Goal: Task Accomplishment & Management: Manage account settings

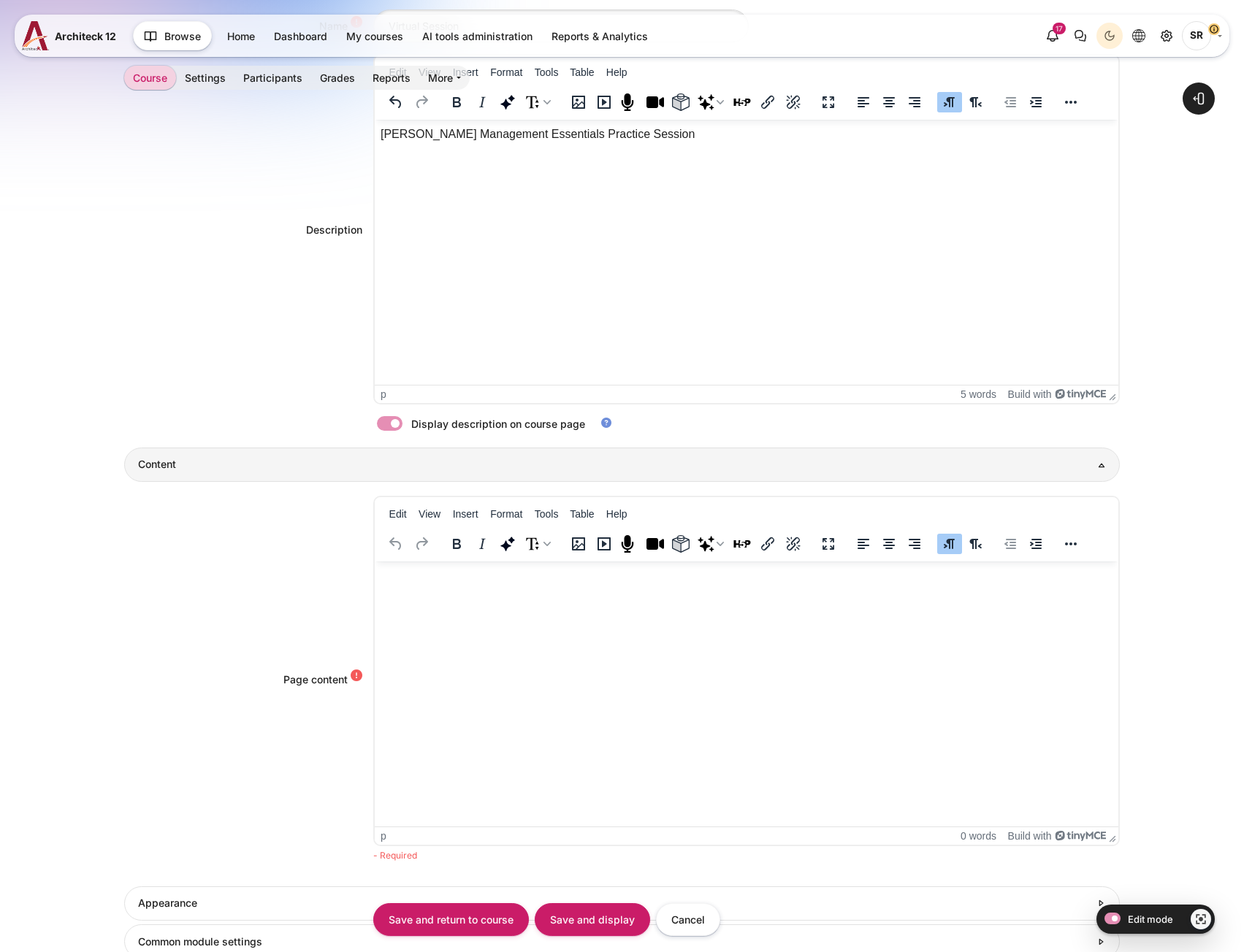
scroll to position [438, 0]
click at [436, 590] on html at bounding box center [745, 575] width 744 height 29
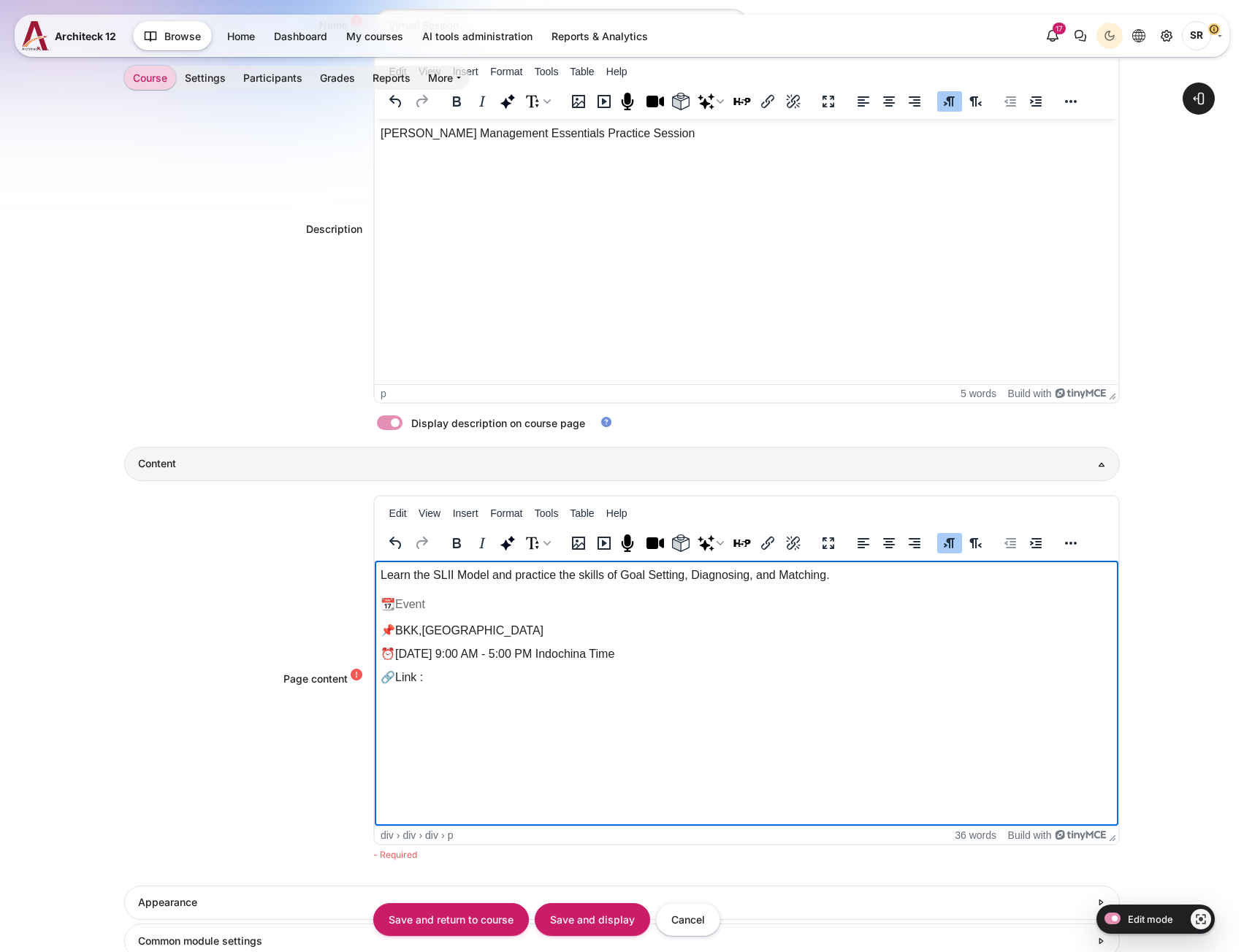
click at [643, 580] on p "Learn the SLII Model and practice the skills of Goal Setting, Diagnosing, and M…" at bounding box center [746, 575] width 732 height 17
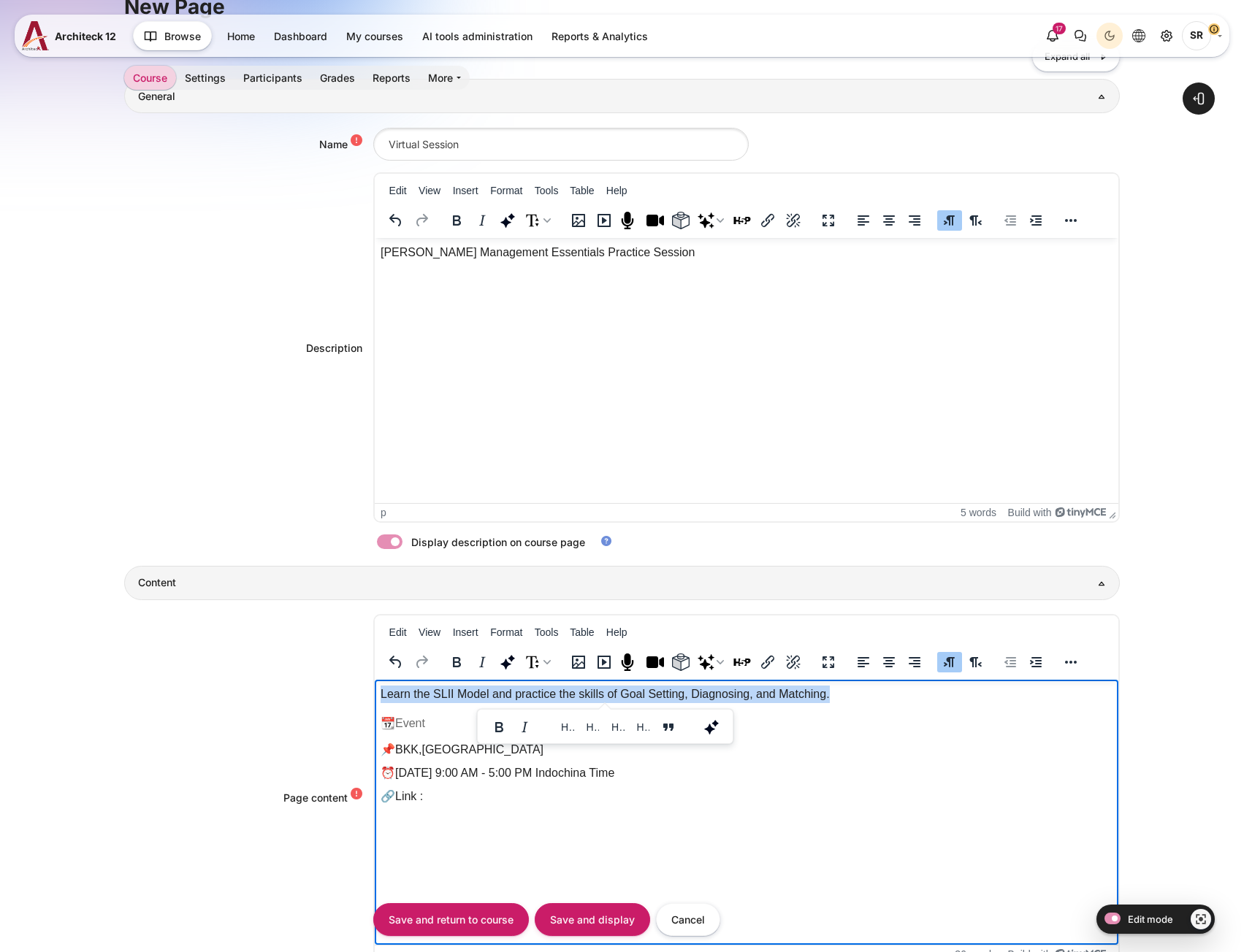
scroll to position [146, 0]
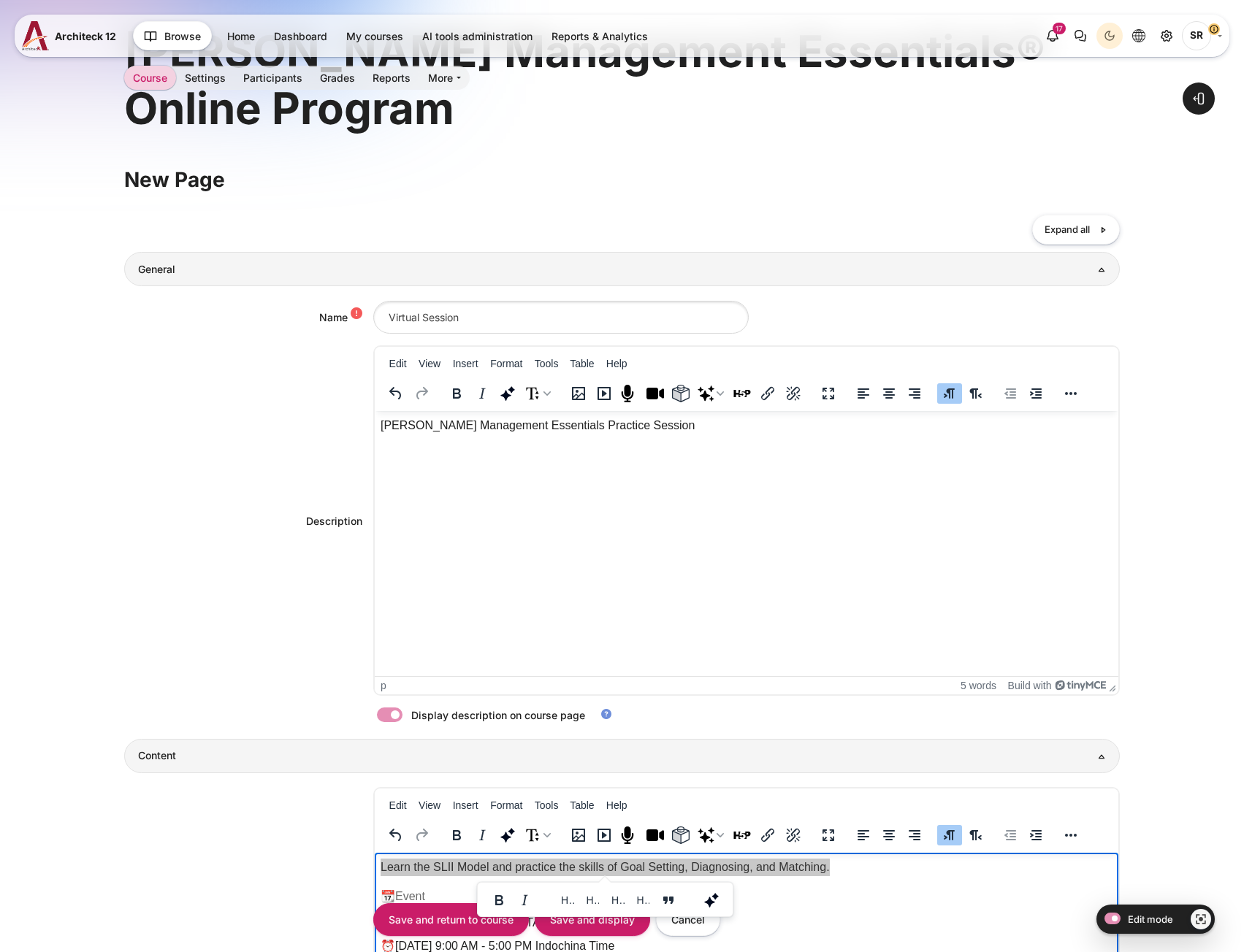
click at [408, 720] on label "Content" at bounding box center [410, 716] width 3 height 16
click at [403, 720] on input "Content" at bounding box center [415, 717] width 26 height 15
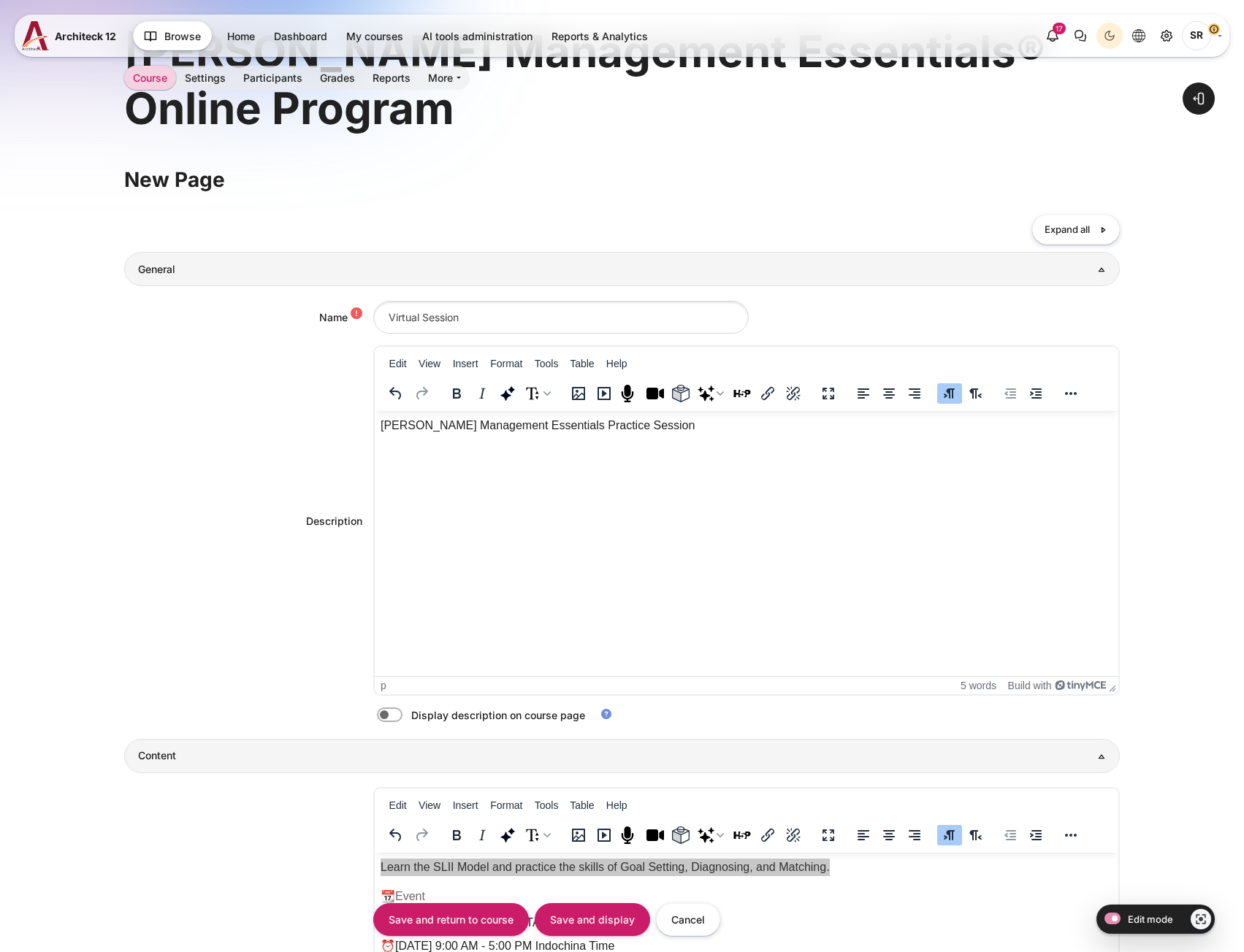
click at [408, 720] on label "Content" at bounding box center [410, 716] width 3 height 16
click at [403, 720] on input "Content" at bounding box center [415, 717] width 26 height 15
checkbox input "true"
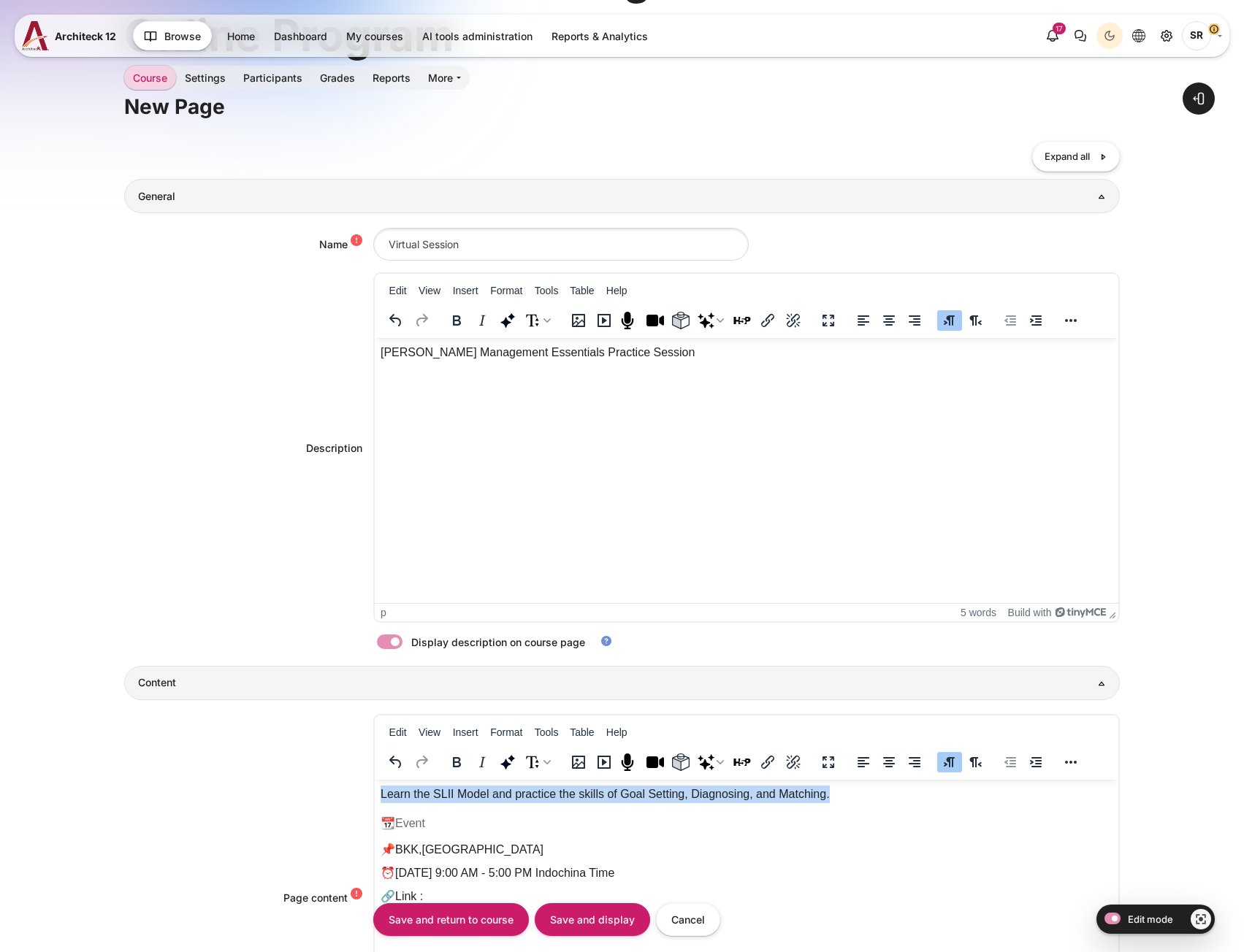
click at [533, 791] on p "Learn the SLII Model and practice the skills of Goal Setting, Diagnosing, and M…" at bounding box center [746, 794] width 732 height 17
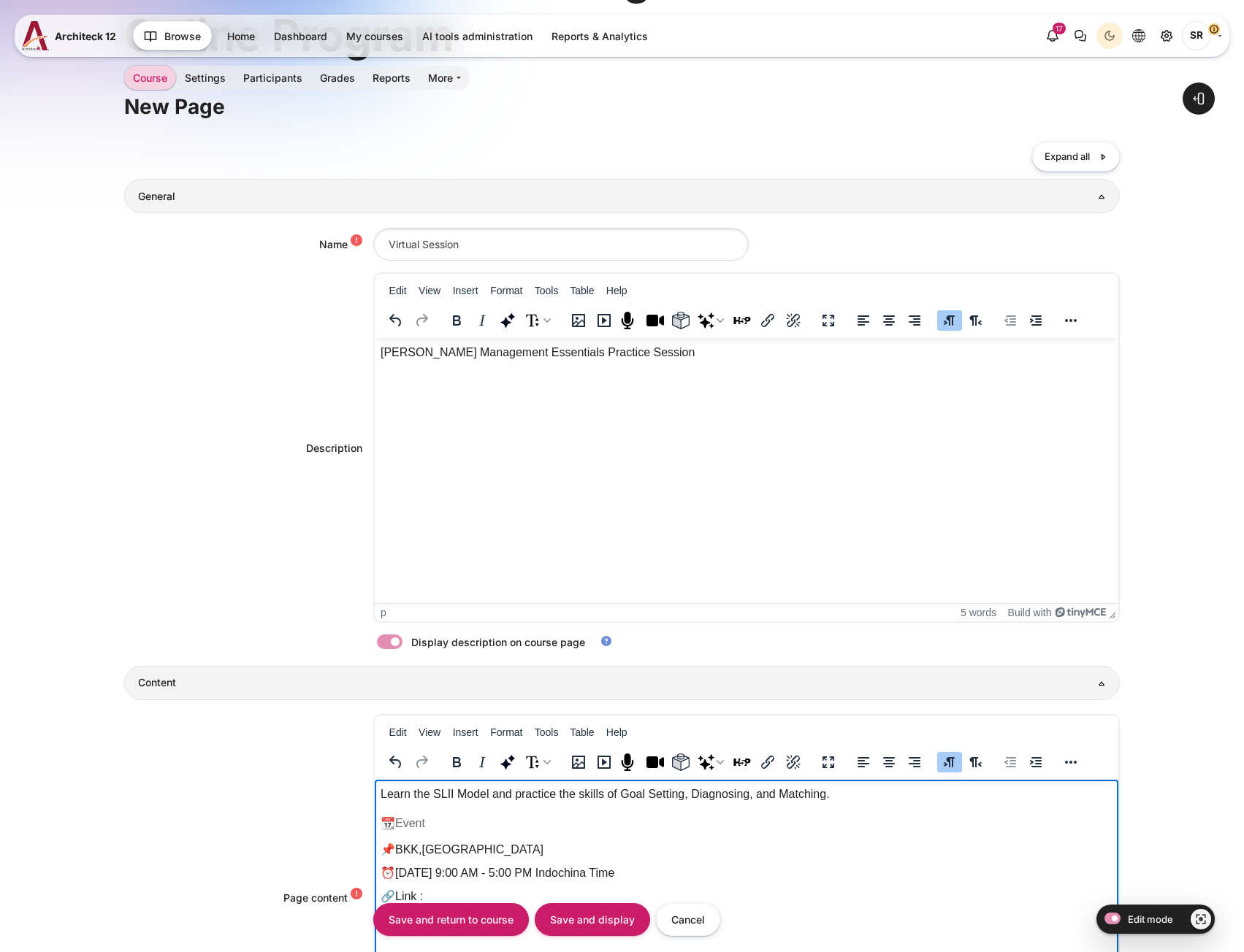
click at [533, 791] on p "Learn the SLII Model and practice the skills of Goal Setting, Diagnosing, and M…" at bounding box center [746, 794] width 732 height 17
paste body "Rich text area. Press ALT-0 for help."
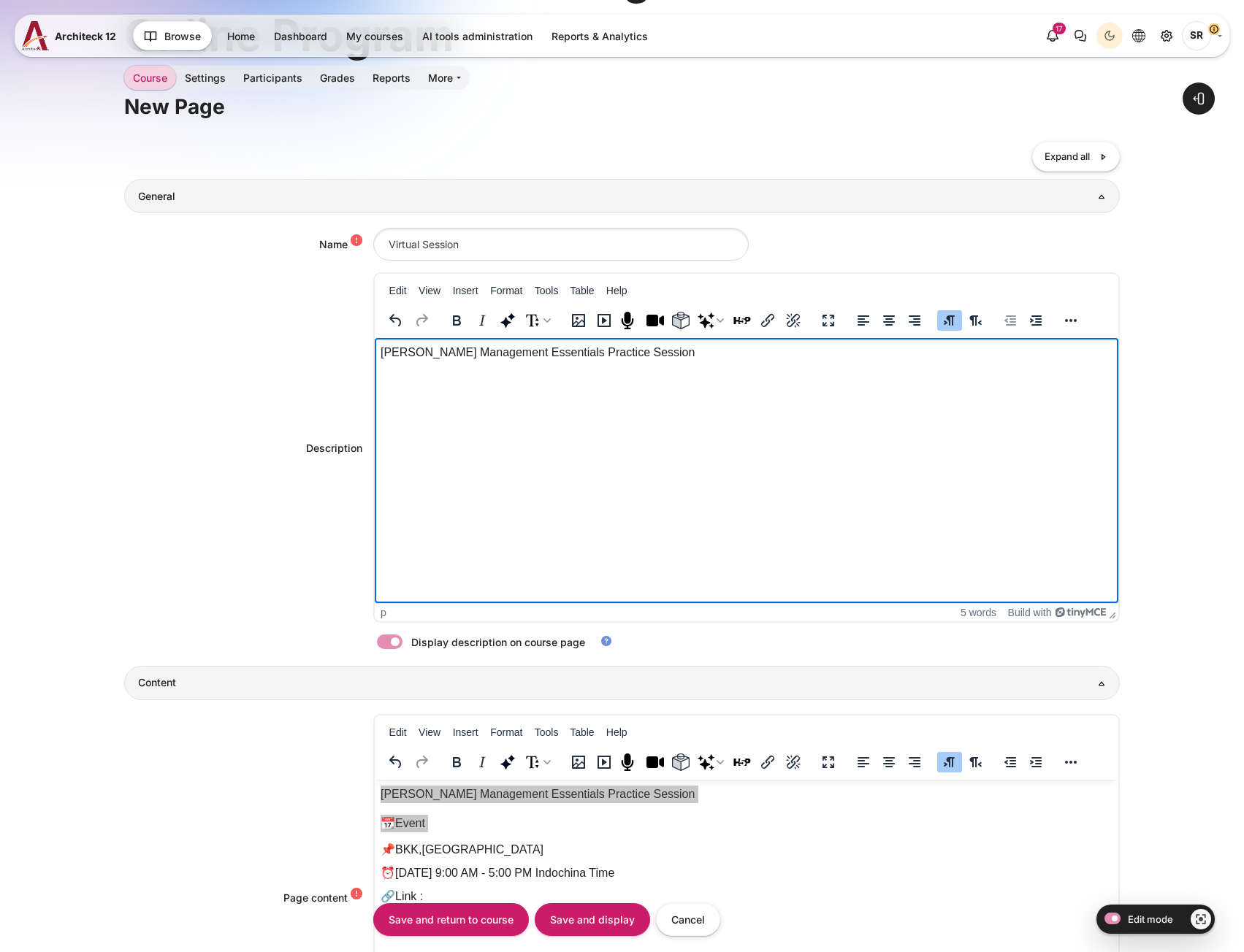
click at [574, 368] on html "Blanchard Management Essentials Practice Session" at bounding box center [745, 352] width 744 height 29
click at [537, 356] on p "Blanchard Management Essentials Practice Session" at bounding box center [746, 353] width 732 height 17
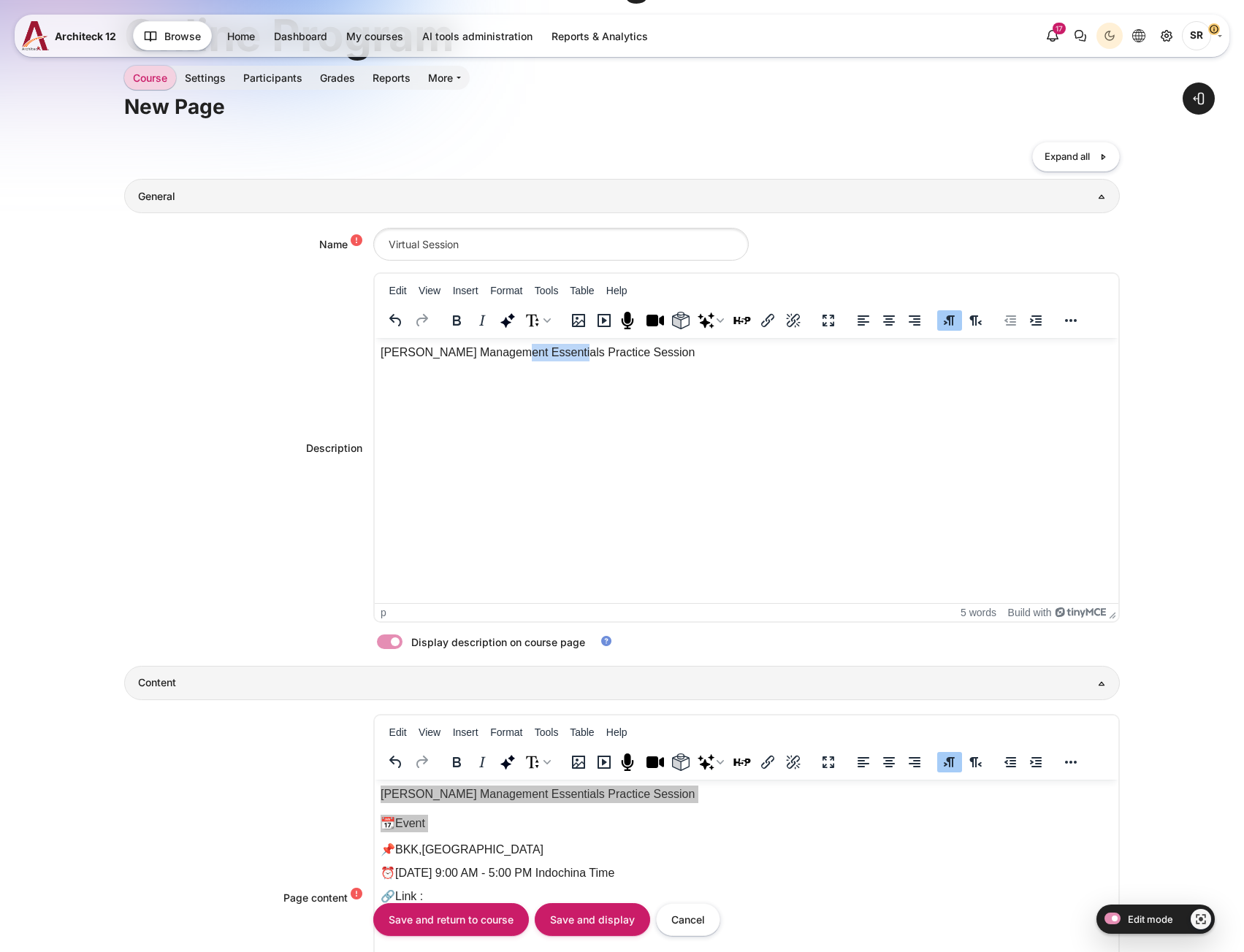
click at [537, 356] on p "[PERSON_NAME] Management Essentials Practice Session" at bounding box center [746, 353] width 732 height 17
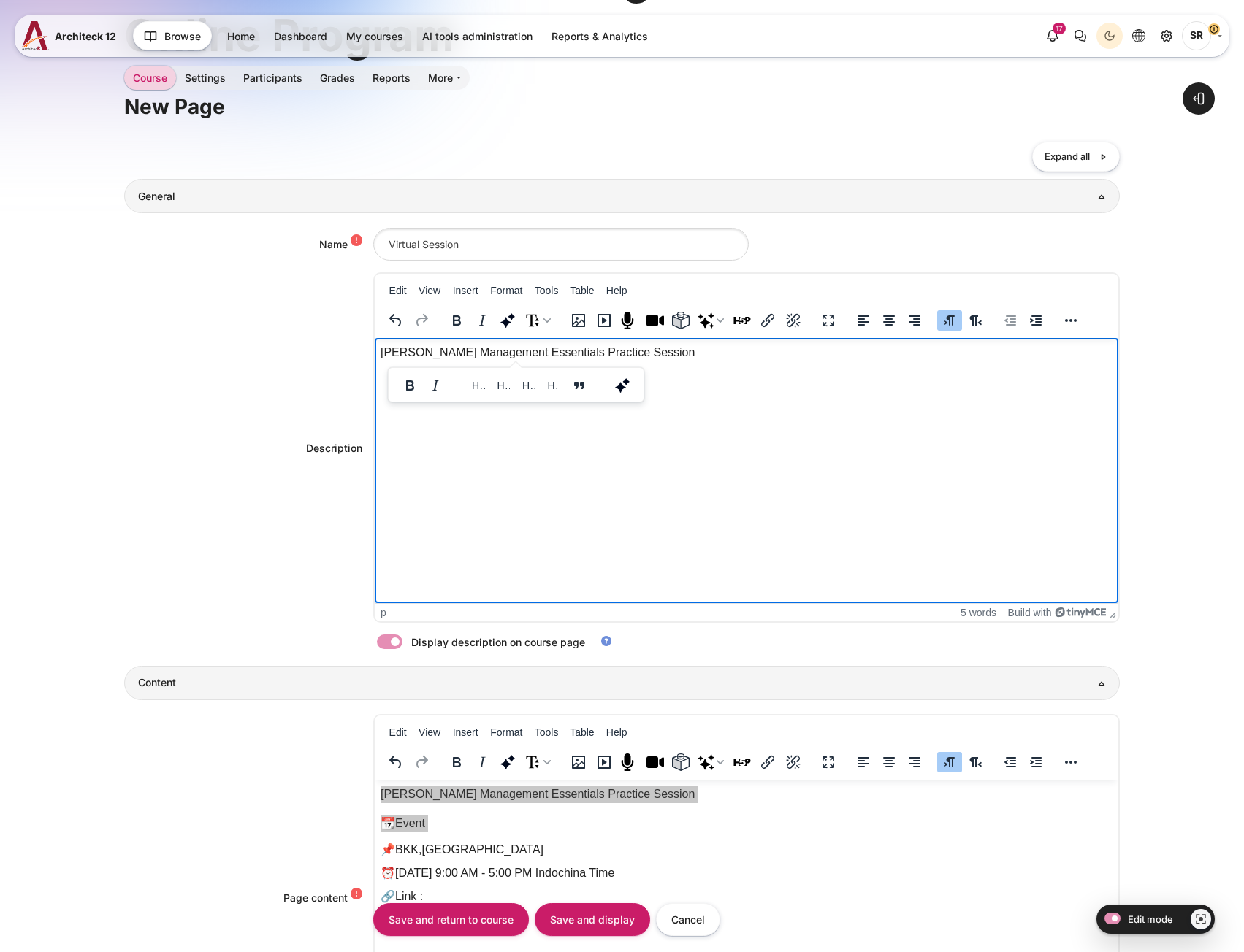
paste body "Rich text area. Press ALT-0 for help."
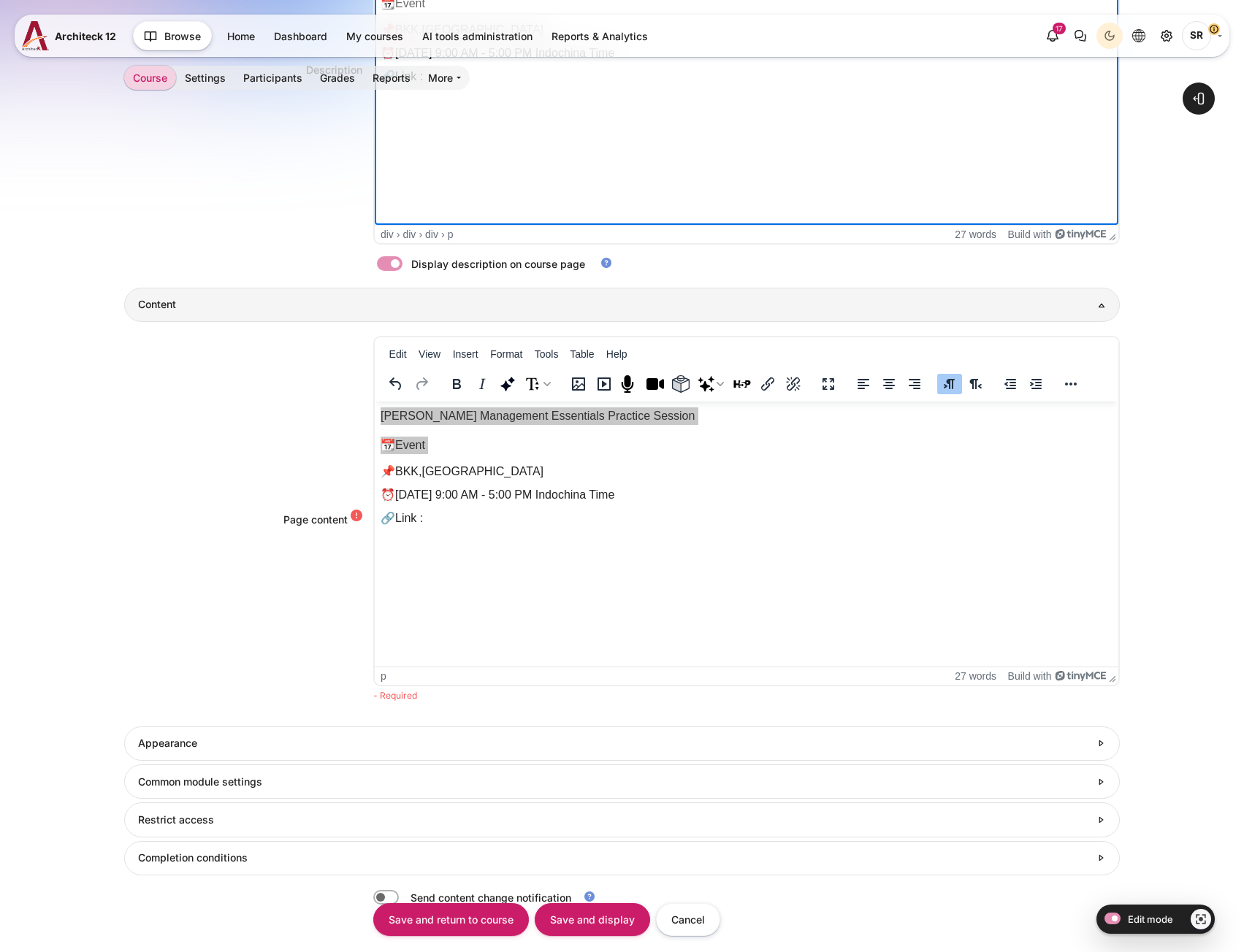
scroll to position [657, 0]
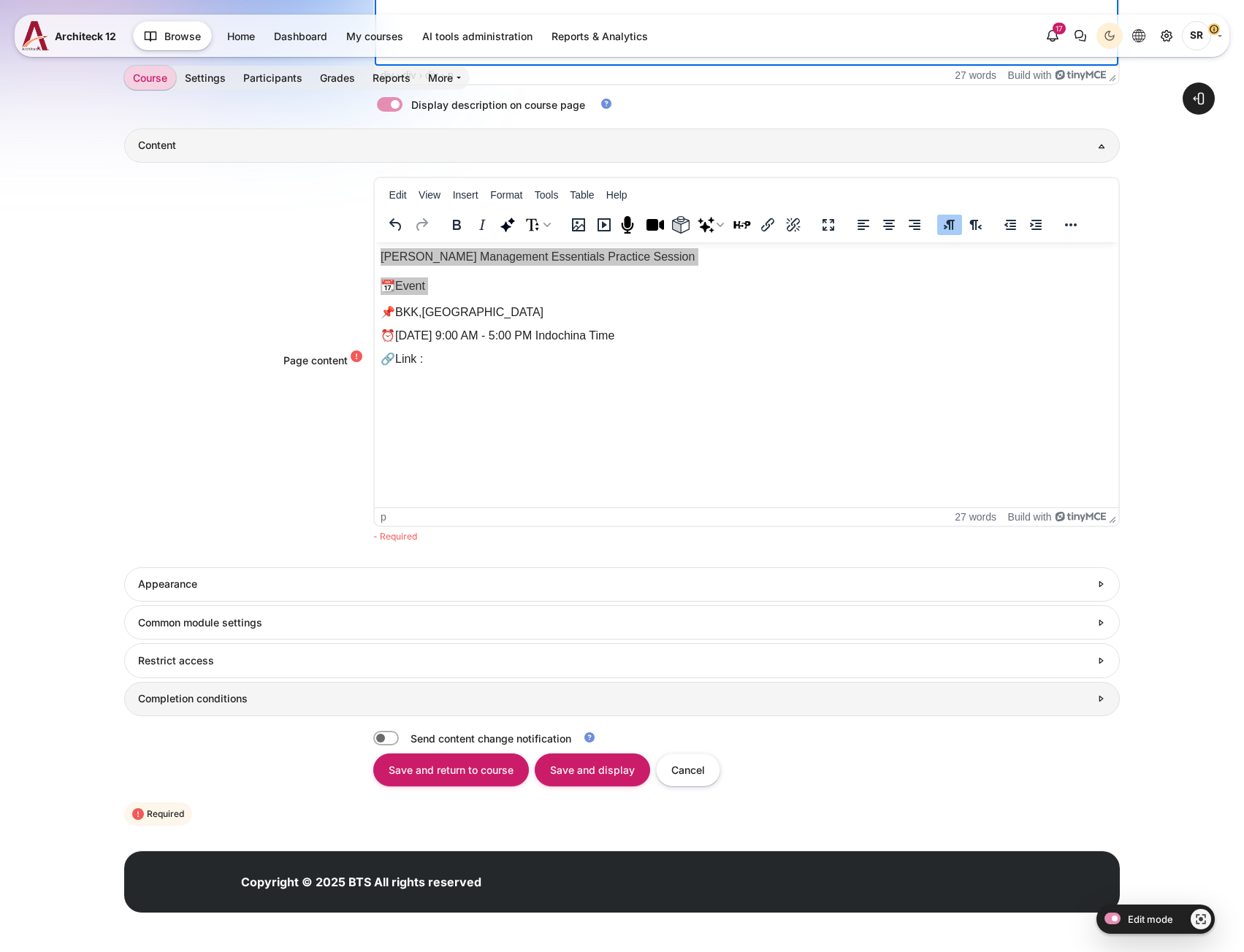
click at [285, 700] on h3 "Completion conditions" at bounding box center [613, 698] width 951 height 13
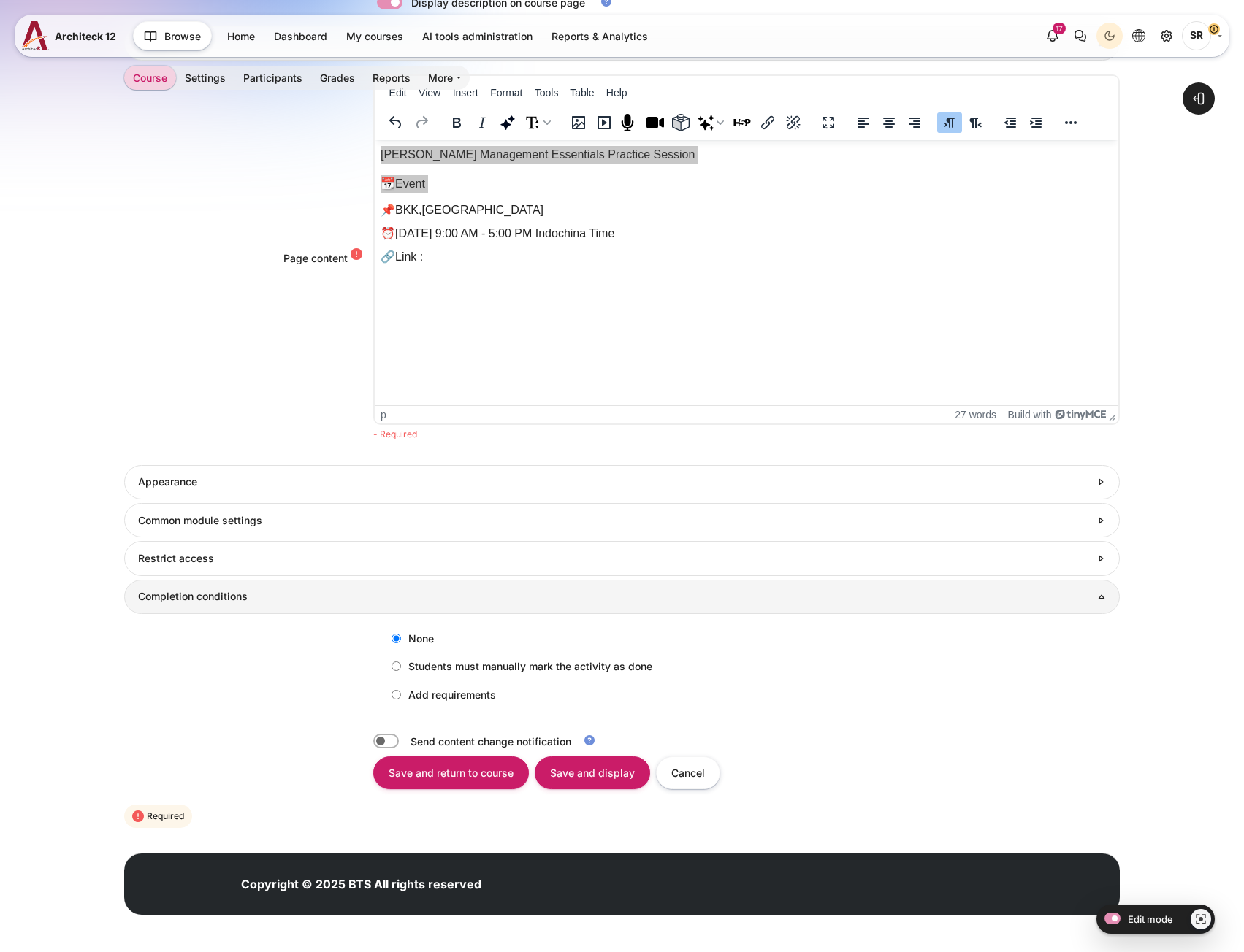
scroll to position [861, 0]
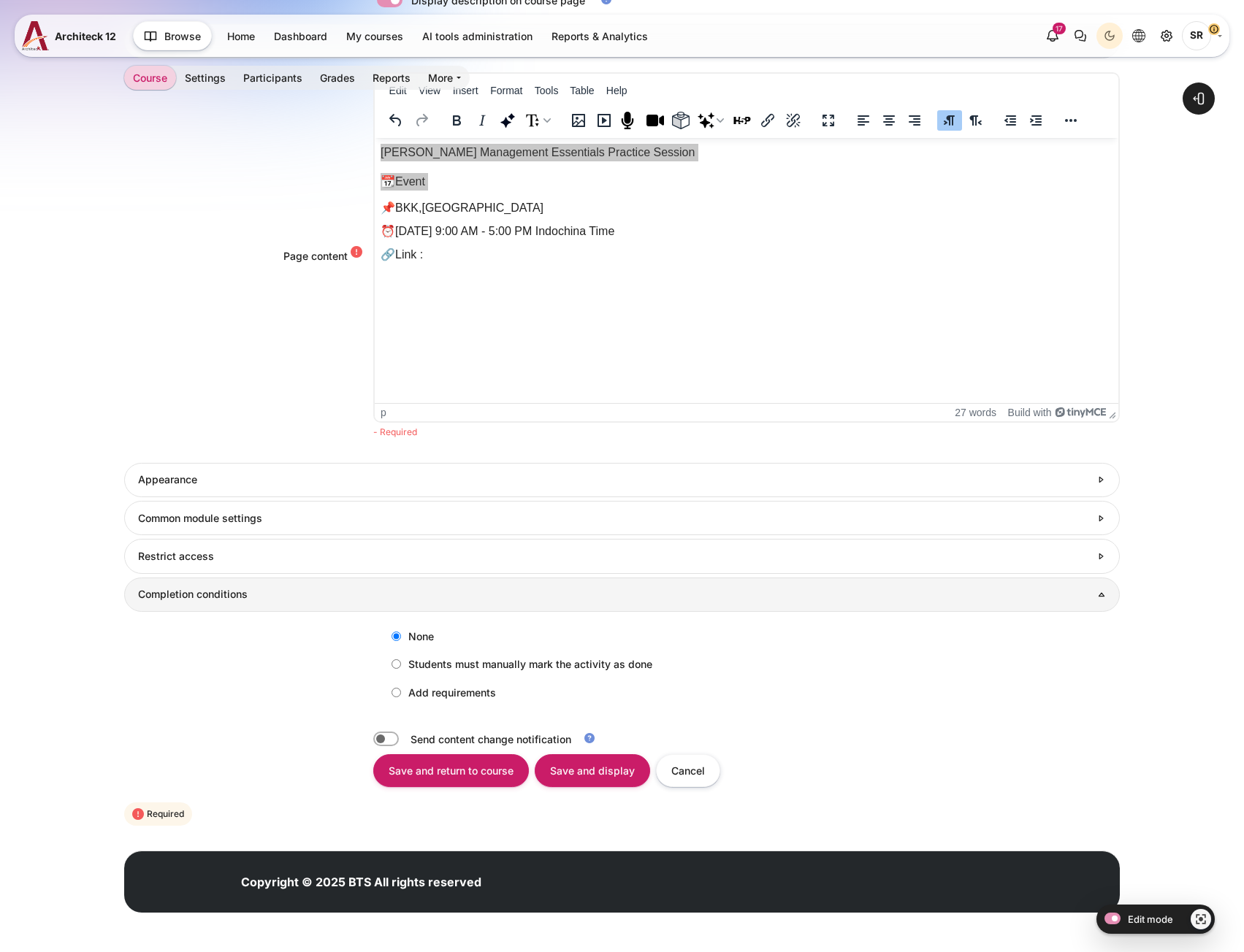
click at [399, 696] on label "Add requirements" at bounding box center [439, 692] width 112 height 24
click at [399, 696] on input "Add requirements" at bounding box center [396, 693] width 9 height 9
radio input "true"
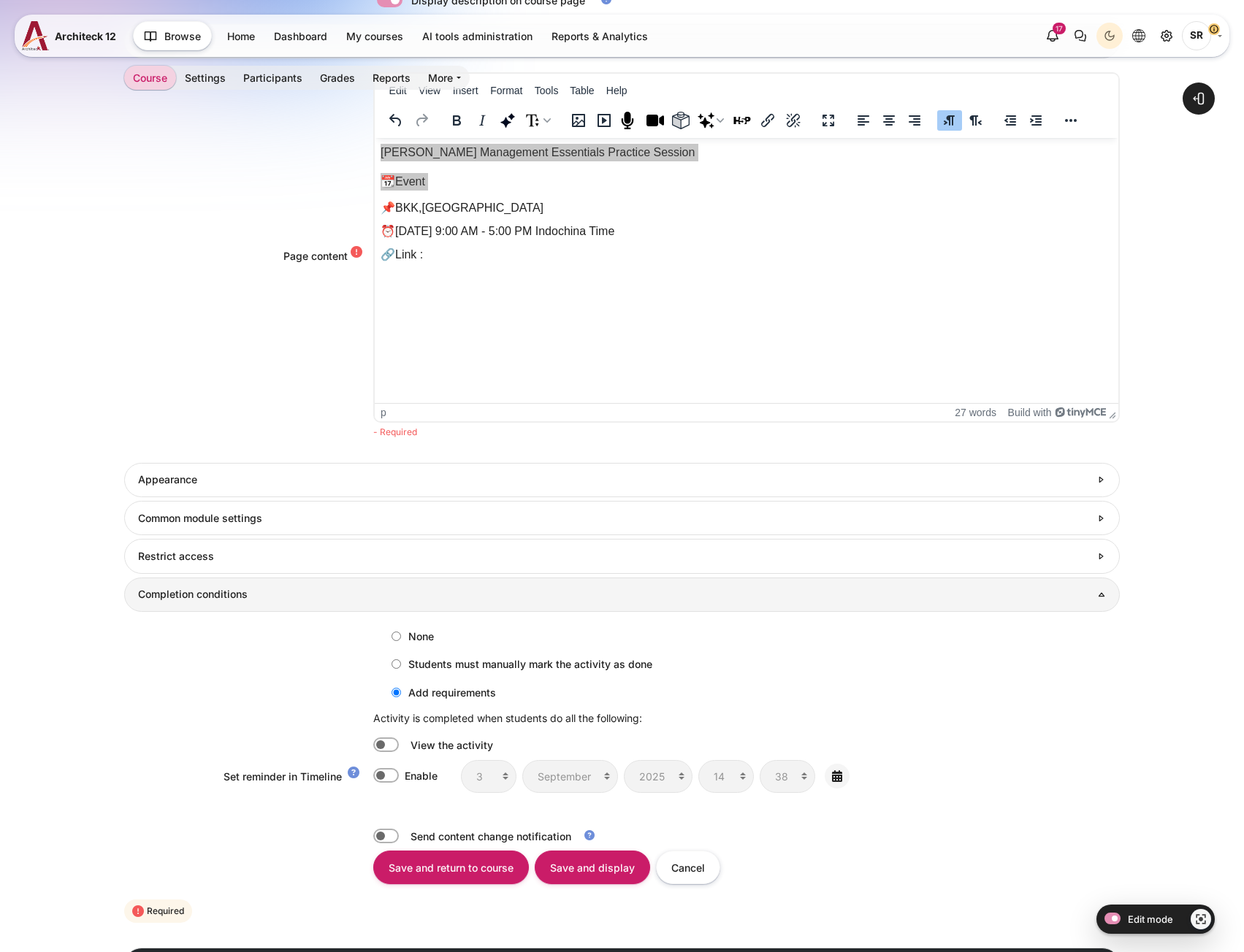
click at [404, 748] on label "Content" at bounding box center [406, 745] width 3 height 16
click at [381, 748] on input "Content" at bounding box center [386, 744] width 26 height 15
checkbox input "true"
click at [475, 864] on input "Save and return to course" at bounding box center [450, 867] width 155 height 33
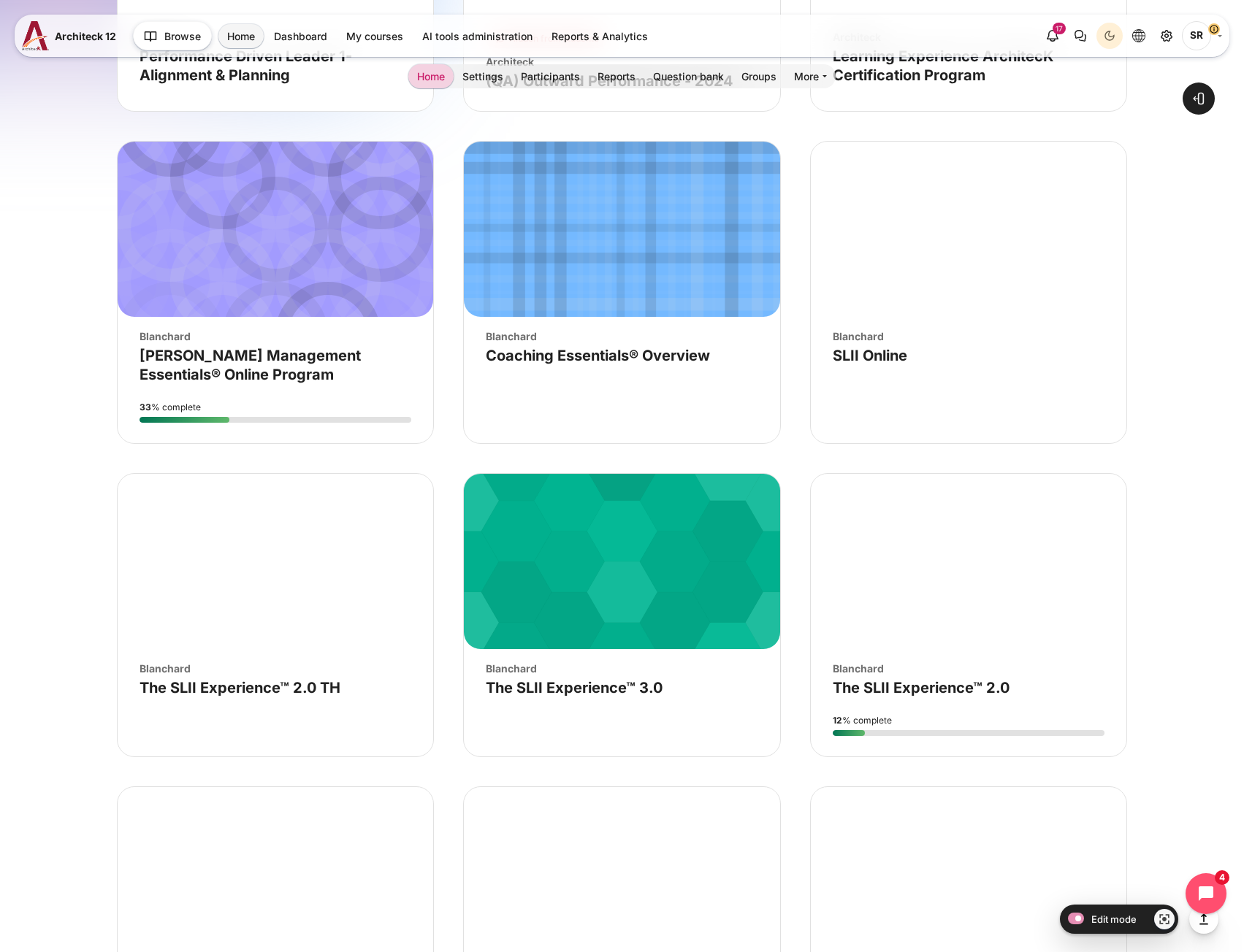
scroll to position [4382, 0]
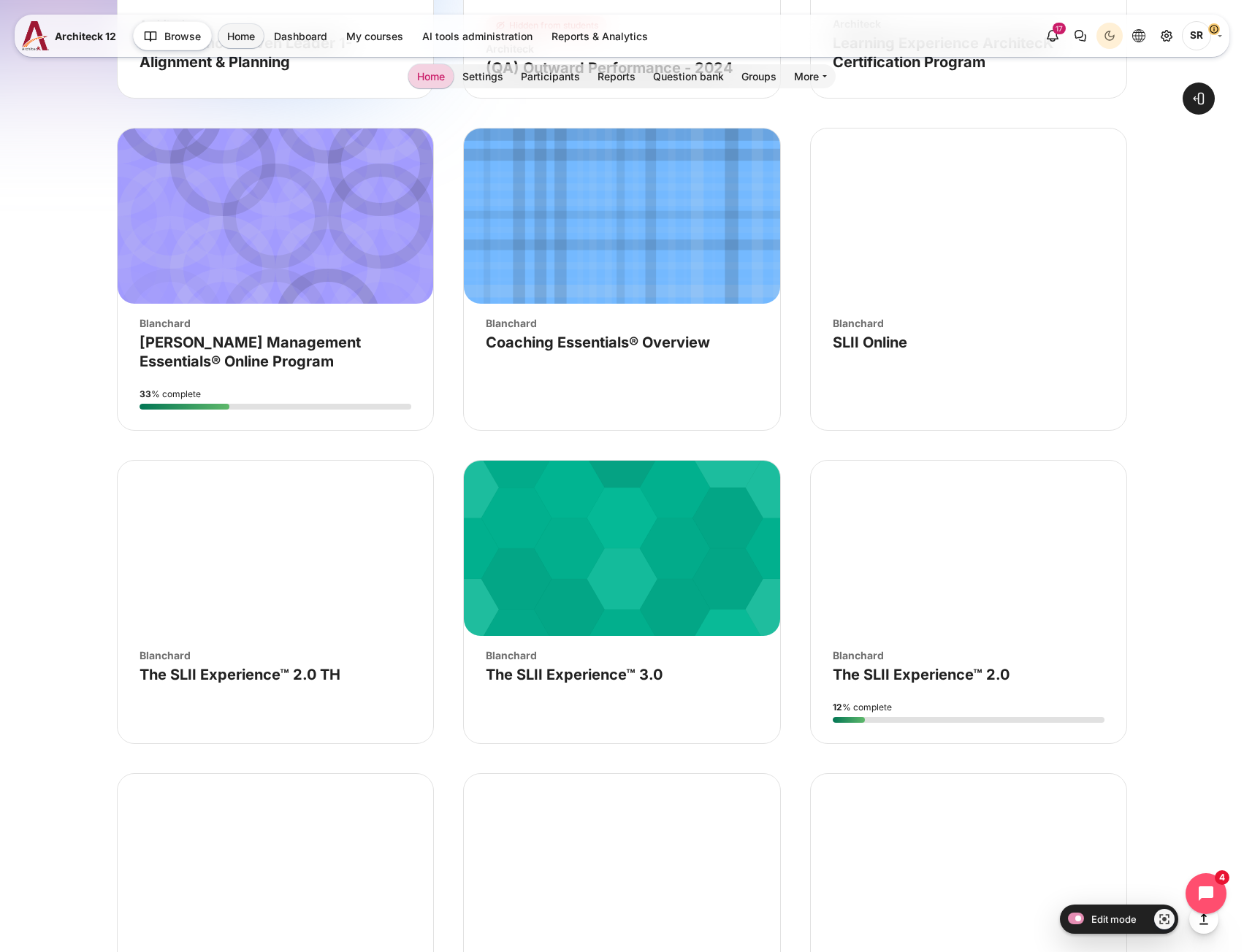
click at [896, 629] on figure "Course image" The SLII Experience™ 2.0" at bounding box center [969, 548] width 315 height 176
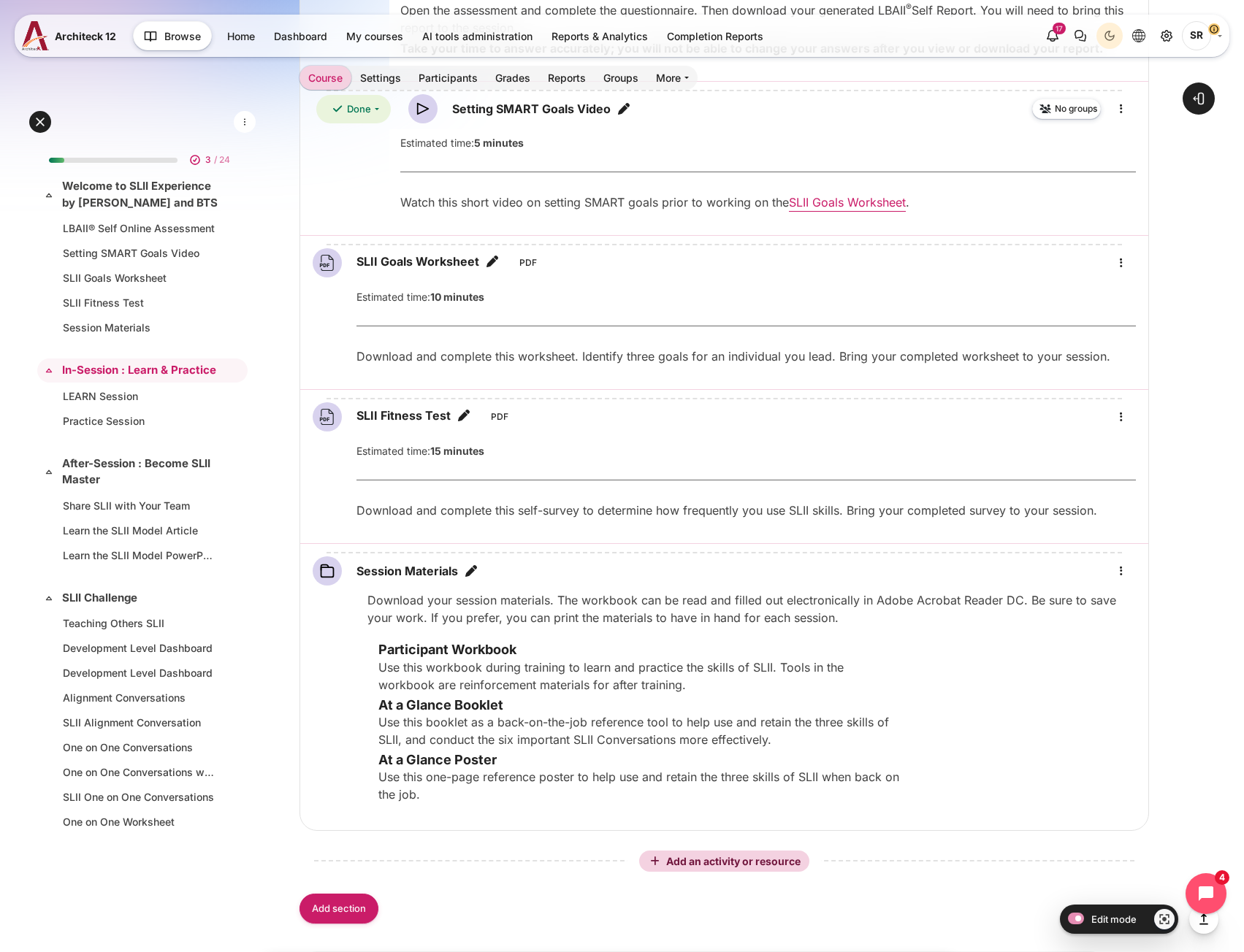
scroll to position [1533, 0]
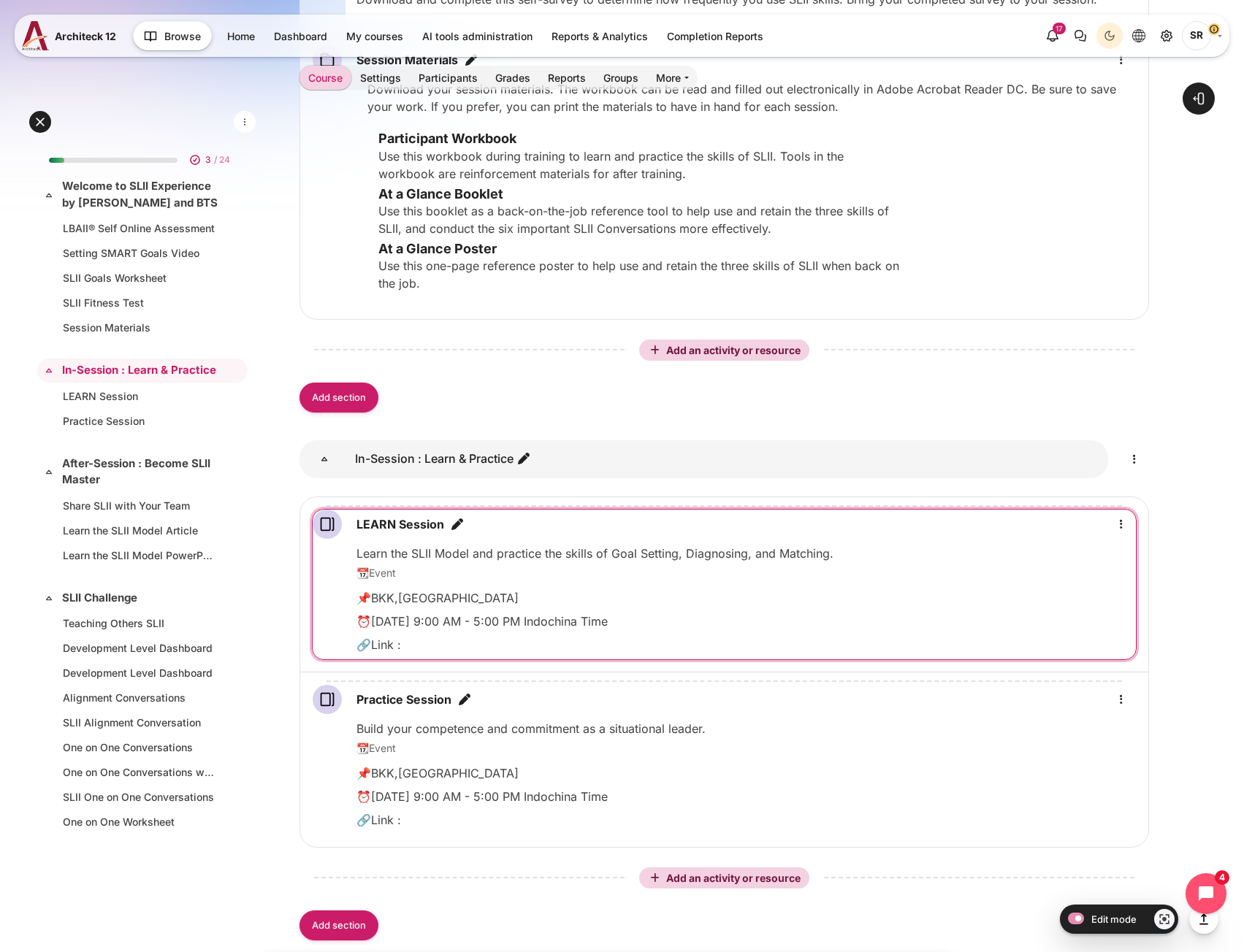
click at [1057, 544] on div "LEARN Session Page" at bounding box center [724, 584] width 823 height 150
click at [393, 531] on link "LEARN Session Page" at bounding box center [400, 524] width 87 height 17
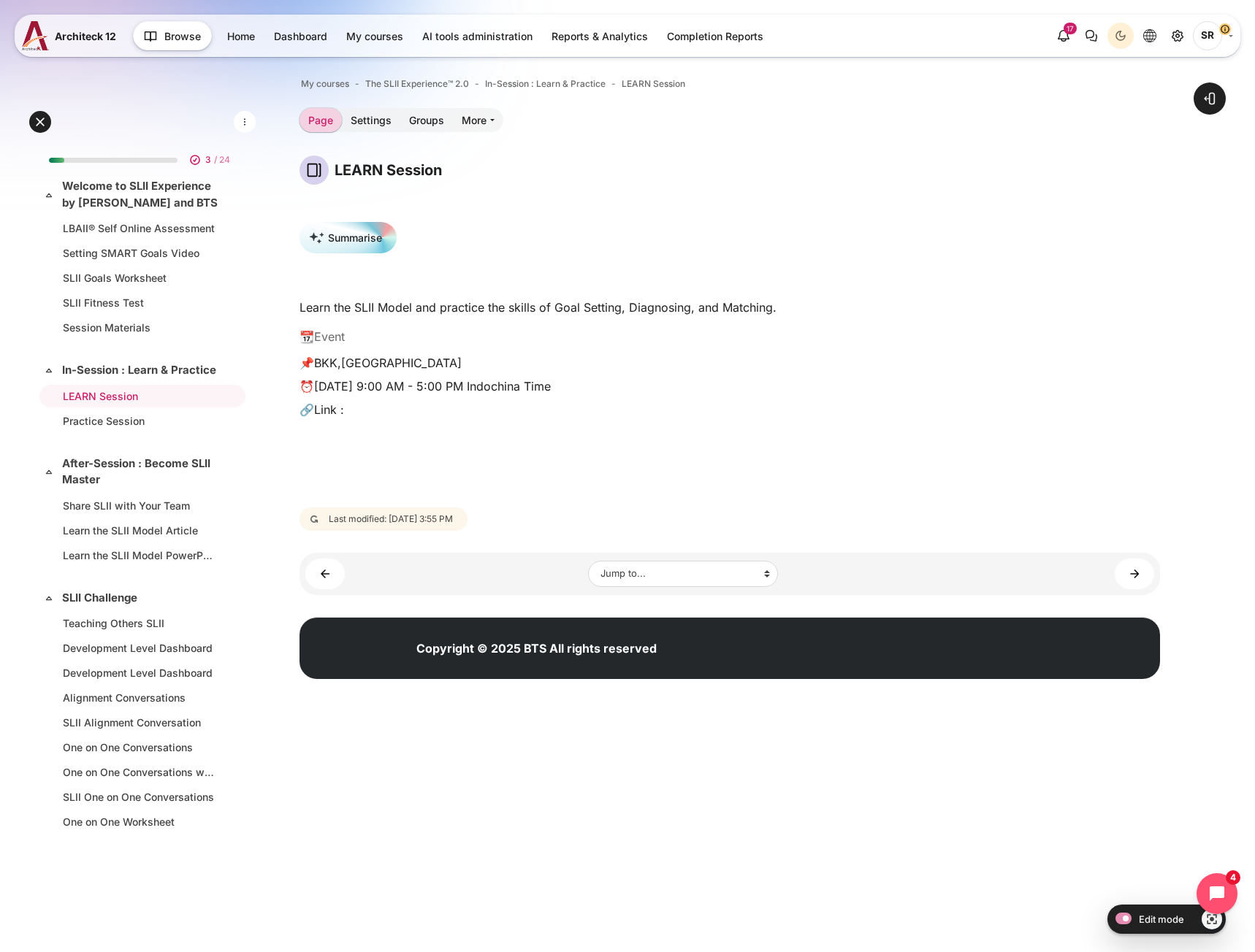
drag, startPoint x: 368, startPoint y: 418, endPoint x: 290, endPoint y: 303, distance: 139.0
click at [290, 303] on div "Open course index Open block drawer" at bounding box center [730, 380] width 1051 height 677
copy div "Learn the SLII Model and practice the skills of Goal Setting, Diagnosing, and M…"
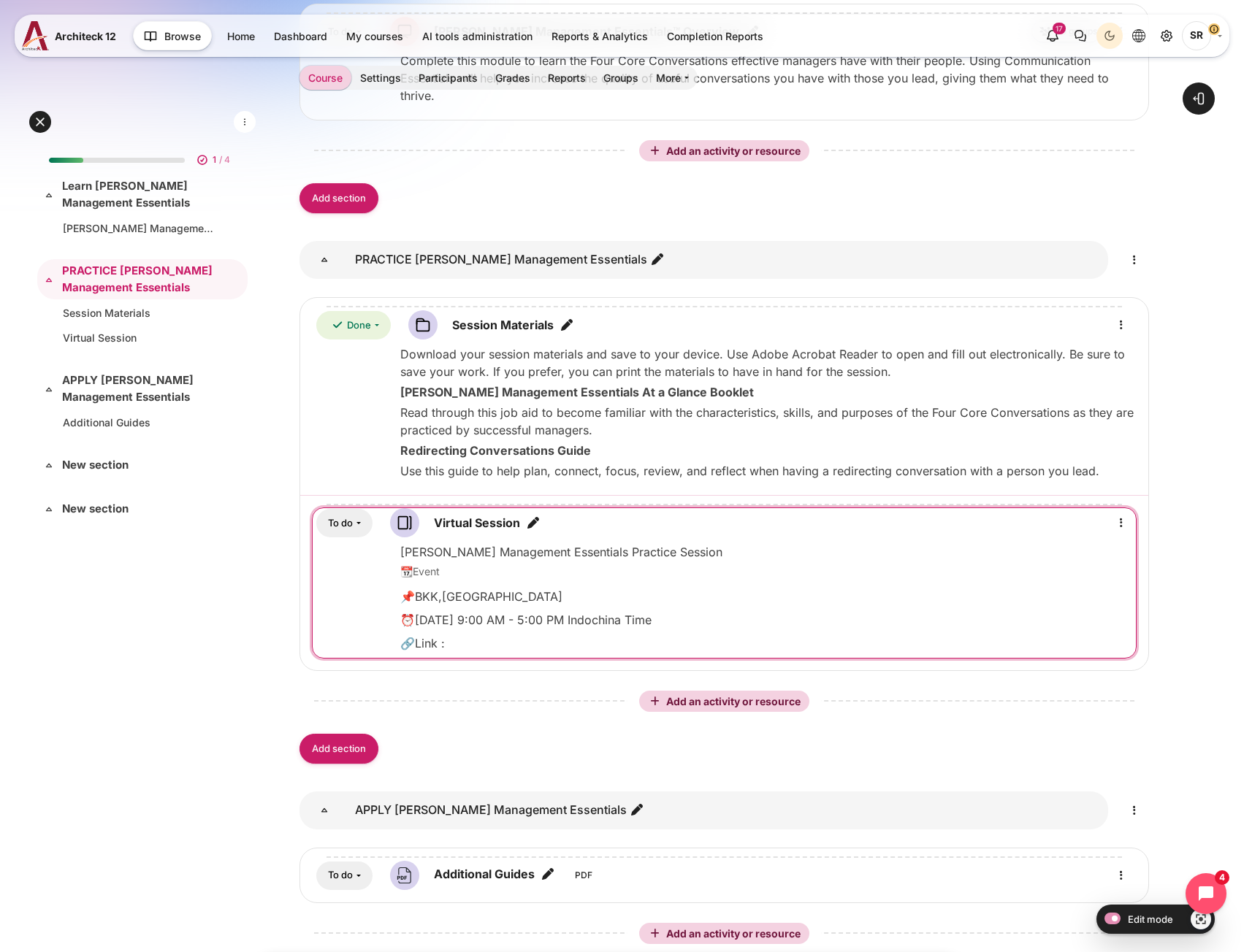
scroll to position [730, 0]
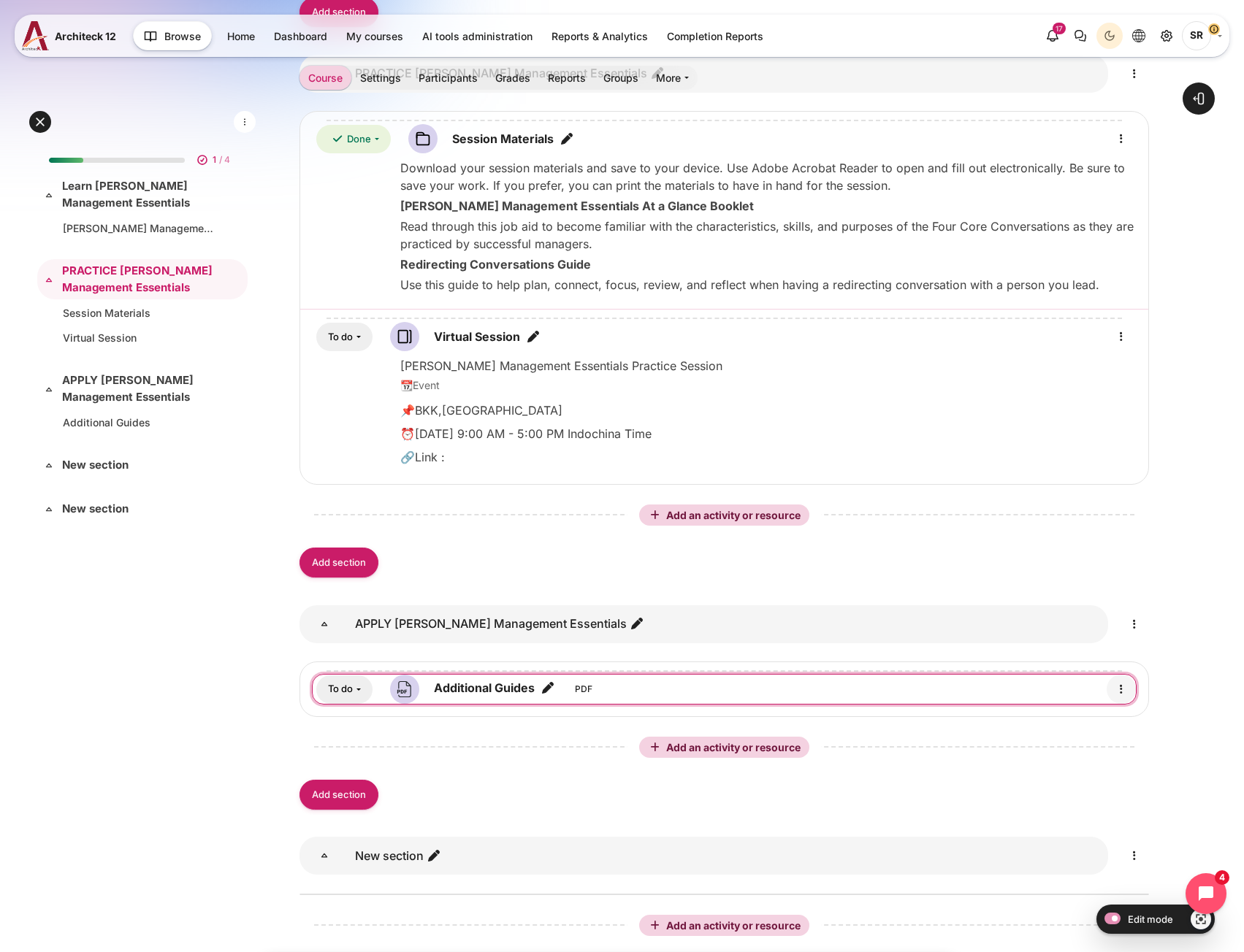
click at [1122, 688] on icon "Edit" at bounding box center [1121, 689] width 17 height 17
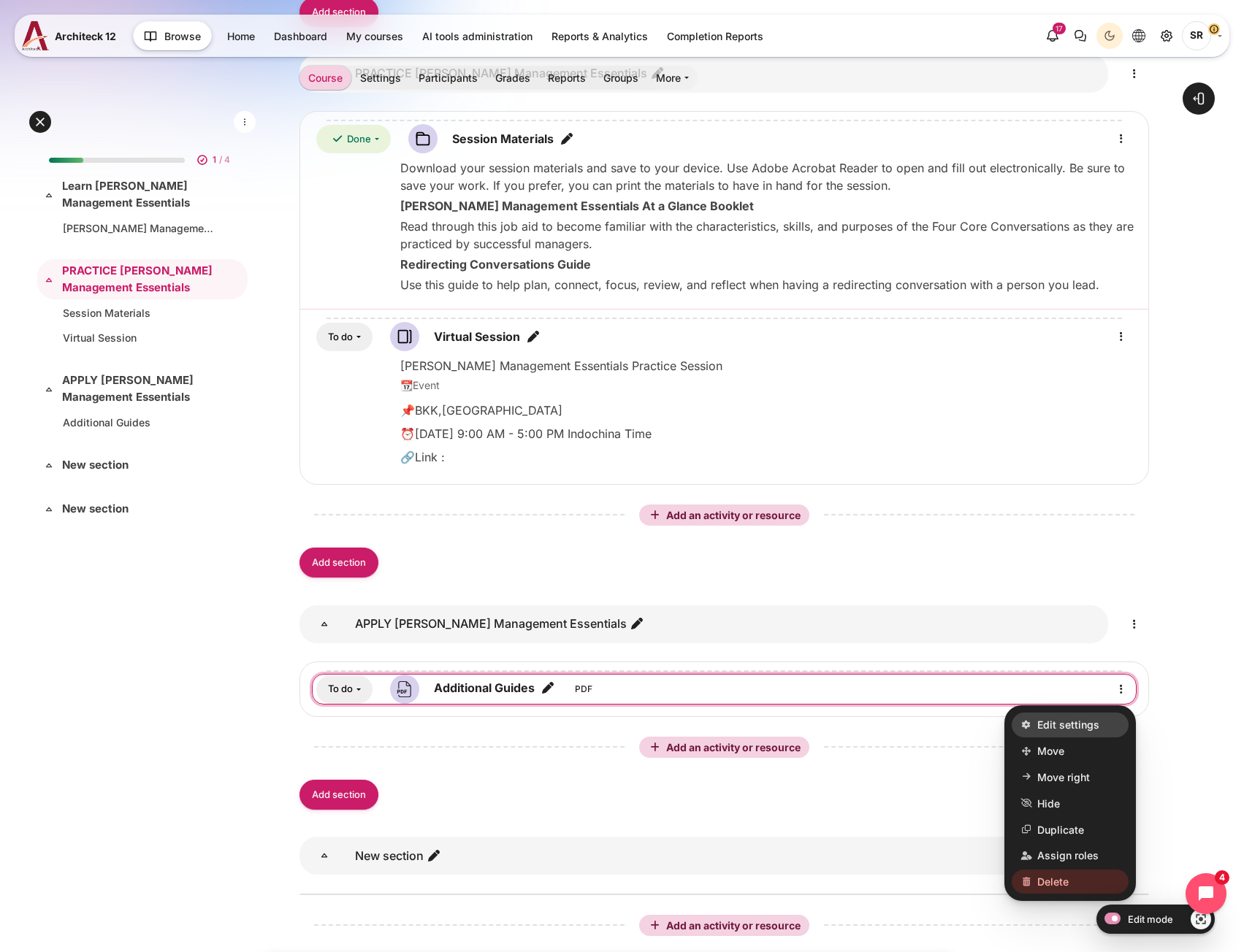
click at [1081, 718] on span "Edit settings" at bounding box center [1068, 726] width 62 height 16
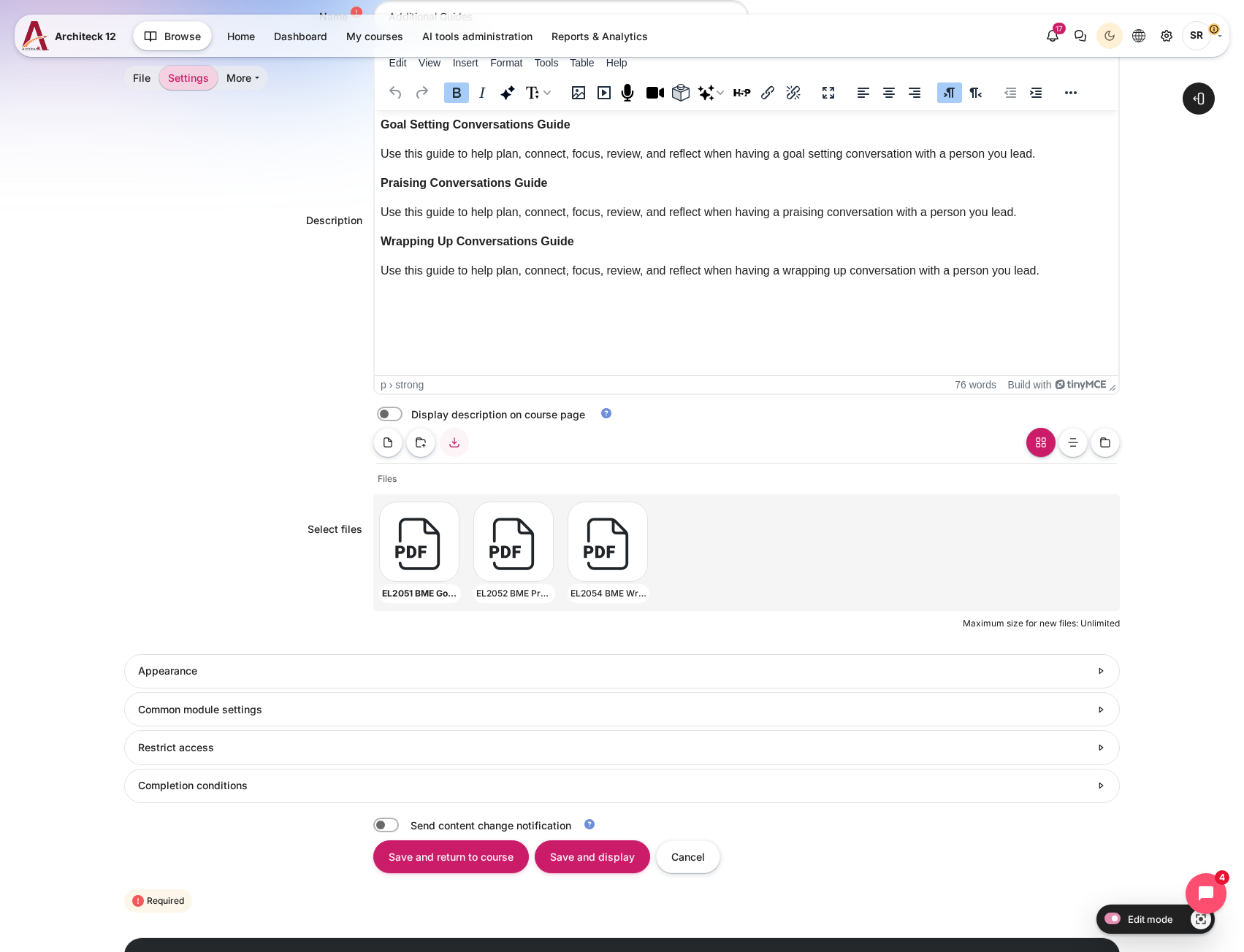
click at [408, 411] on label "Content" at bounding box center [410, 414] width 3 height 16
click at [403, 411] on input "Content" at bounding box center [415, 416] width 26 height 15
checkbox input "true"
click at [462, 856] on input "Save and return to course" at bounding box center [450, 857] width 155 height 33
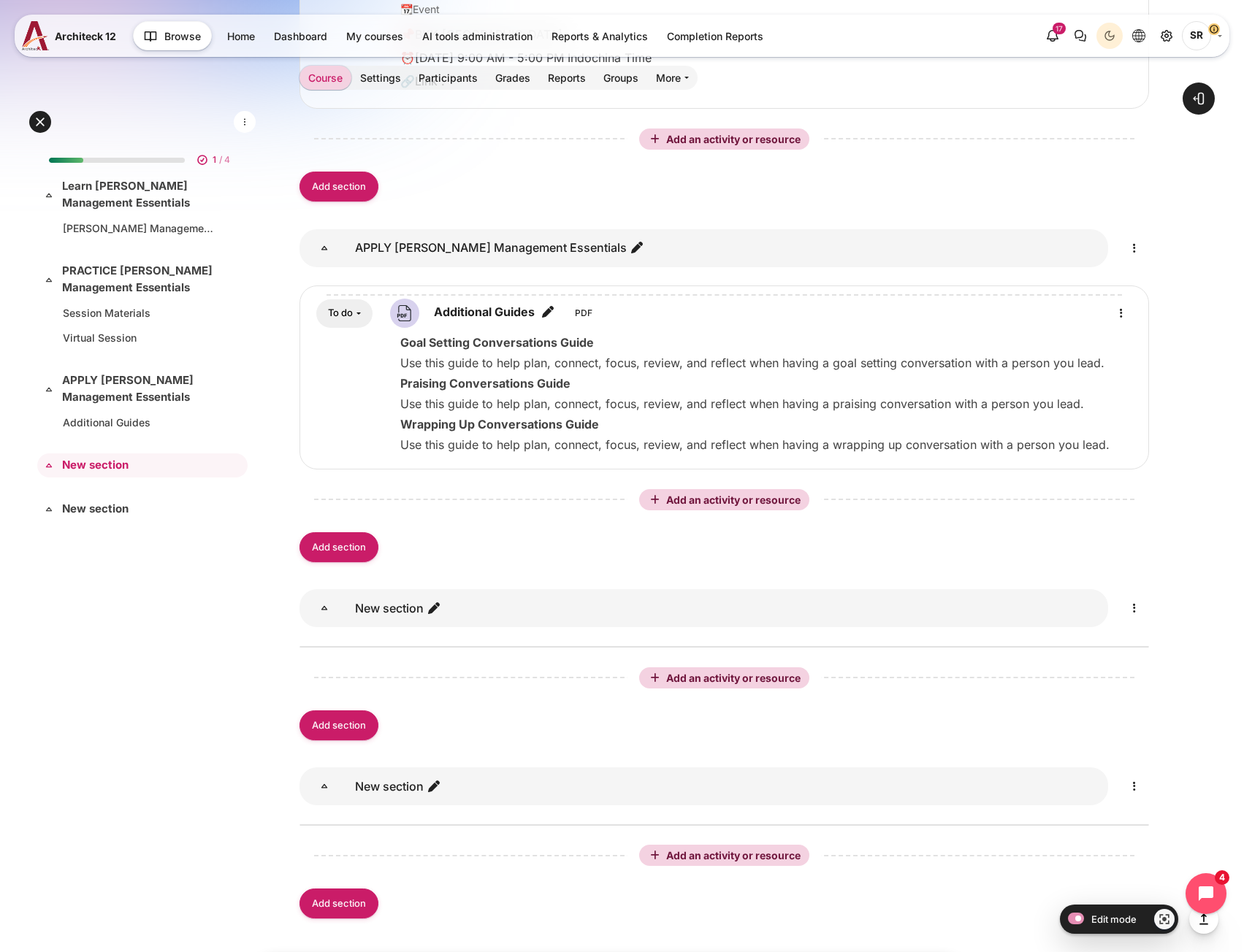
scroll to position [1292, 0]
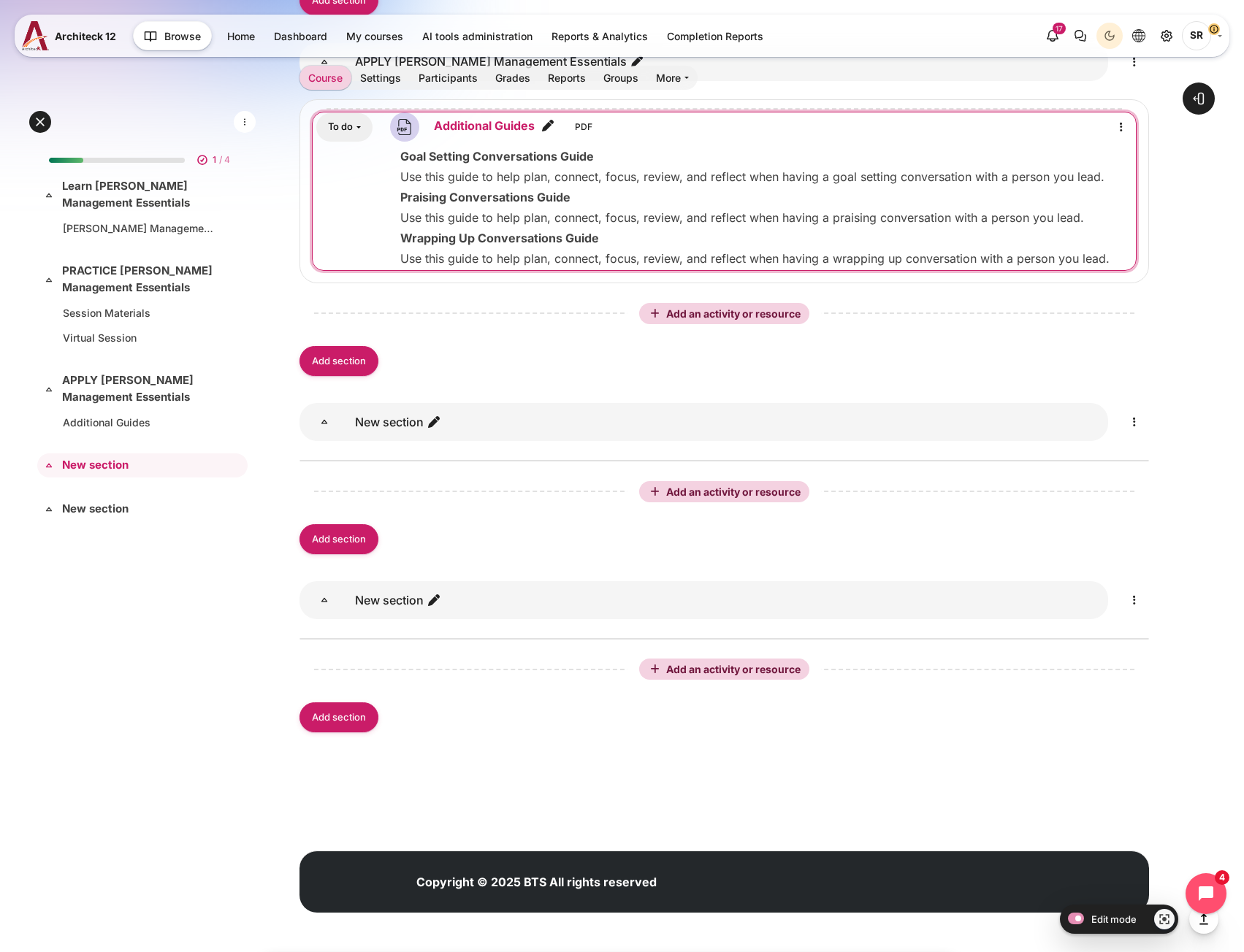
click at [469, 128] on link "Additional Guides File" at bounding box center [484, 126] width 101 height 17
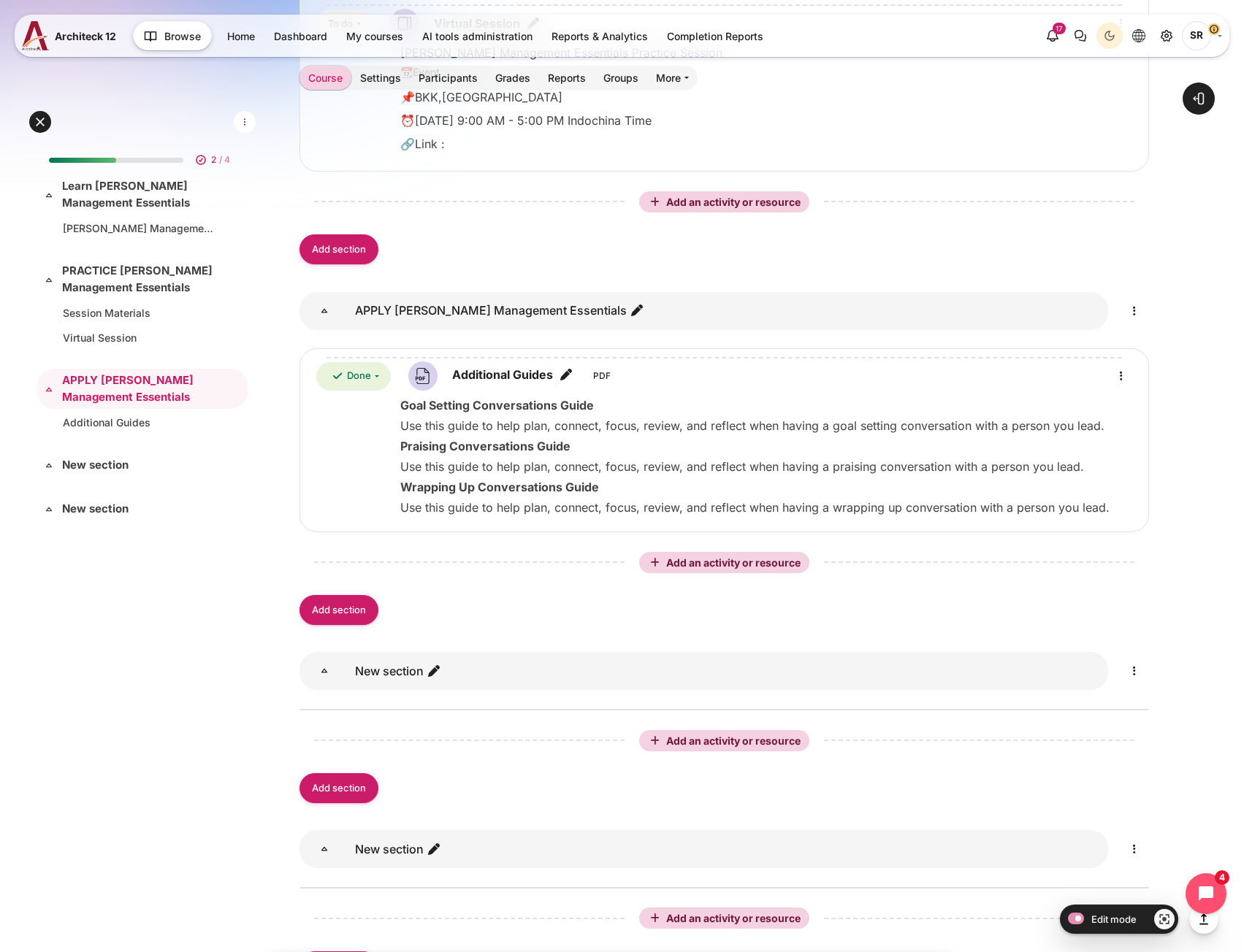
scroll to position [1096, 0]
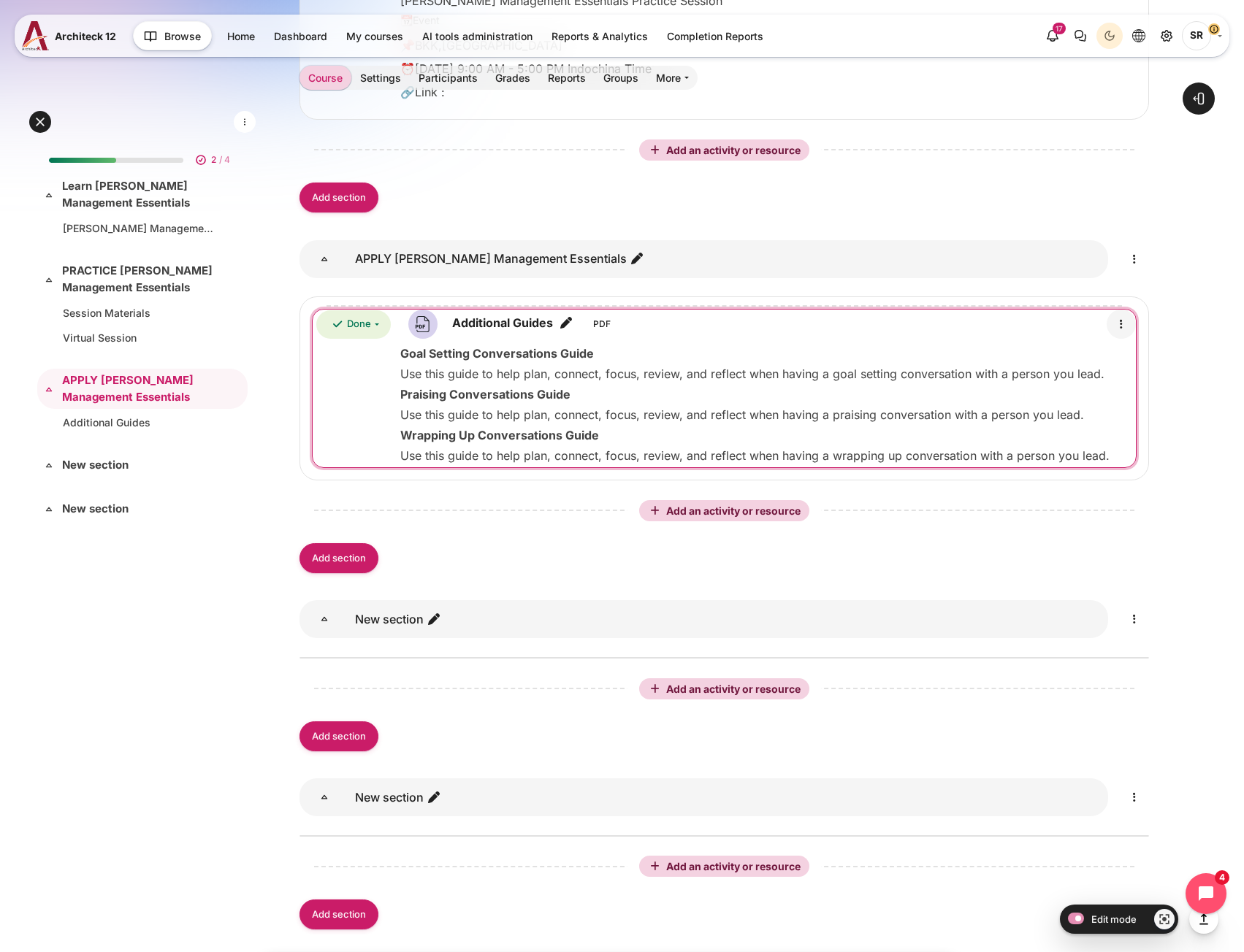
click at [1123, 334] on link "Content" at bounding box center [1121, 324] width 29 height 29
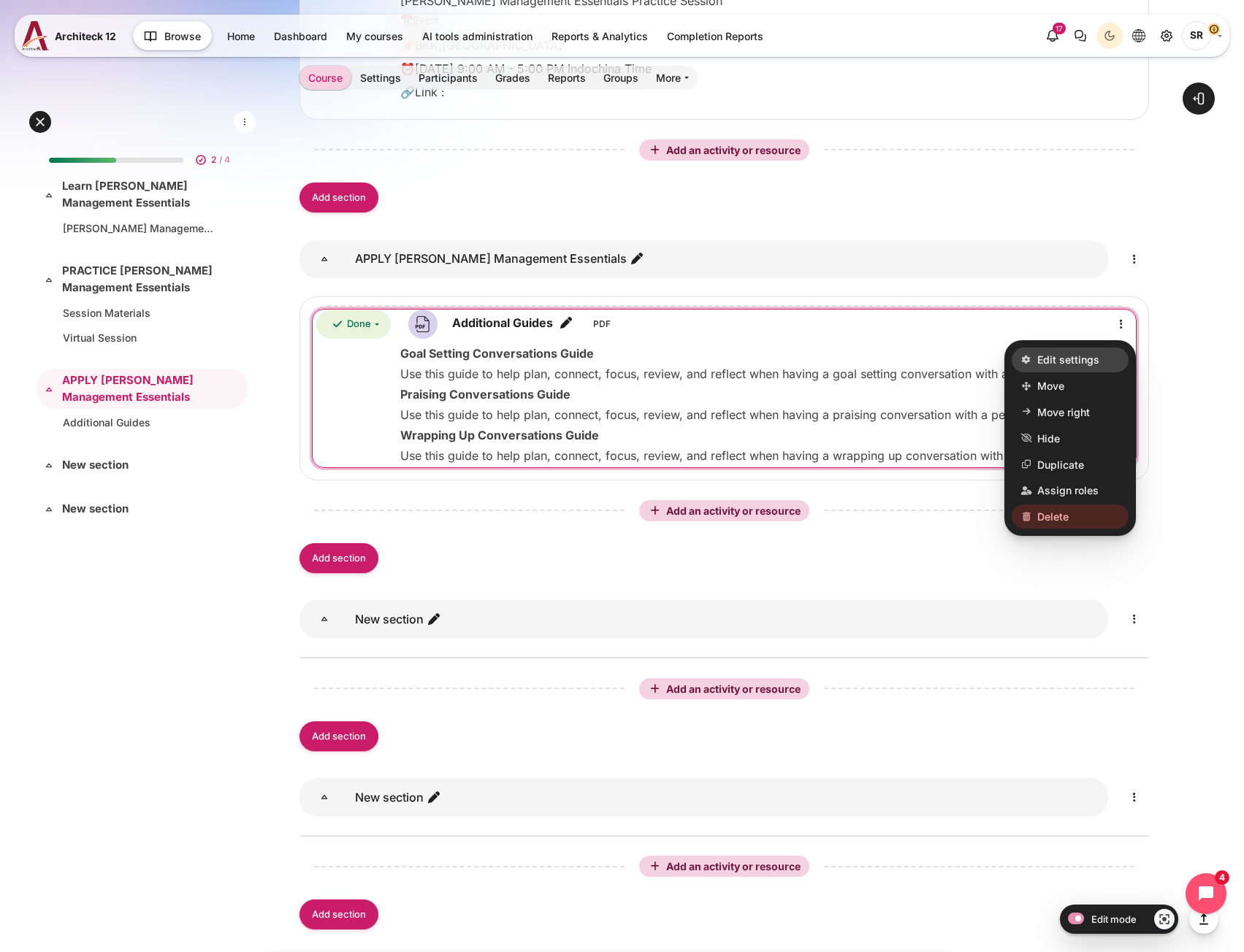
click at [1104, 352] on link "Edit settings" at bounding box center [1070, 360] width 117 height 25
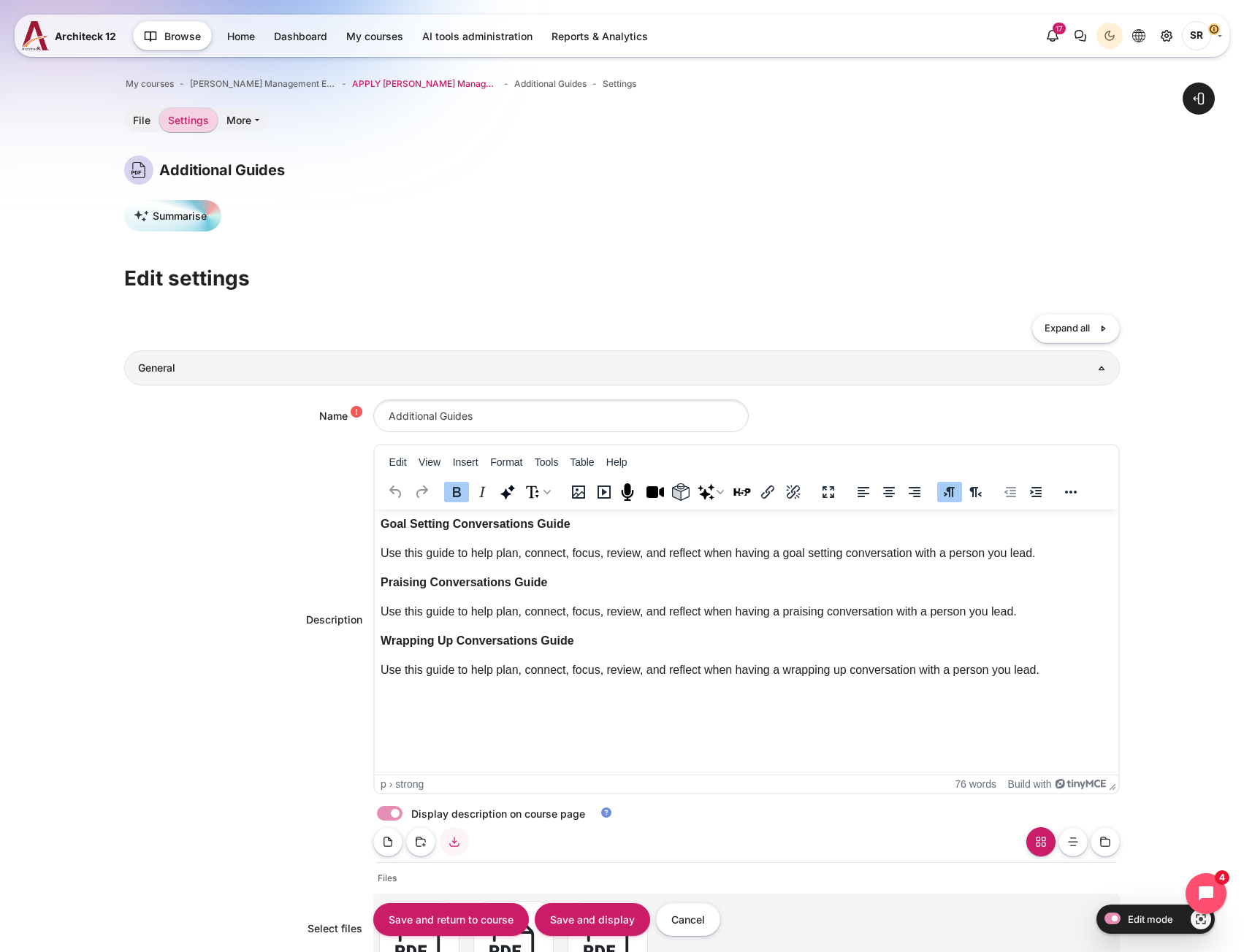
click at [439, 88] on span "APPLY [PERSON_NAME] Management Essentials" at bounding box center [425, 83] width 146 height 13
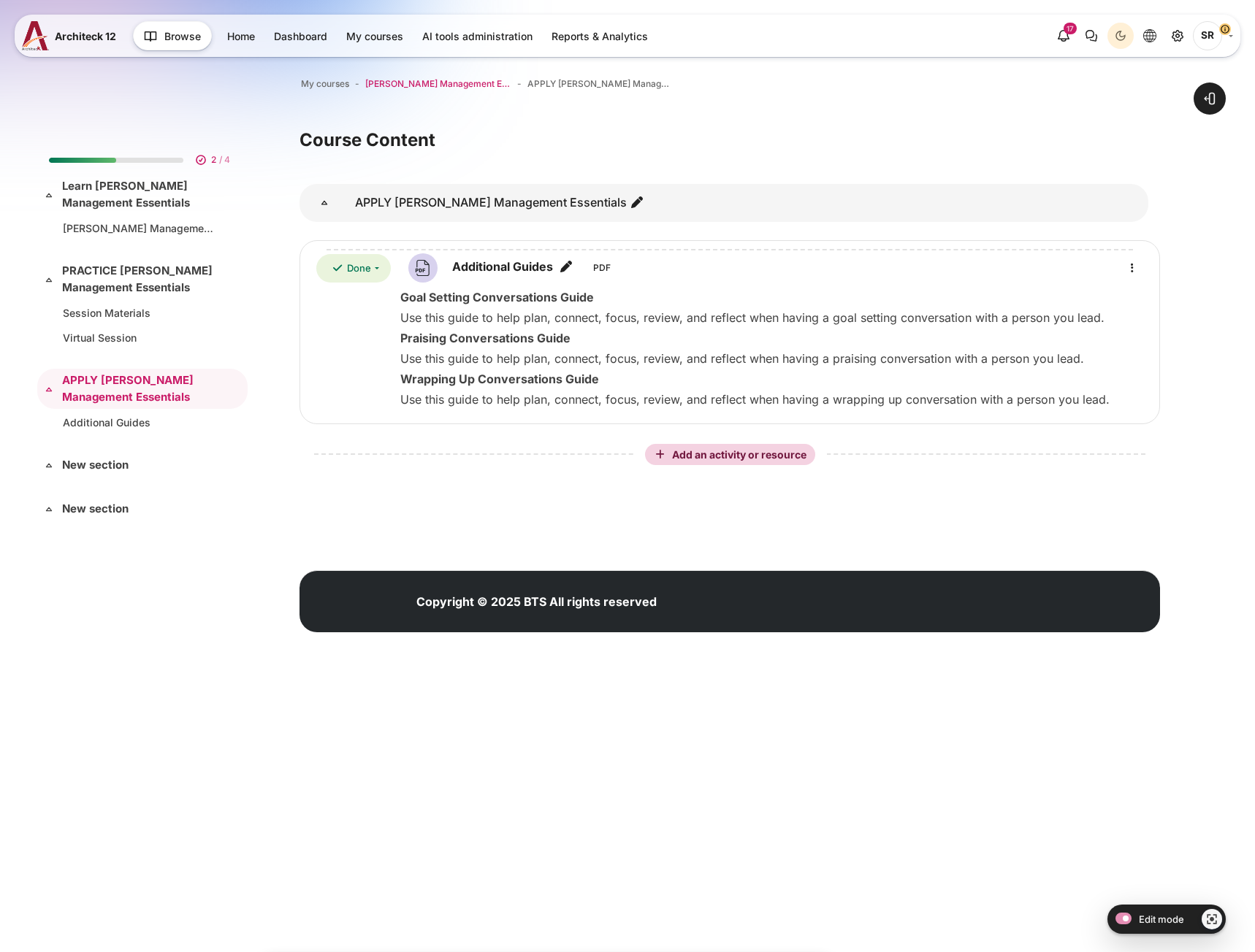
click at [409, 83] on span "[PERSON_NAME] Management Essentials® Online Program" at bounding box center [438, 83] width 146 height 13
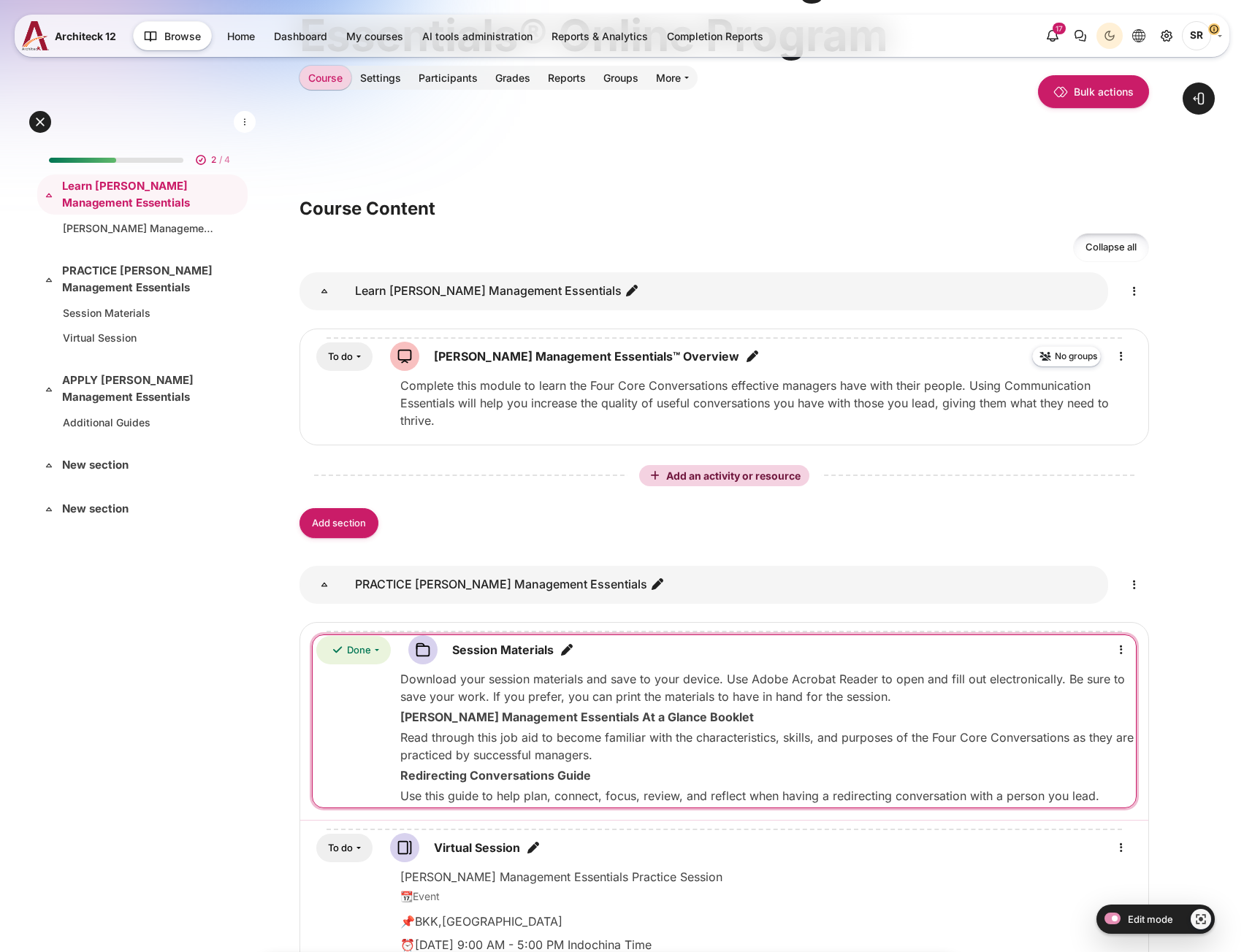
scroll to position [292, 0]
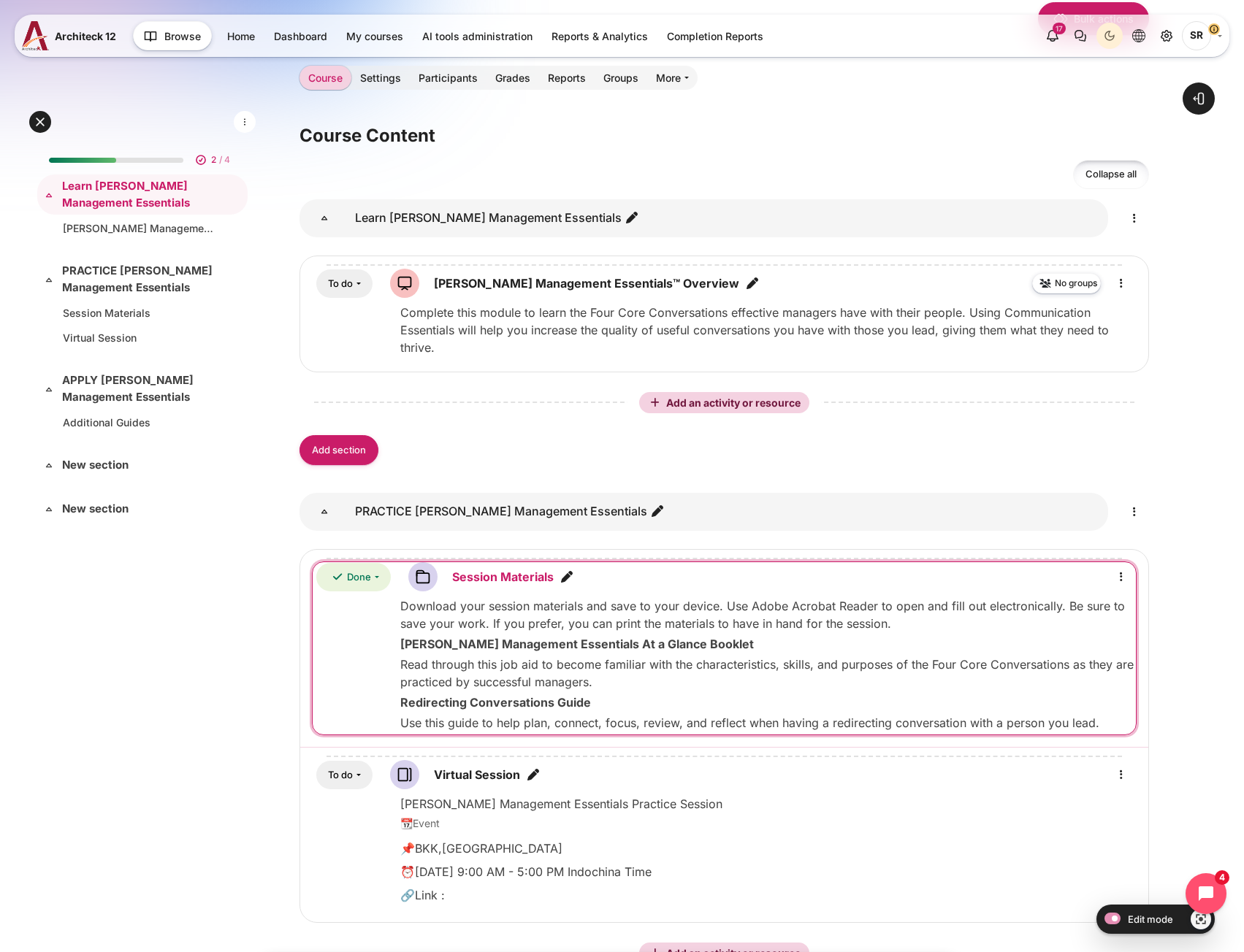
click at [491, 577] on link "Session Materials Folder" at bounding box center [503, 577] width 101 height 17
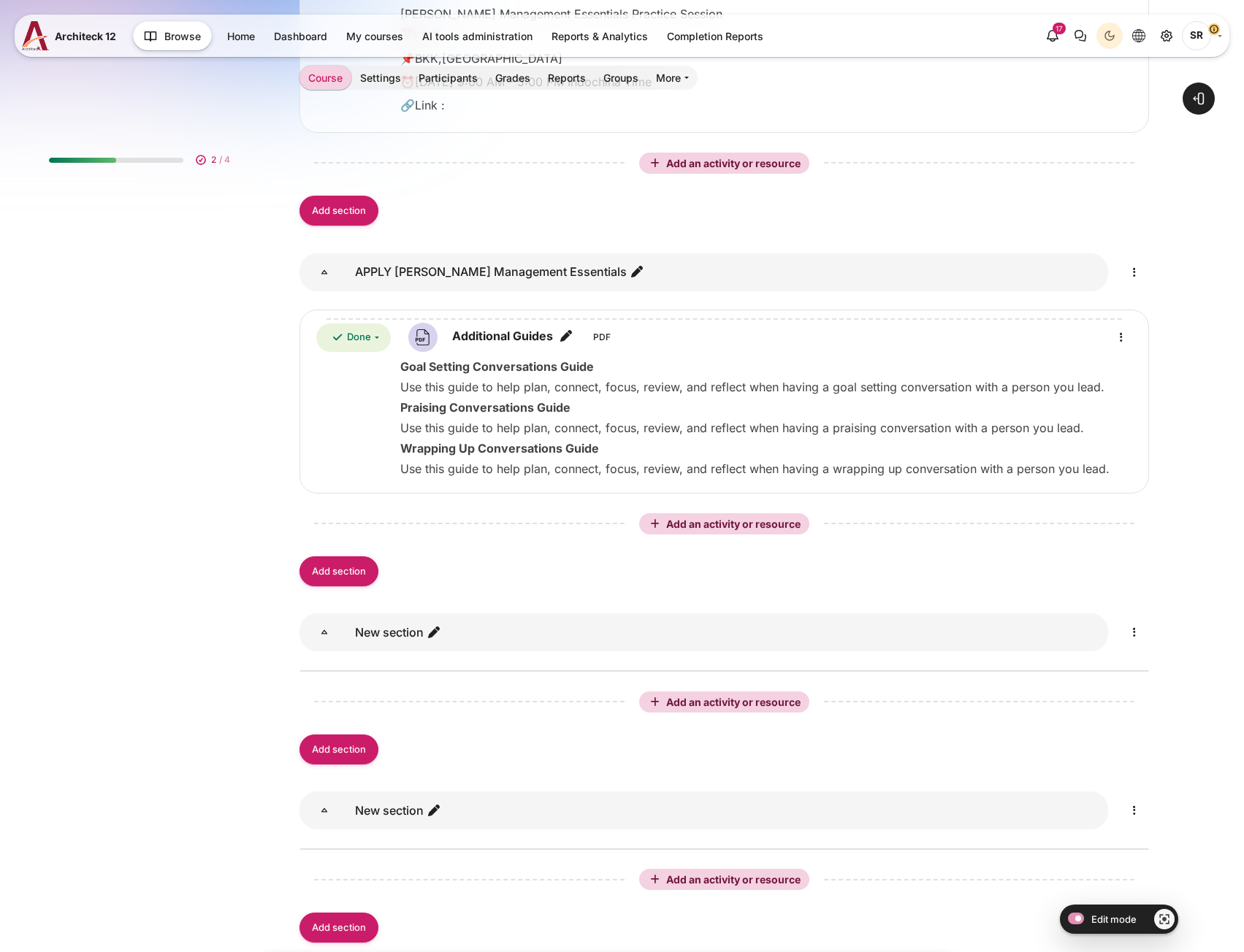
scroll to position [1188, 0]
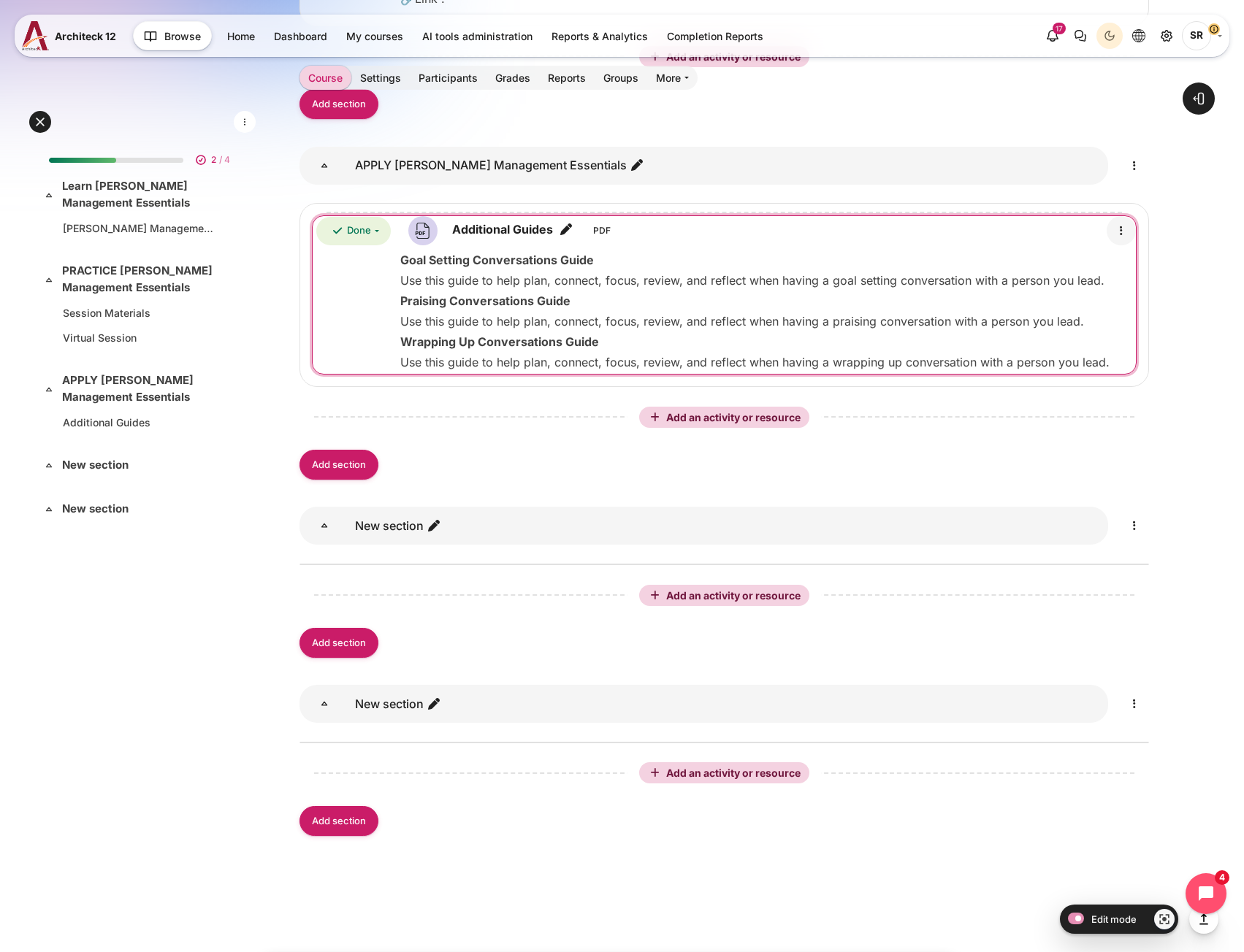
click at [1121, 231] on icon "Edit" at bounding box center [1121, 230] width 17 height 17
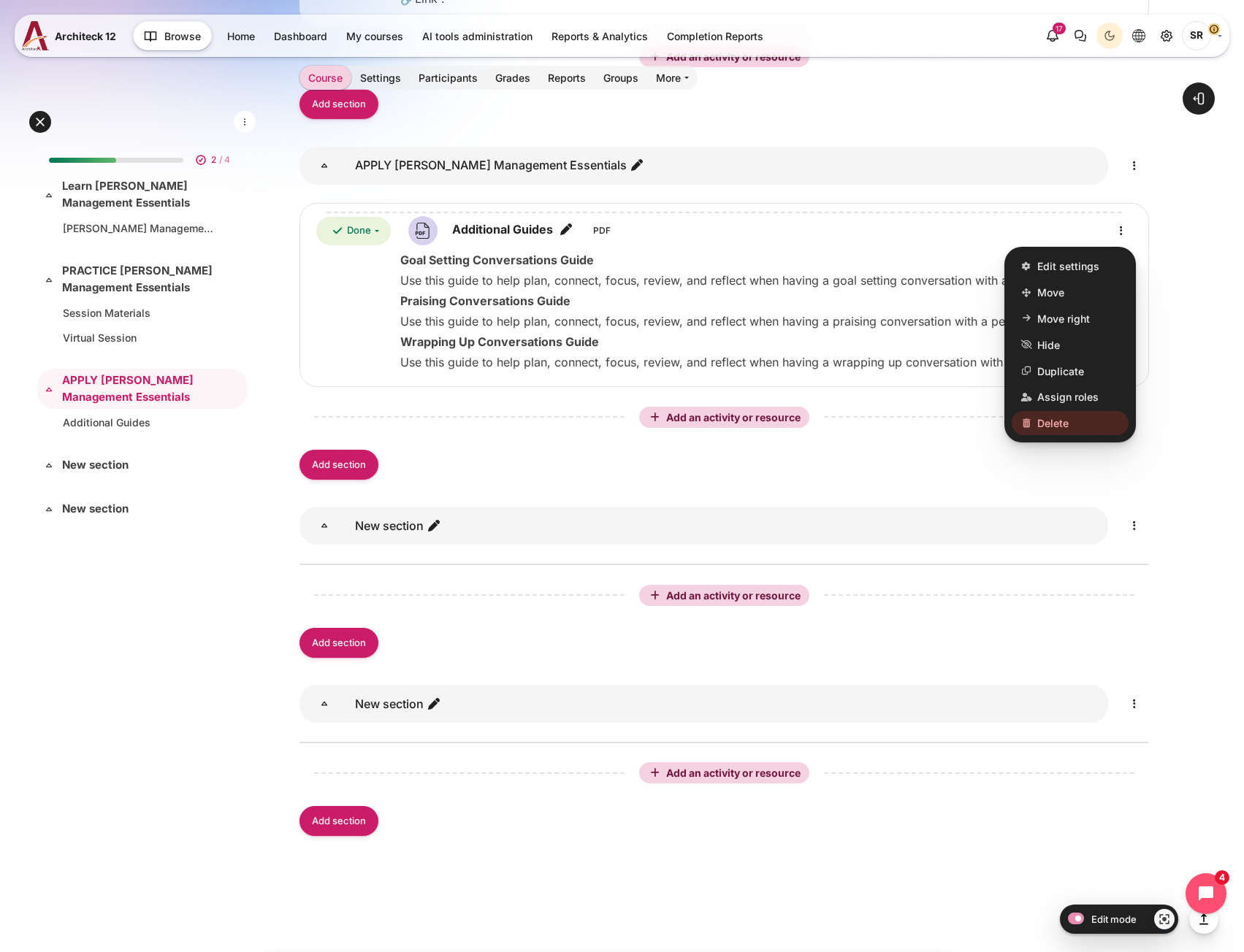
scroll to position [1262, 0]
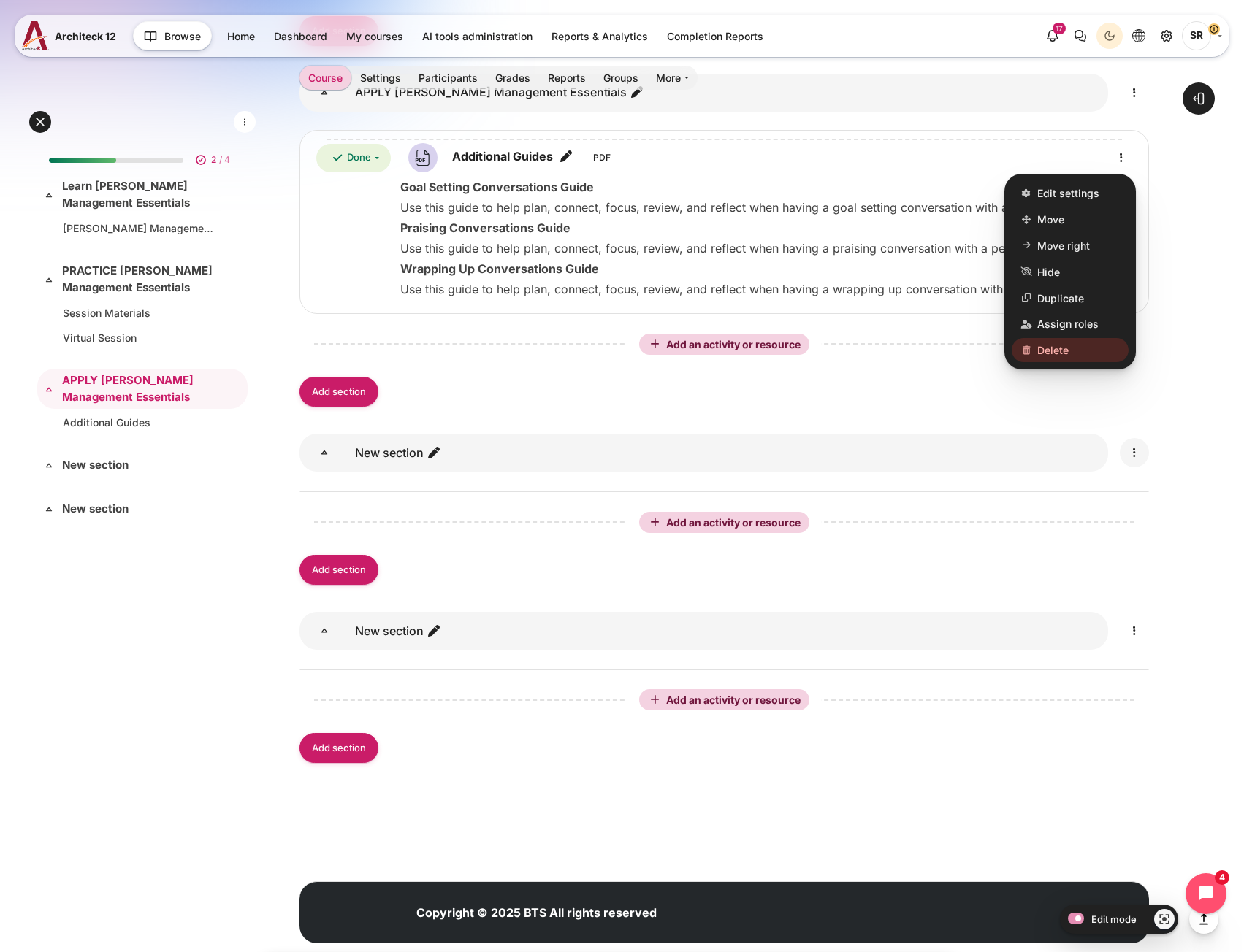
click at [1134, 459] on icon "Edit" at bounding box center [1134, 453] width 17 height 17
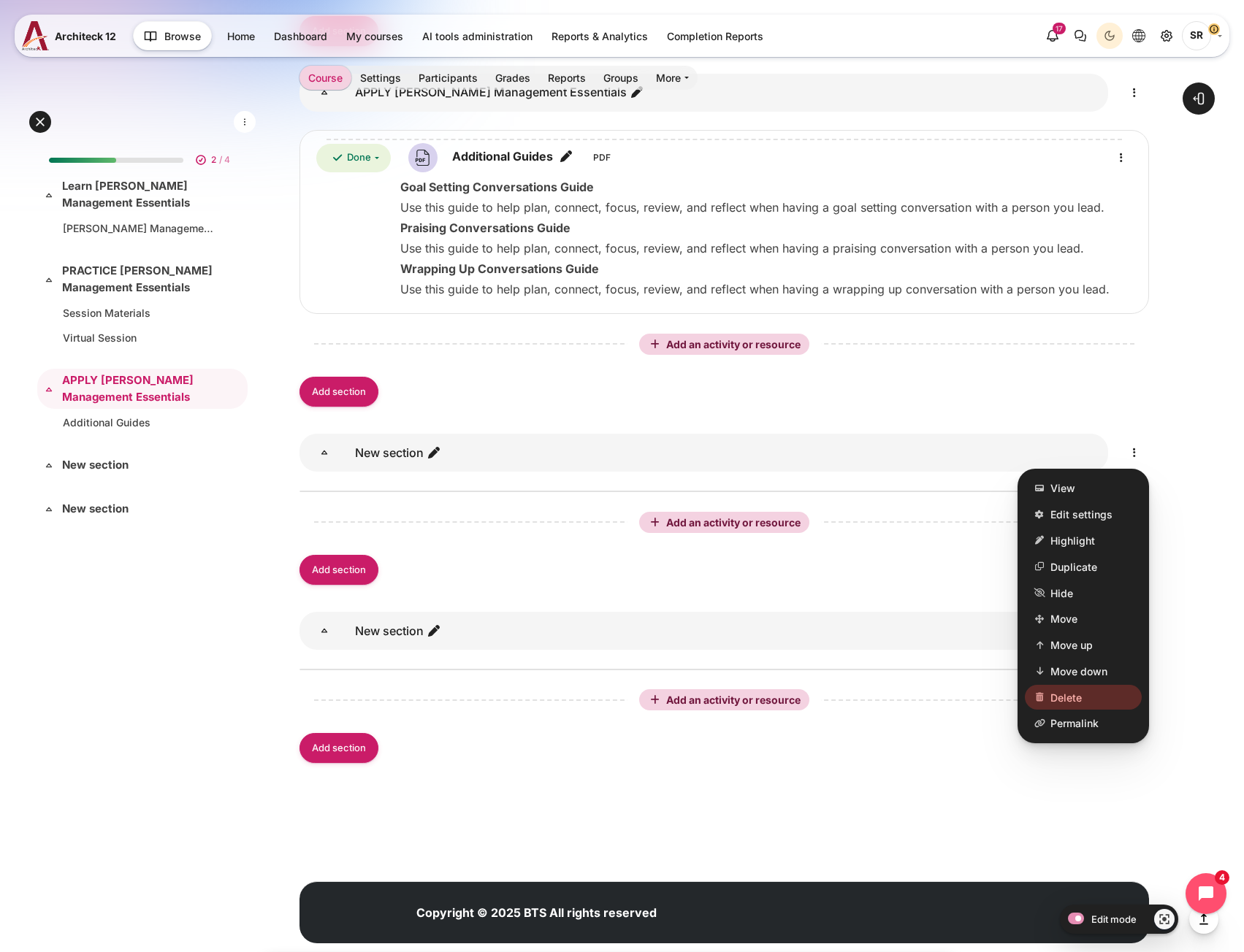
click at [1090, 704] on link "Delete" at bounding box center [1083, 698] width 117 height 25
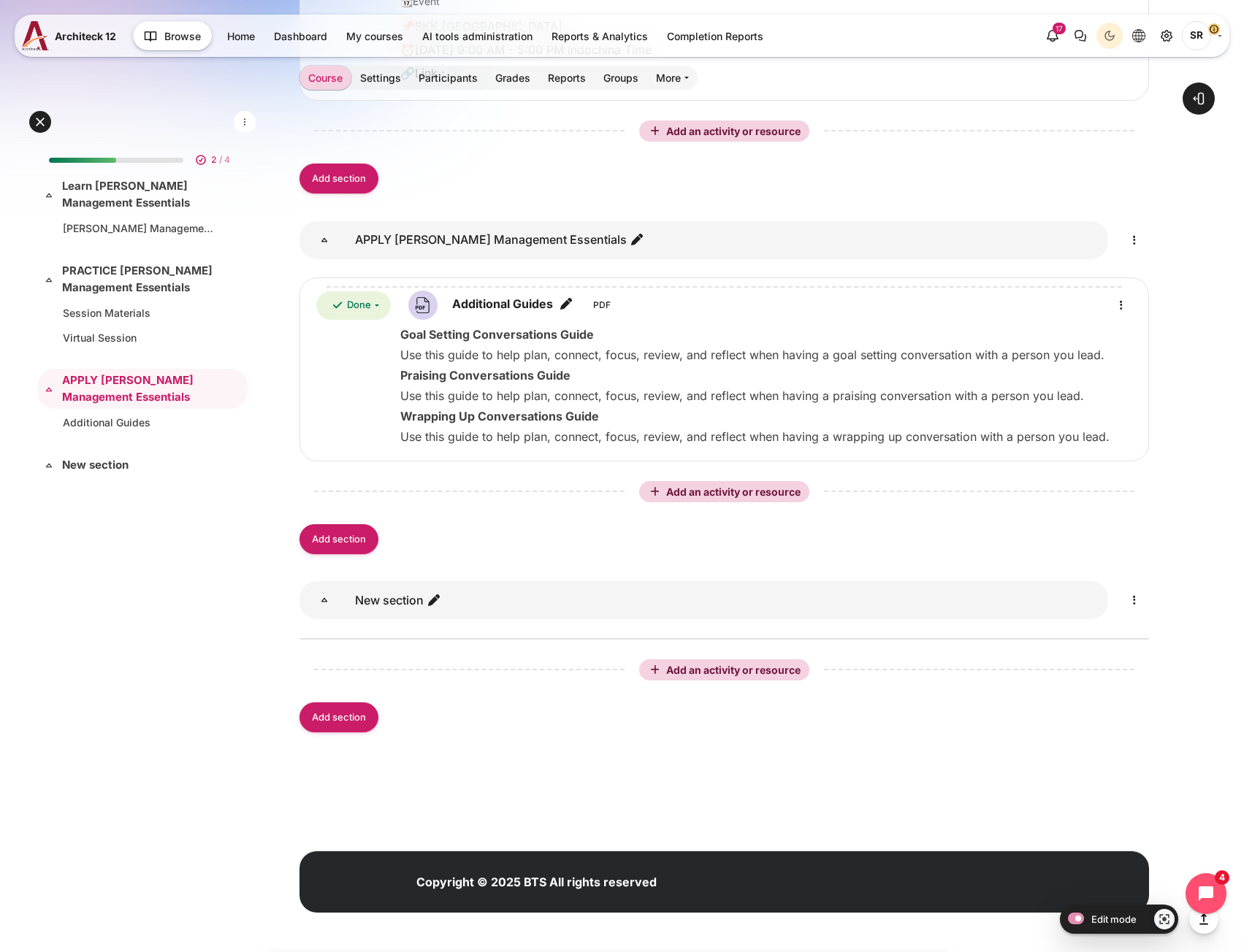
scroll to position [1114, 0]
click at [1135, 609] on icon "Edit" at bounding box center [1134, 600] width 17 height 17
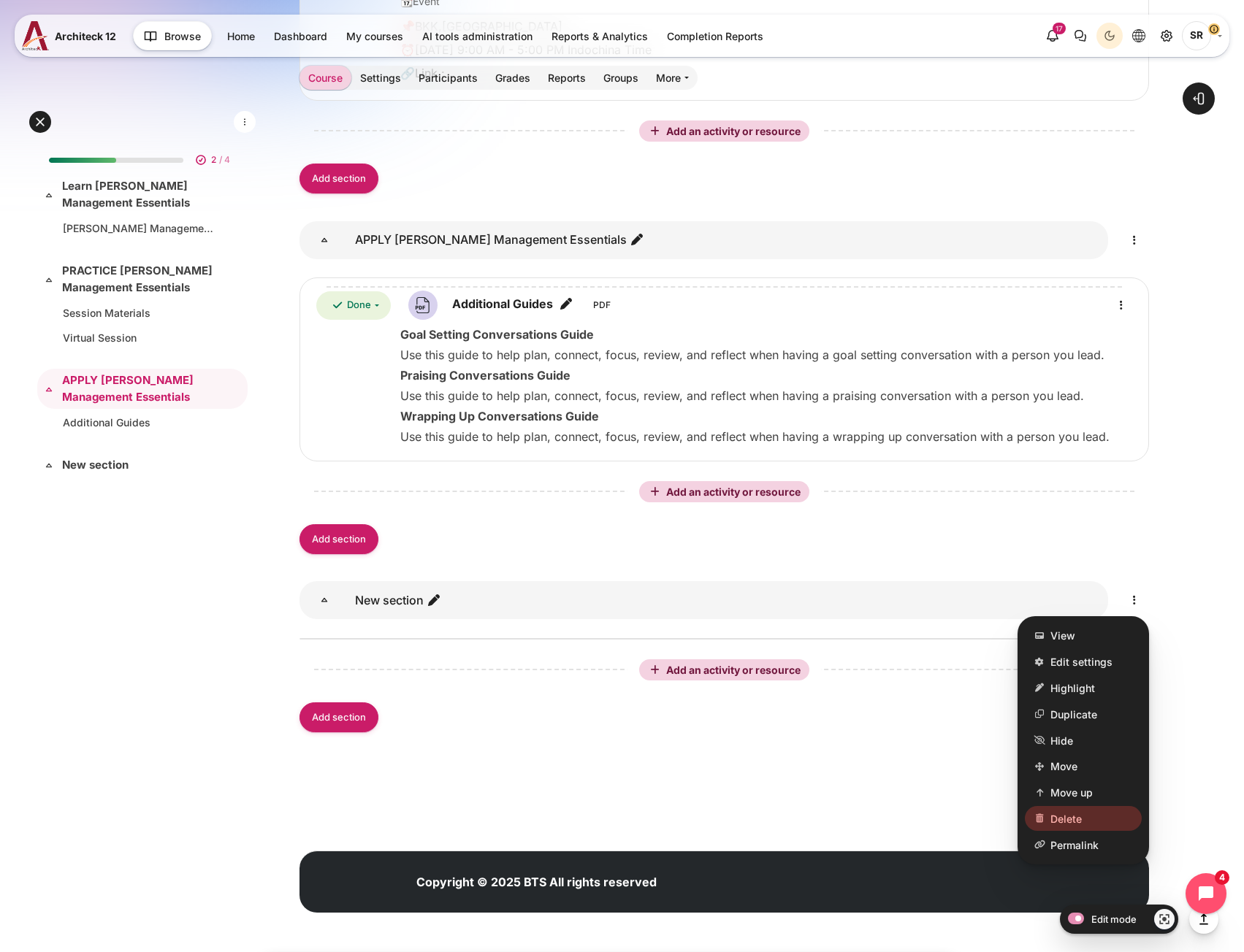
click at [1075, 825] on span "Delete" at bounding box center [1066, 819] width 31 height 16
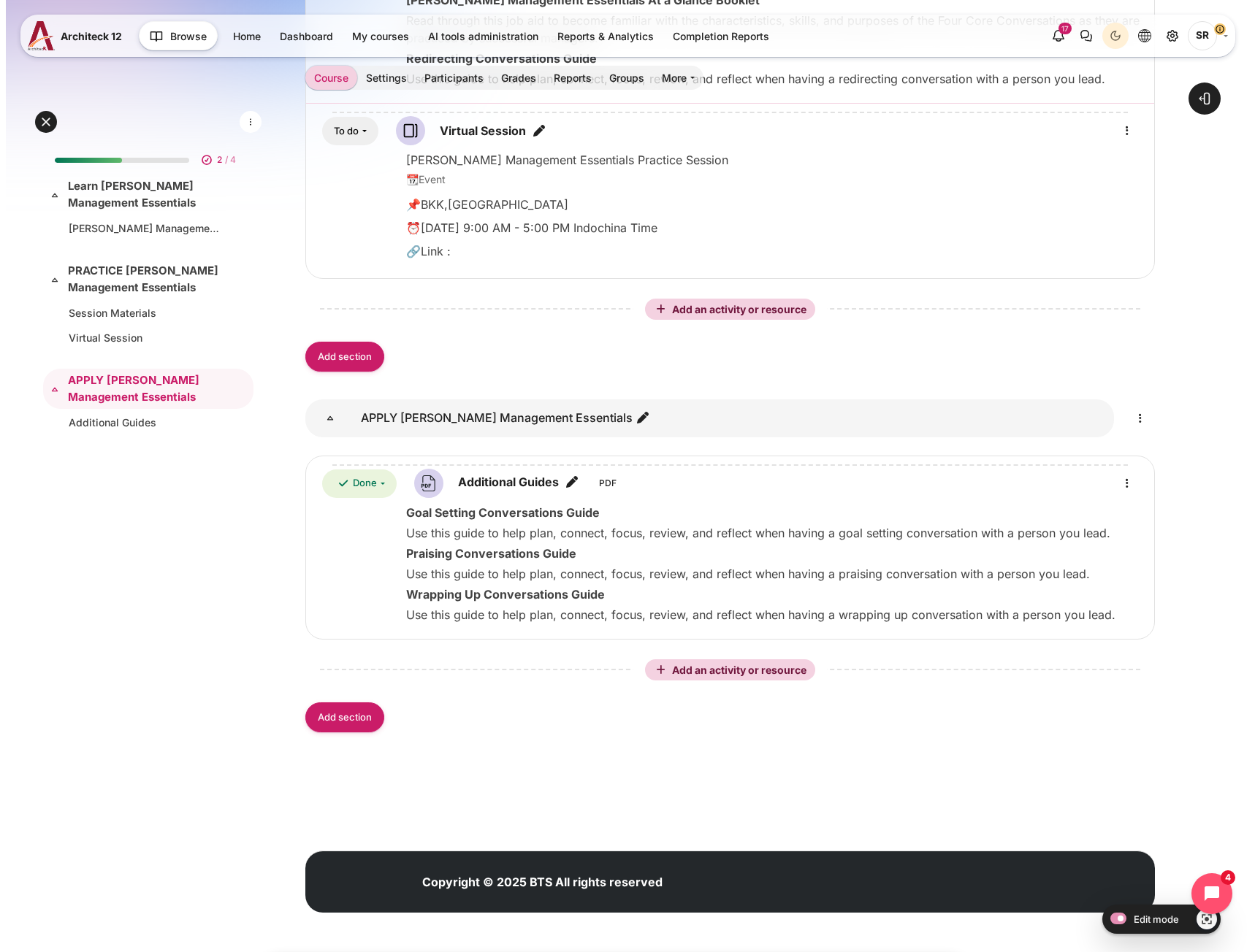
scroll to position [936, 0]
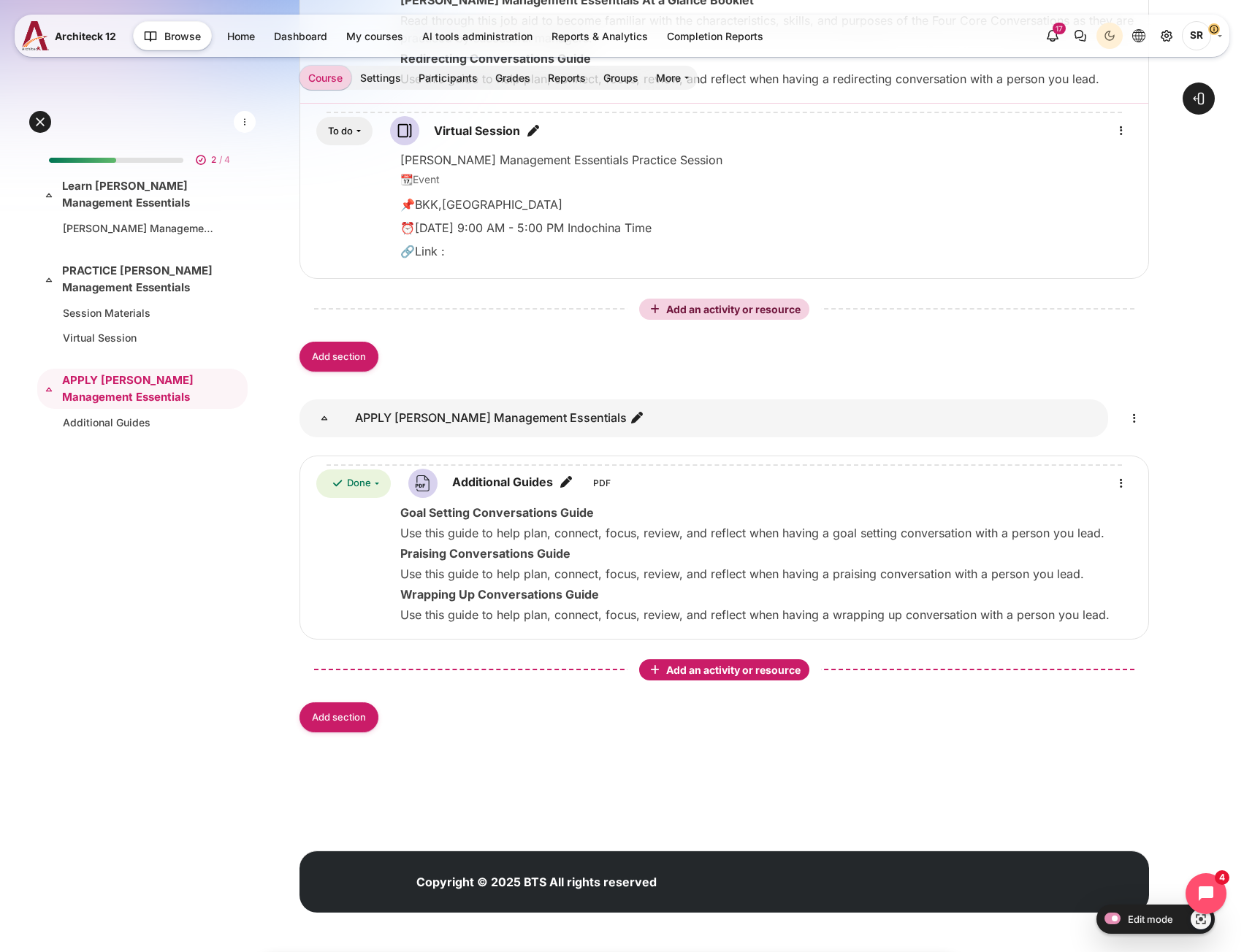
click at [766, 674] on span "Add an activity or resource" at bounding box center [734, 670] width 137 height 12
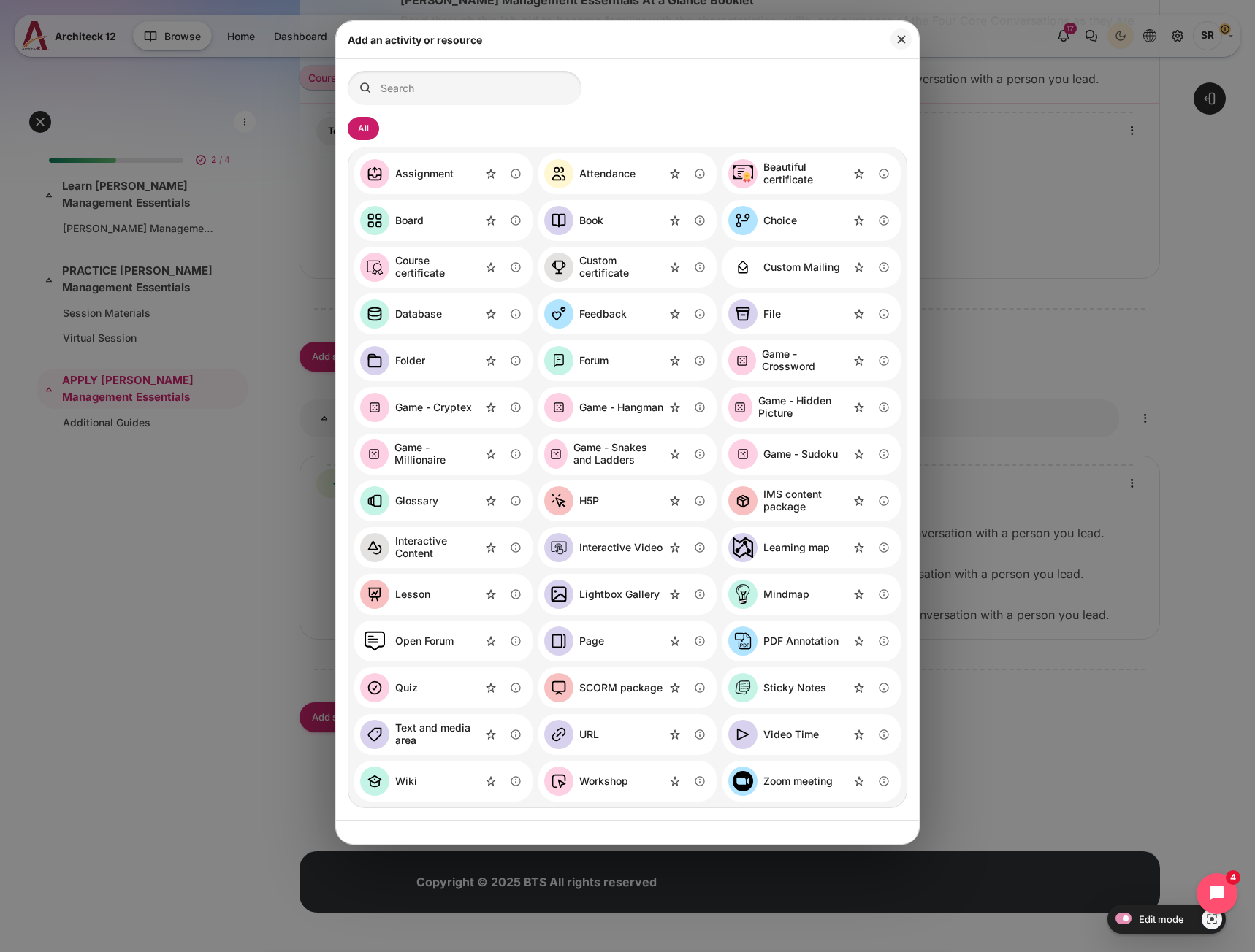
click at [421, 367] on div "Folder" at bounding box center [410, 361] width 30 height 12
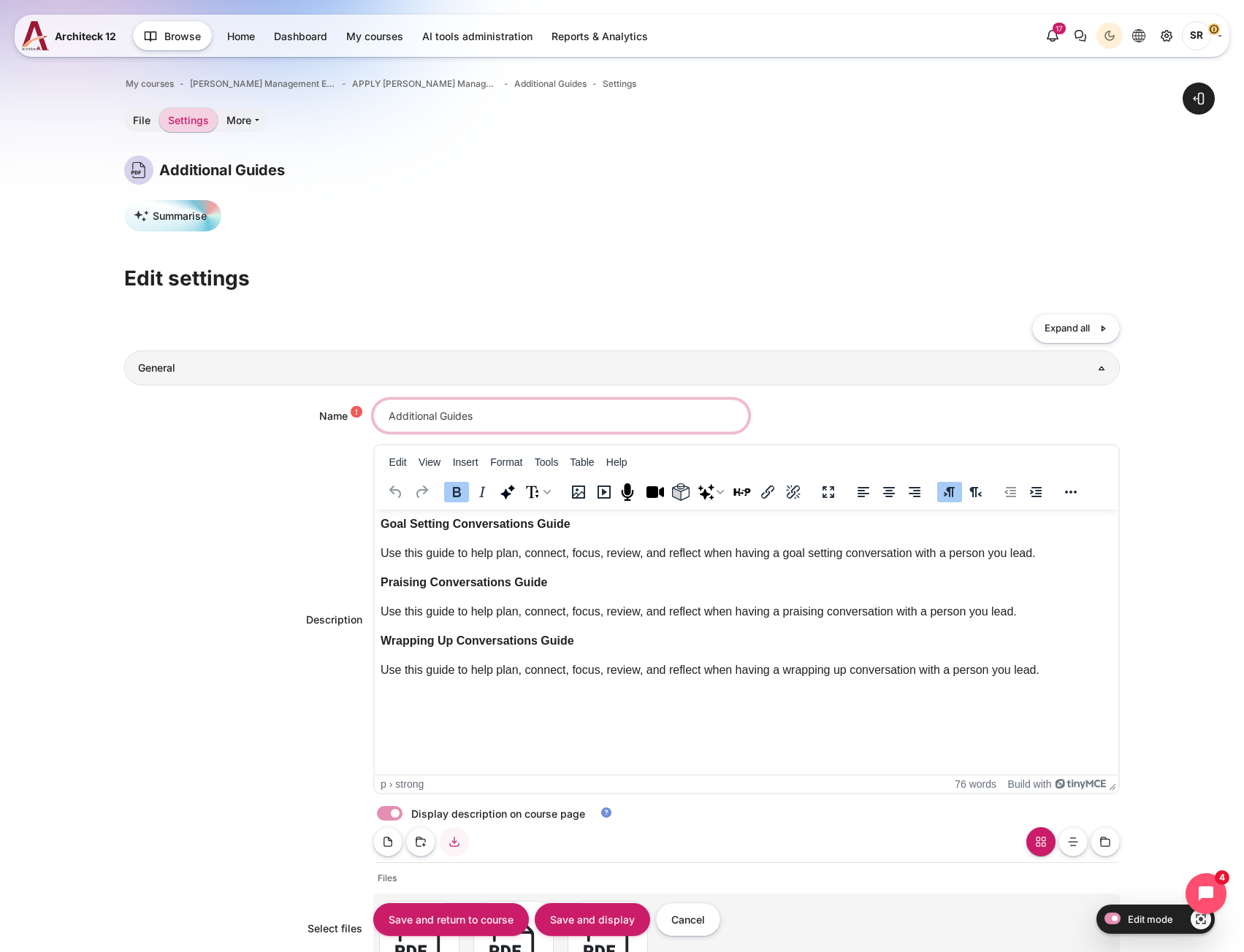
click at [475, 420] on input "Additional Guides" at bounding box center [560, 416] width 375 height 33
click at [568, 588] on p "Praising Conversations Guide" at bounding box center [746, 583] width 732 height 17
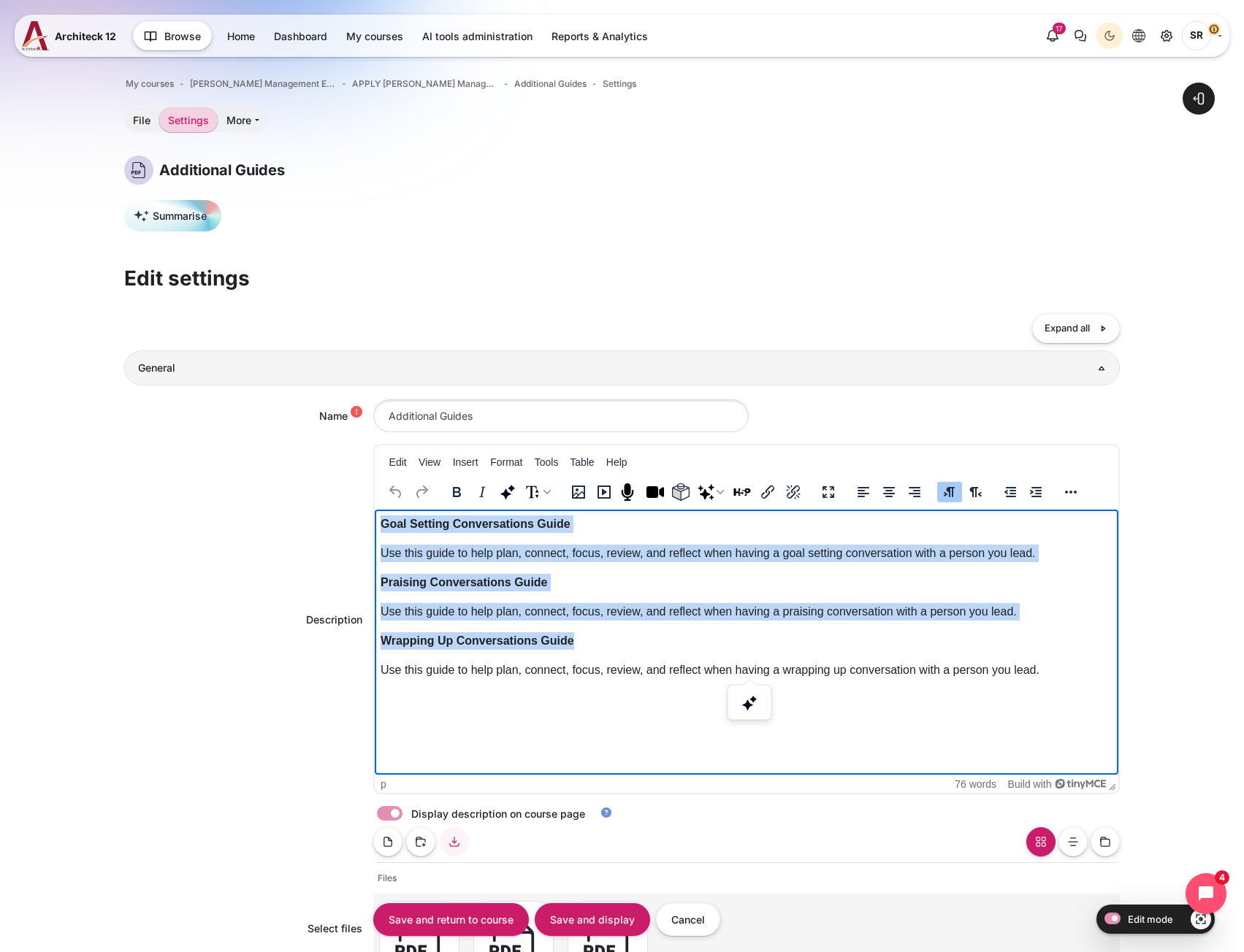
copy body "Goal Setting Conversations Guide Use this guide to help plan, connect, focus, r…"
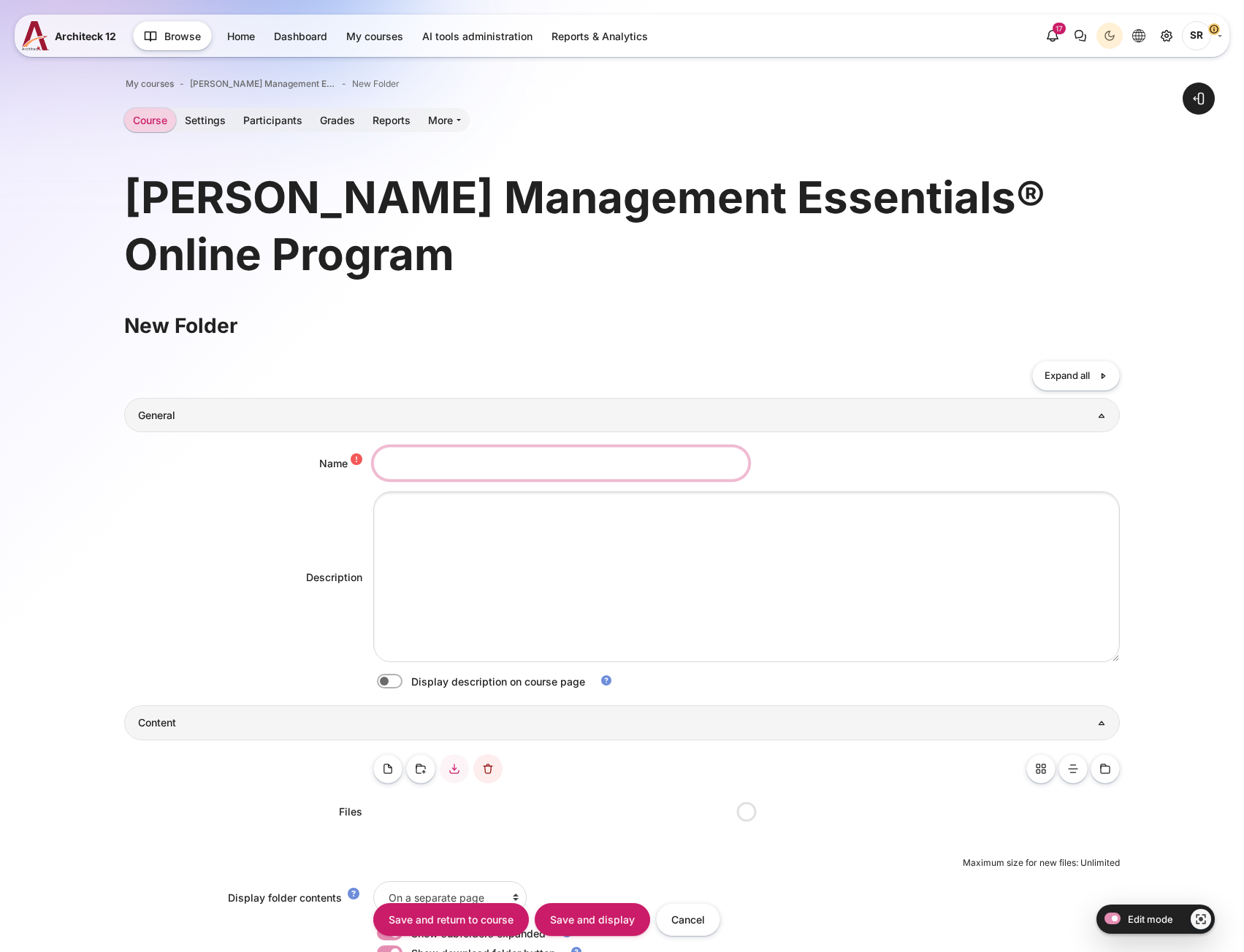
click at [452, 467] on input "Name" at bounding box center [560, 464] width 375 height 33
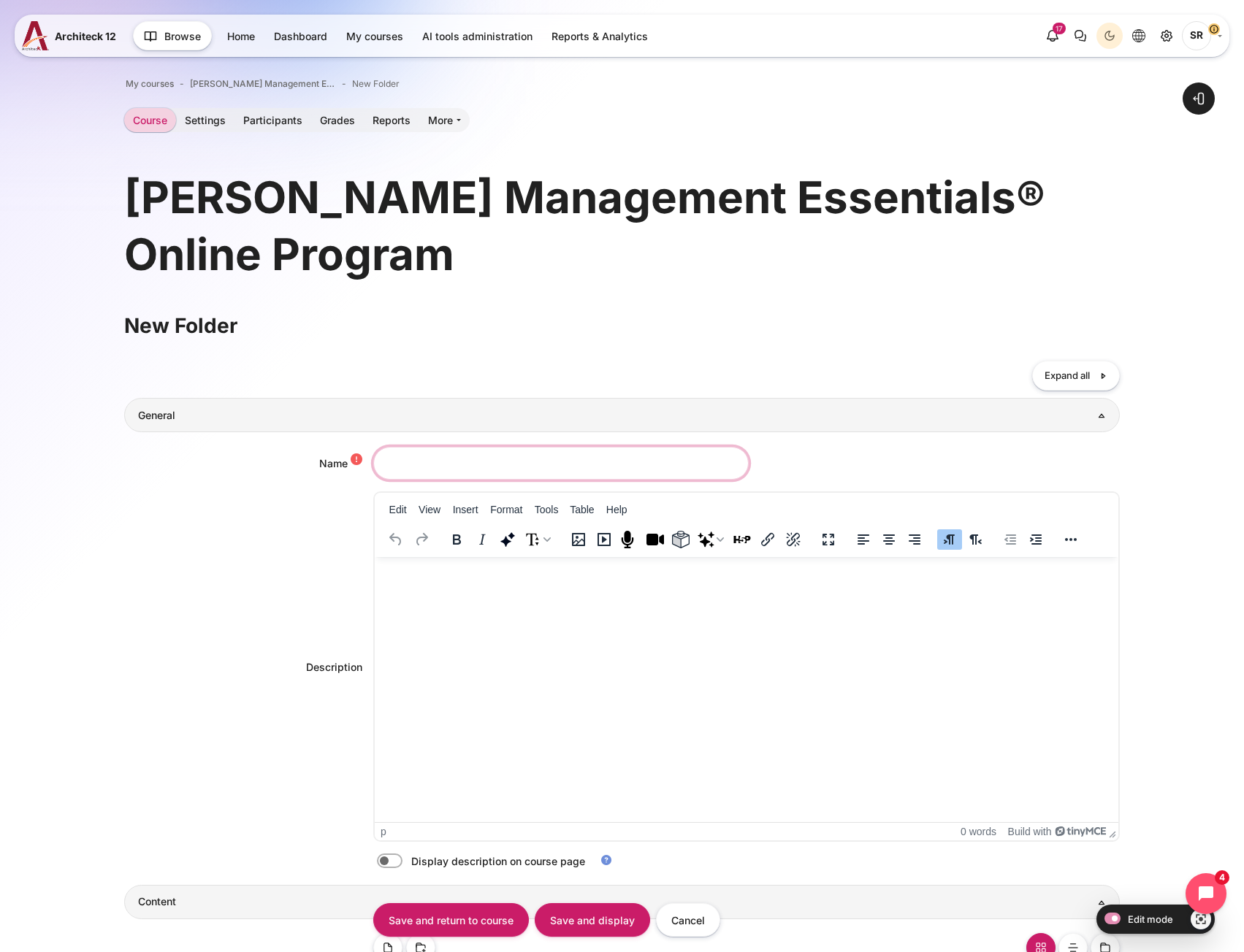
click at [443, 461] on input "Name" at bounding box center [560, 464] width 375 height 33
paste input "Additional Guides"
type input "Additional Guides"
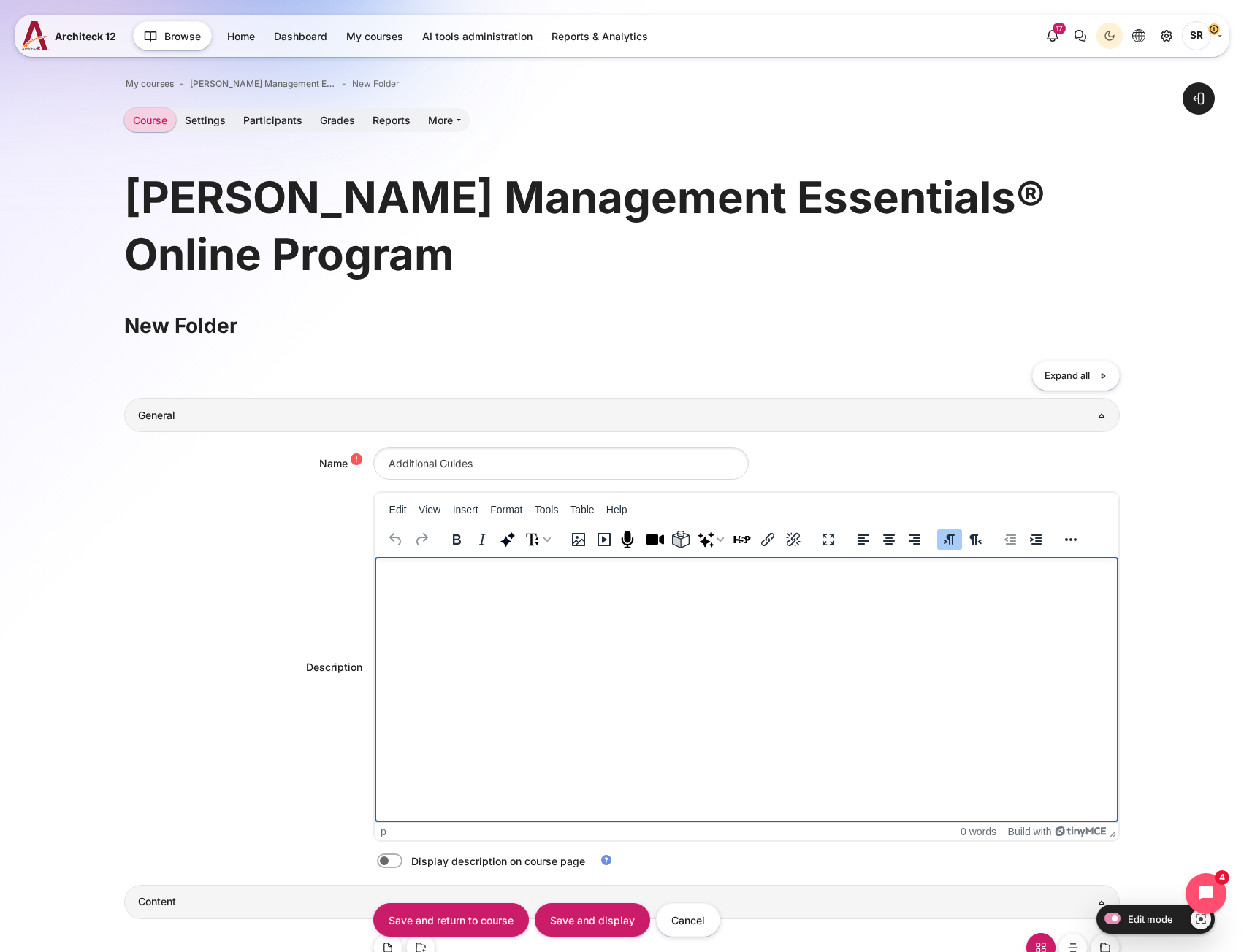
click at [477, 584] on html at bounding box center [745, 571] width 744 height 29
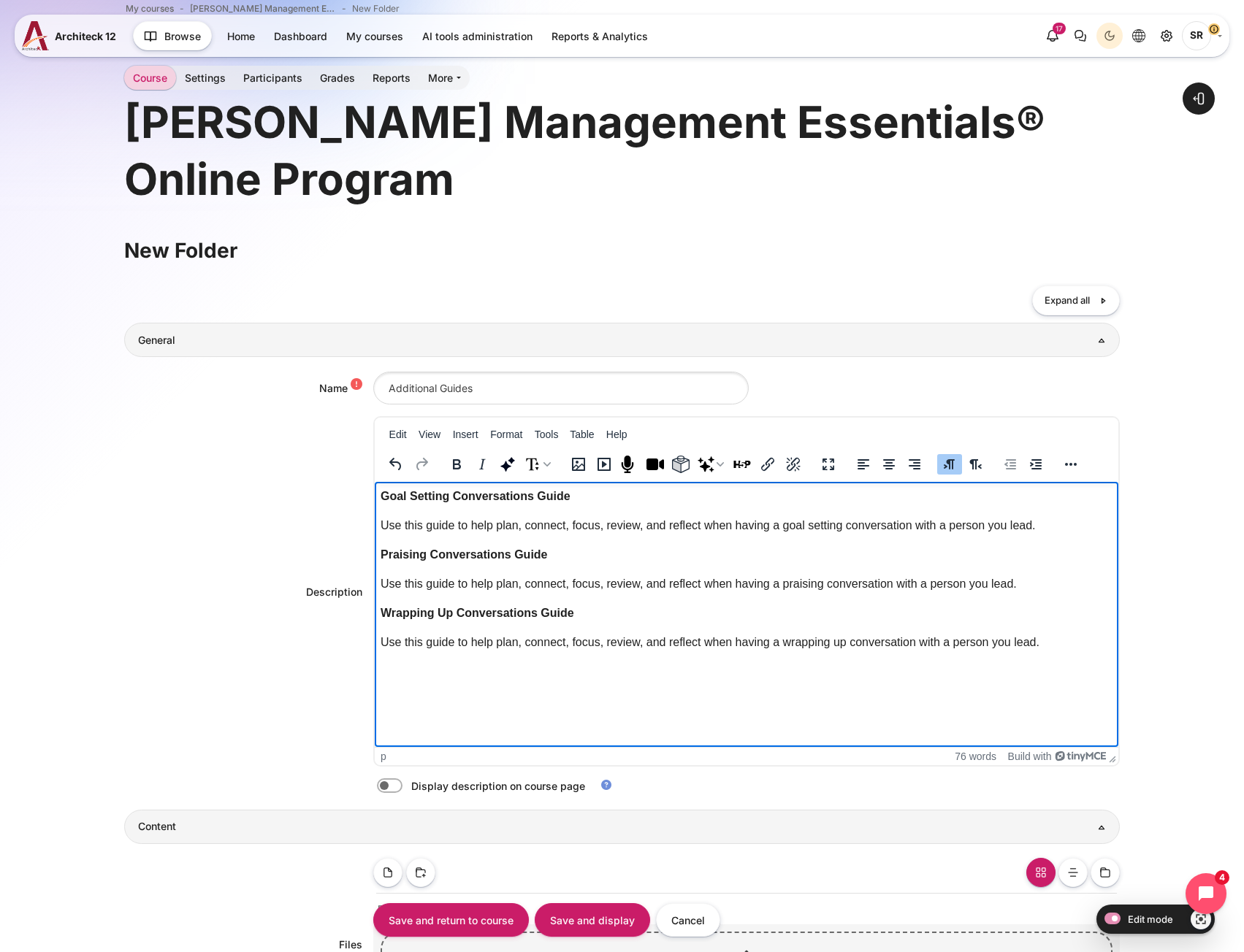
scroll to position [365, 0]
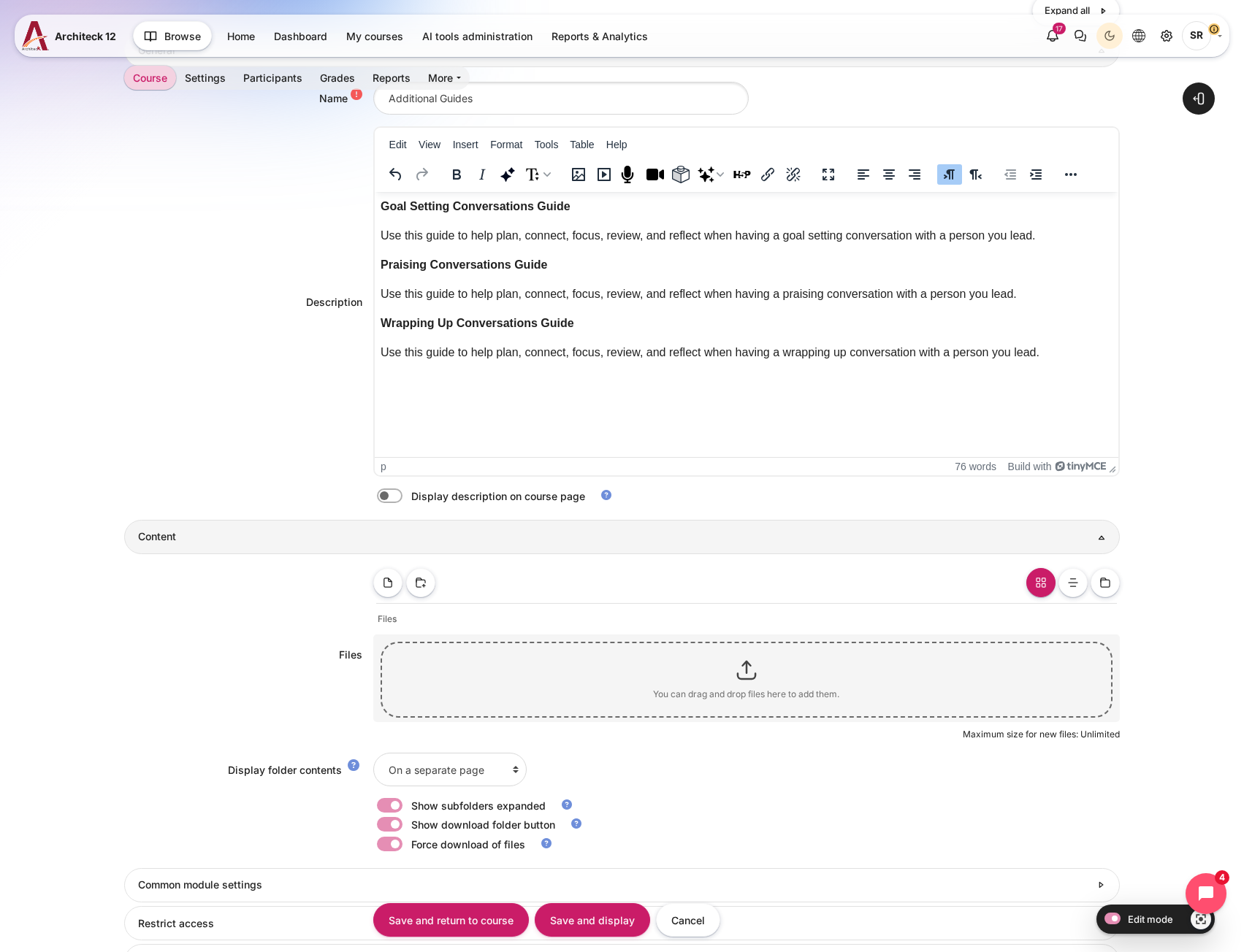
click at [408, 496] on label "Content" at bounding box center [410, 496] width 3 height 16
click at [403, 496] on input "Content" at bounding box center [415, 498] width 26 height 15
checkbox input "true"
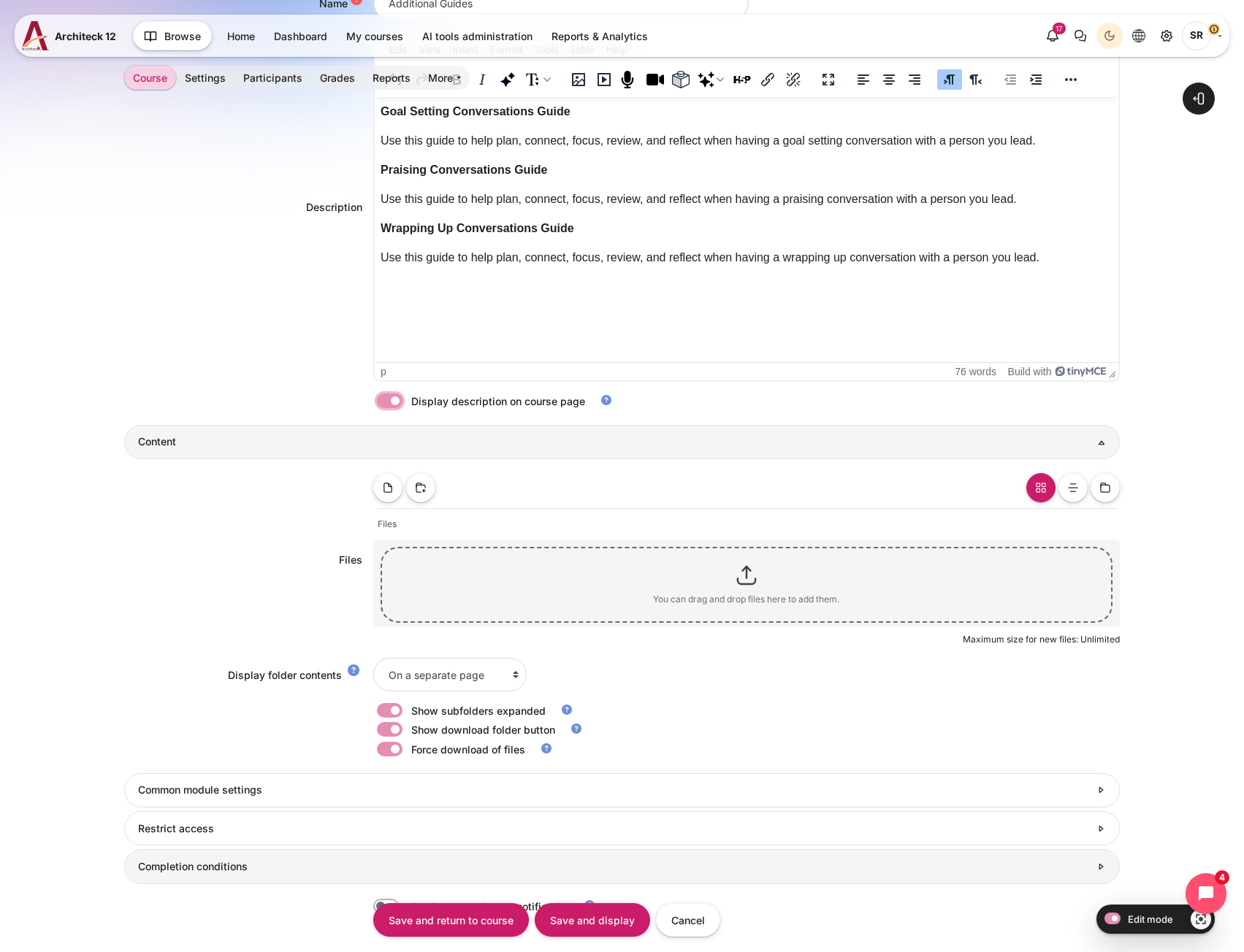
scroll to position [627, 0]
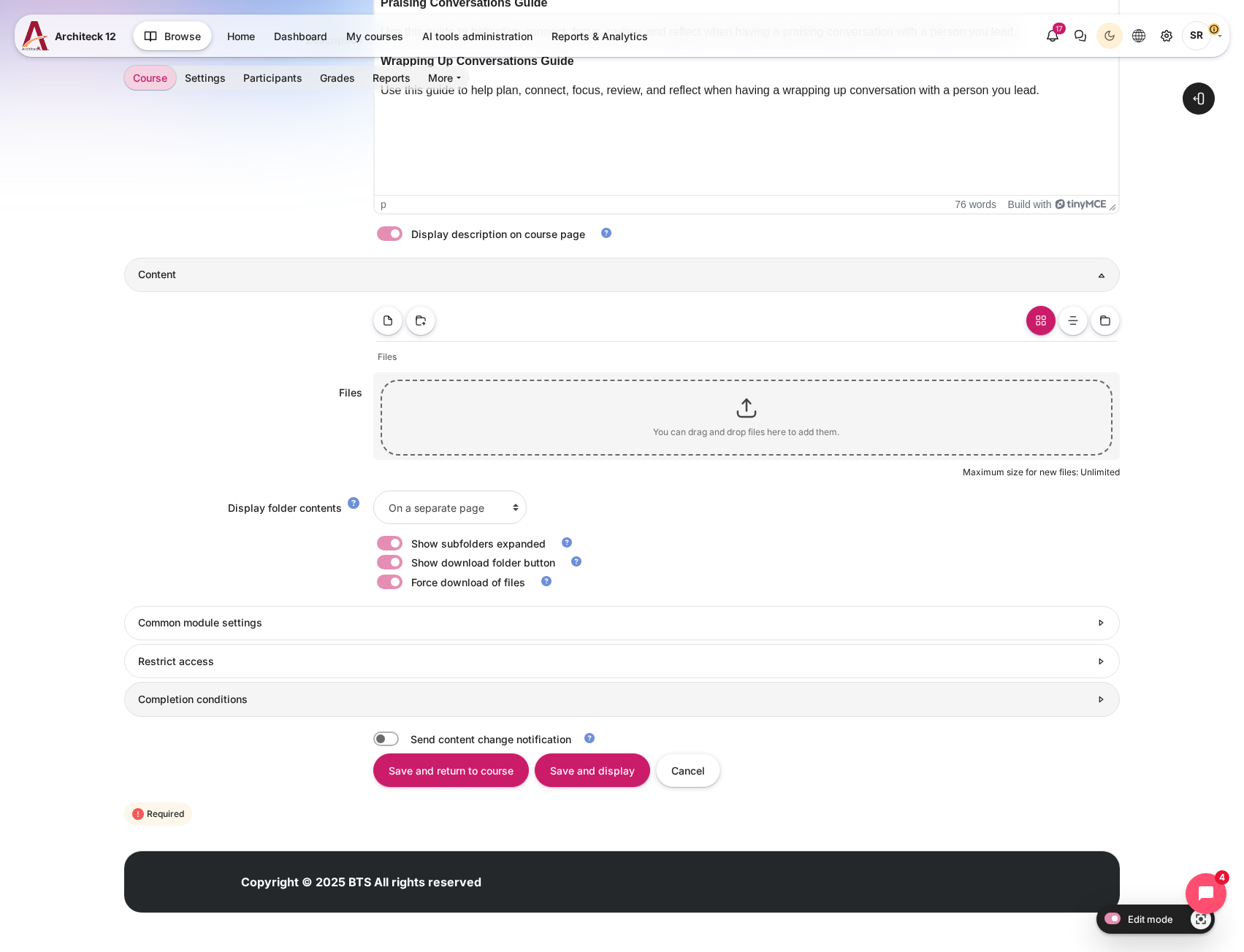
click at [301, 707] on link "Completion conditions" at bounding box center [621, 699] width 995 height 34
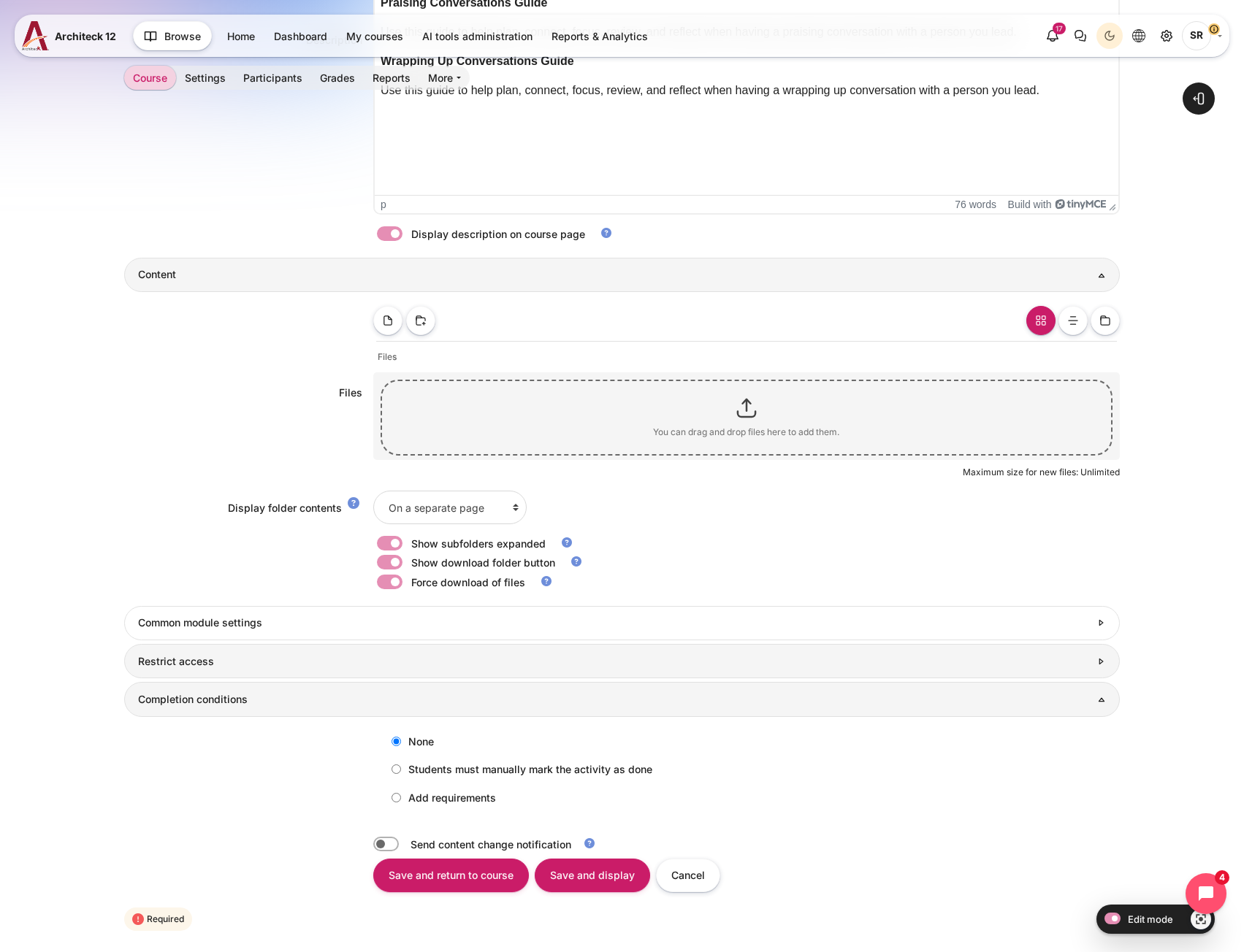
click at [251, 662] on h3 "Restrict access" at bounding box center [613, 661] width 951 height 13
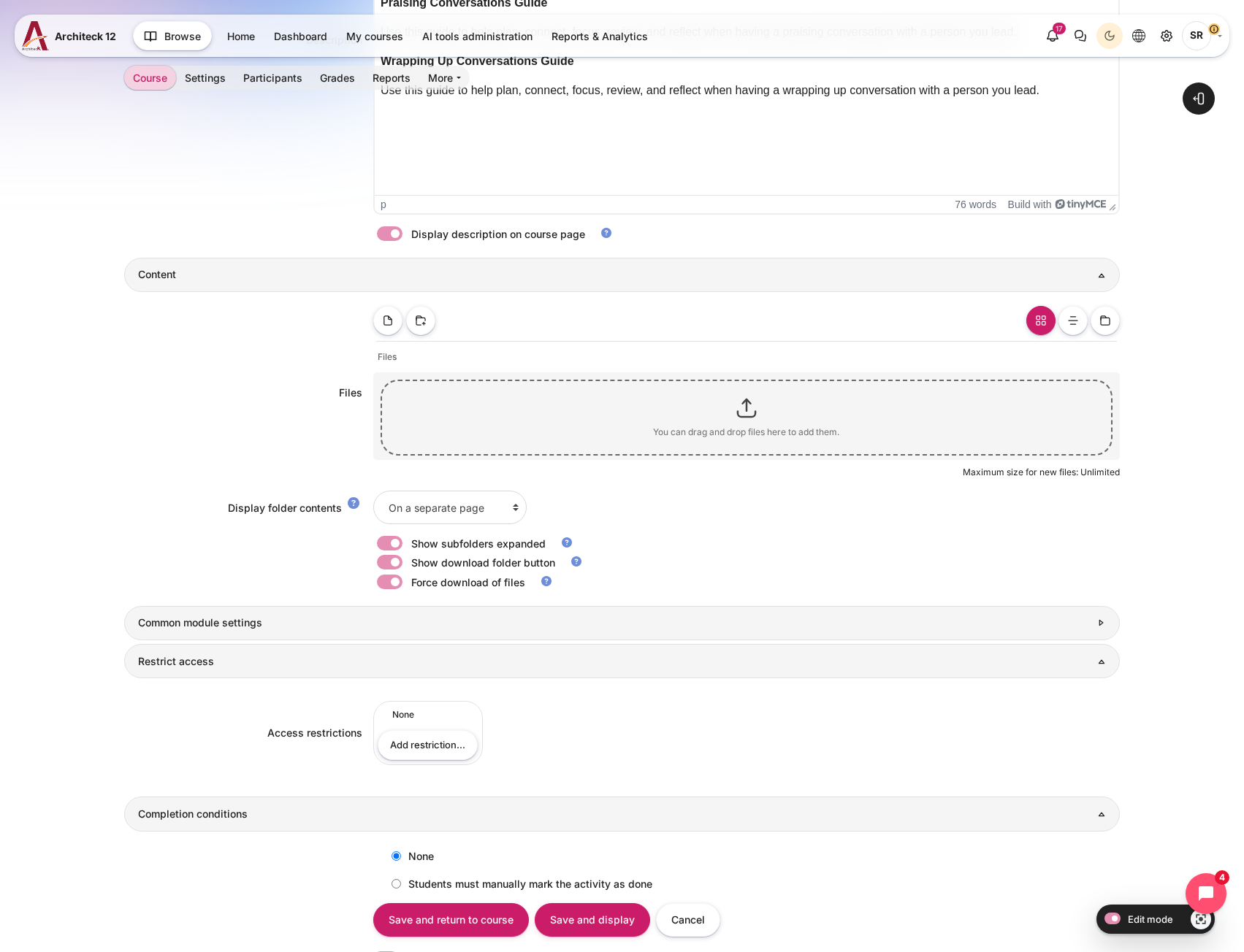
click at [247, 635] on link "Common module settings" at bounding box center [621, 623] width 995 height 34
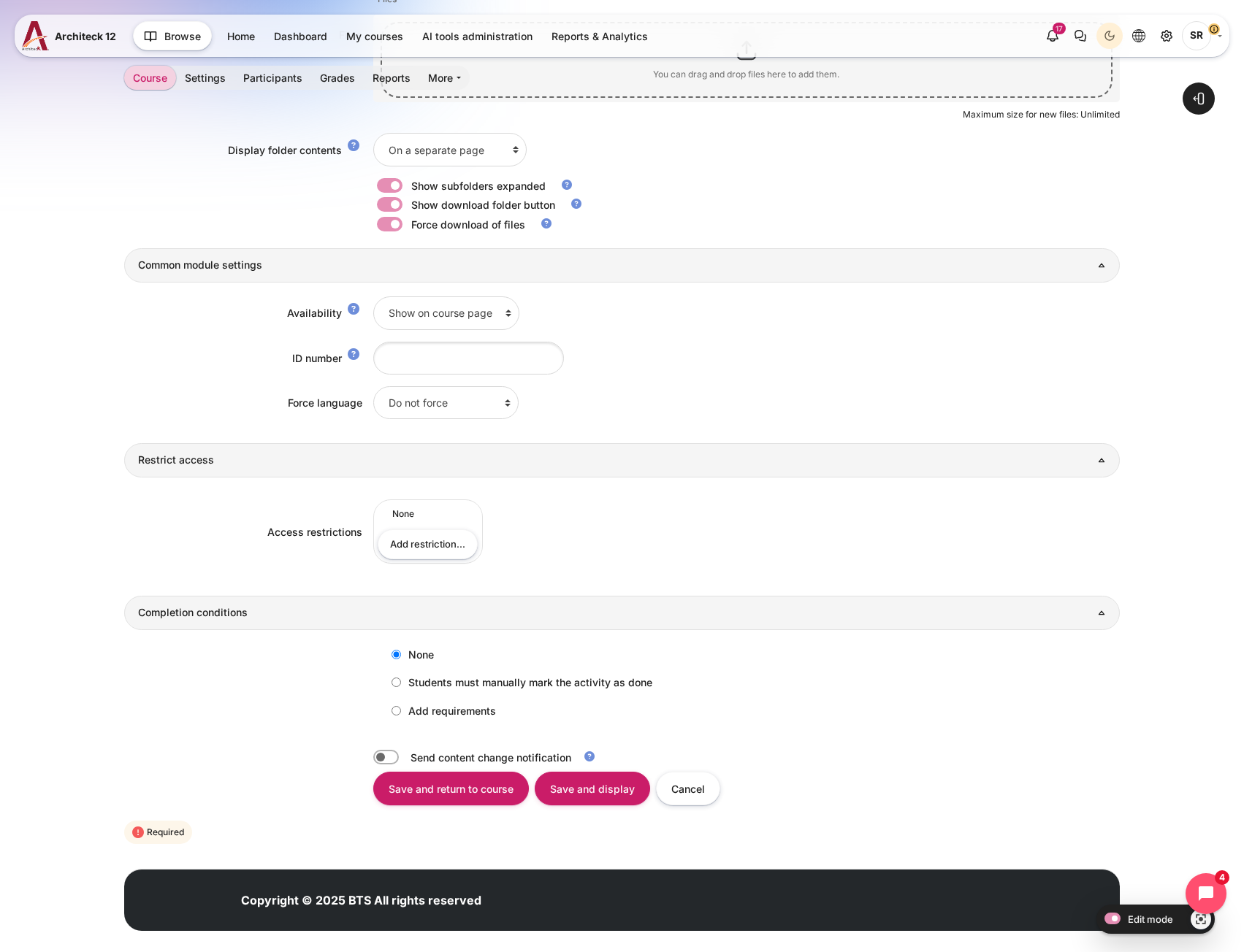
scroll to position [1004, 0]
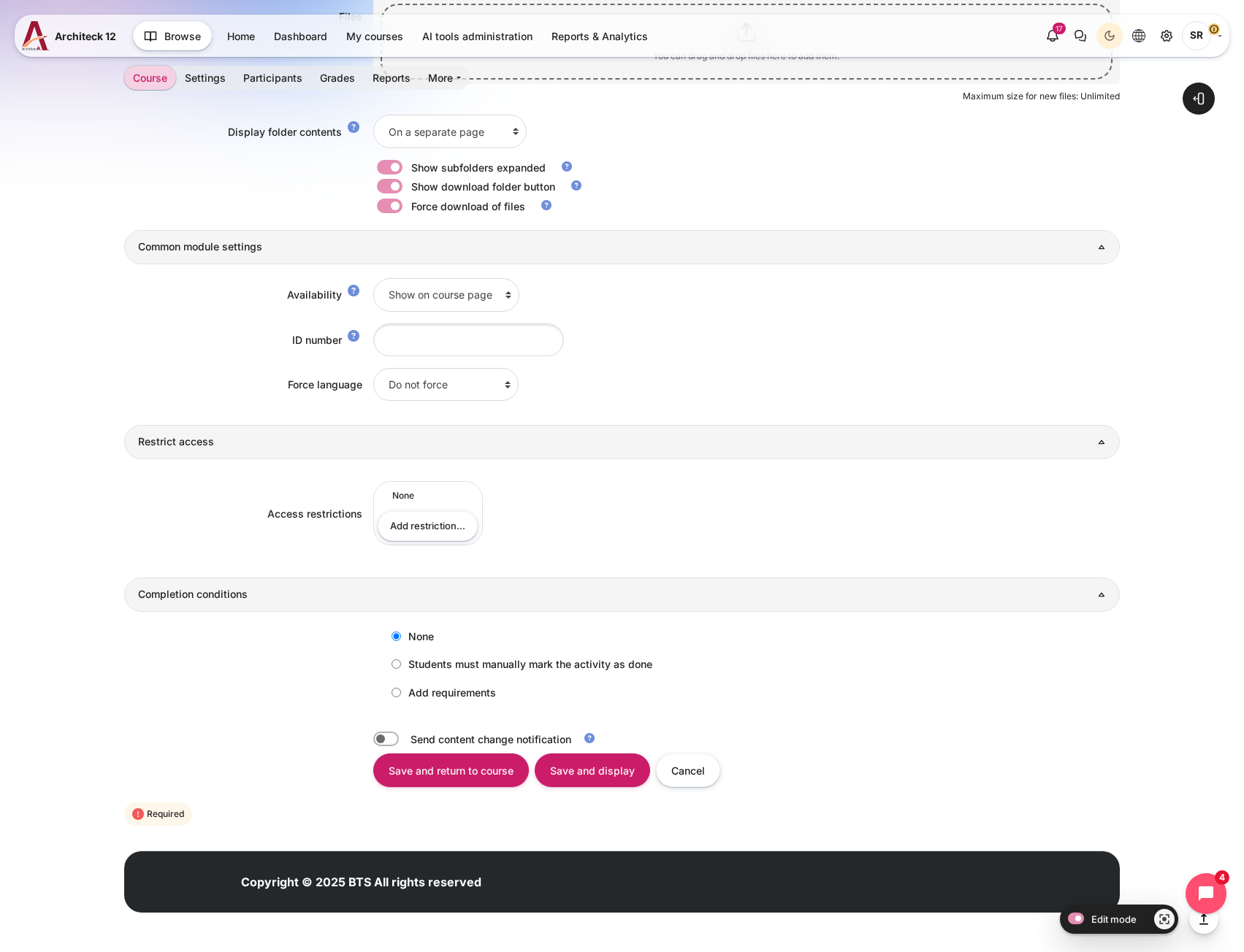
click at [411, 692] on label "Add requirements" at bounding box center [439, 692] width 112 height 24
click at [401, 692] on input "Add requirements" at bounding box center [396, 693] width 9 height 9
radio input "true"
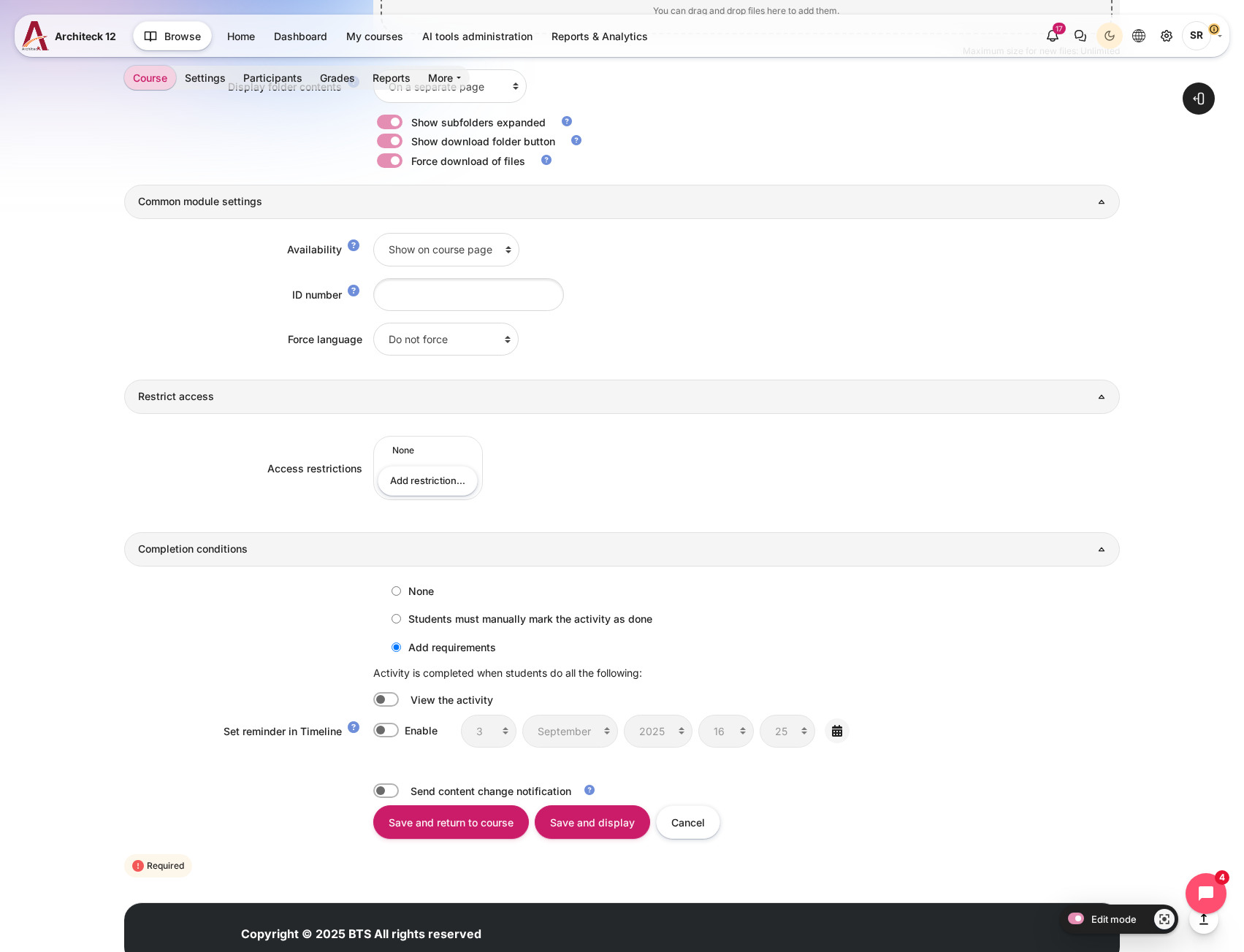
scroll to position [1100, 0]
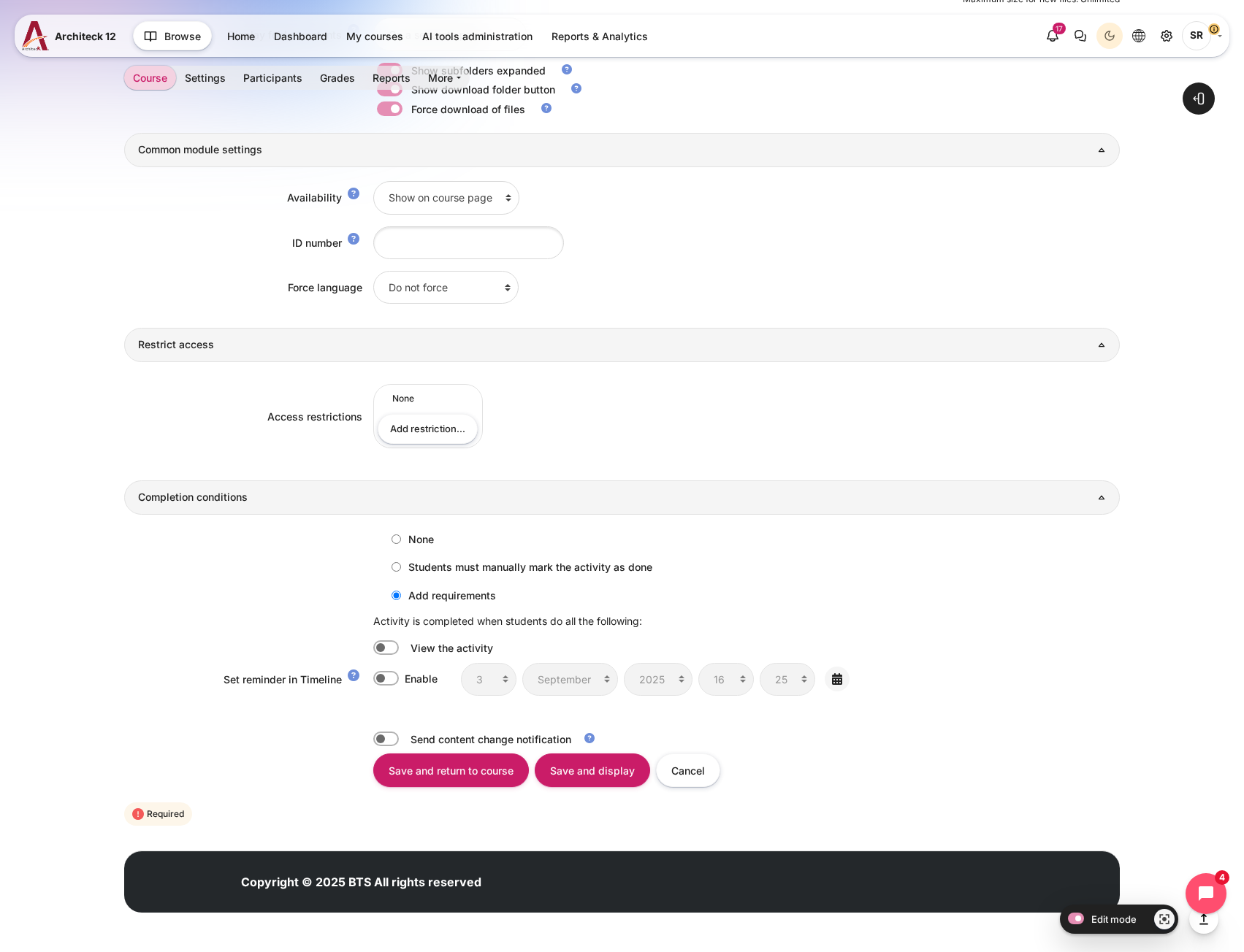
click at [404, 654] on label "Content" at bounding box center [406, 648] width 3 height 16
click at [381, 654] on input "Content" at bounding box center [386, 648] width 26 height 15
checkbox input "true"
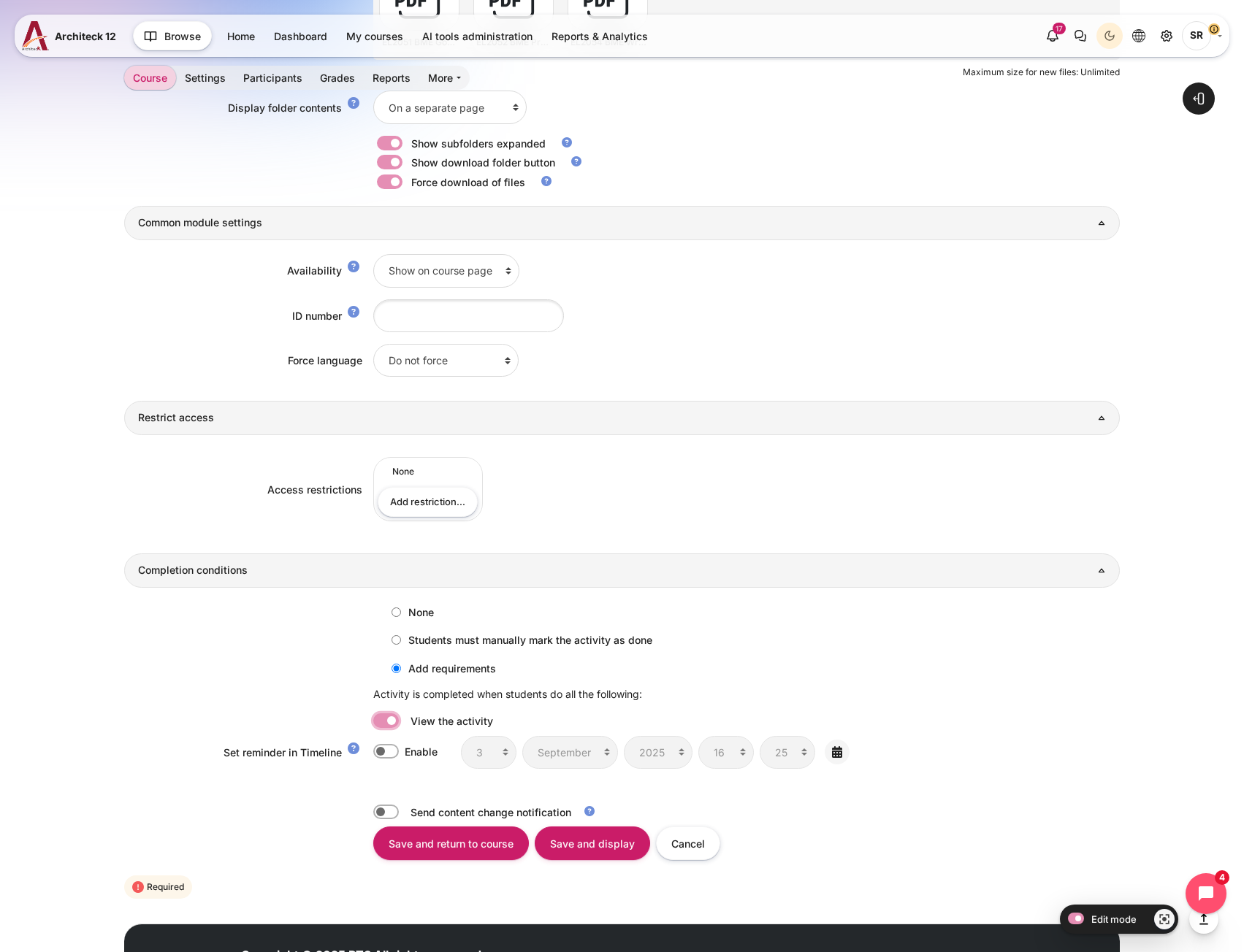
scroll to position [1130, 0]
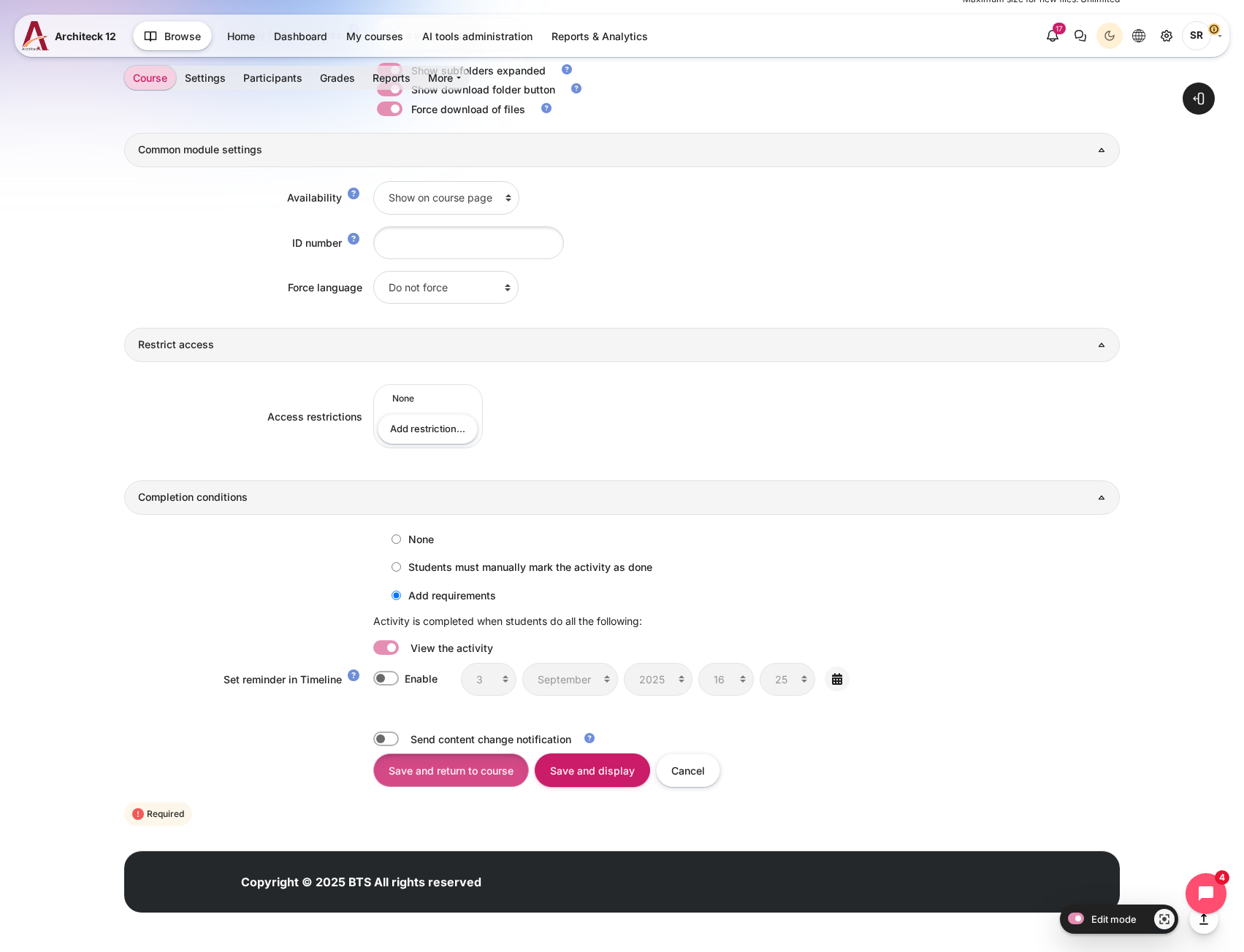
click at [483, 779] on input "Save and return to course" at bounding box center [450, 770] width 155 height 33
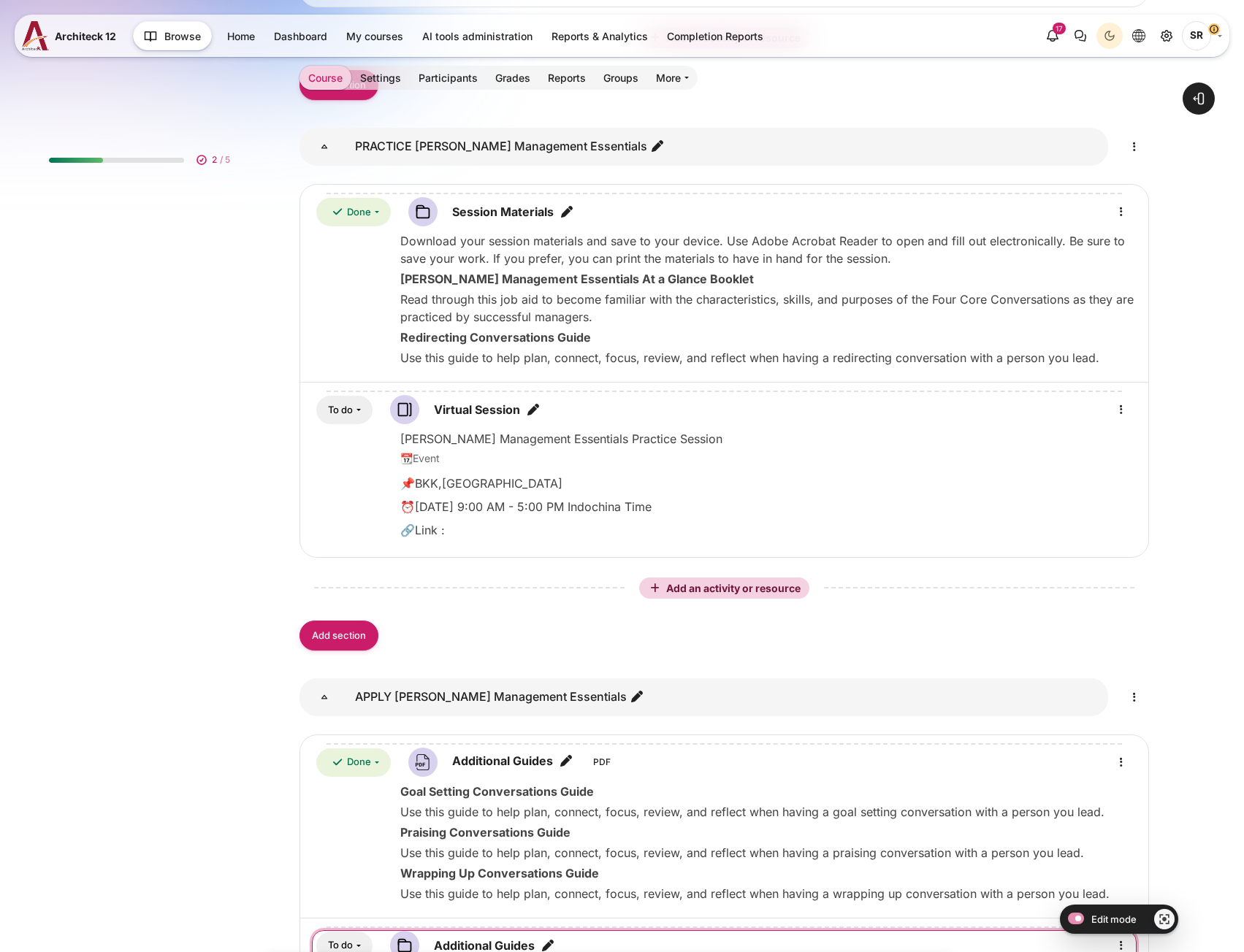
scroll to position [1116, 0]
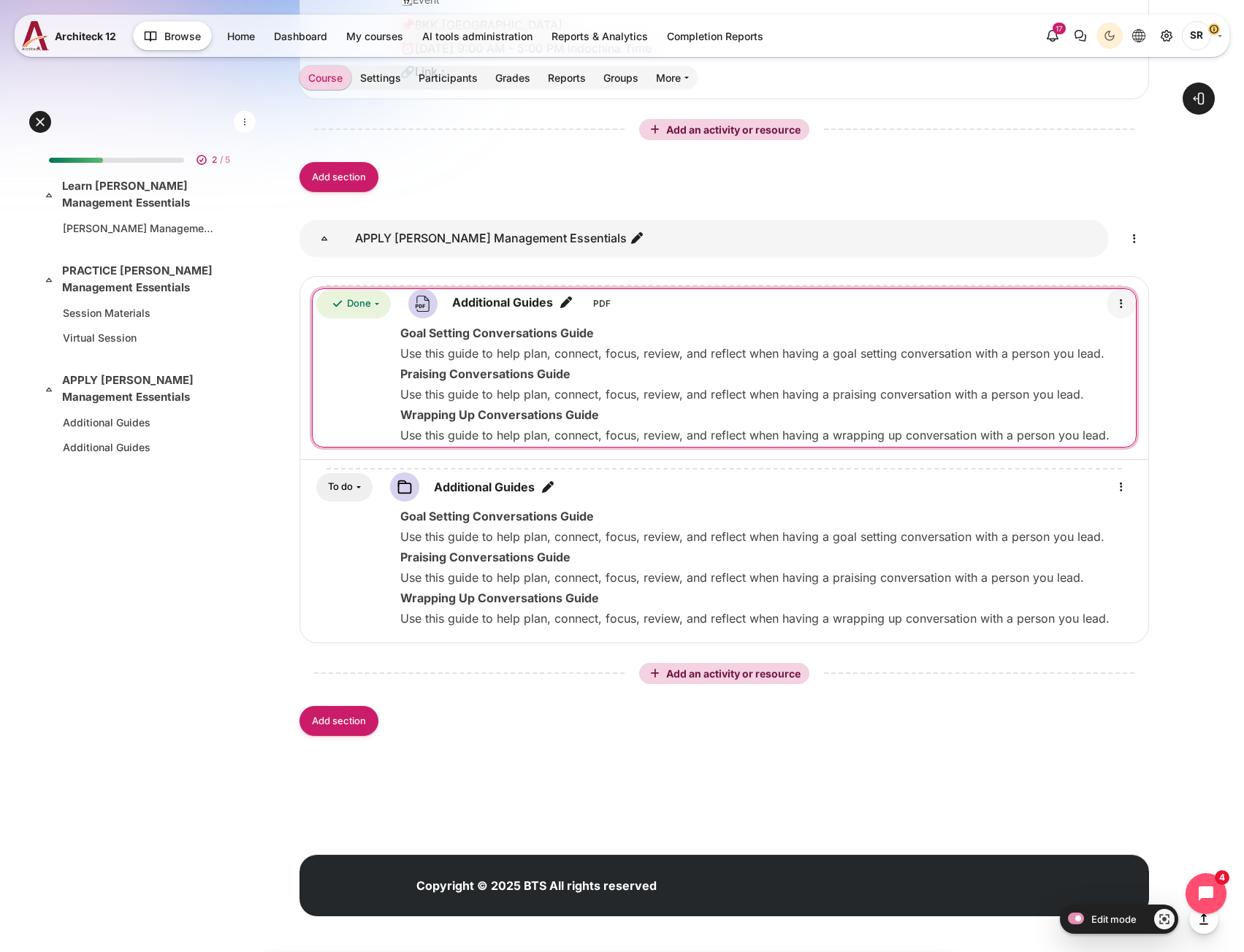
click at [1124, 300] on icon "Edit" at bounding box center [1121, 304] width 17 height 17
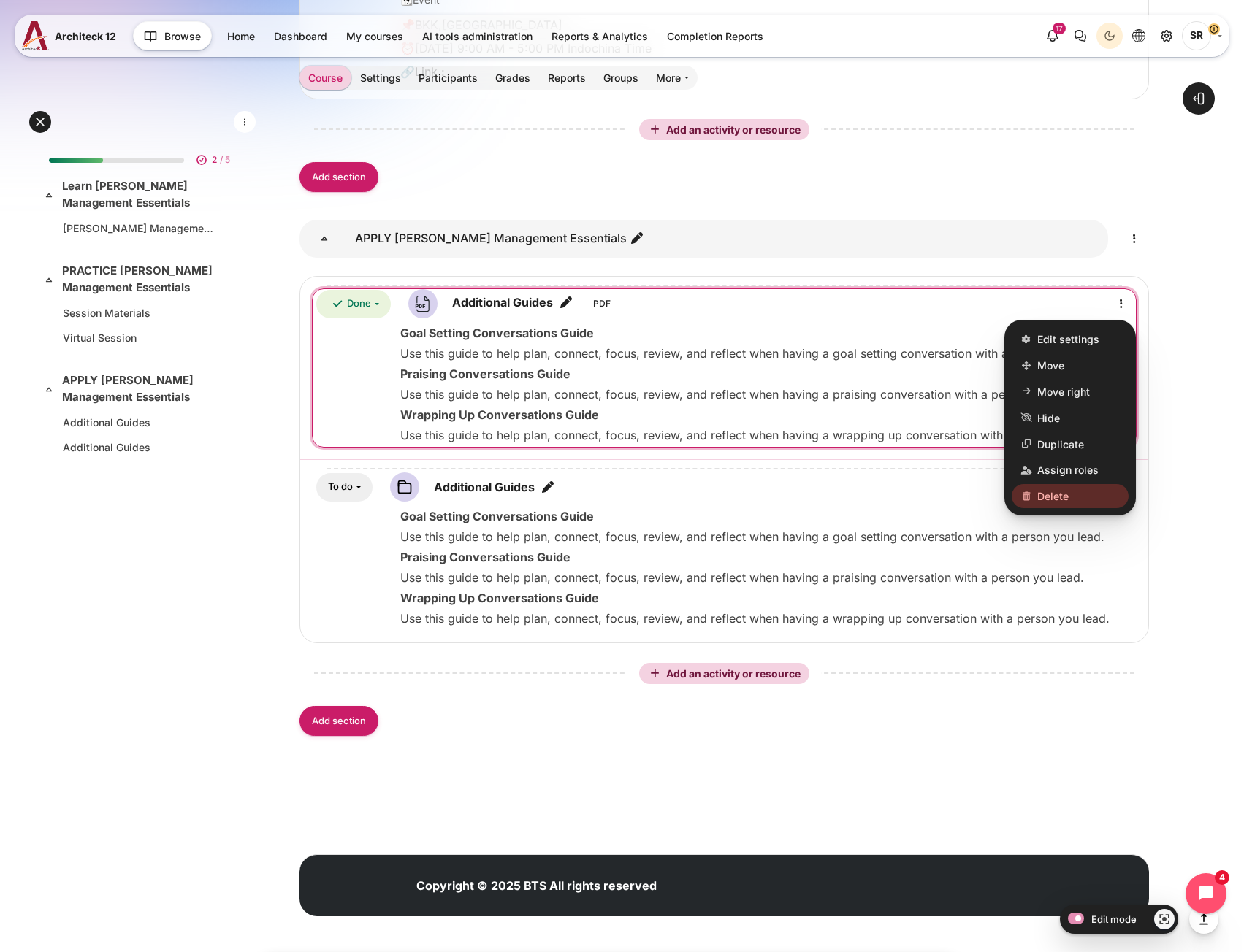
click at [1062, 496] on span "Delete" at bounding box center [1053, 496] width 31 height 16
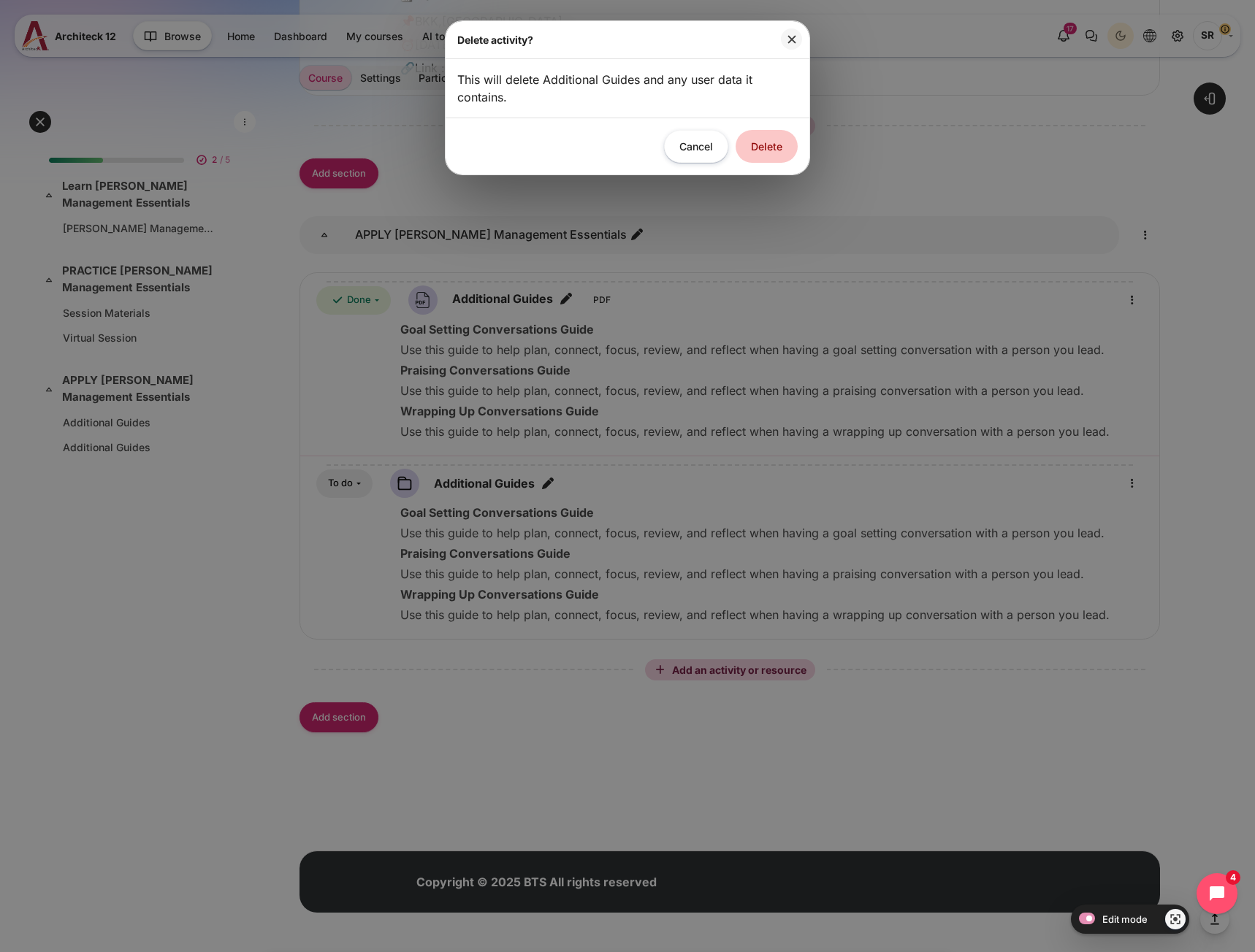
click at [764, 142] on button "Delete" at bounding box center [766, 147] width 62 height 33
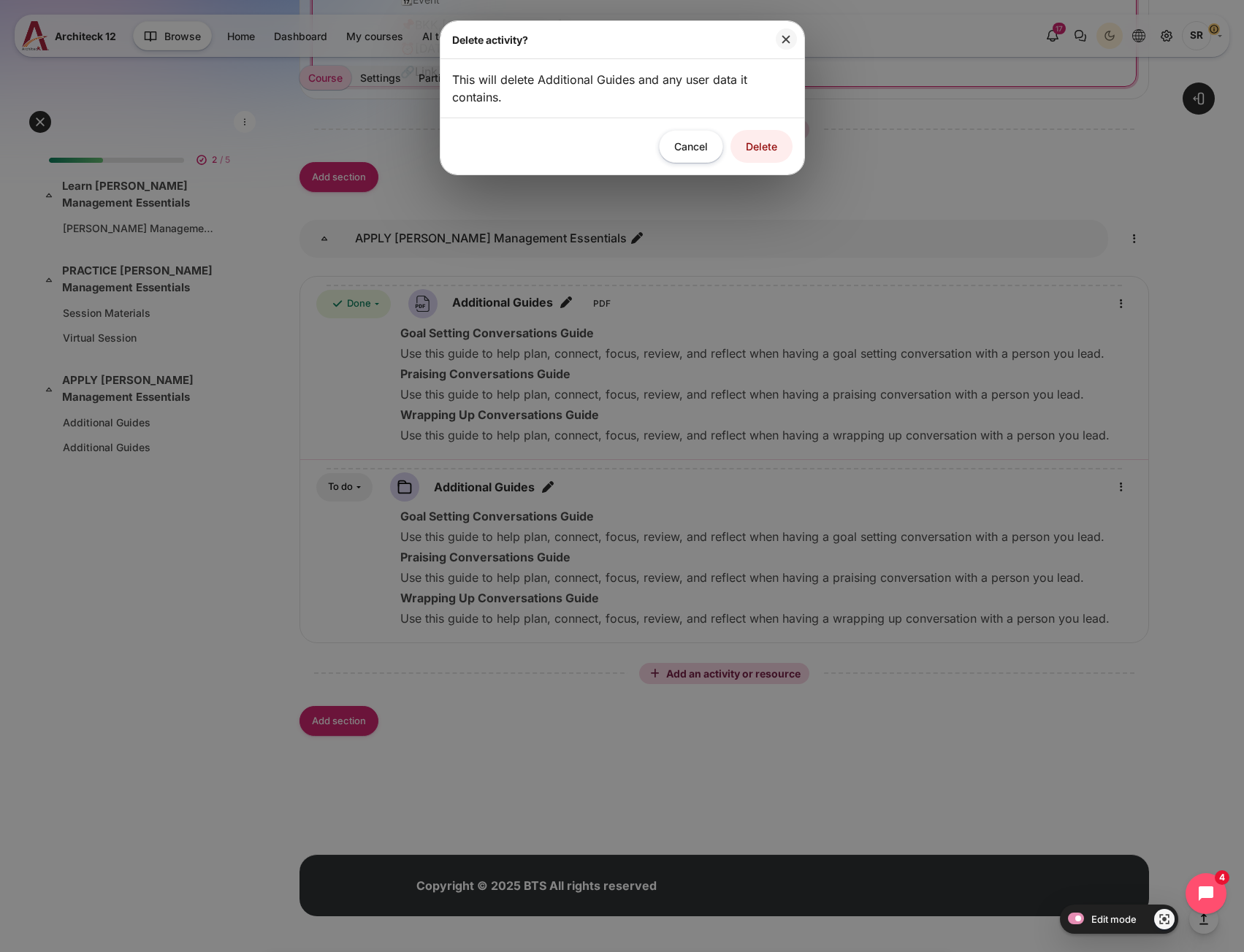
scroll to position [936, 0]
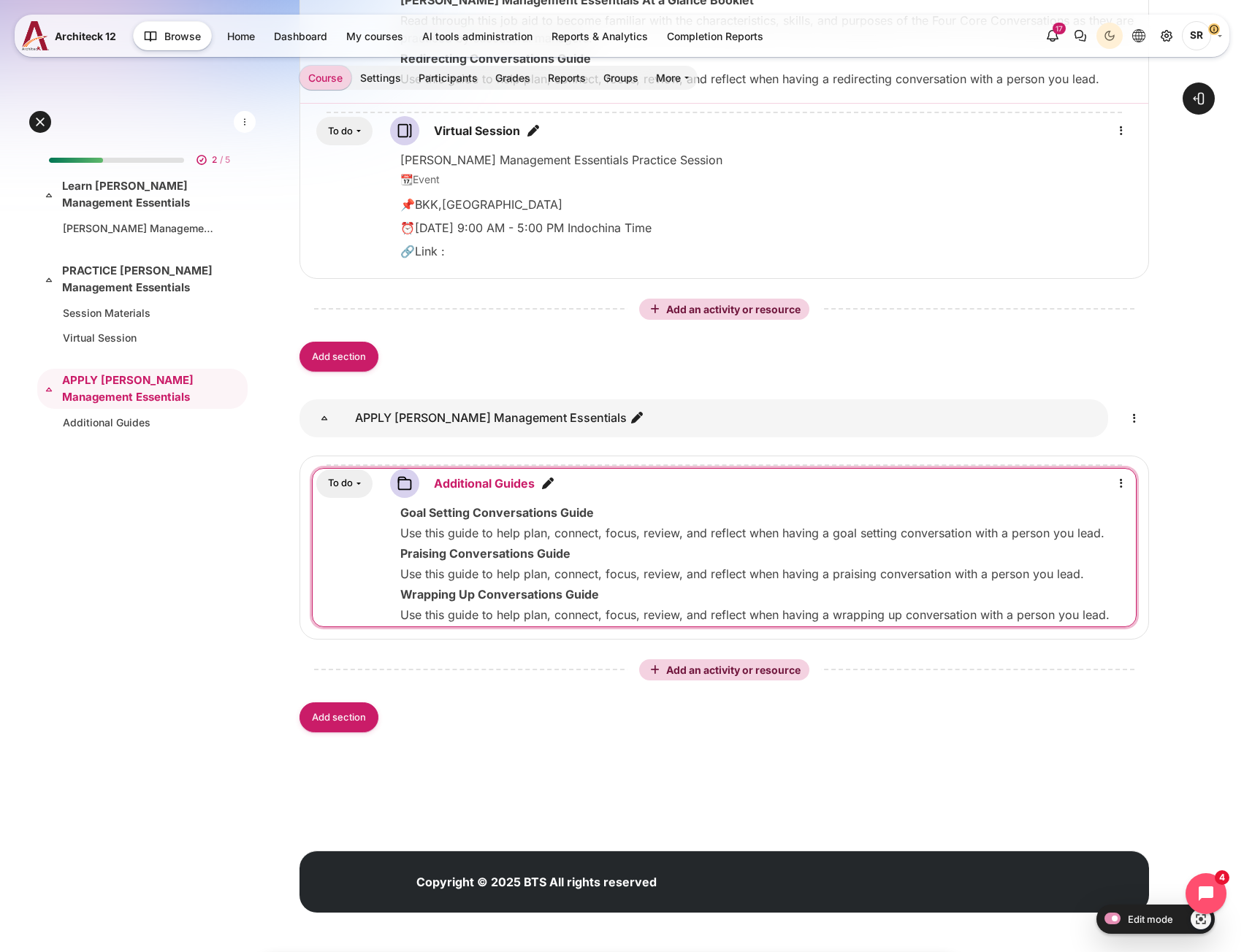
click at [472, 485] on link "Additional Guides Folder" at bounding box center [484, 483] width 101 height 17
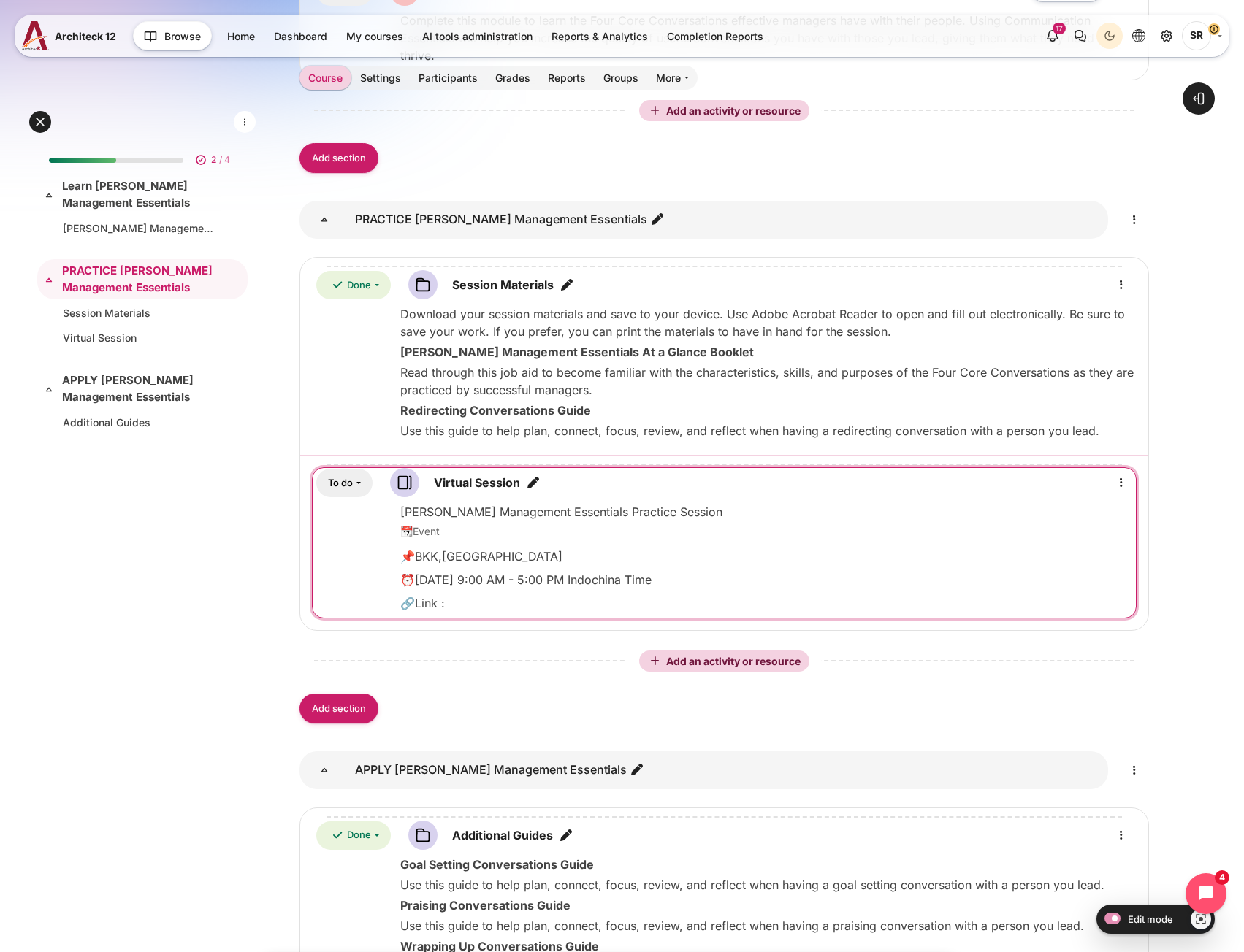
scroll to position [730, 0]
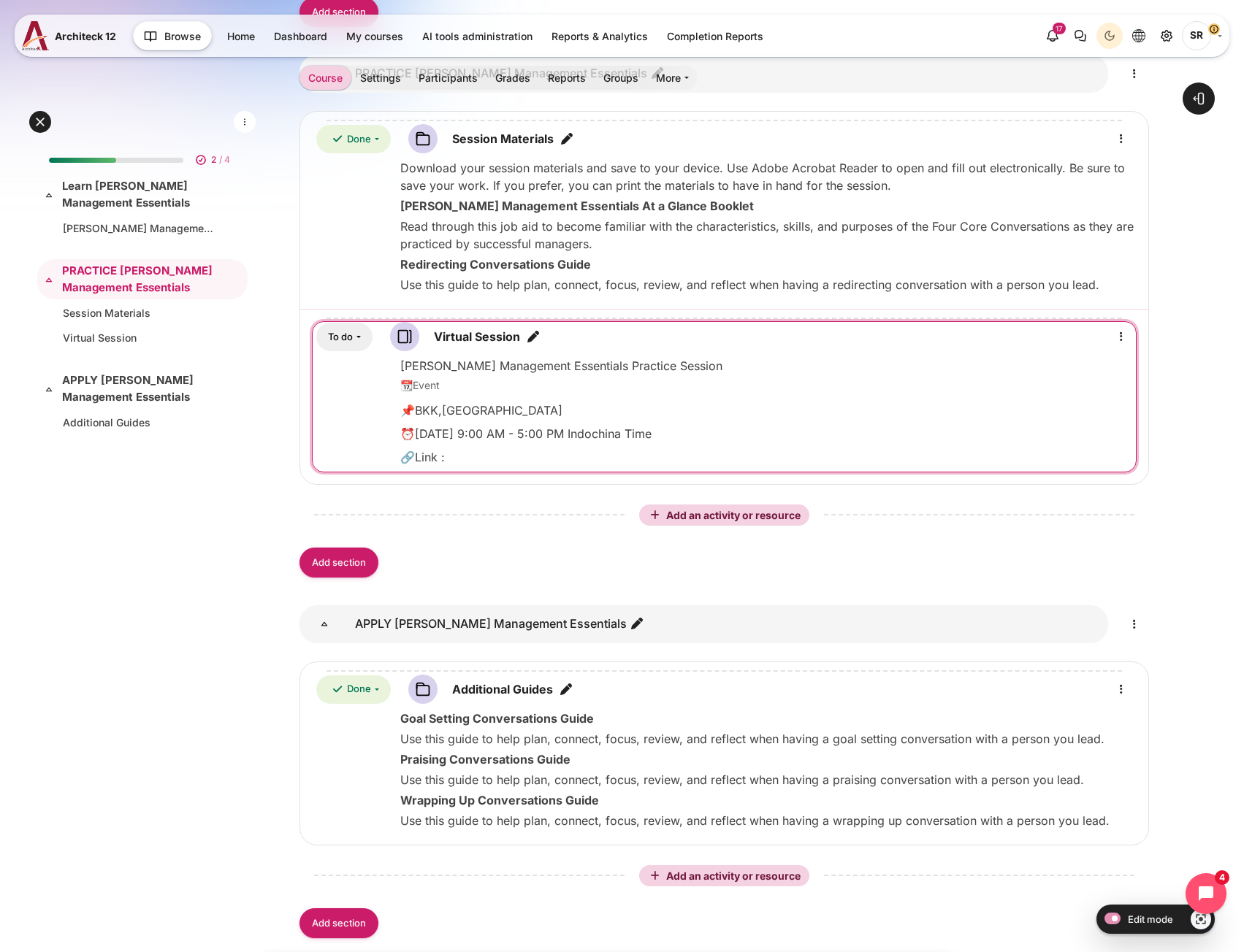
click at [354, 344] on button "To do" at bounding box center [344, 337] width 56 height 28
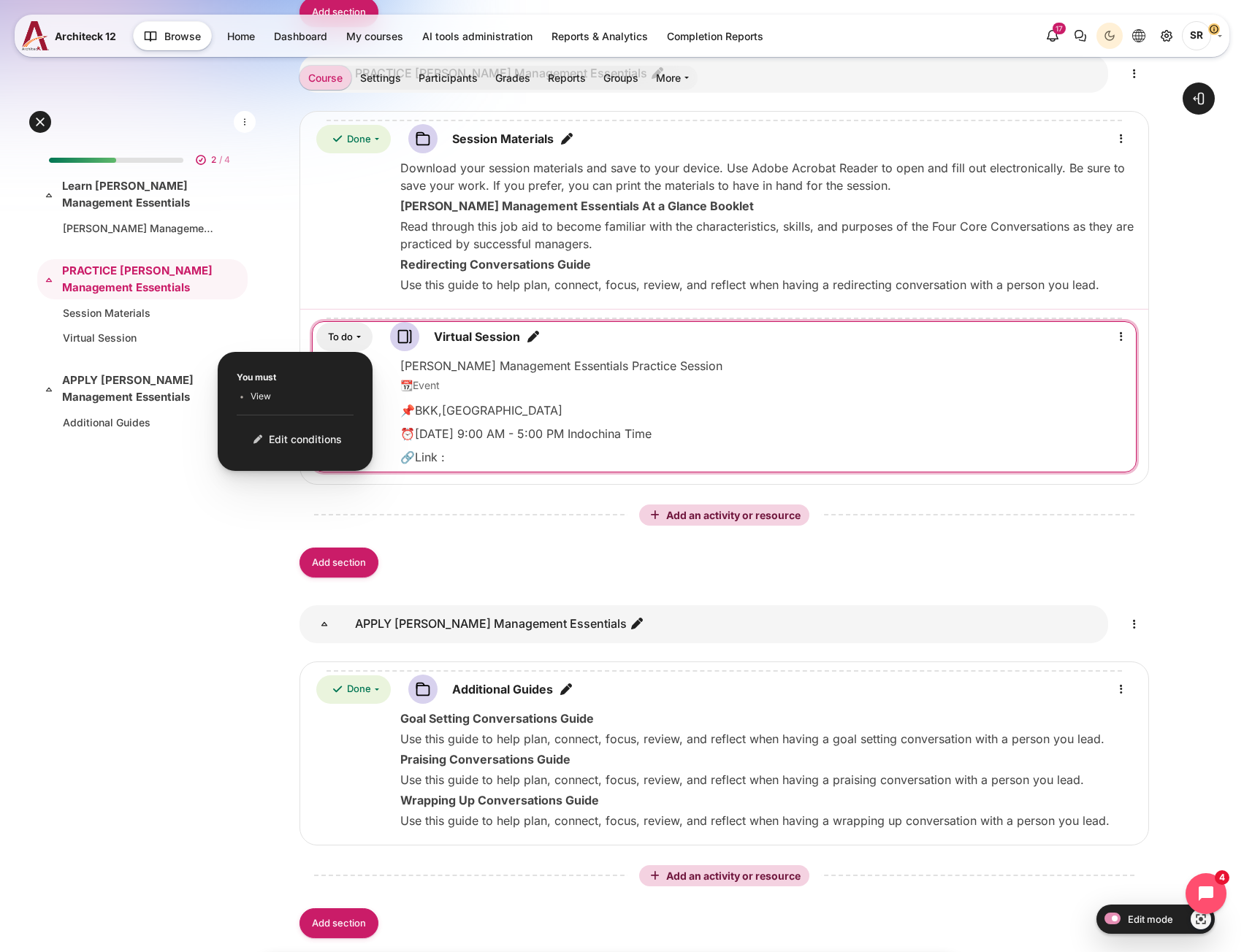
click at [354, 344] on button "To do" at bounding box center [344, 337] width 56 height 28
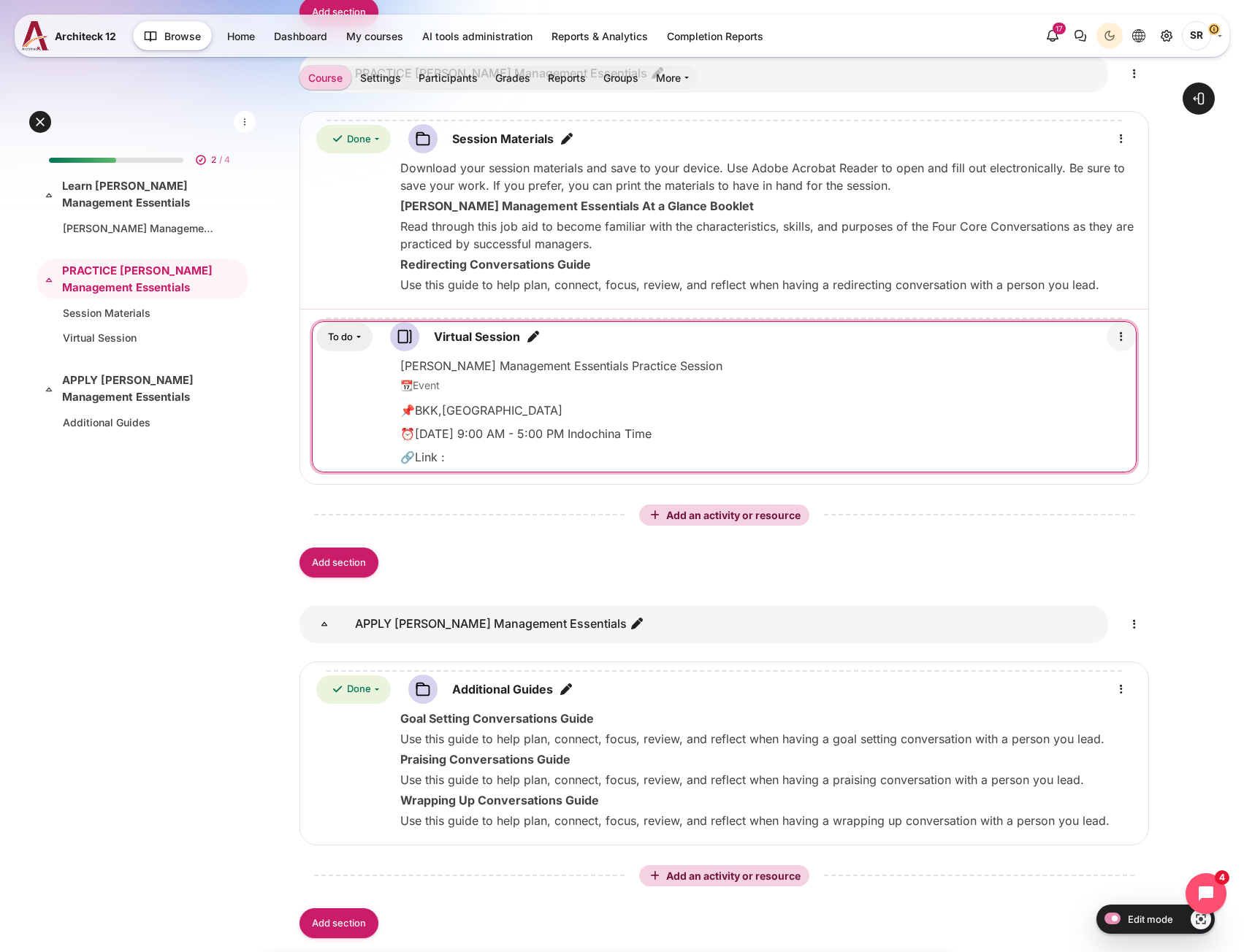
click at [1121, 344] on icon "Edit" at bounding box center [1121, 336] width 17 height 17
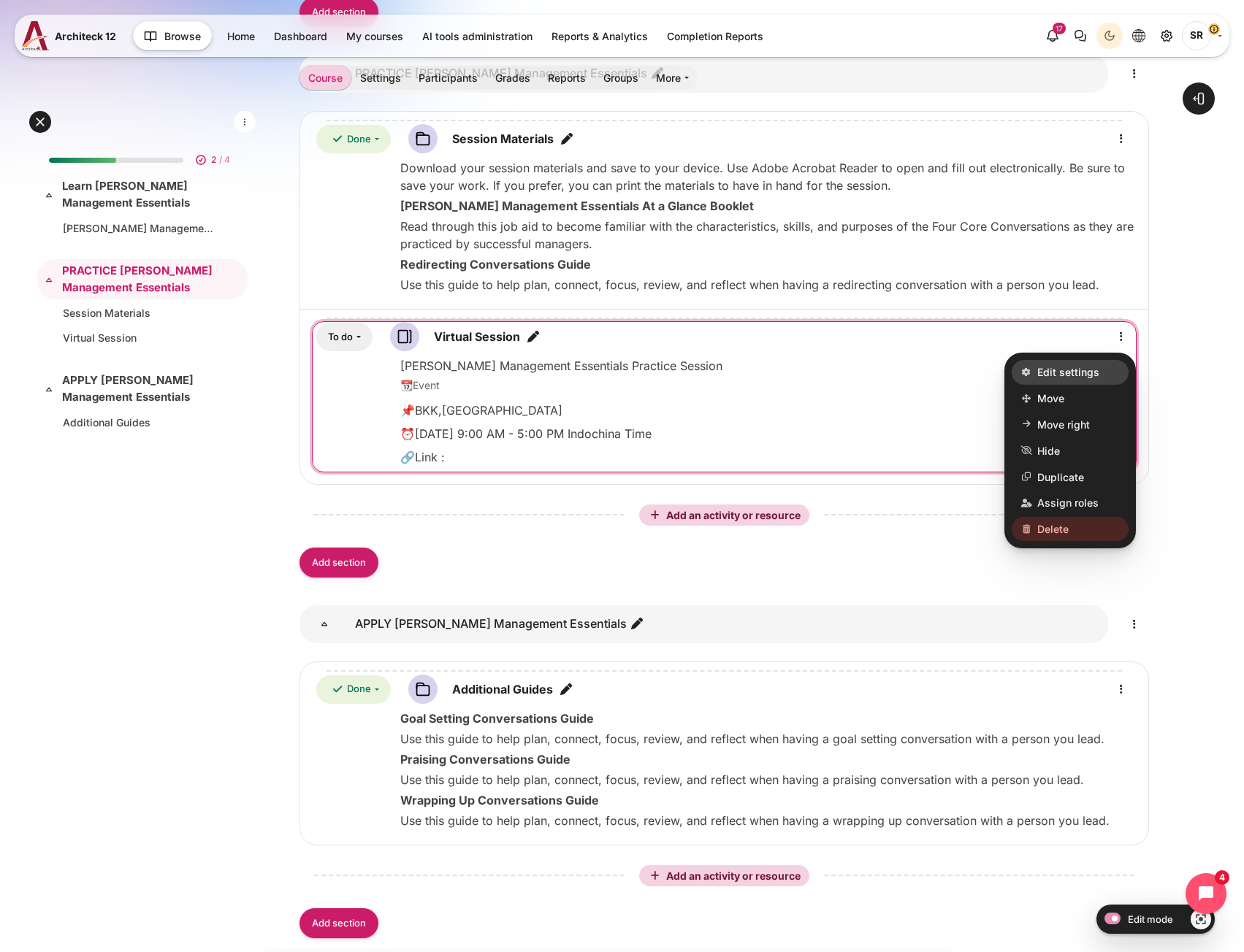
click at [1080, 365] on span "Edit settings" at bounding box center [1068, 373] width 62 height 16
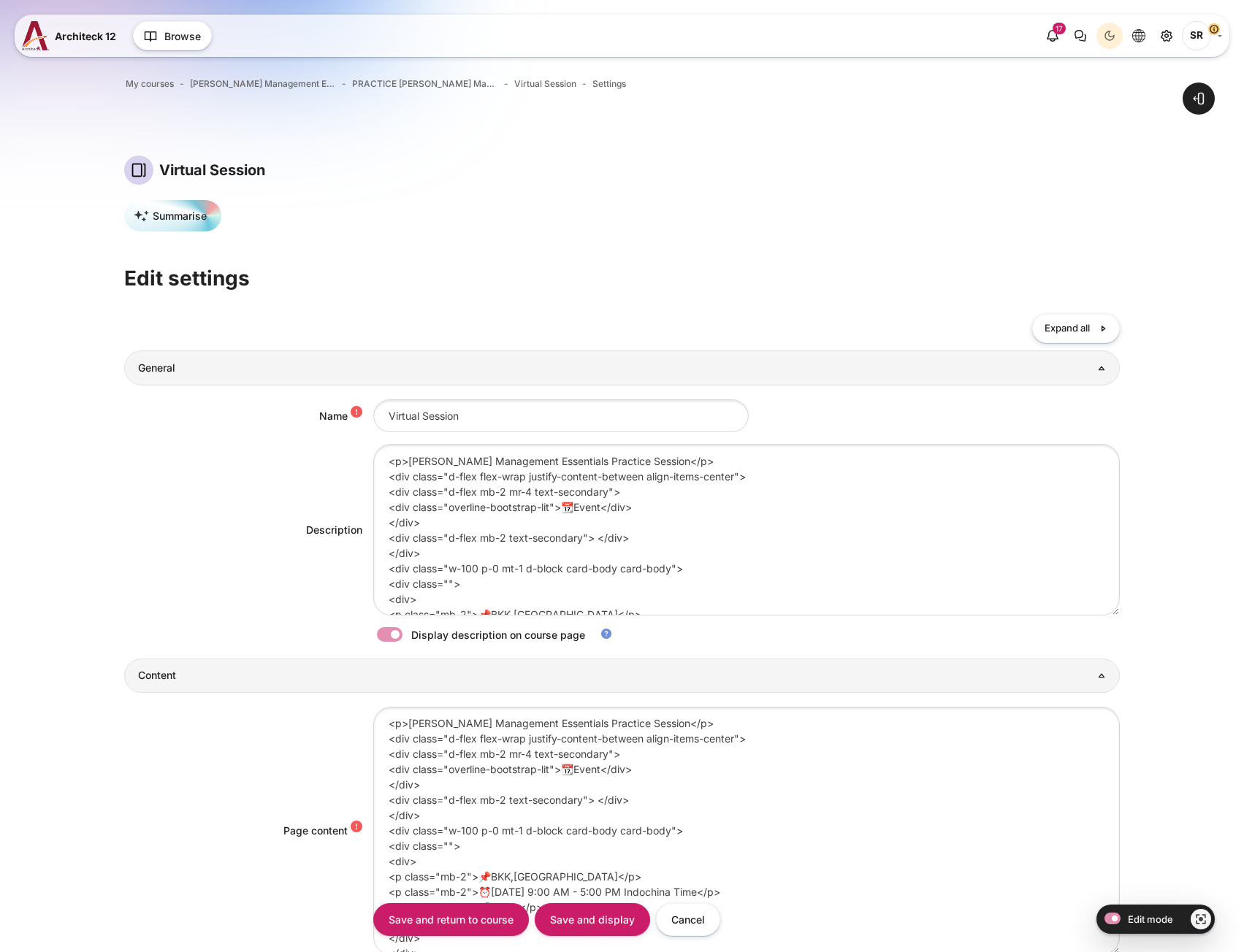
scroll to position [411, 0]
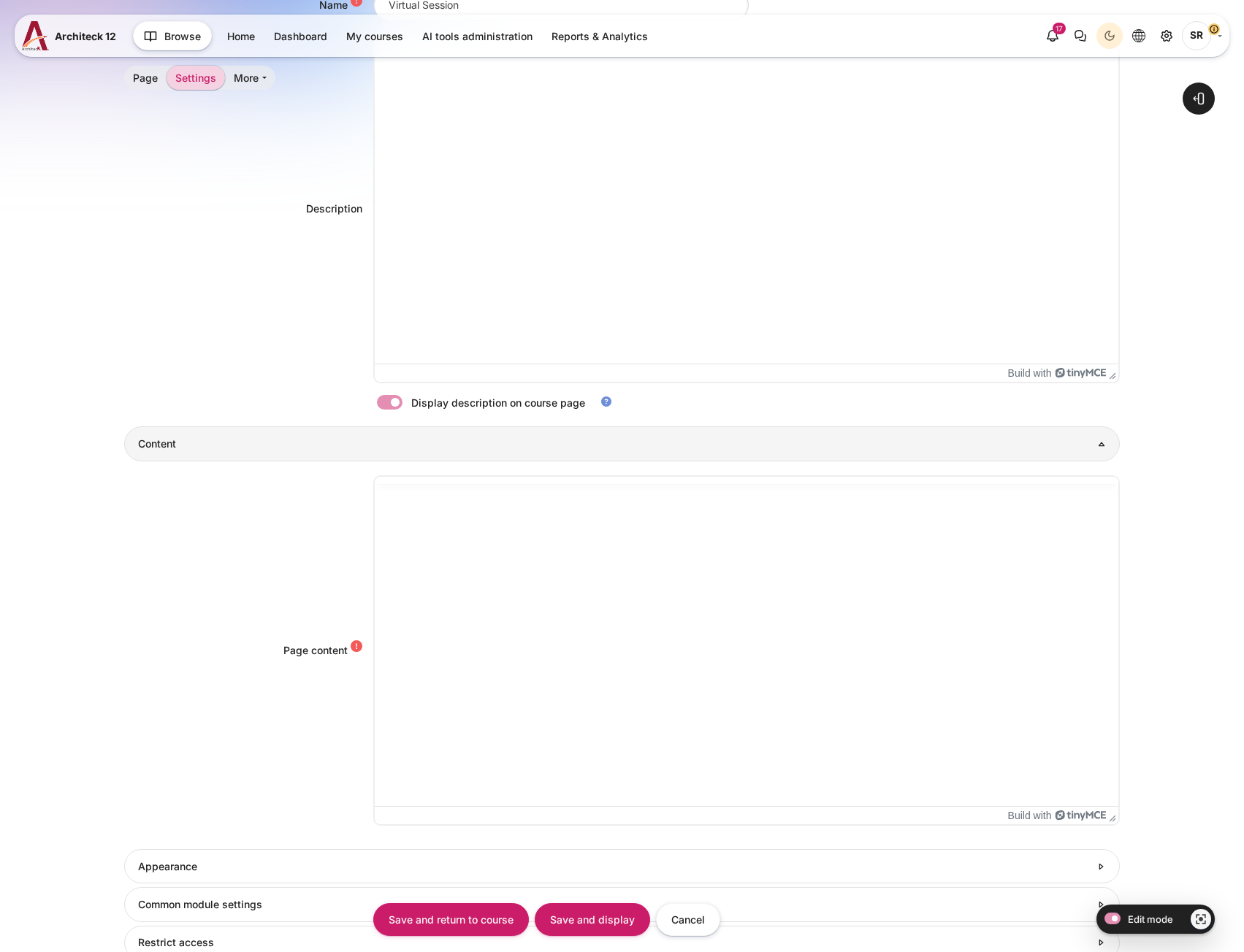
click at [279, 698] on div "Page content <p>Blanchard Management Essentials Practice Session</p> <div class…" at bounding box center [621, 650] width 995 height 350
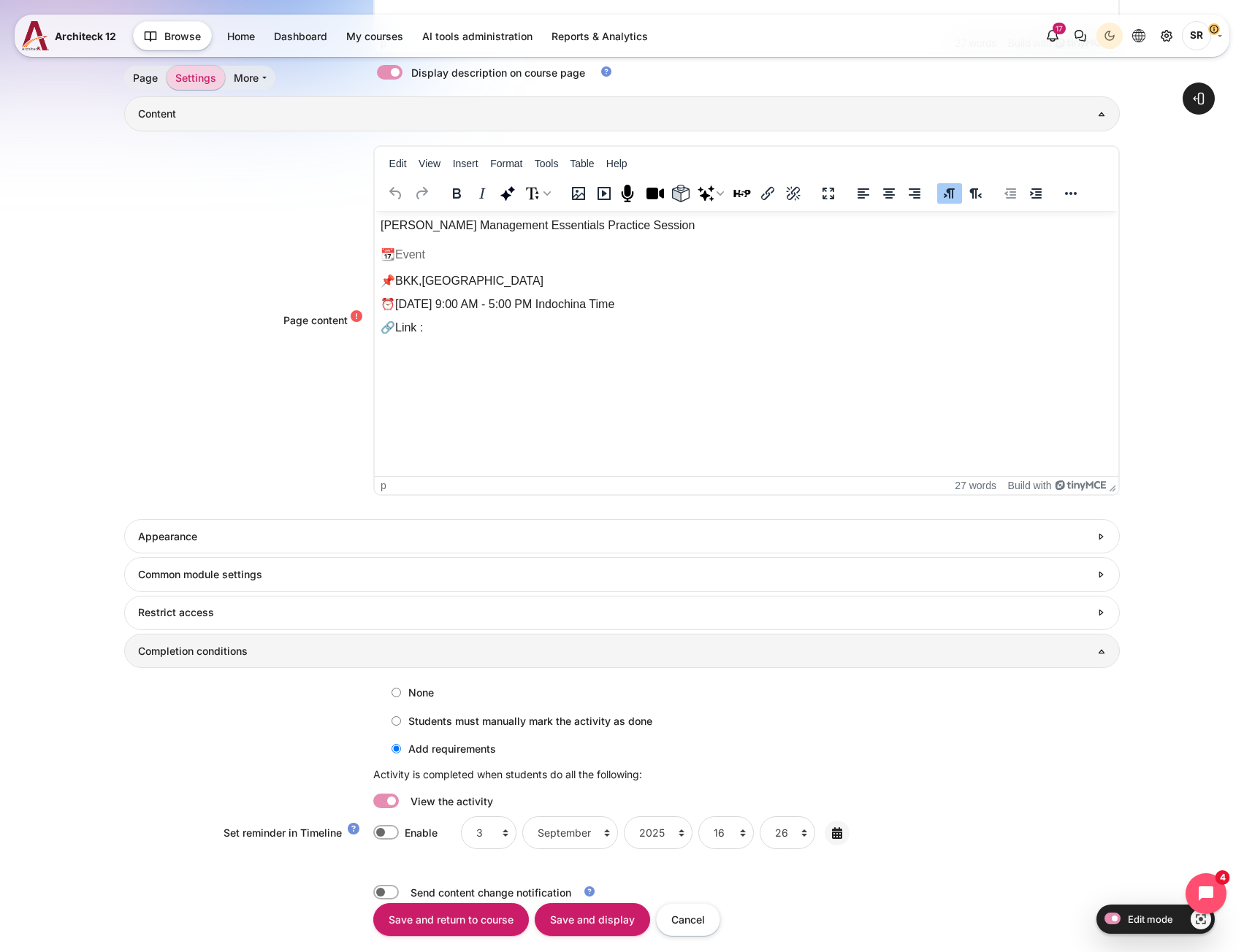
scroll to position [895, 0]
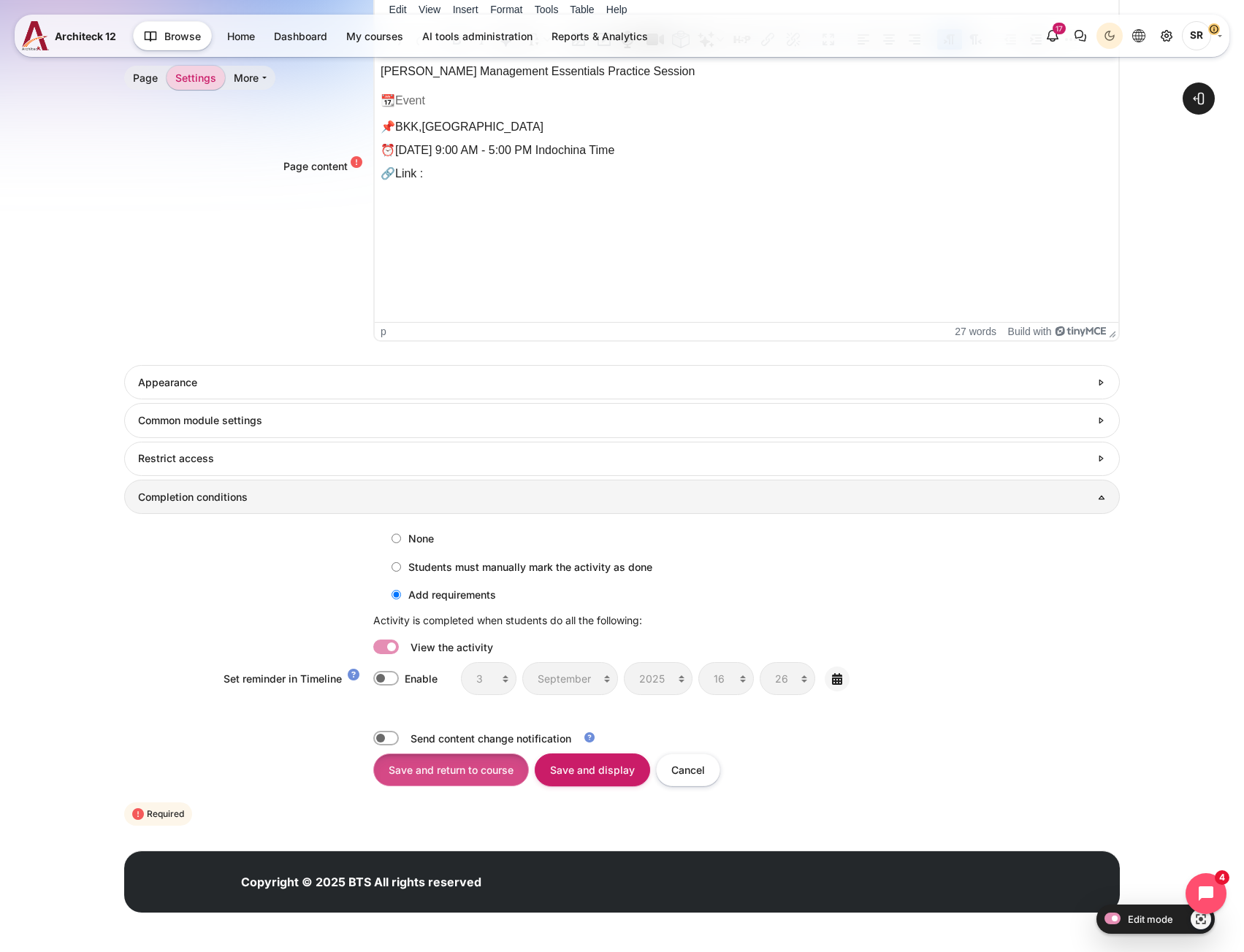
click at [456, 770] on input "Save and return to course" at bounding box center [450, 770] width 155 height 33
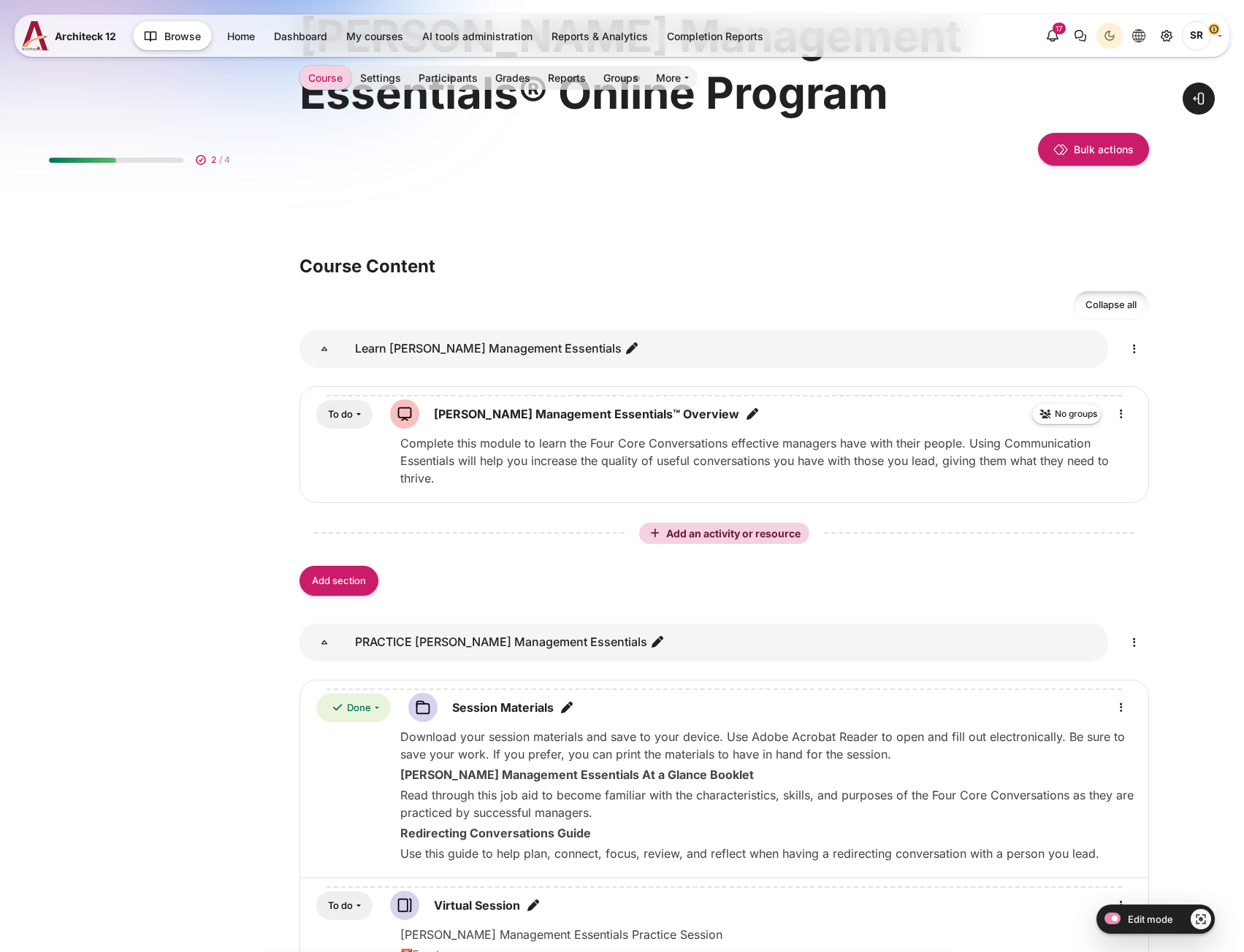
scroll to position [657, 0]
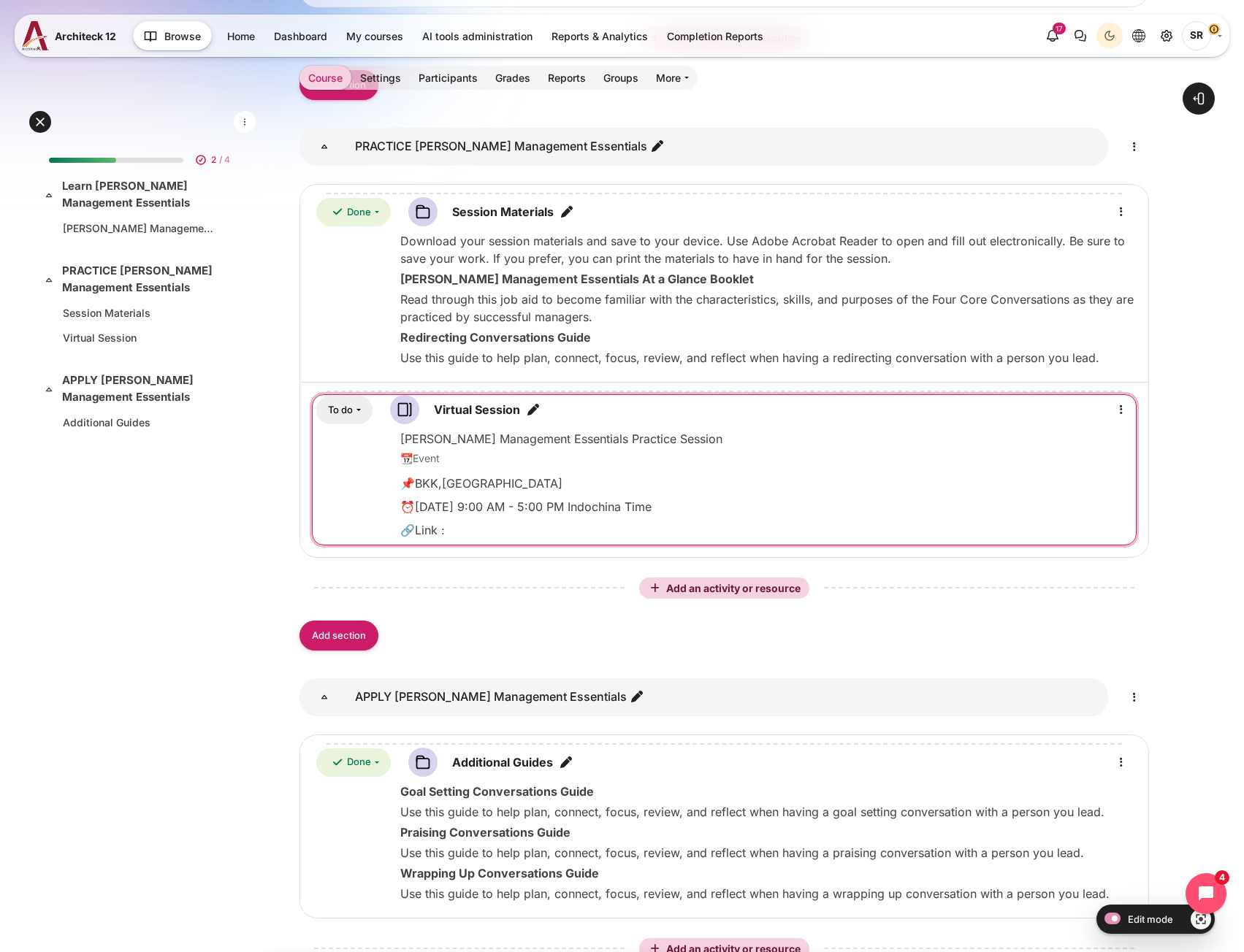
click at [347, 409] on button "To do" at bounding box center [344, 410] width 56 height 28
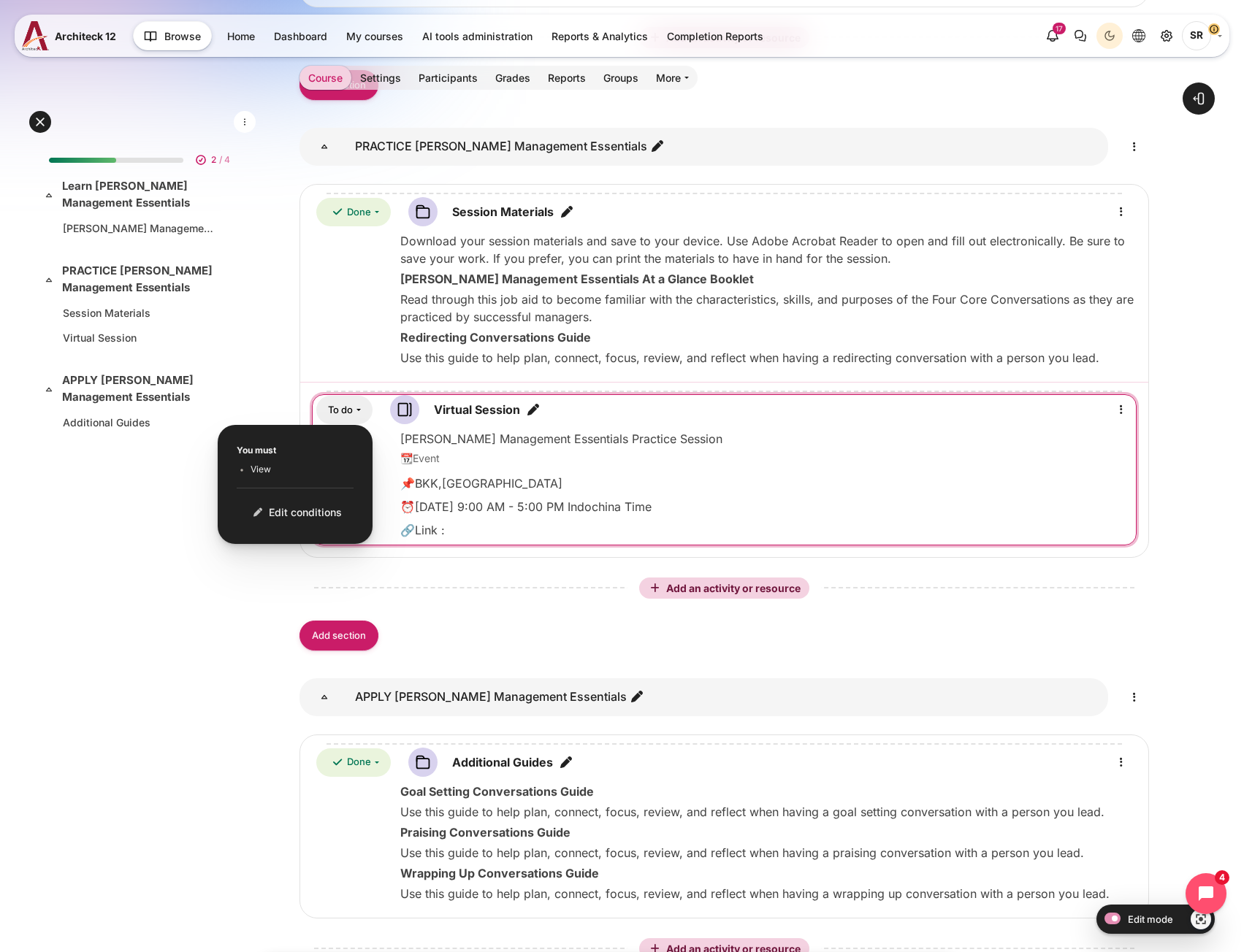
click at [347, 409] on button "To do" at bounding box center [344, 410] width 56 height 28
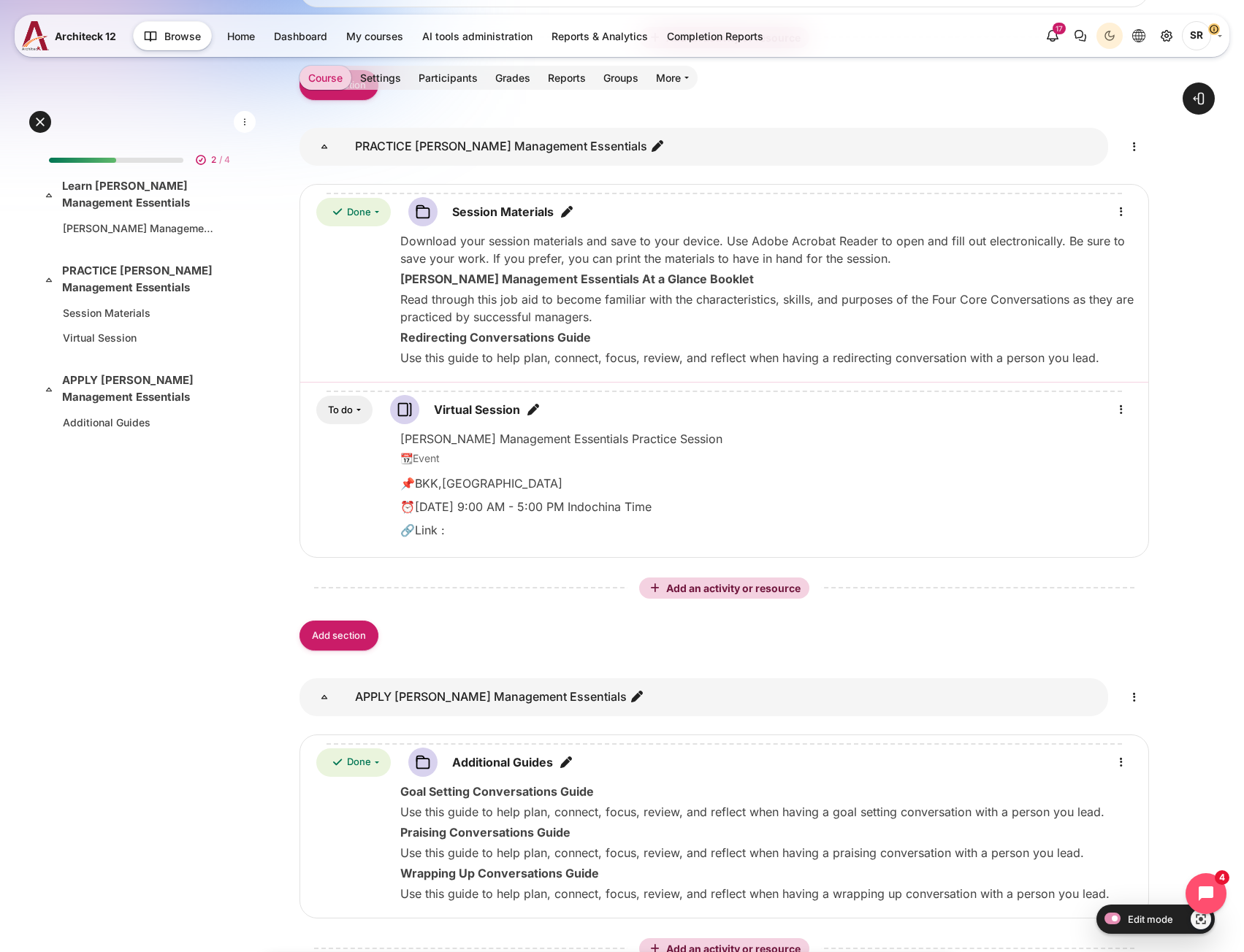
click at [151, 606] on div "2 / 4 Expand Collapse Learn [PERSON_NAME] Management Essentials Highlighted" at bounding box center [143, 483] width 211 height 691
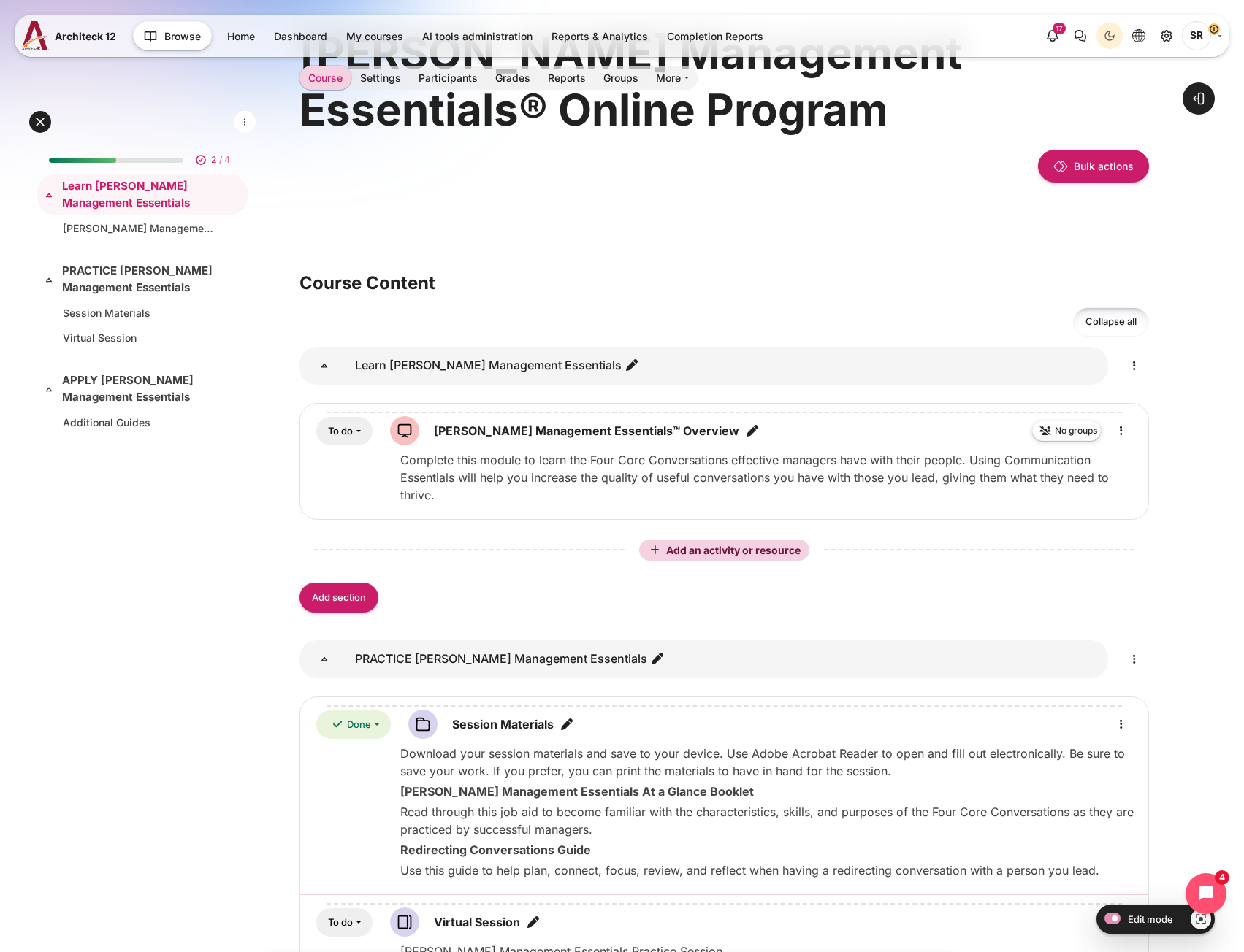
scroll to position [0, 0]
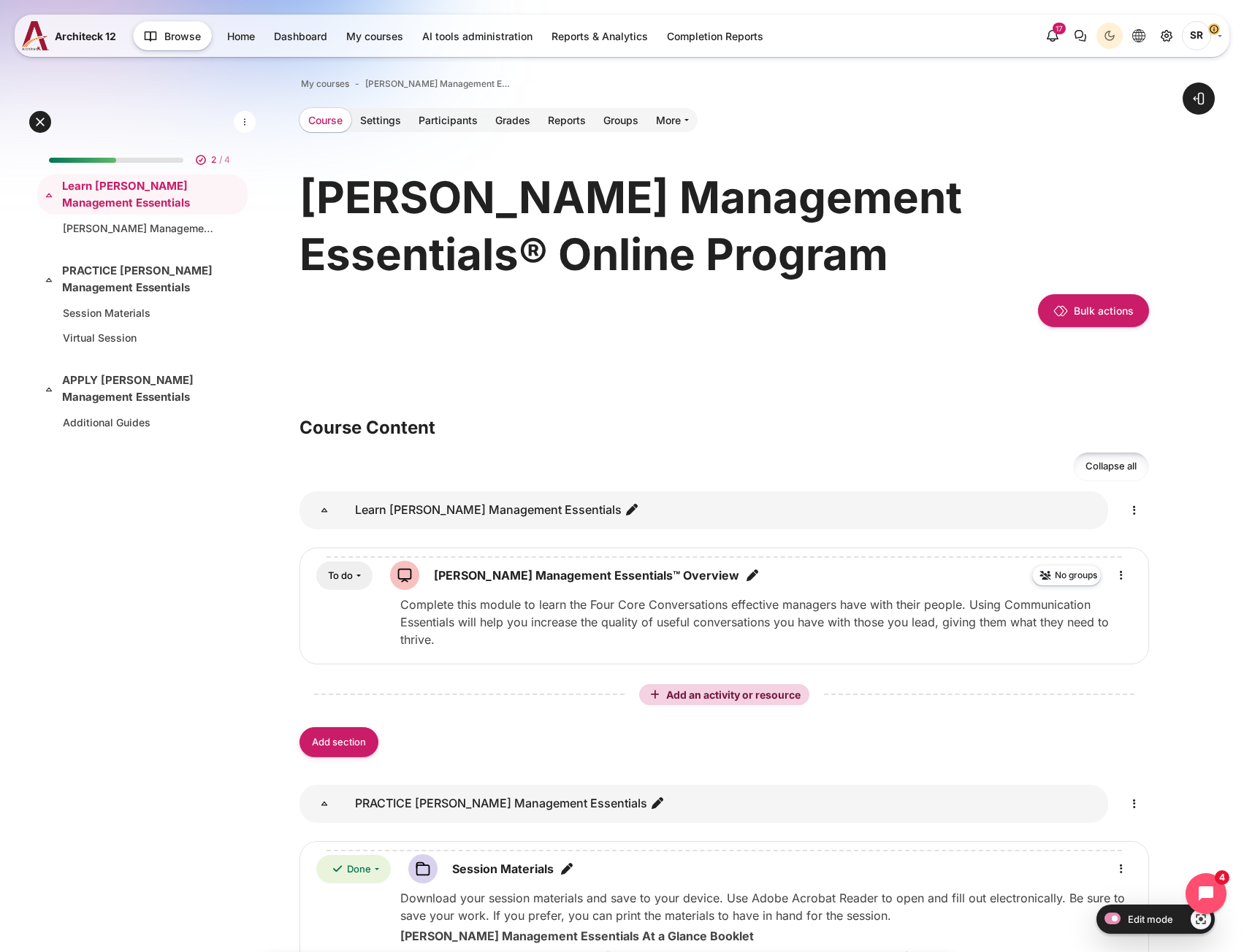
click at [333, 121] on link "Course" at bounding box center [325, 119] width 52 height 24
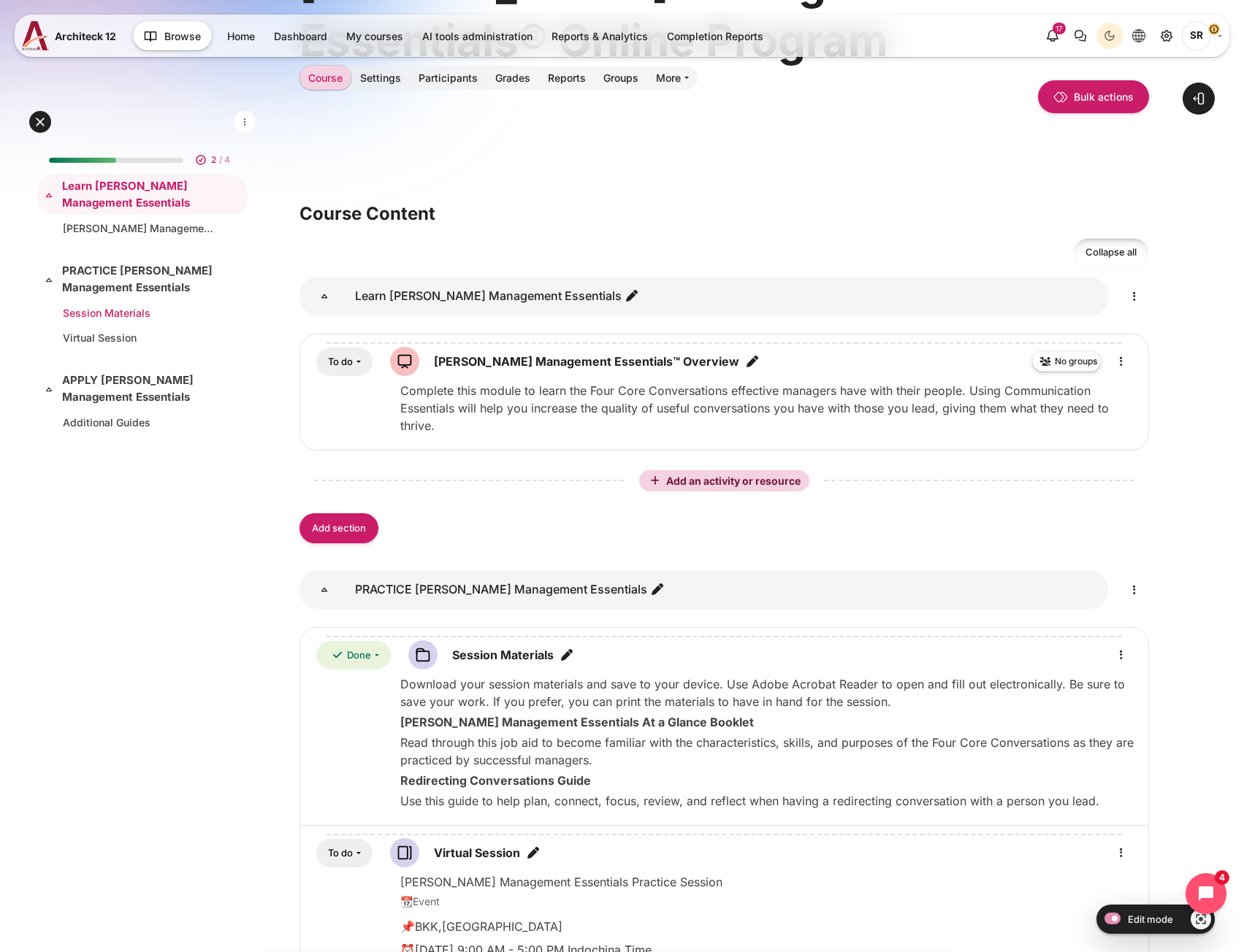
scroll to position [219, 0]
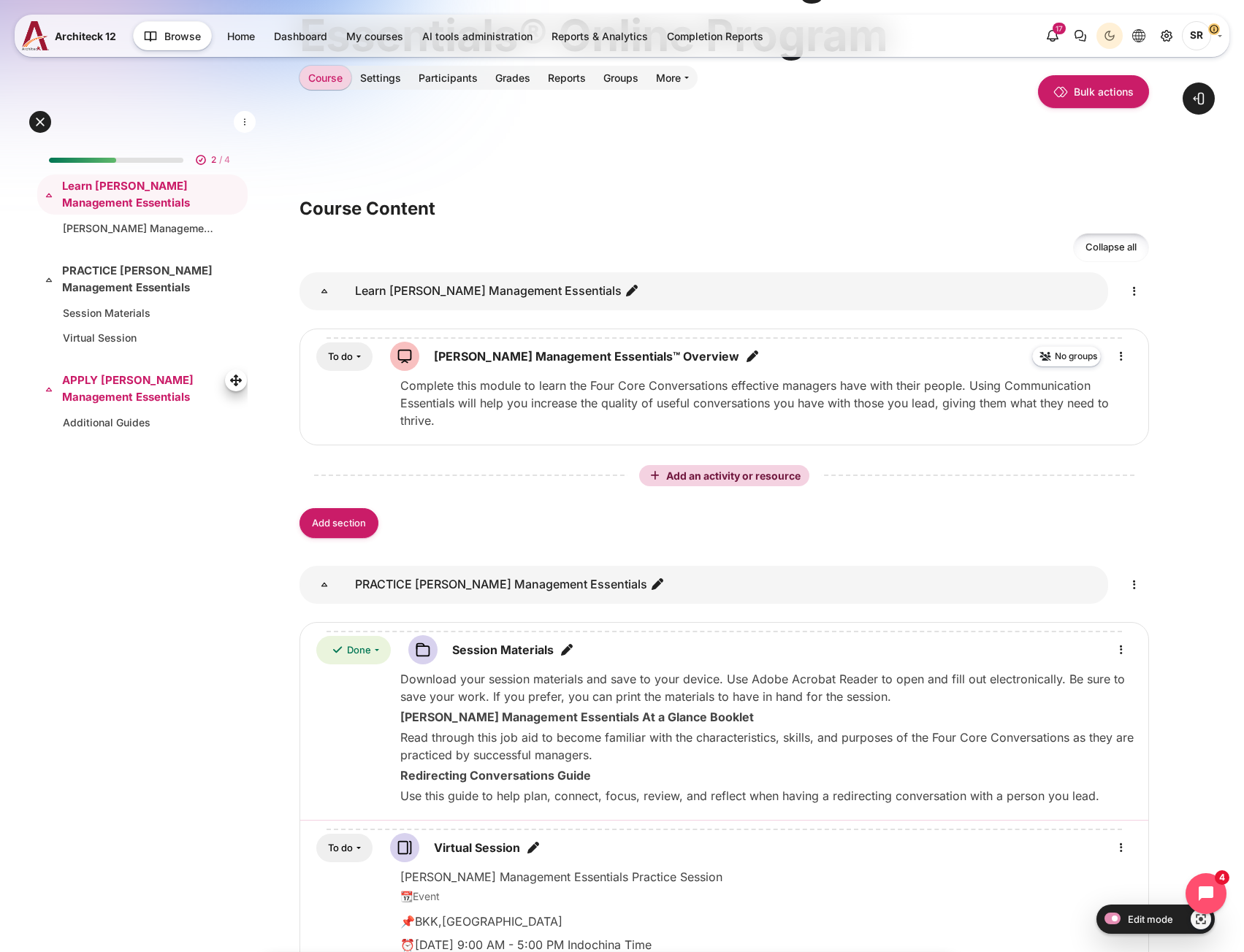
click at [123, 396] on link "APPLY [PERSON_NAME] Management Essentials" at bounding box center [141, 389] width 158 height 33
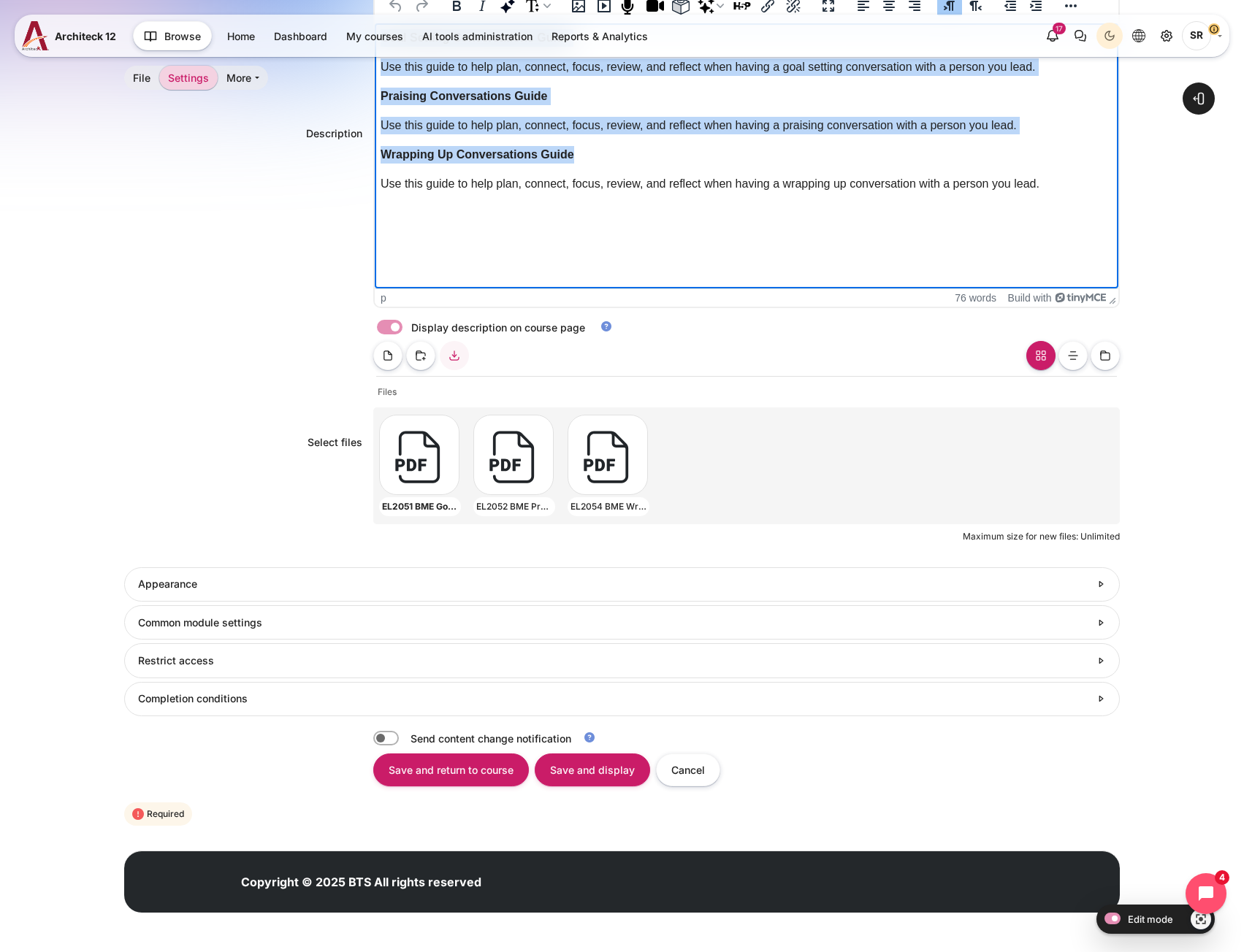
scroll to position [486, 0]
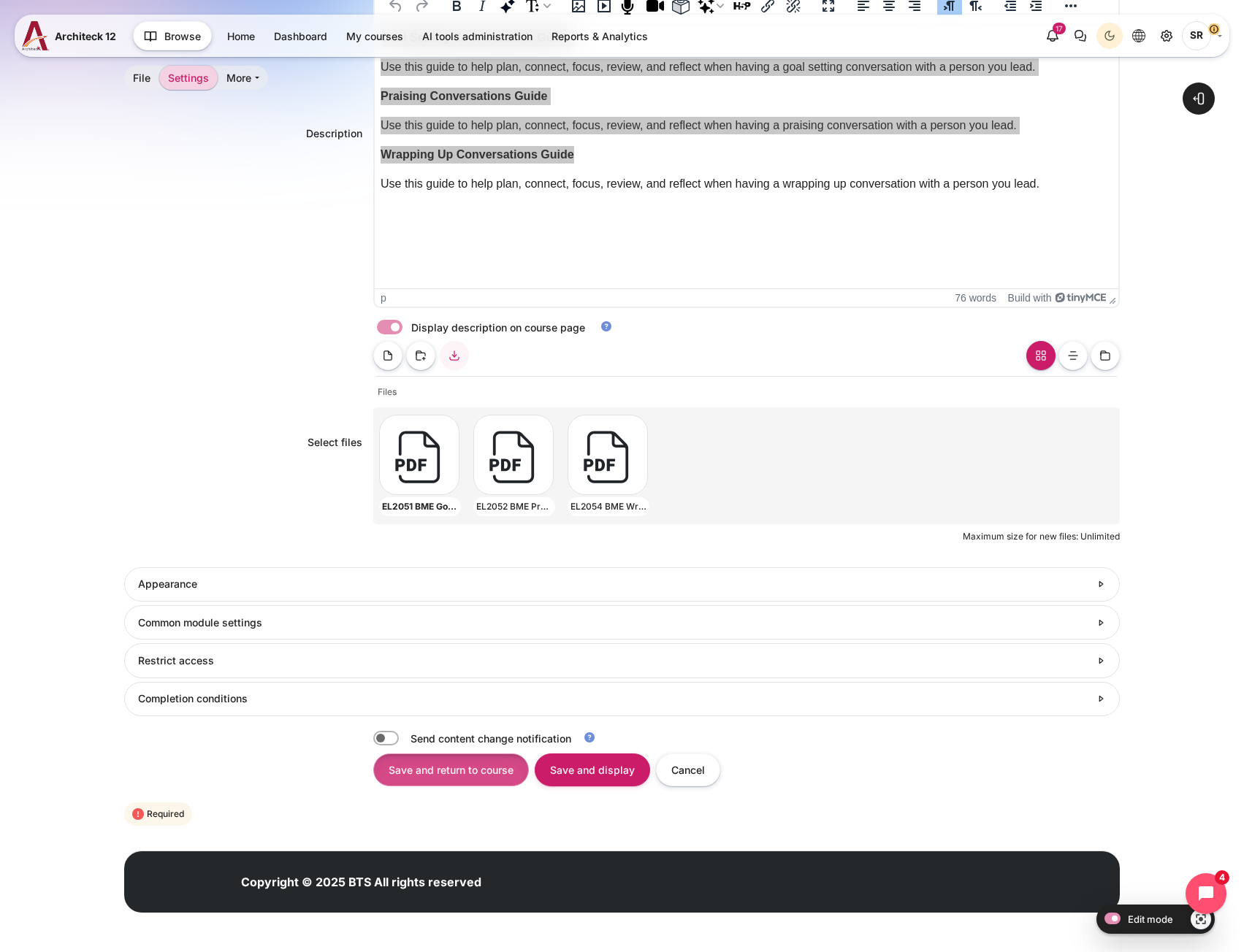
click at [471, 782] on input "Save and return to course" at bounding box center [450, 770] width 155 height 33
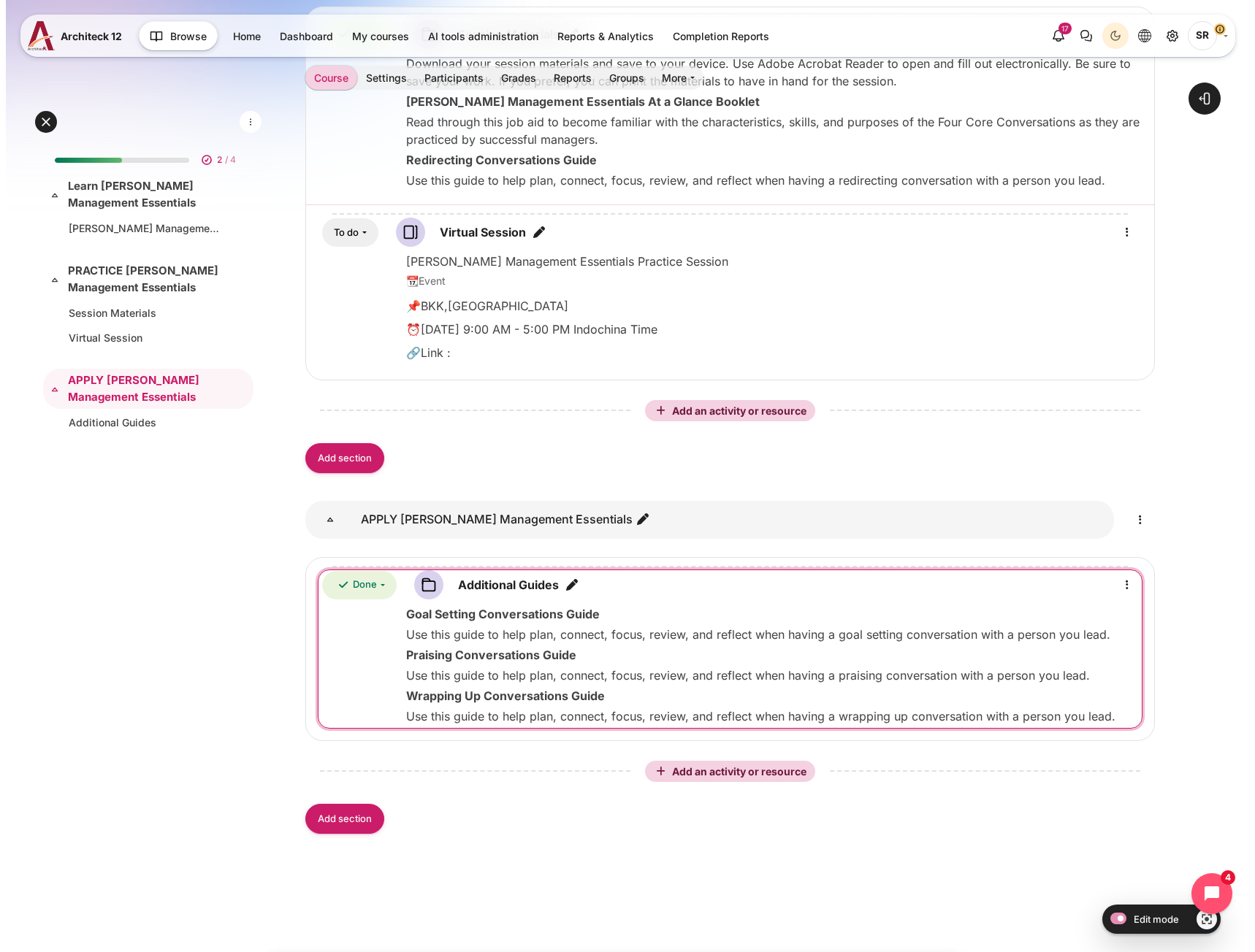
scroll to position [874, 0]
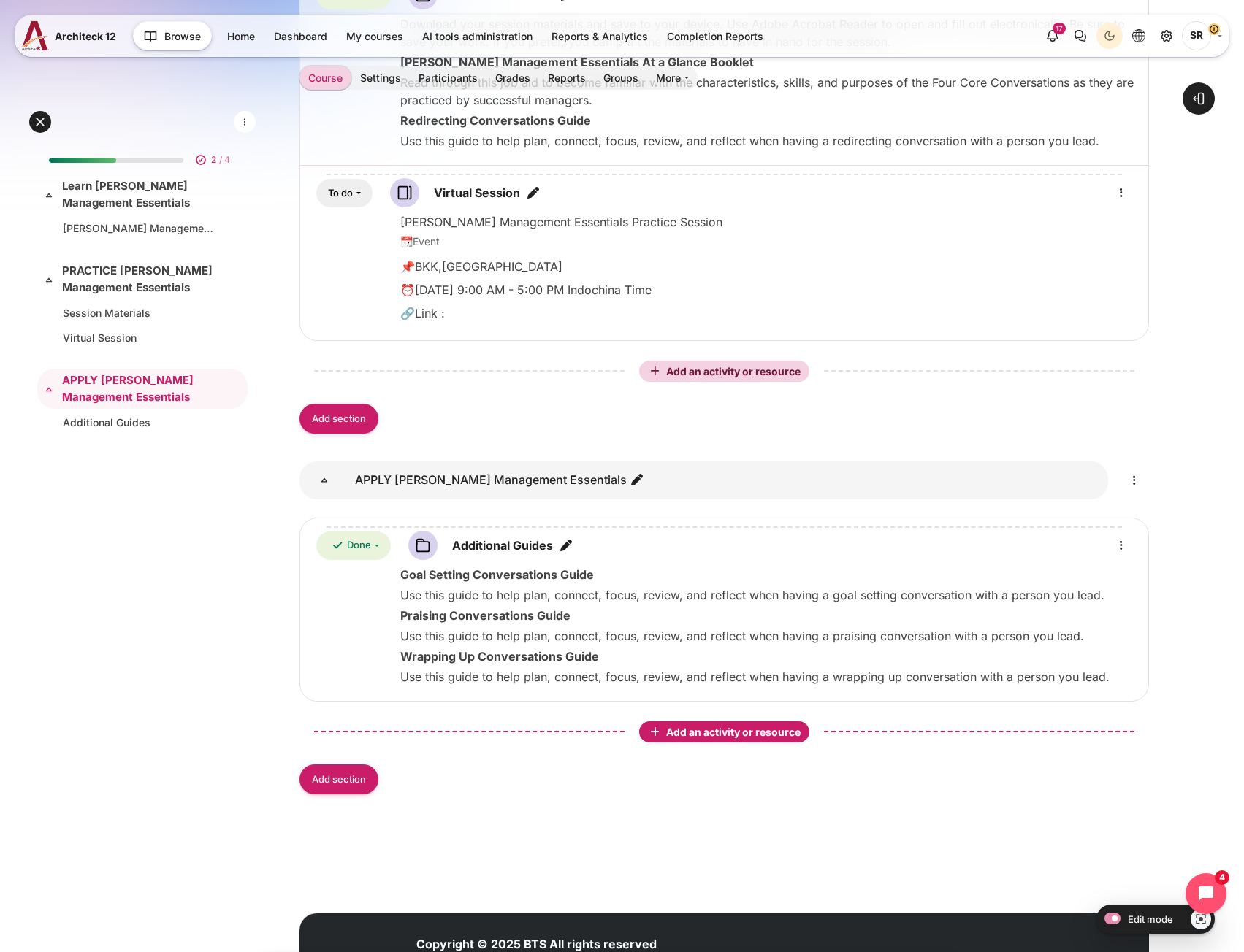
click at [713, 736] on span "Add an activity or resource" at bounding box center [734, 732] width 137 height 12
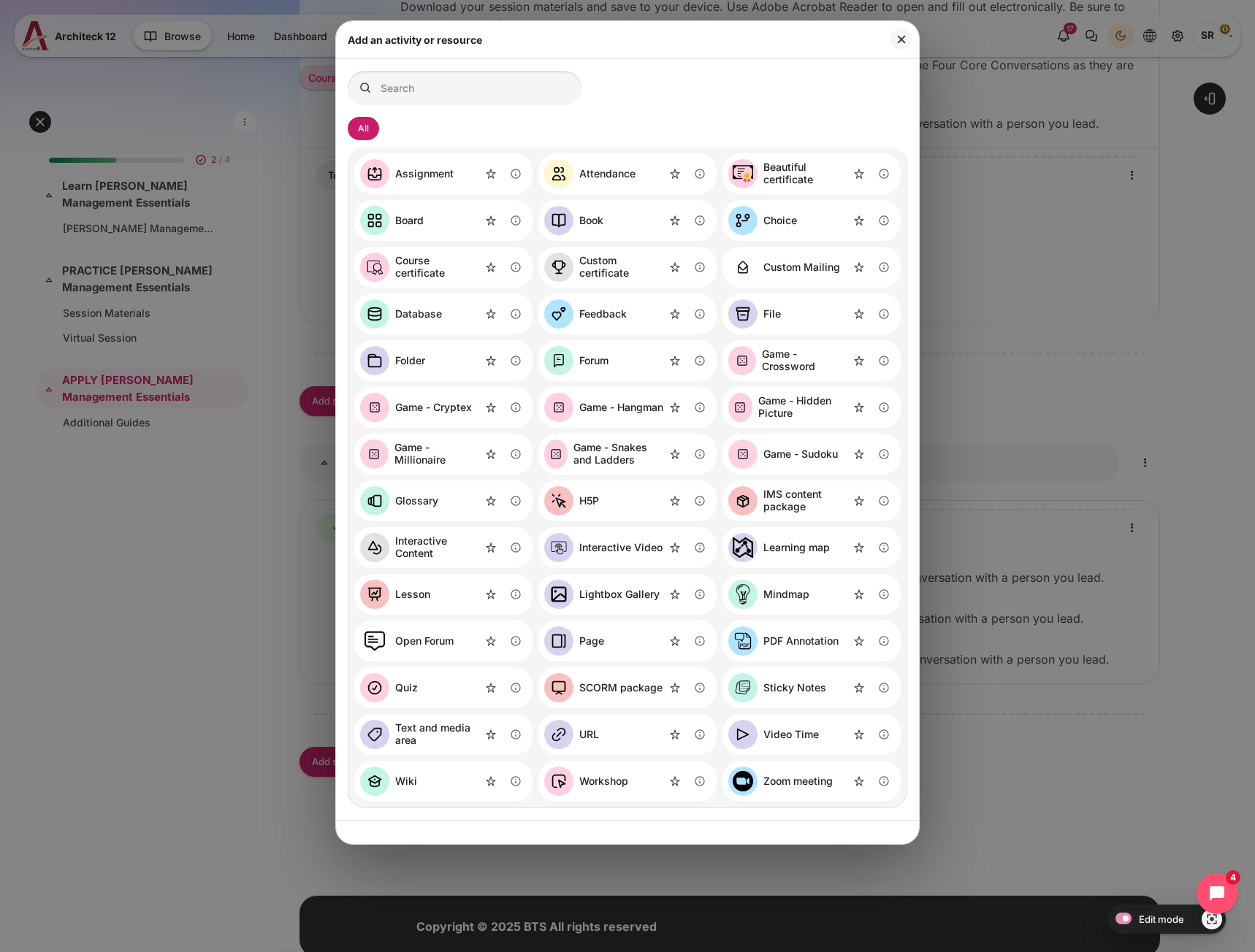
click at [780, 740] on div "Video Time" at bounding box center [791, 735] width 55 height 12
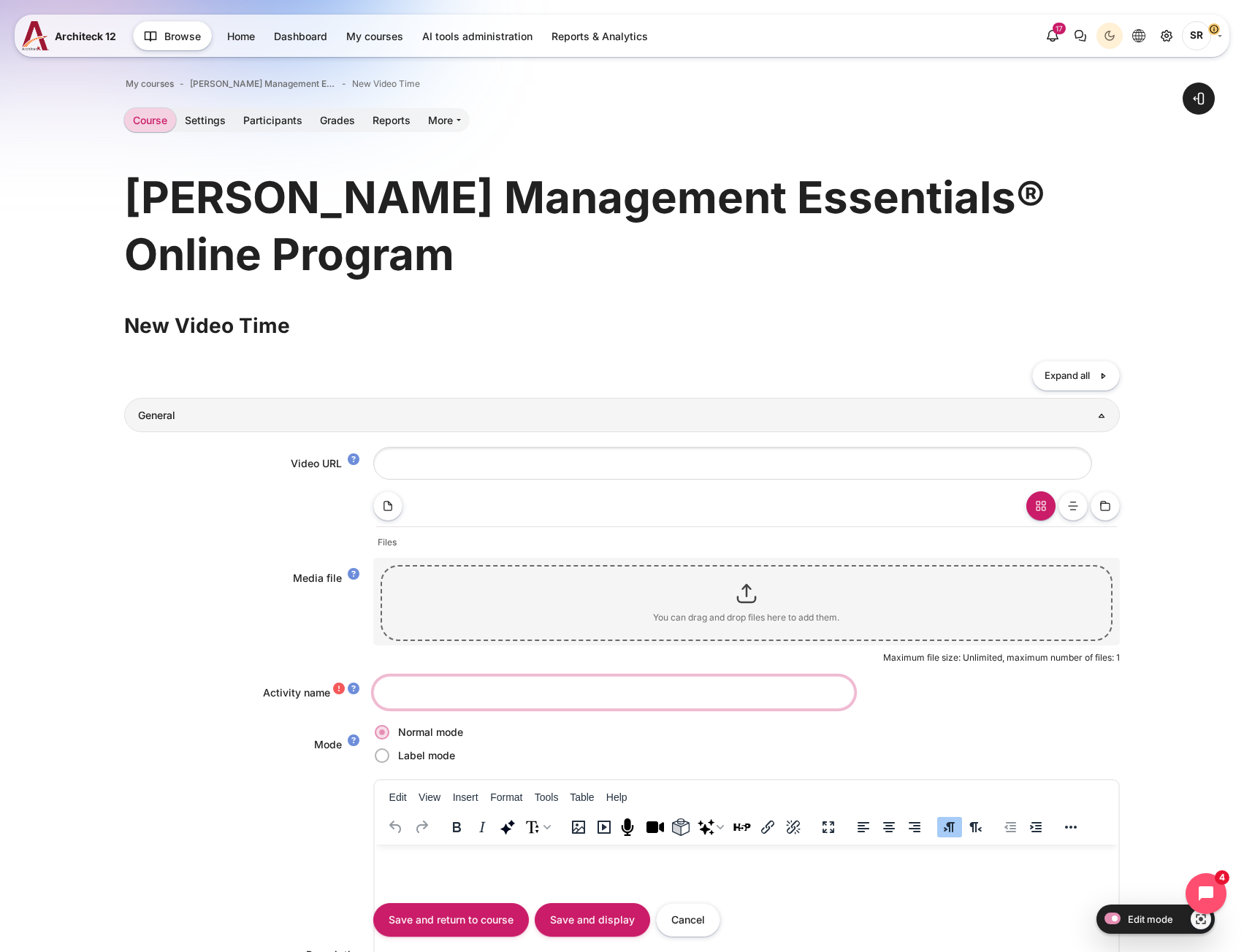
click at [463, 694] on input "Activity name" at bounding box center [613, 693] width 482 height 33
paste input "https://a12s.architeck.app/course/view.php?id=72"
type input "https://a12s.architeck.app/course/view.php?id=72"
click at [432, 693] on input "Activity name" at bounding box center [613, 693] width 482 height 33
paste input "The Promotion"
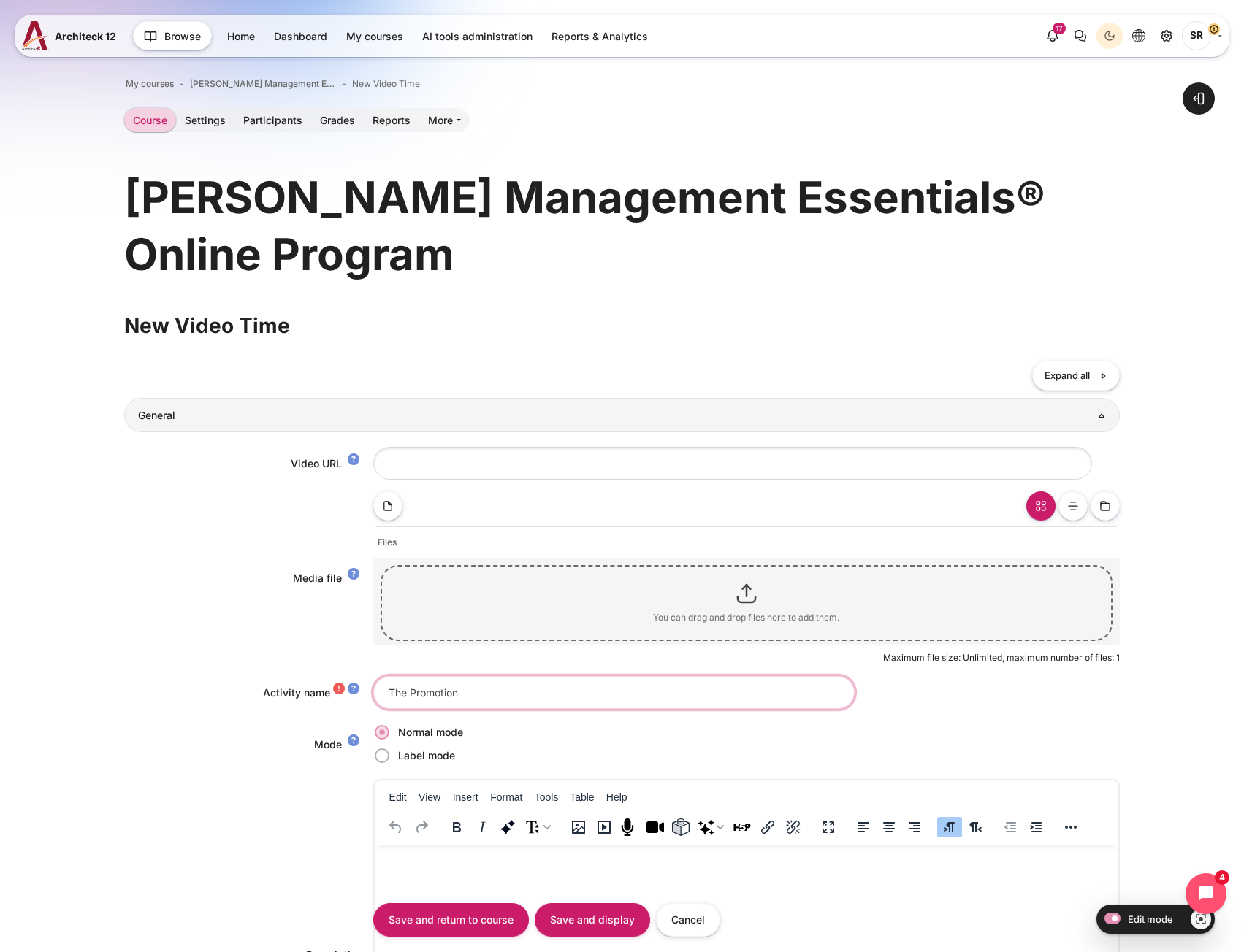
type input "The Promotion"
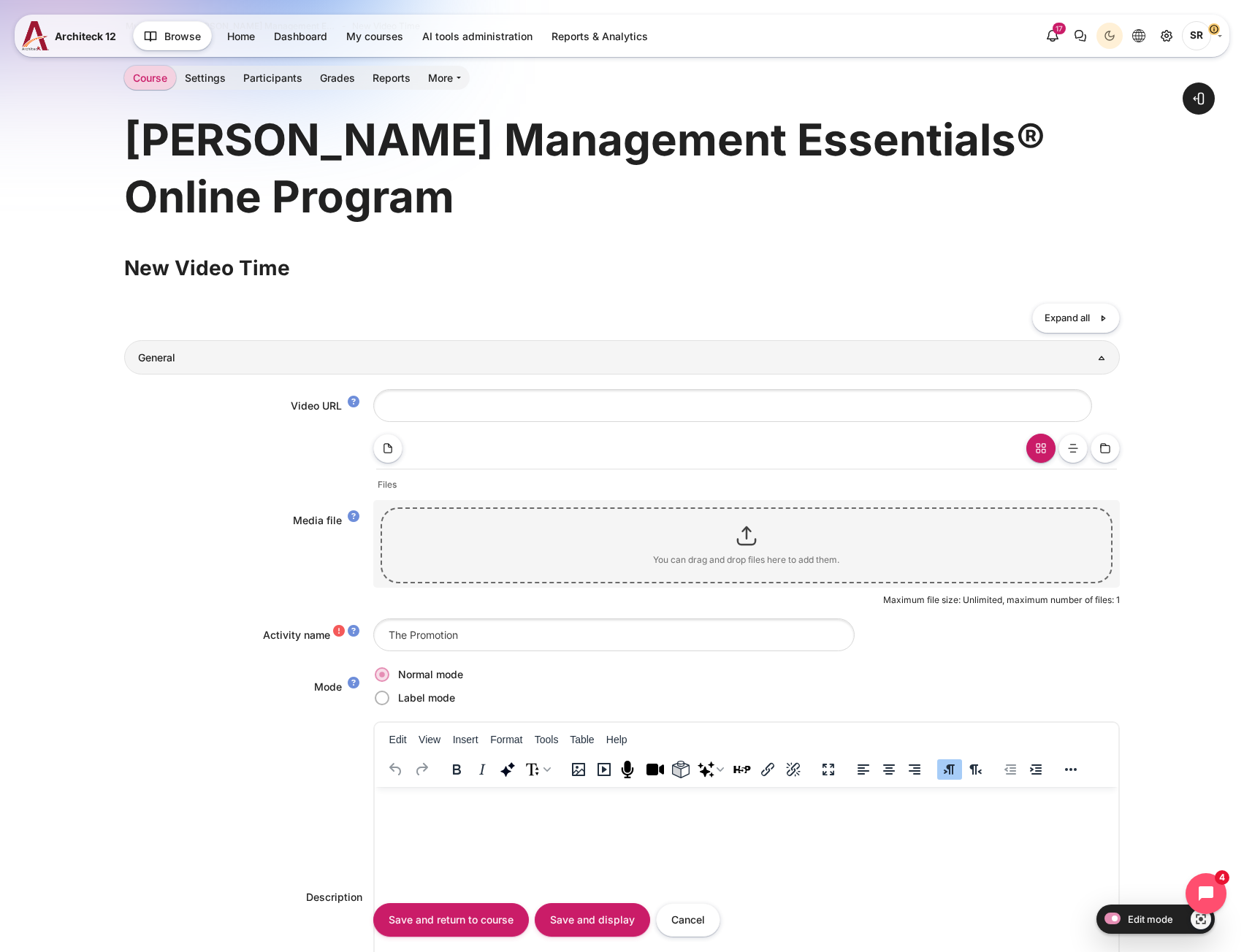
scroll to position [219, 0]
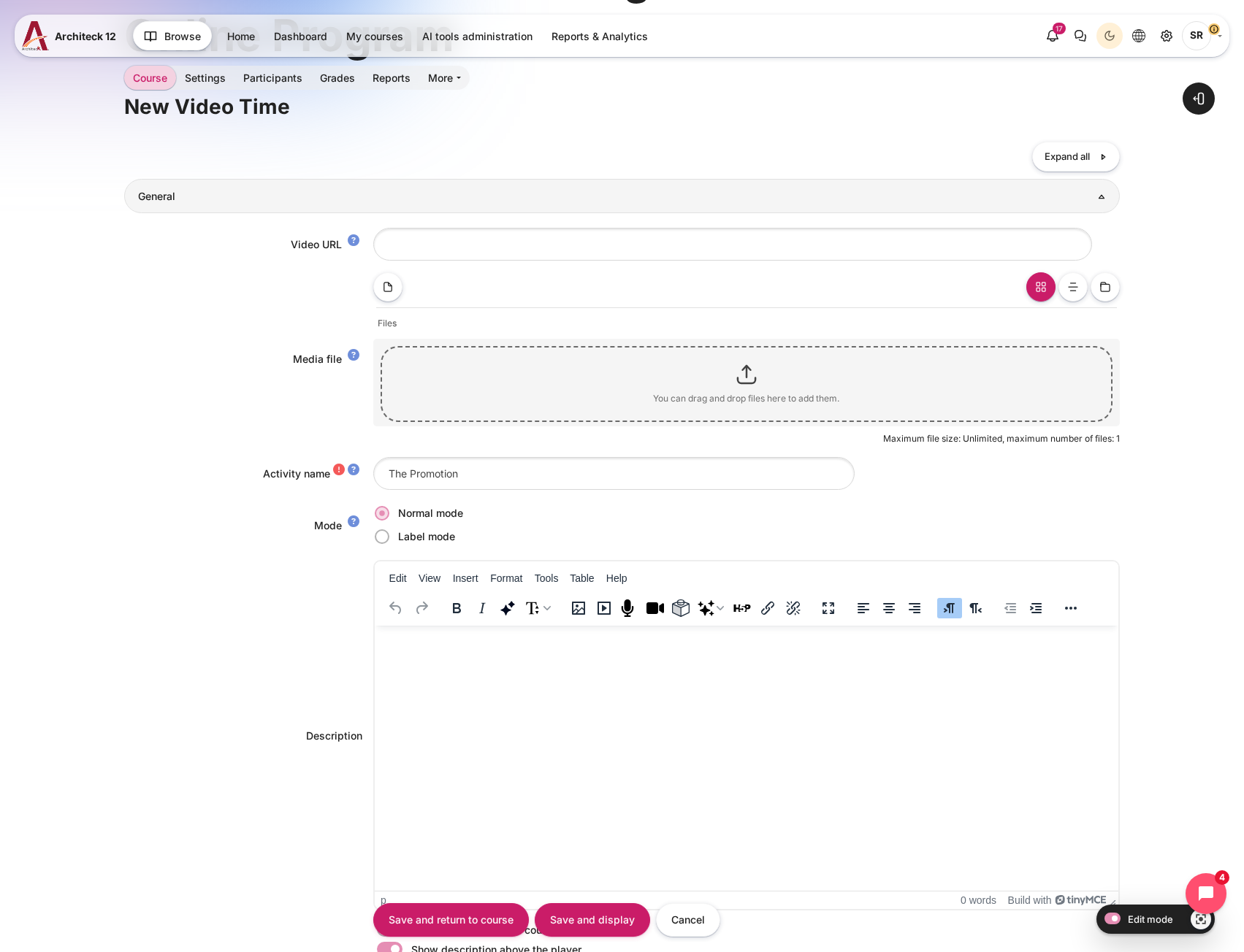
click at [410, 655] on html at bounding box center [745, 640] width 744 height 29
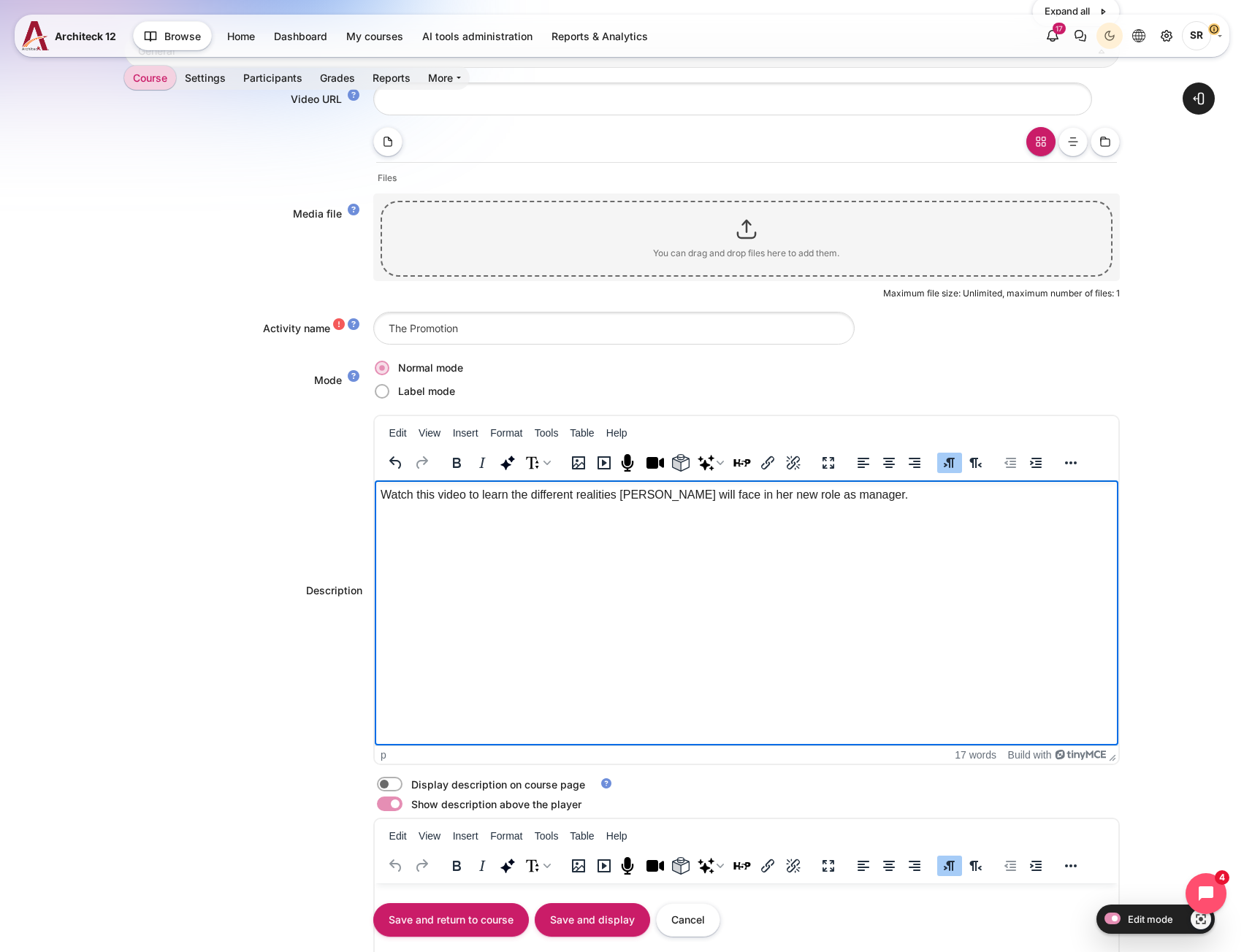
scroll to position [365, 0]
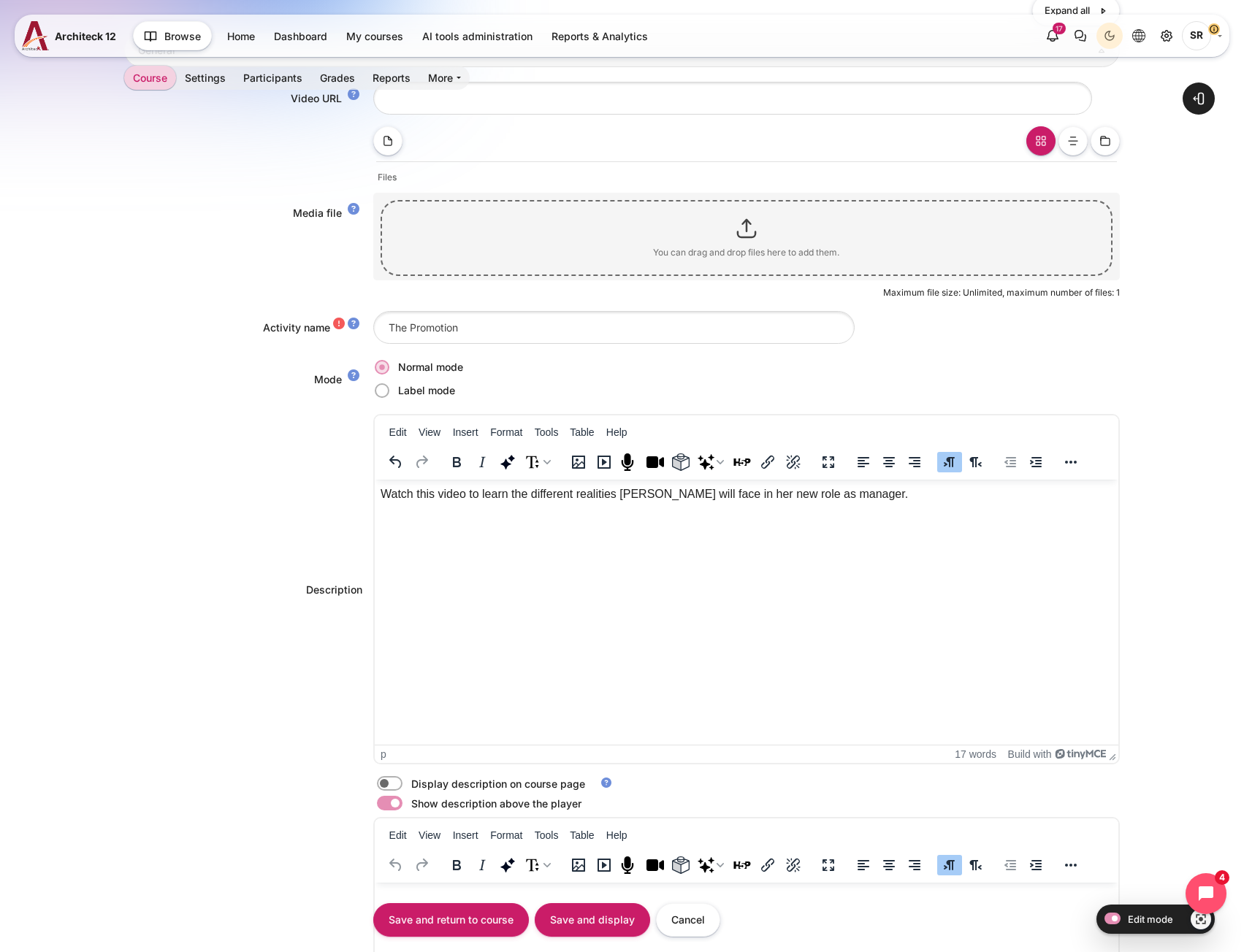
click at [408, 787] on label "Content" at bounding box center [410, 784] width 3 height 16
click at [403, 787] on input "Content" at bounding box center [415, 786] width 26 height 15
checkbox input "true"
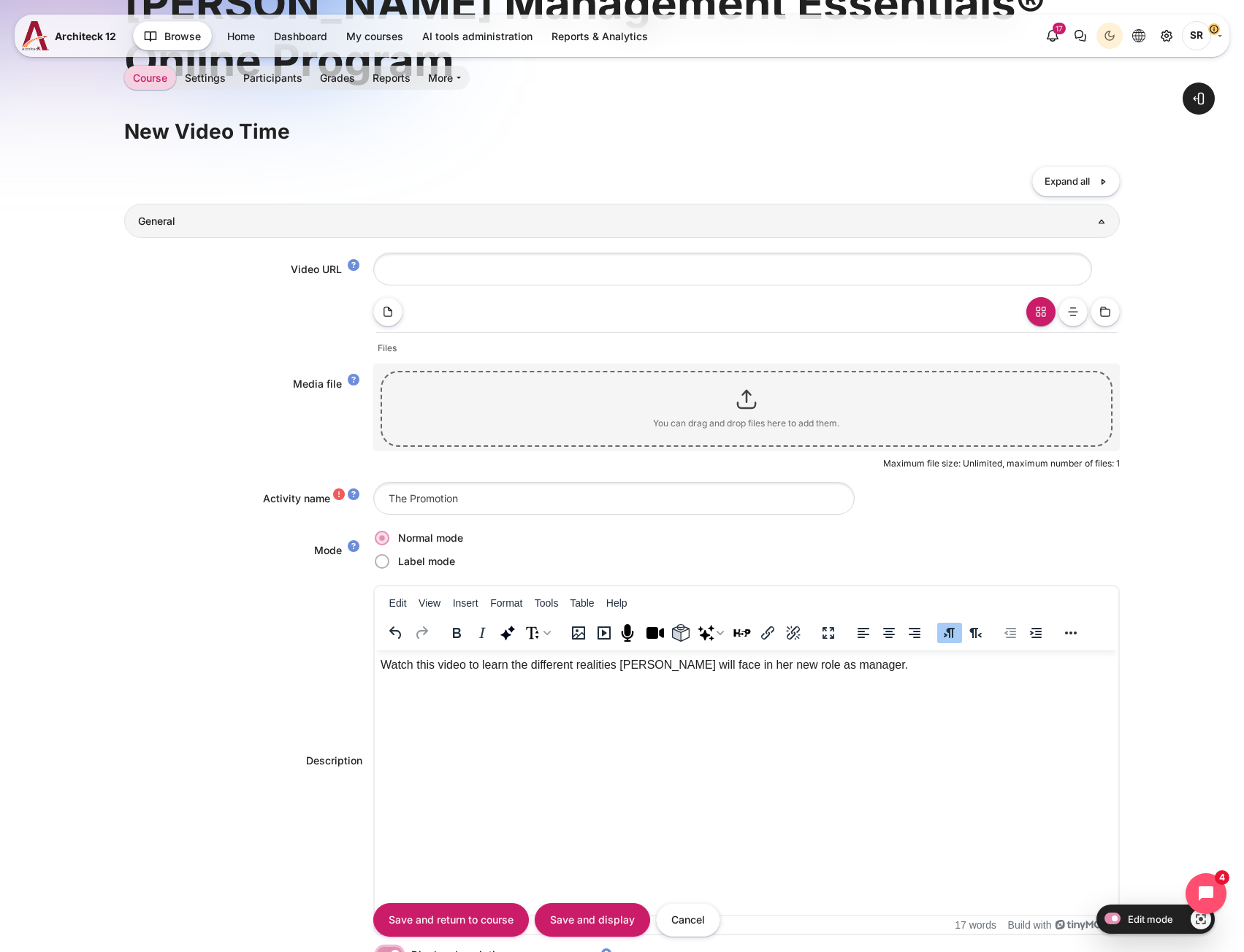
scroll to position [0, 0]
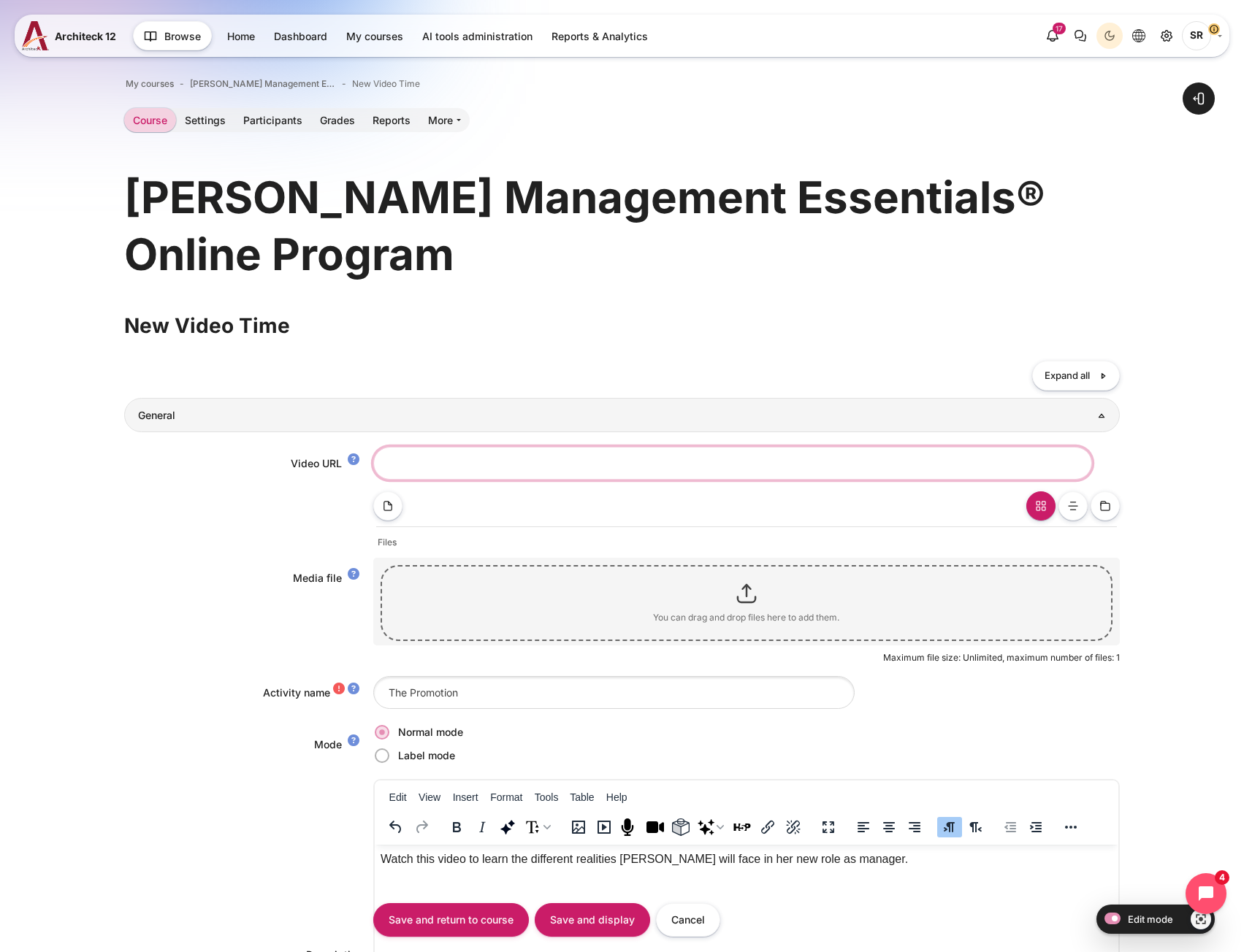
click at [448, 469] on input "Video URL" at bounding box center [732, 464] width 719 height 33
paste input "https://vimeo.com/1115432977/44e79909e8?share=copy"
type input "https://vimeo.com/1115432977/44e79909e8?share=copy"
click at [216, 568] on div "Media file Media file Files" at bounding box center [621, 578] width 995 height 173
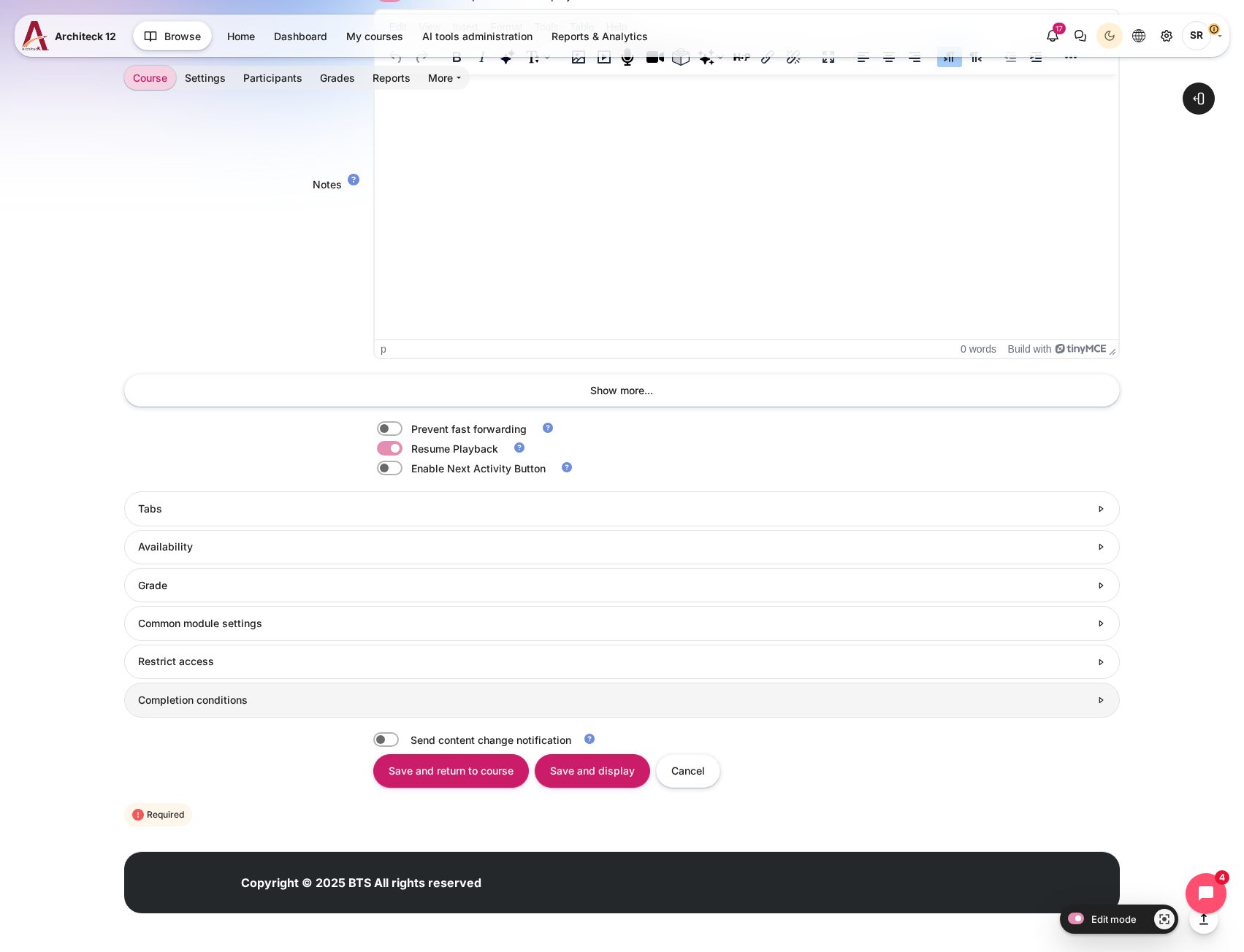
scroll to position [1174, 0]
click at [220, 693] on h3 "Completion conditions" at bounding box center [613, 699] width 951 height 13
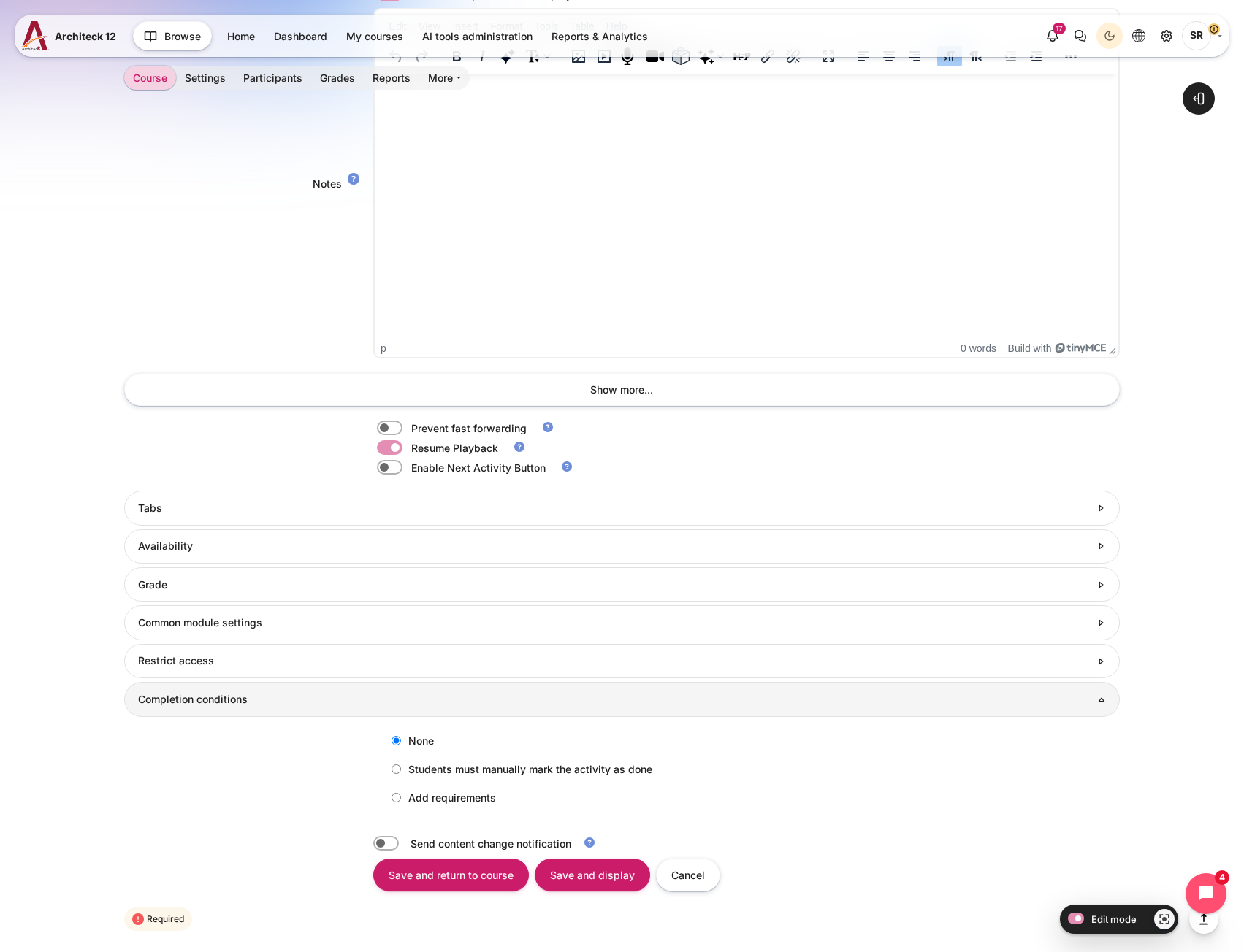
click at [472, 802] on label "Add requirements" at bounding box center [439, 797] width 112 height 24
click at [401, 802] on input "Add requirements" at bounding box center [396, 797] width 9 height 9
radio input "true"
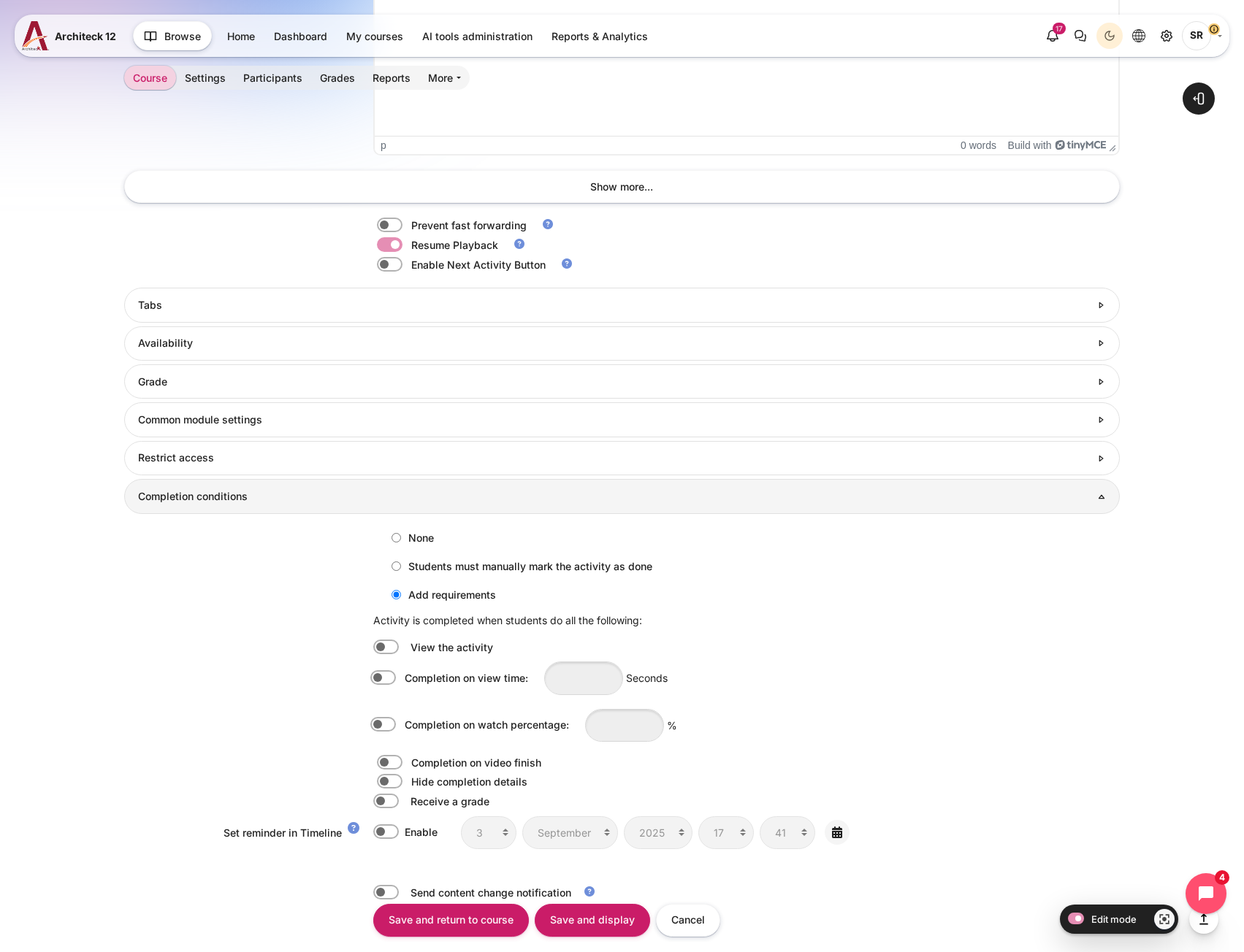
scroll to position [1530, 0]
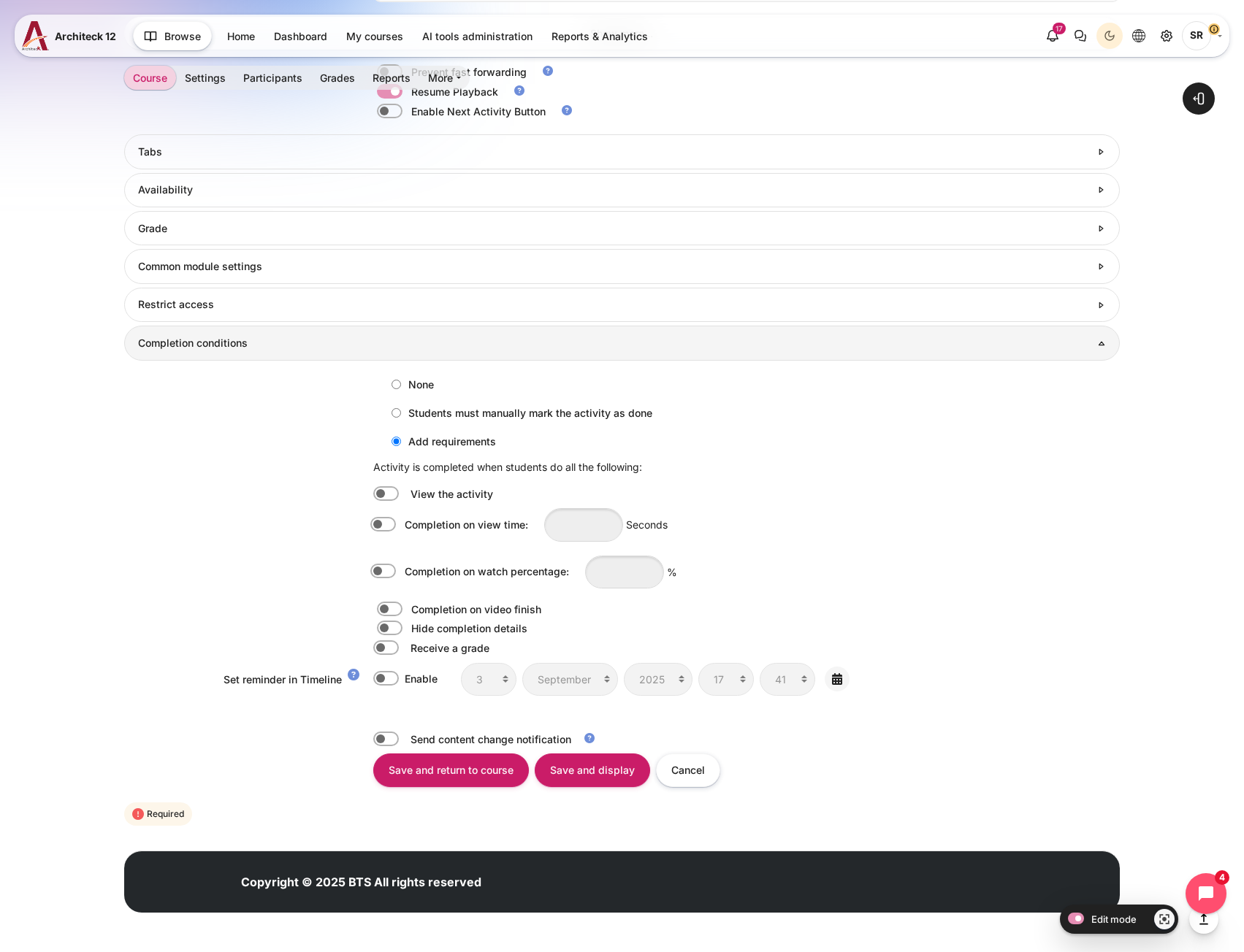
click at [402, 570] on label "Content" at bounding box center [403, 571] width 3 height 16
click at [387, 570] on input "Completion on watch percentage:" at bounding box center [386, 571] width 26 height 15
checkbox input "true"
click at [634, 579] on input "Content" at bounding box center [624, 572] width 79 height 33
type input "80"
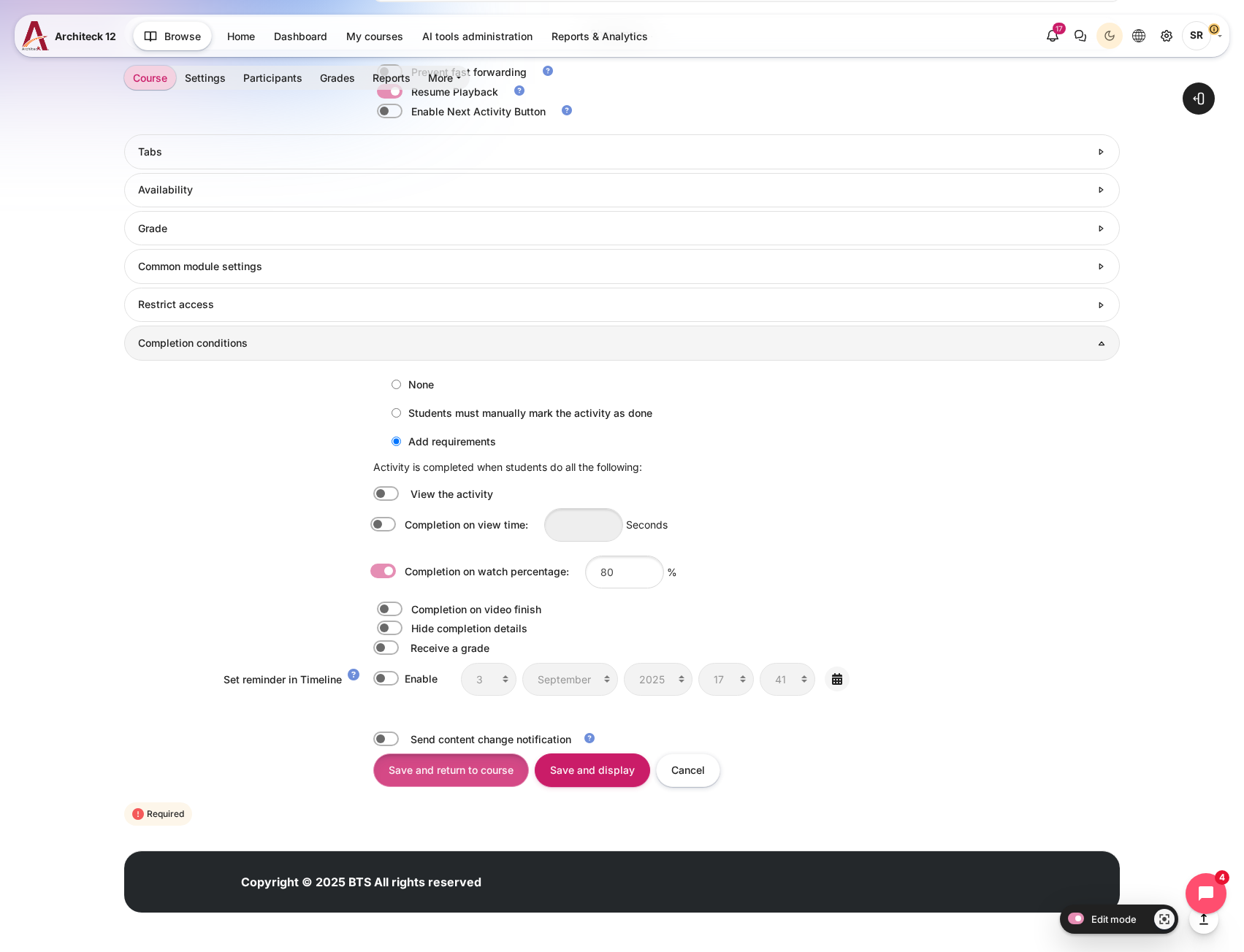
click at [419, 766] on input "Save and return to course" at bounding box center [450, 770] width 155 height 33
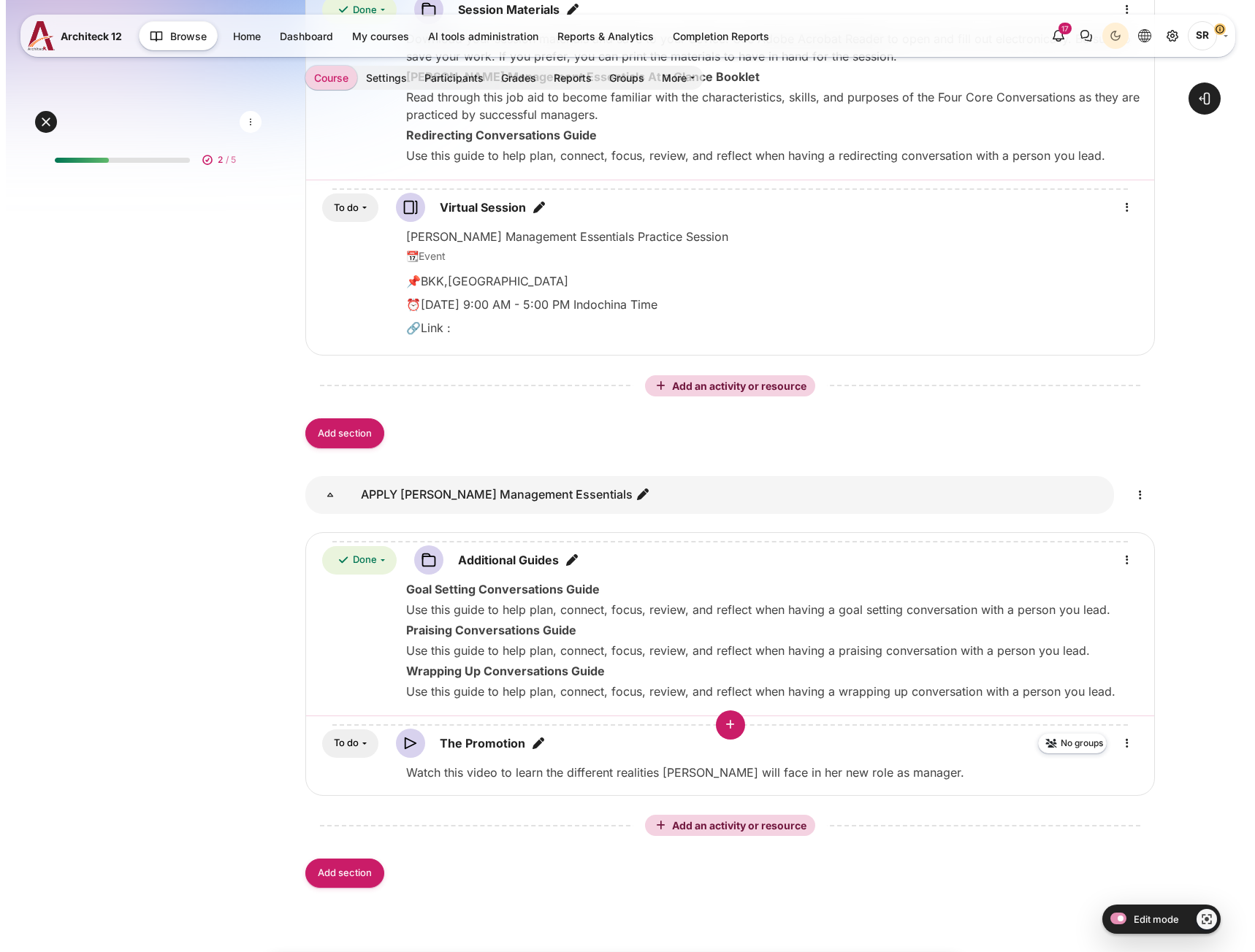
scroll to position [897, 0]
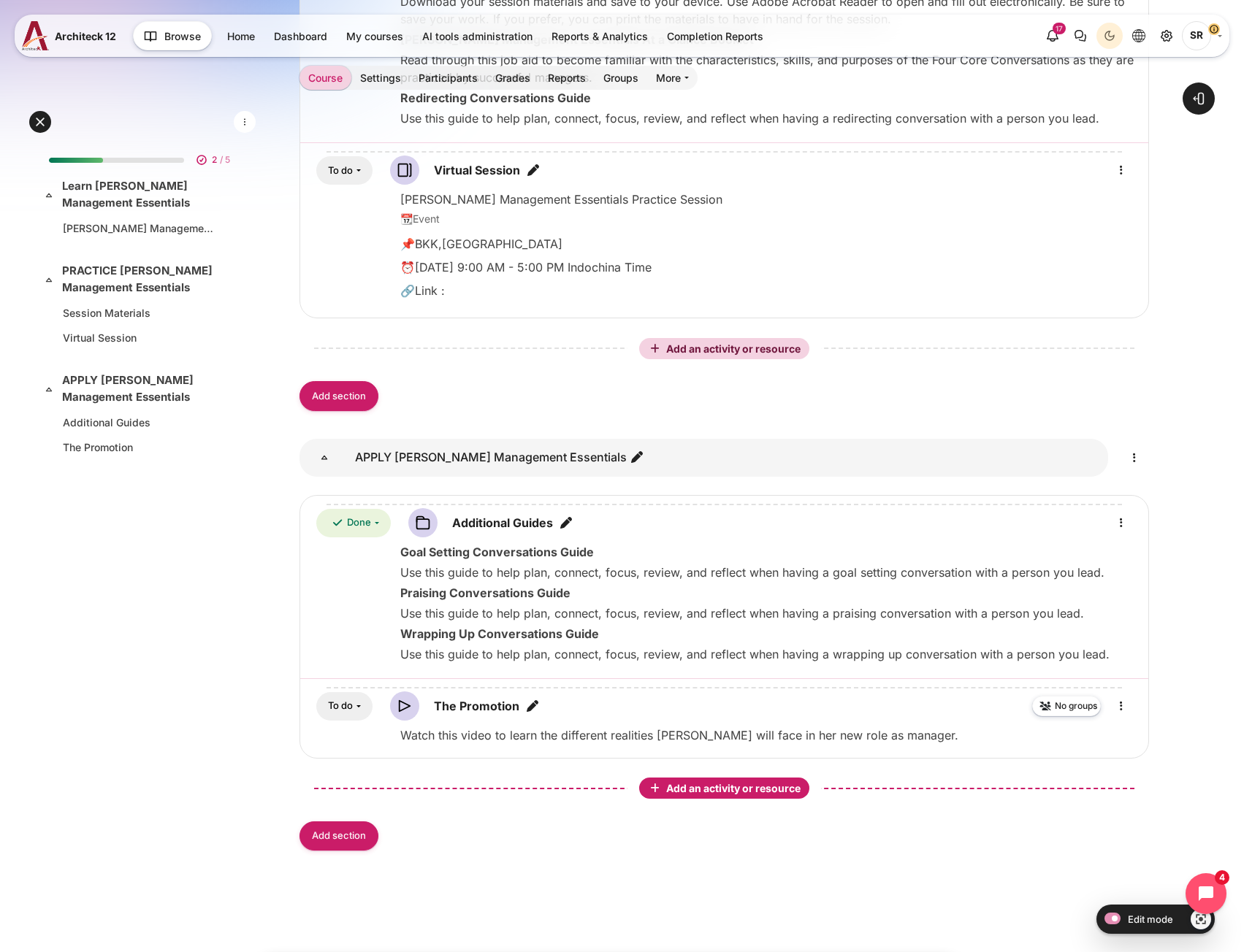
click at [705, 787] on span "Add an activity or resource" at bounding box center [734, 788] width 137 height 12
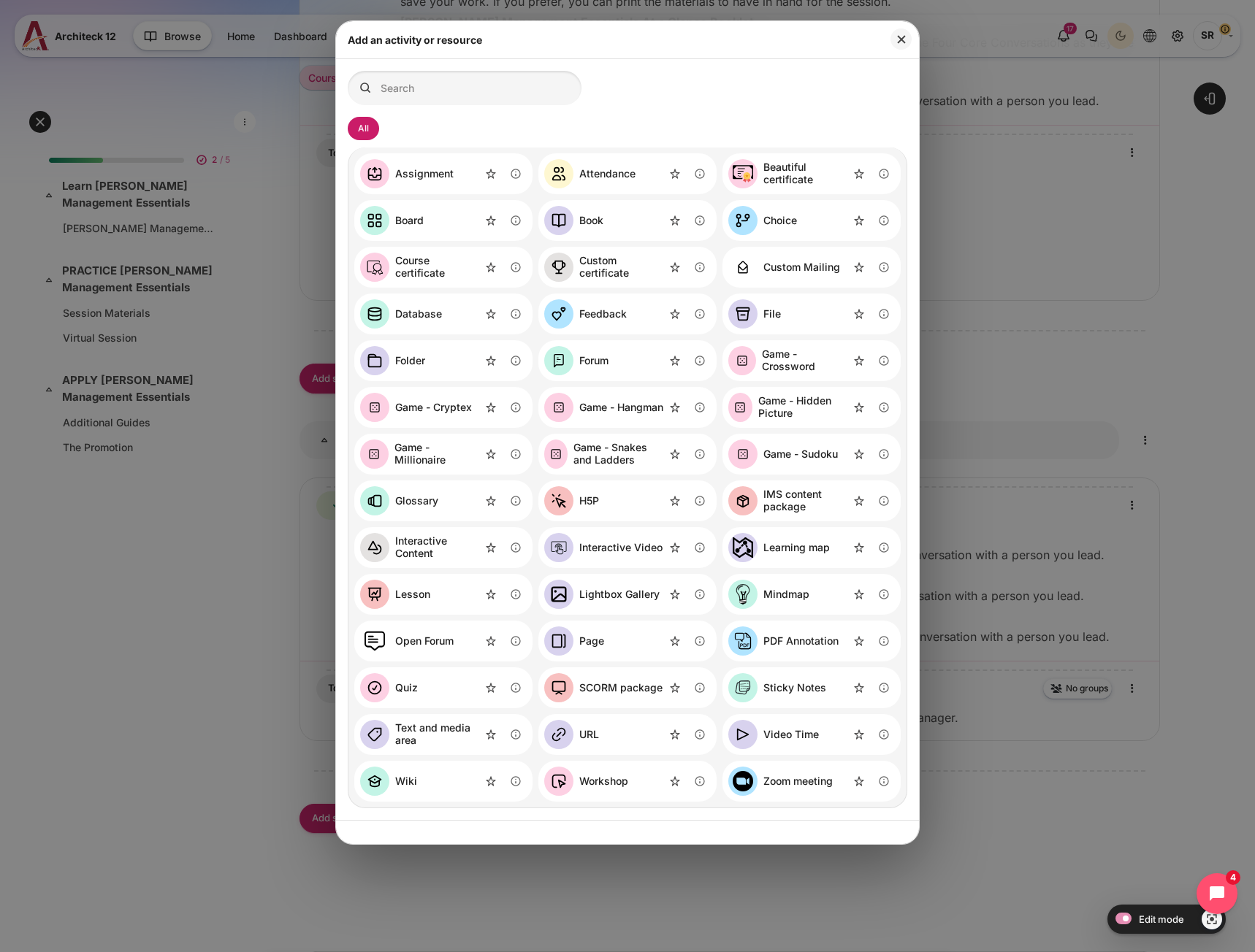
click at [802, 734] on div "Video Time" at bounding box center [791, 735] width 55 height 12
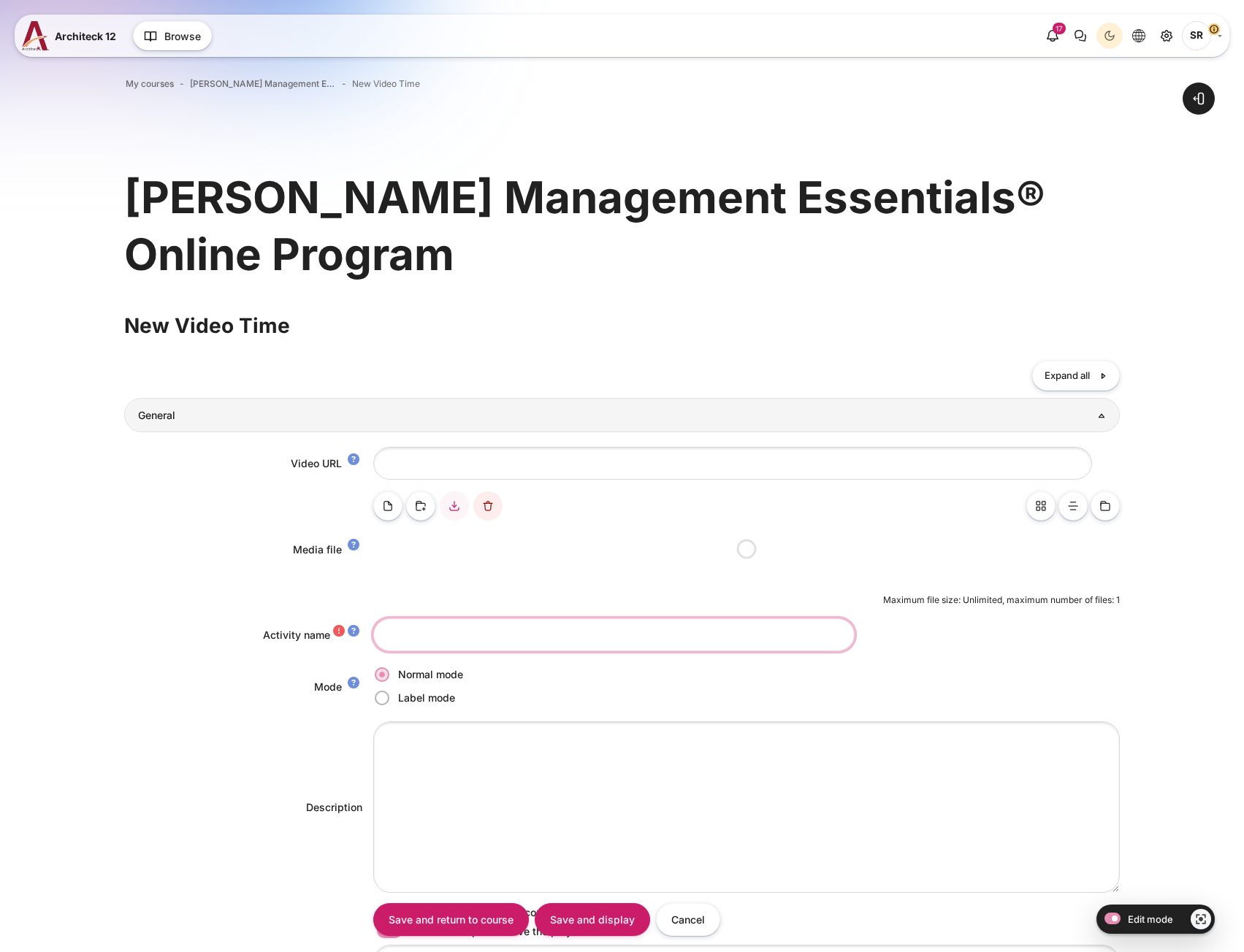
click at [446, 629] on input "Activity name" at bounding box center [613, 635] width 482 height 33
paste input "Another Redirecting Conversation"
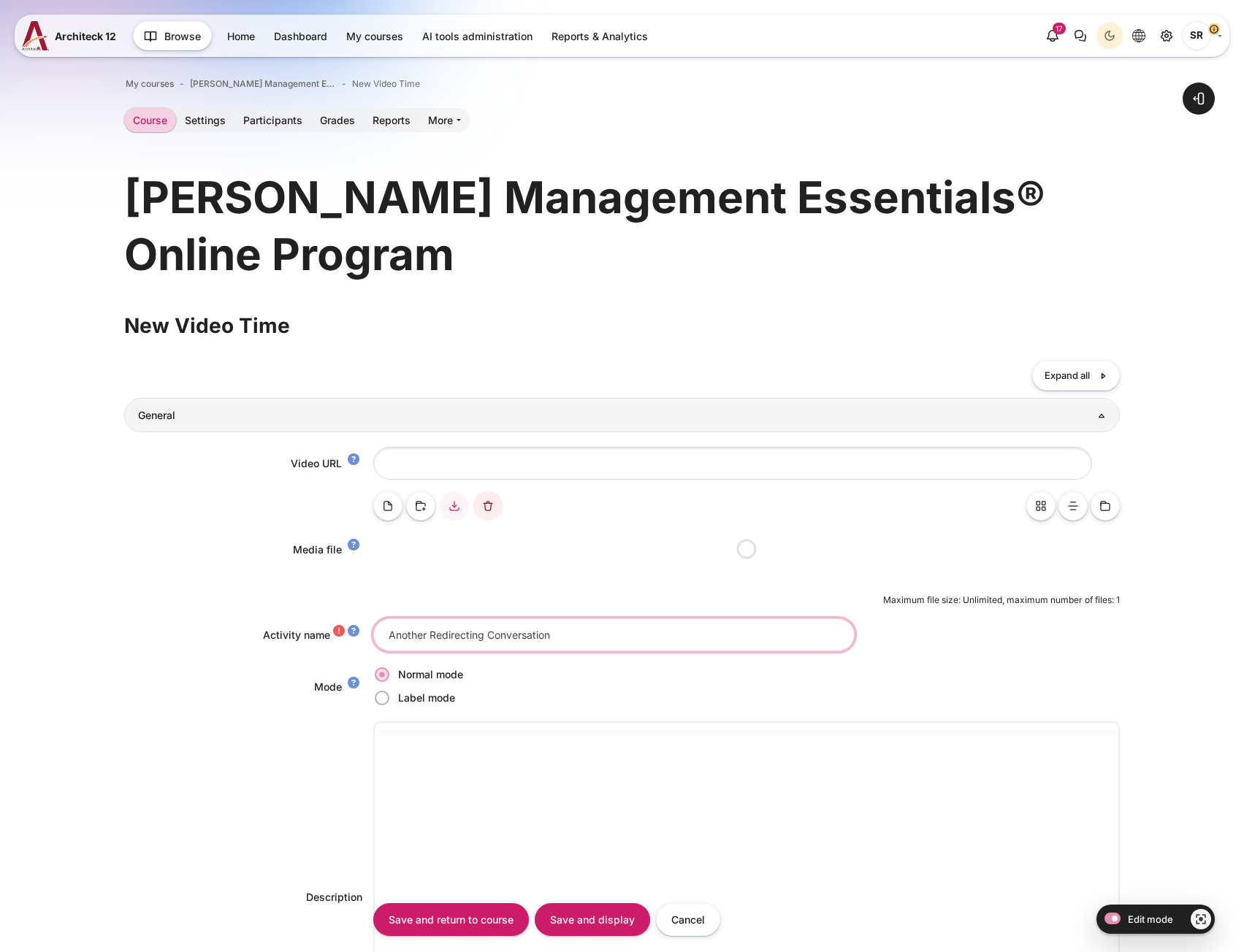
type input "Another Redirecting Conversation"
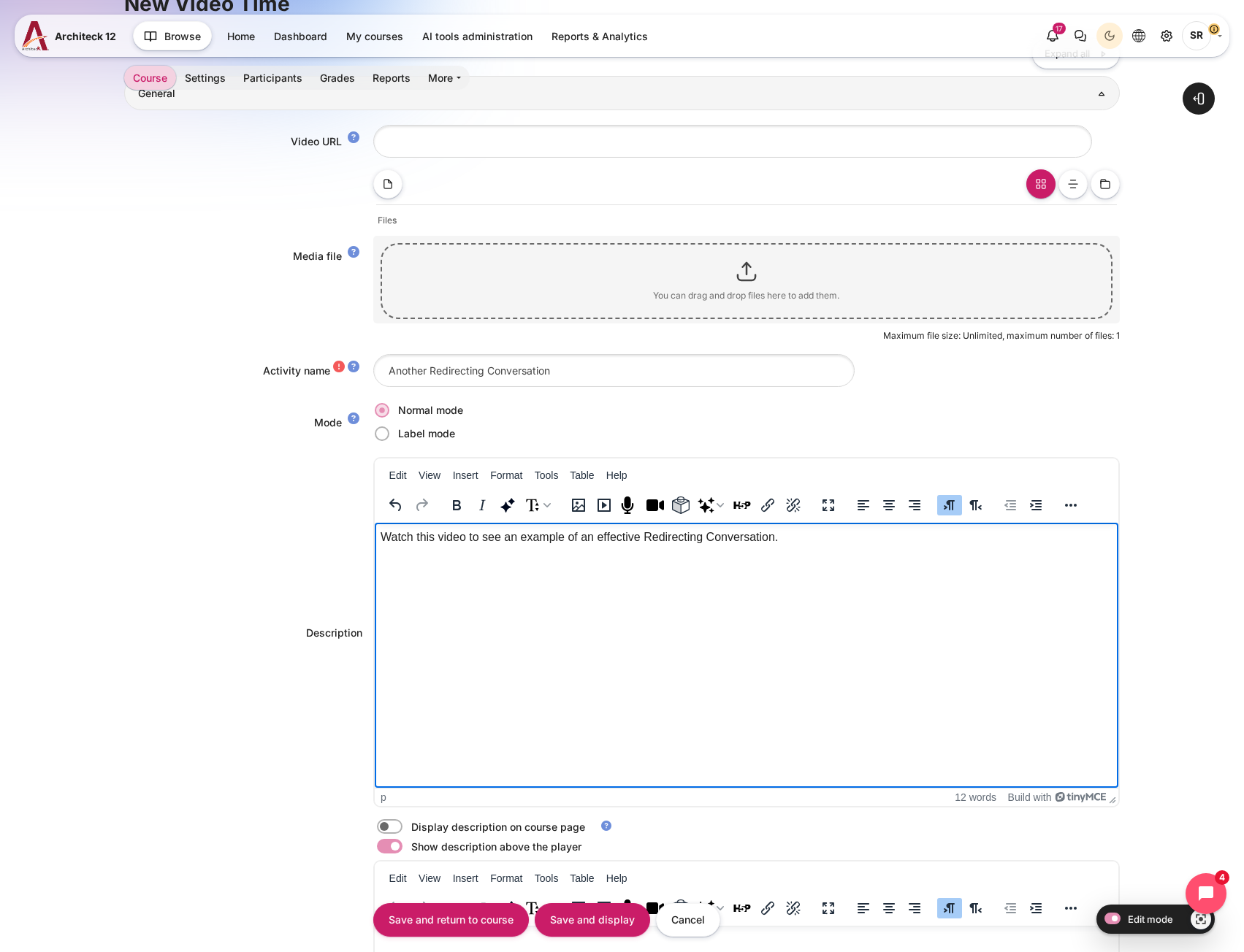
scroll to position [365, 0]
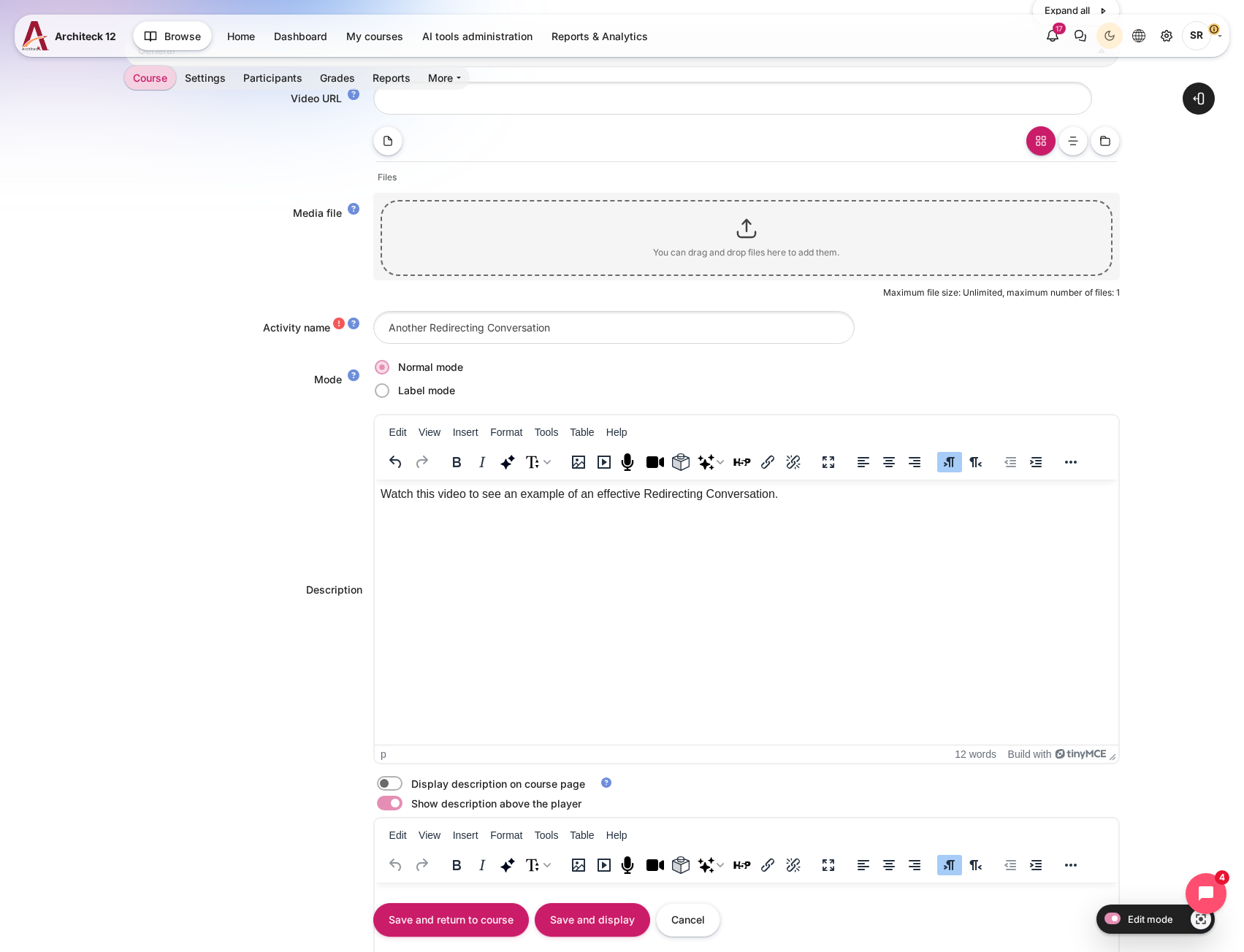
click at [408, 784] on label "Content" at bounding box center [410, 784] width 3 height 16
click at [403, 784] on input "Content" at bounding box center [415, 786] width 26 height 15
checkbox input "true"
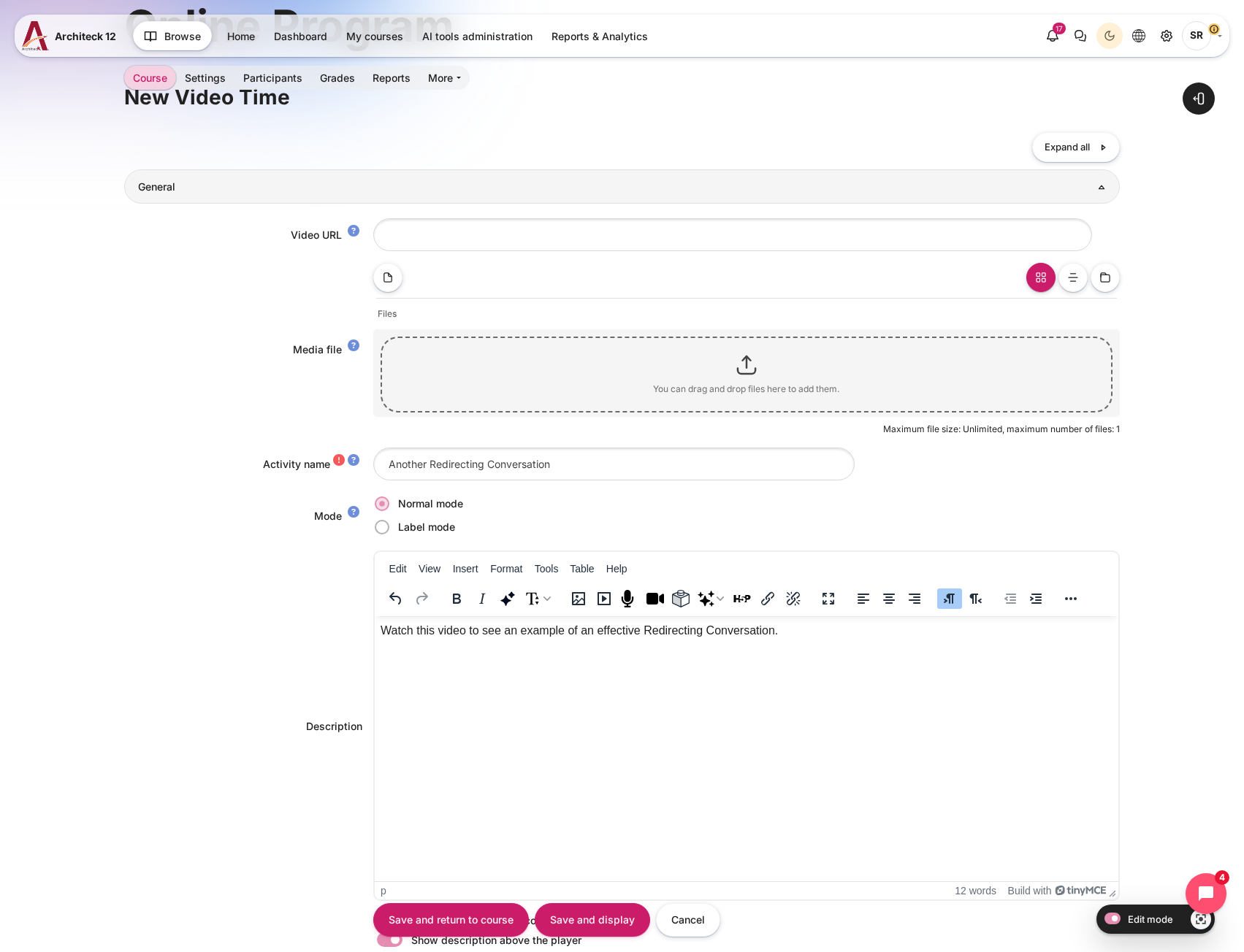
scroll to position [0, 0]
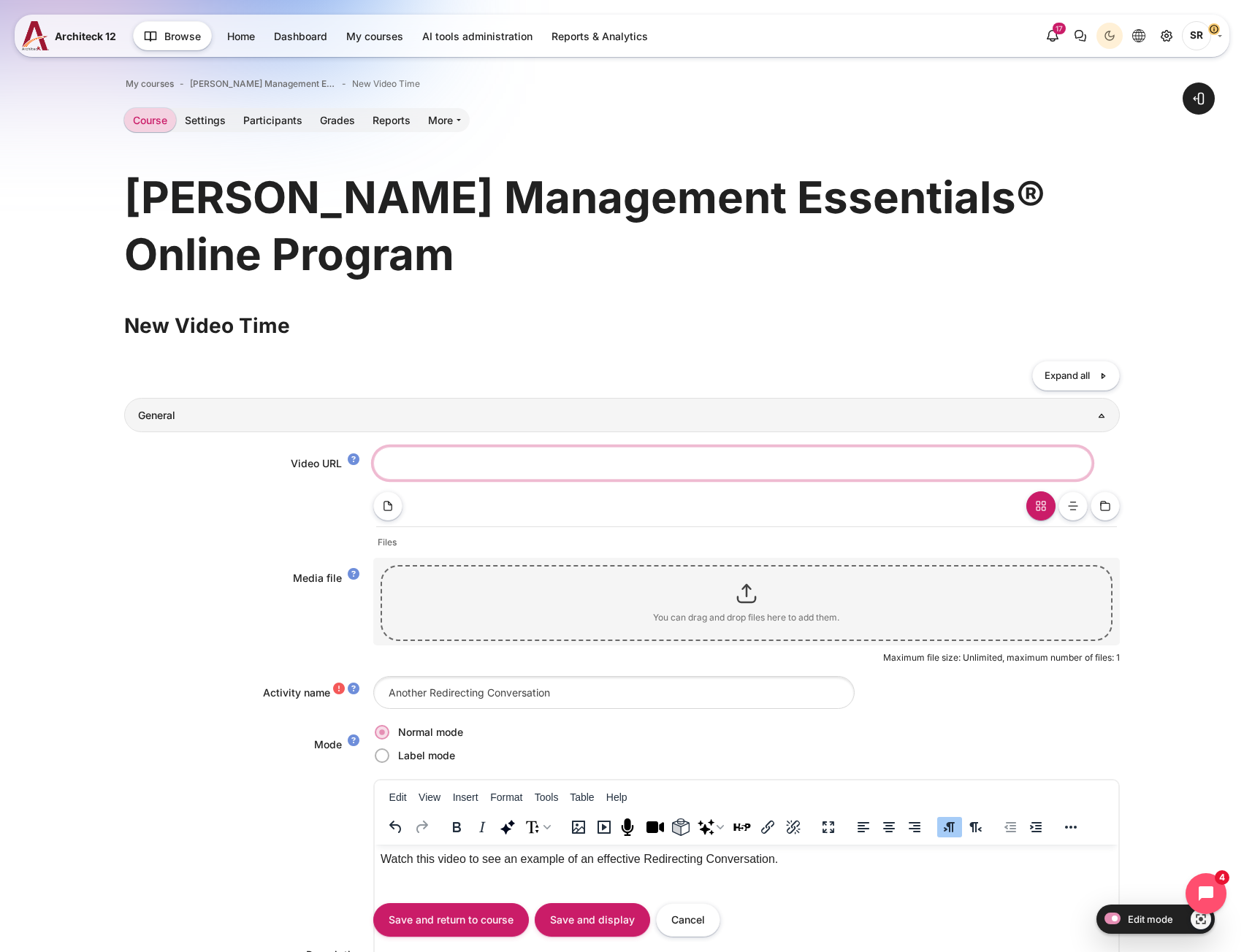
click at [424, 467] on input "Video URL" at bounding box center [732, 464] width 719 height 33
paste input "https://vimeo.com/1115432935/a833209ebc?share=copy"
type input "https://vimeo.com/1115432935/a833209ebc?share=copy"
click at [138, 597] on div "Media file Media file Files" at bounding box center [621, 578] width 995 height 173
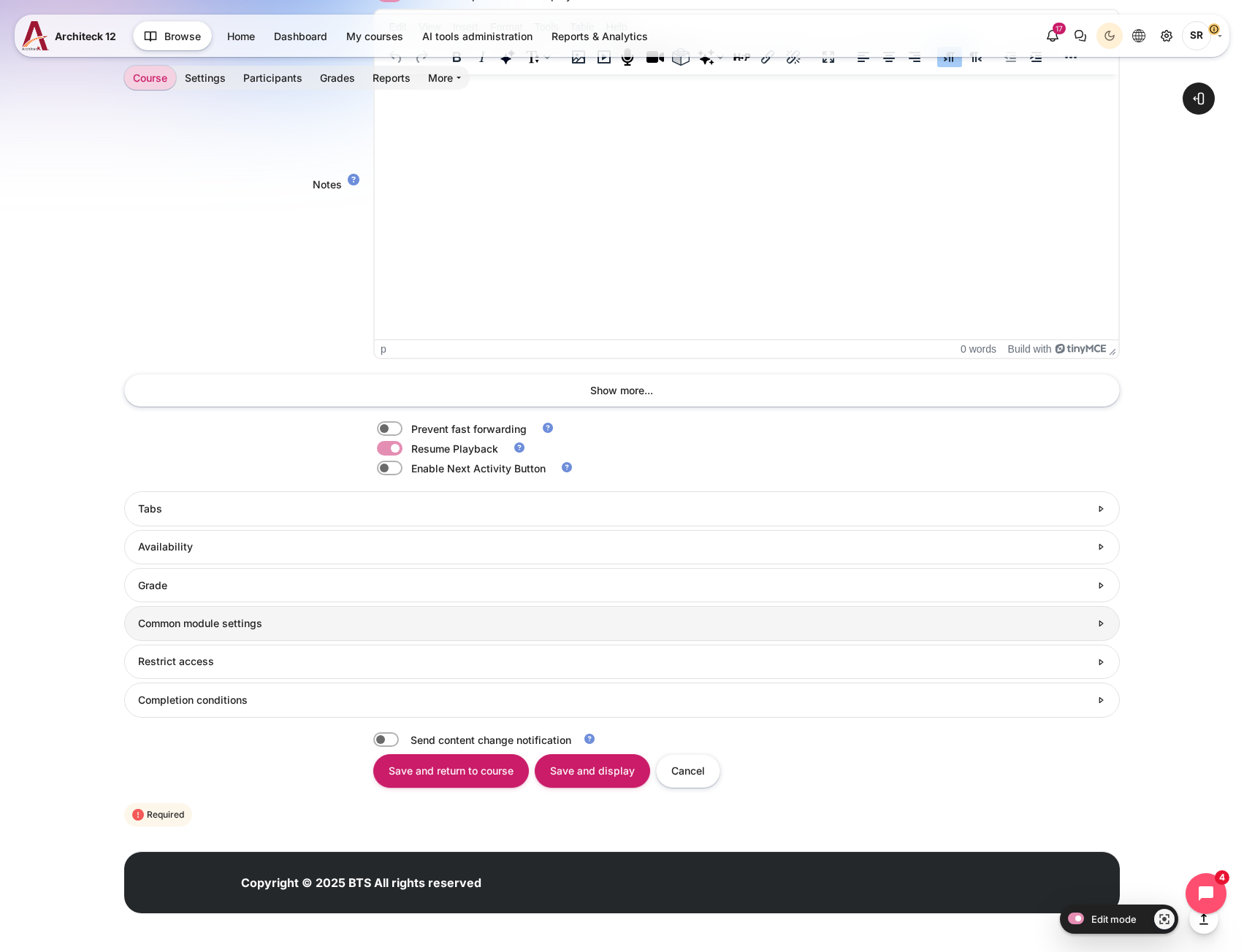
scroll to position [1174, 0]
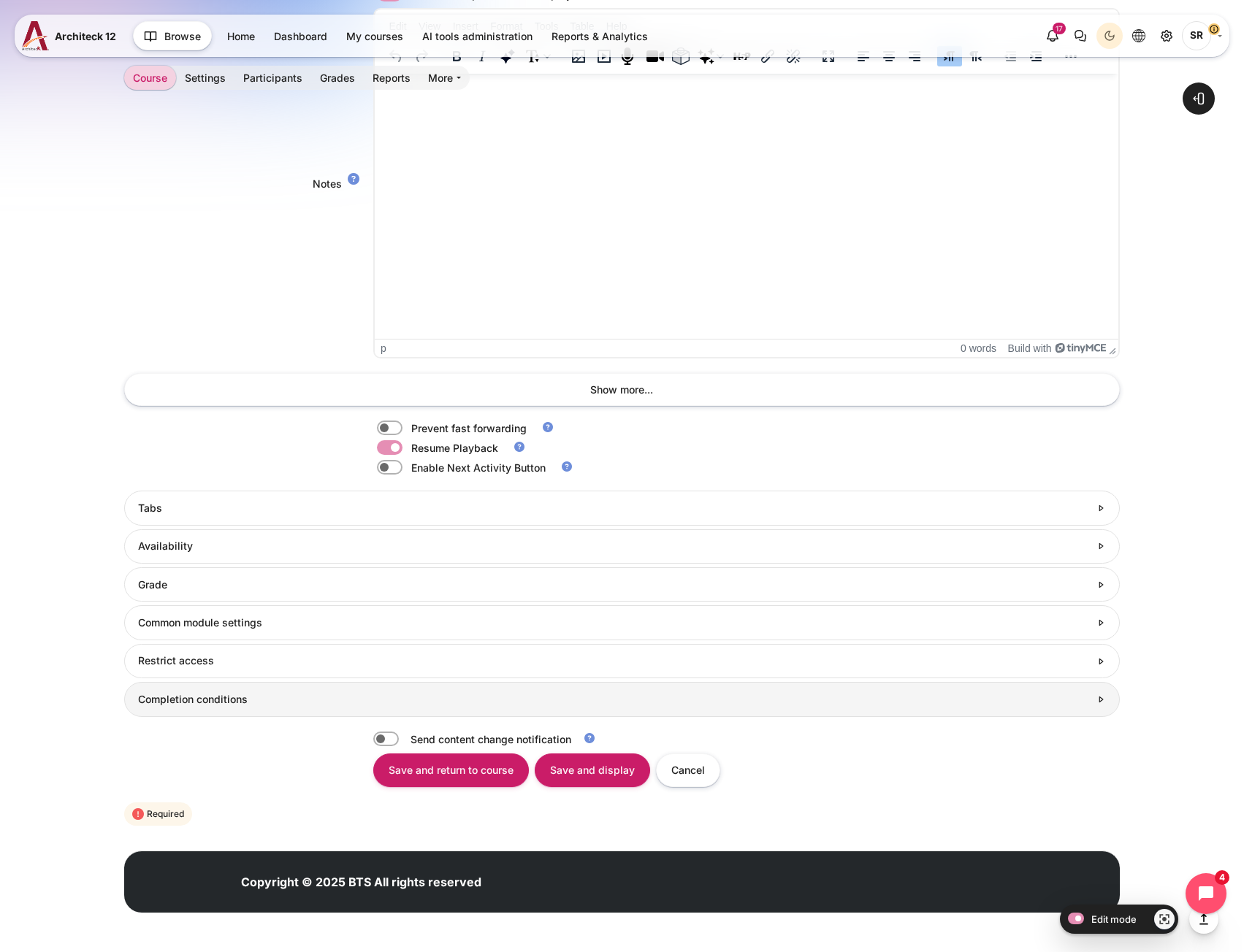
click at [256, 709] on link "Completion conditions" at bounding box center [621, 699] width 995 height 34
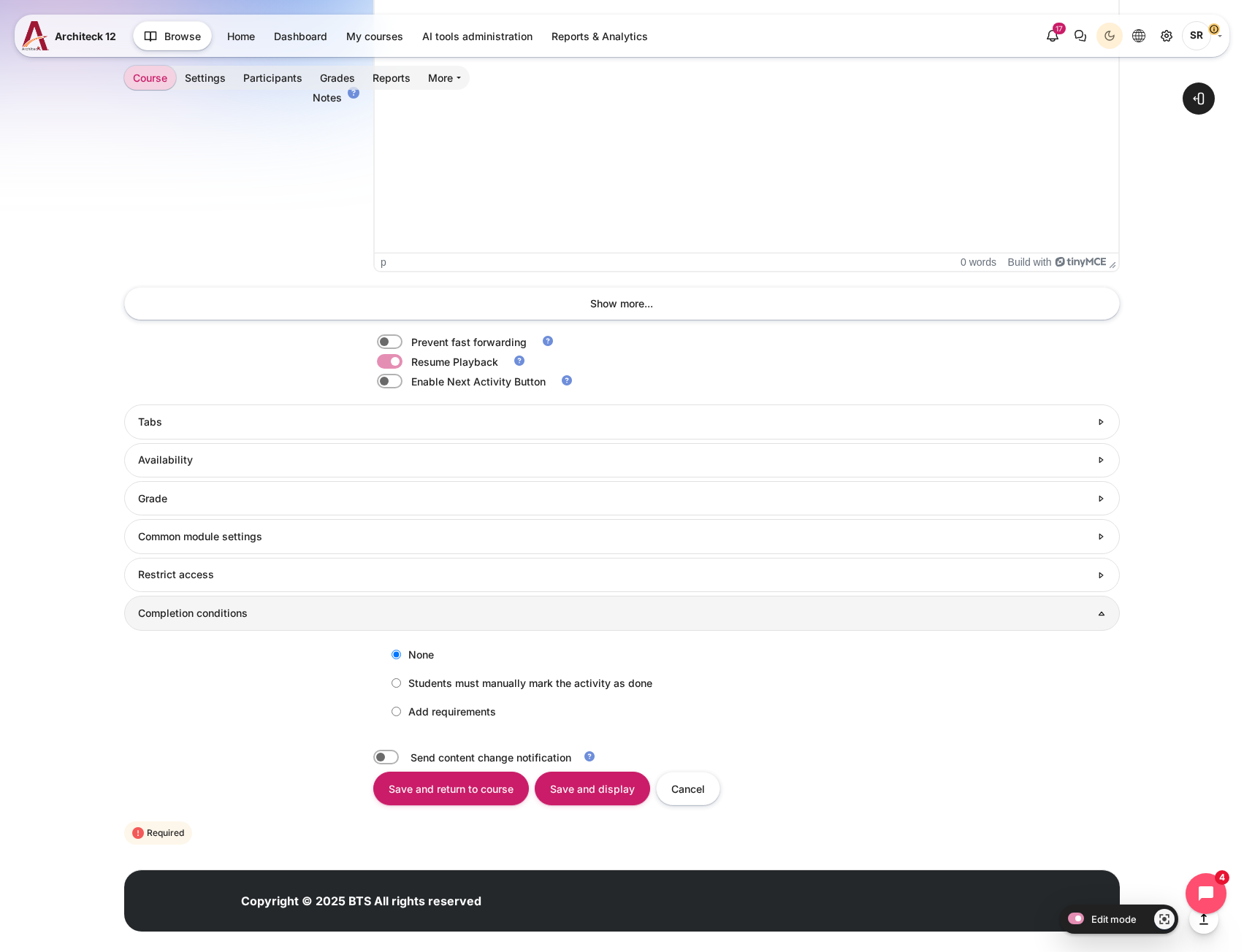
scroll to position [1276, 0]
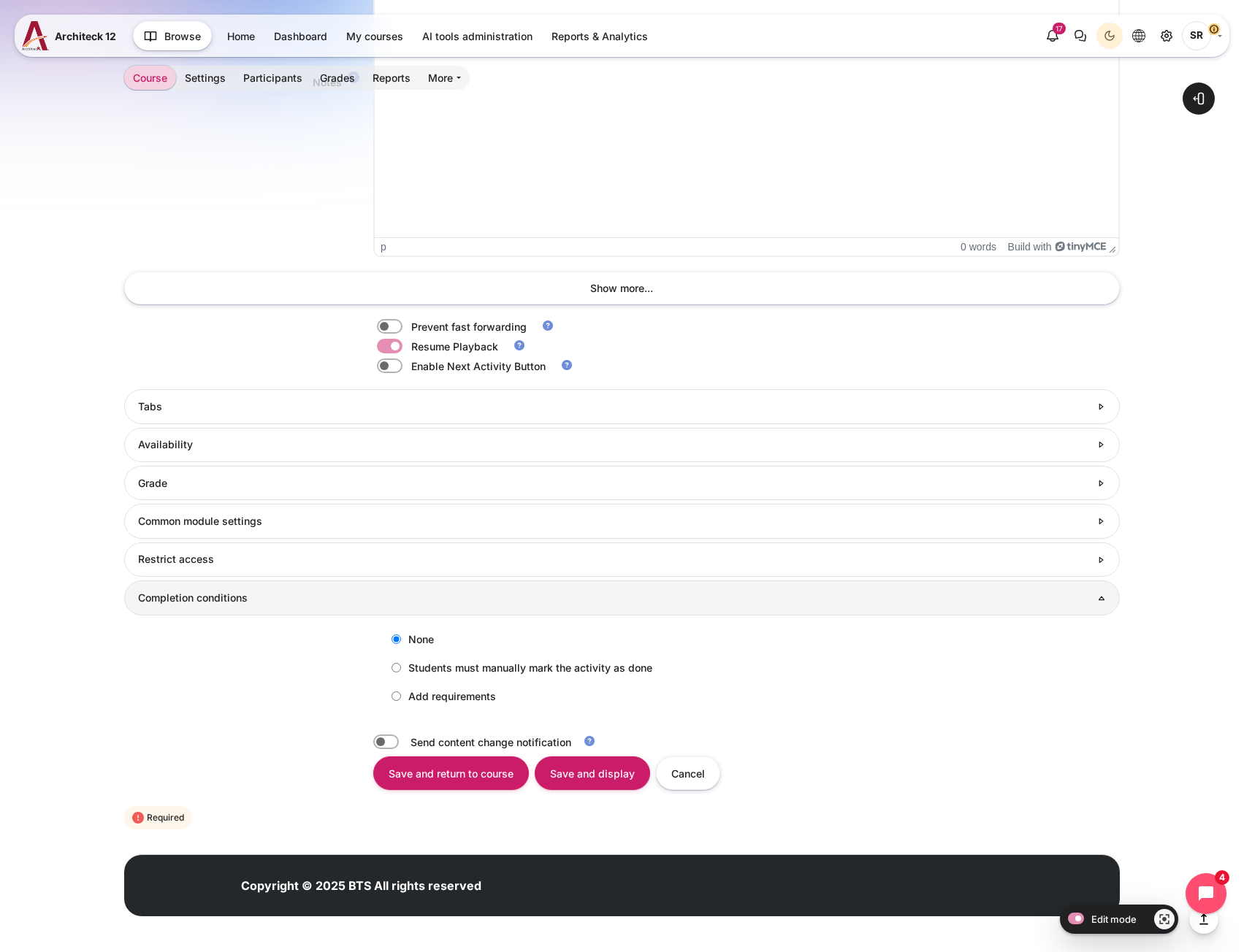
click at [400, 690] on label "Add requirements" at bounding box center [439, 696] width 112 height 24
click at [400, 691] on input "Add requirements" at bounding box center [396, 696] width 9 height 9
radio input "true"
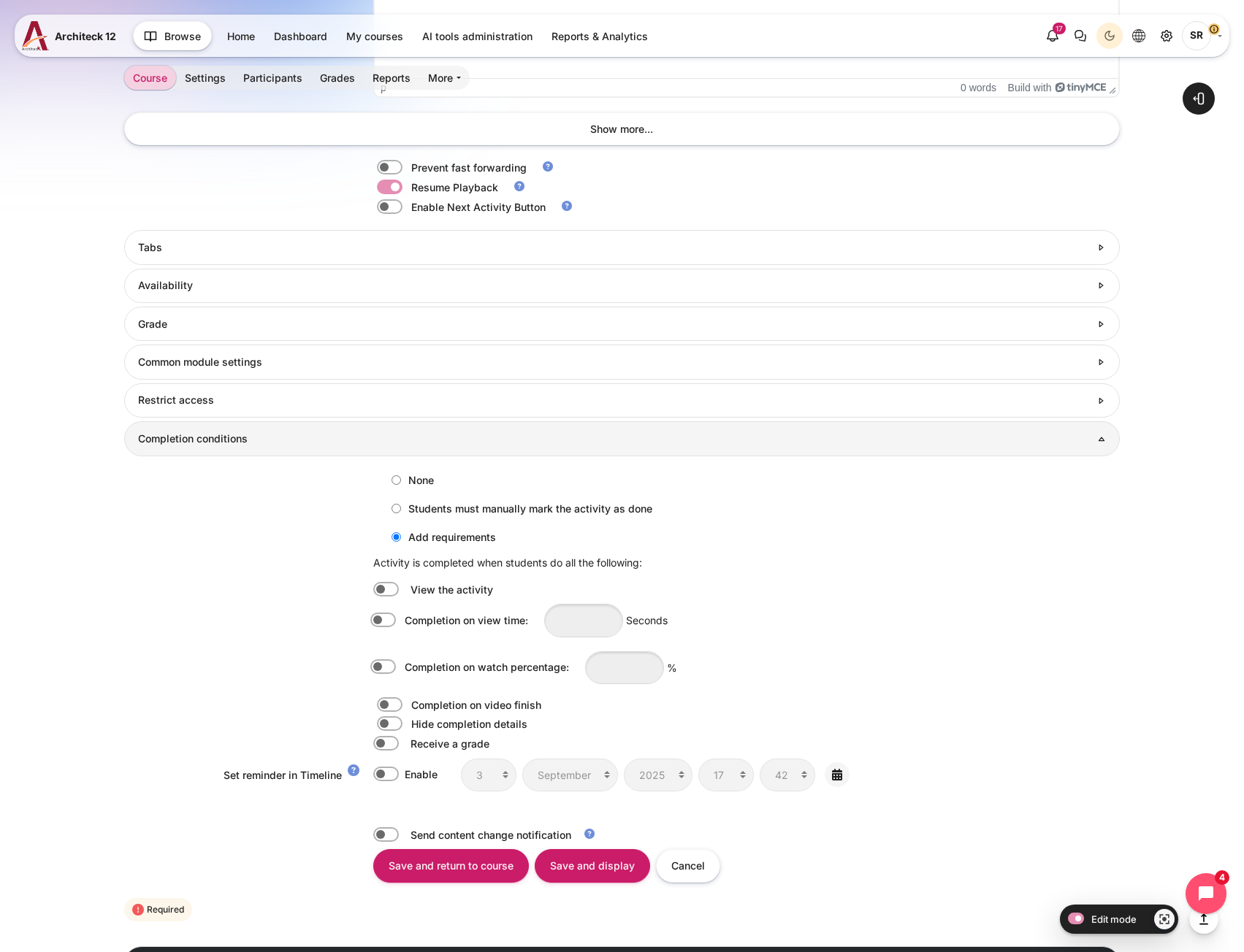
scroll to position [1495, 0]
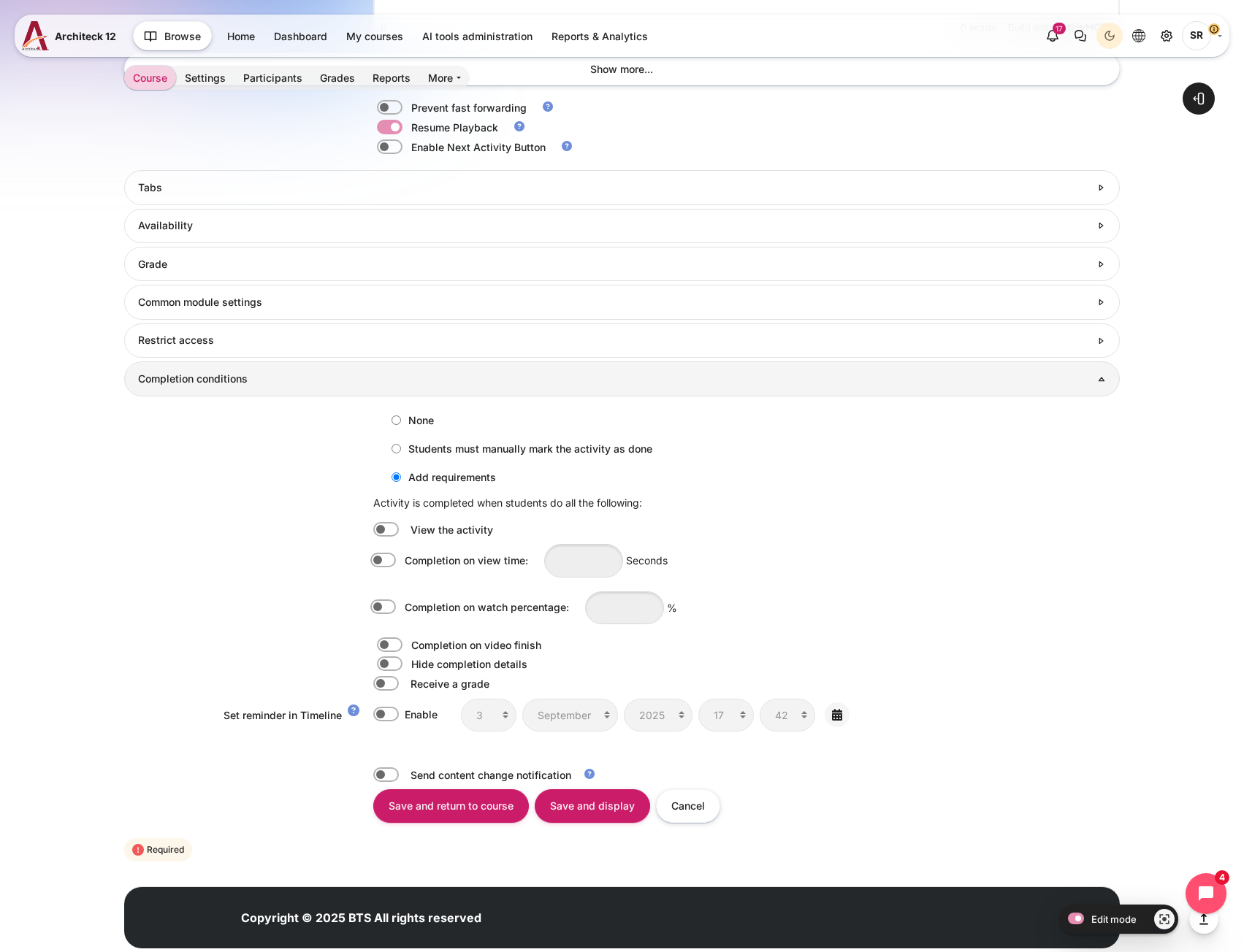
click at [402, 606] on label "Content" at bounding box center [403, 607] width 3 height 16
click at [390, 606] on input "Completion on watch percentage:" at bounding box center [386, 607] width 26 height 15
checkbox input "true"
click at [652, 614] on input "Content" at bounding box center [624, 608] width 79 height 33
type input "80"
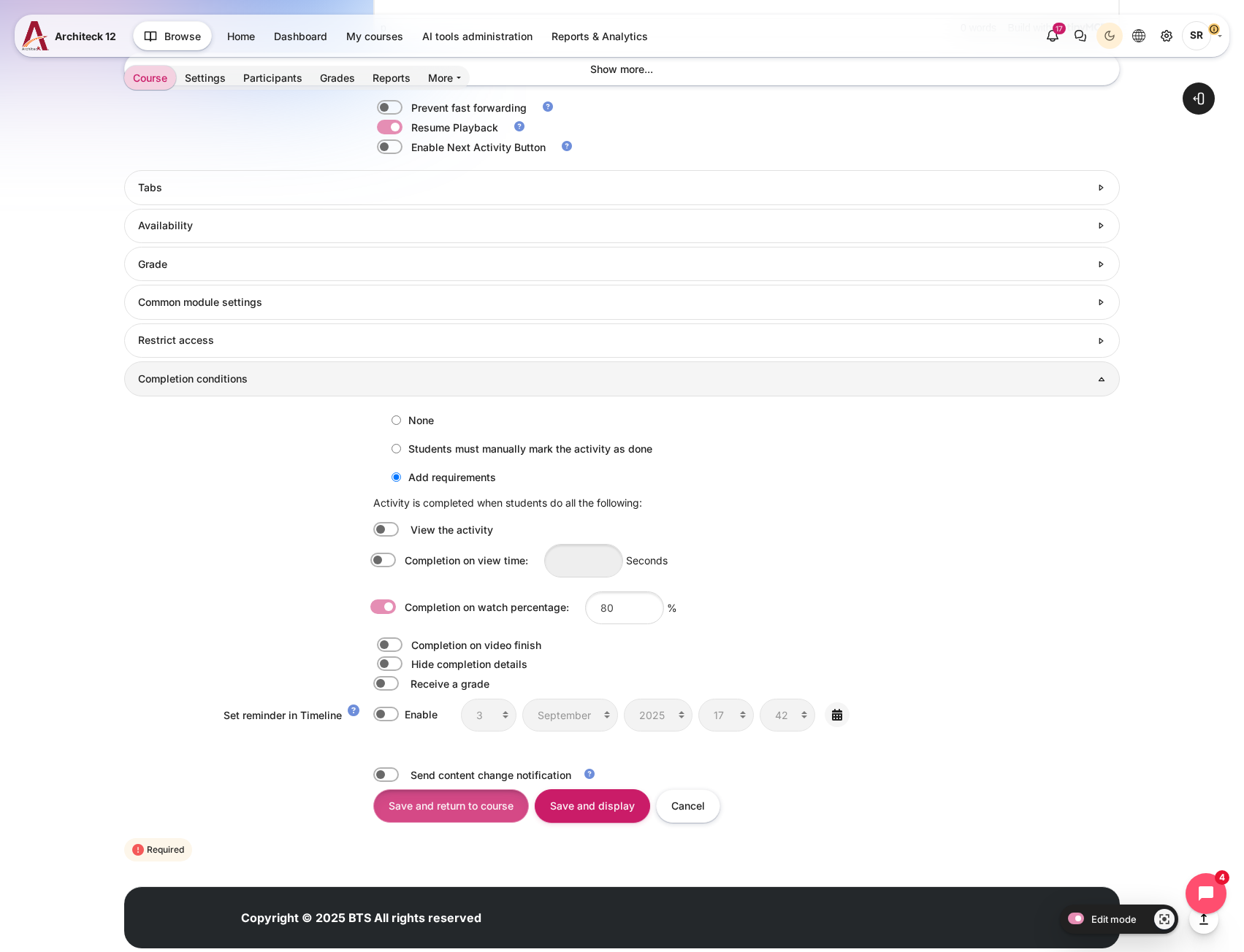
click at [489, 810] on input "Save and return to course" at bounding box center [450, 806] width 155 height 33
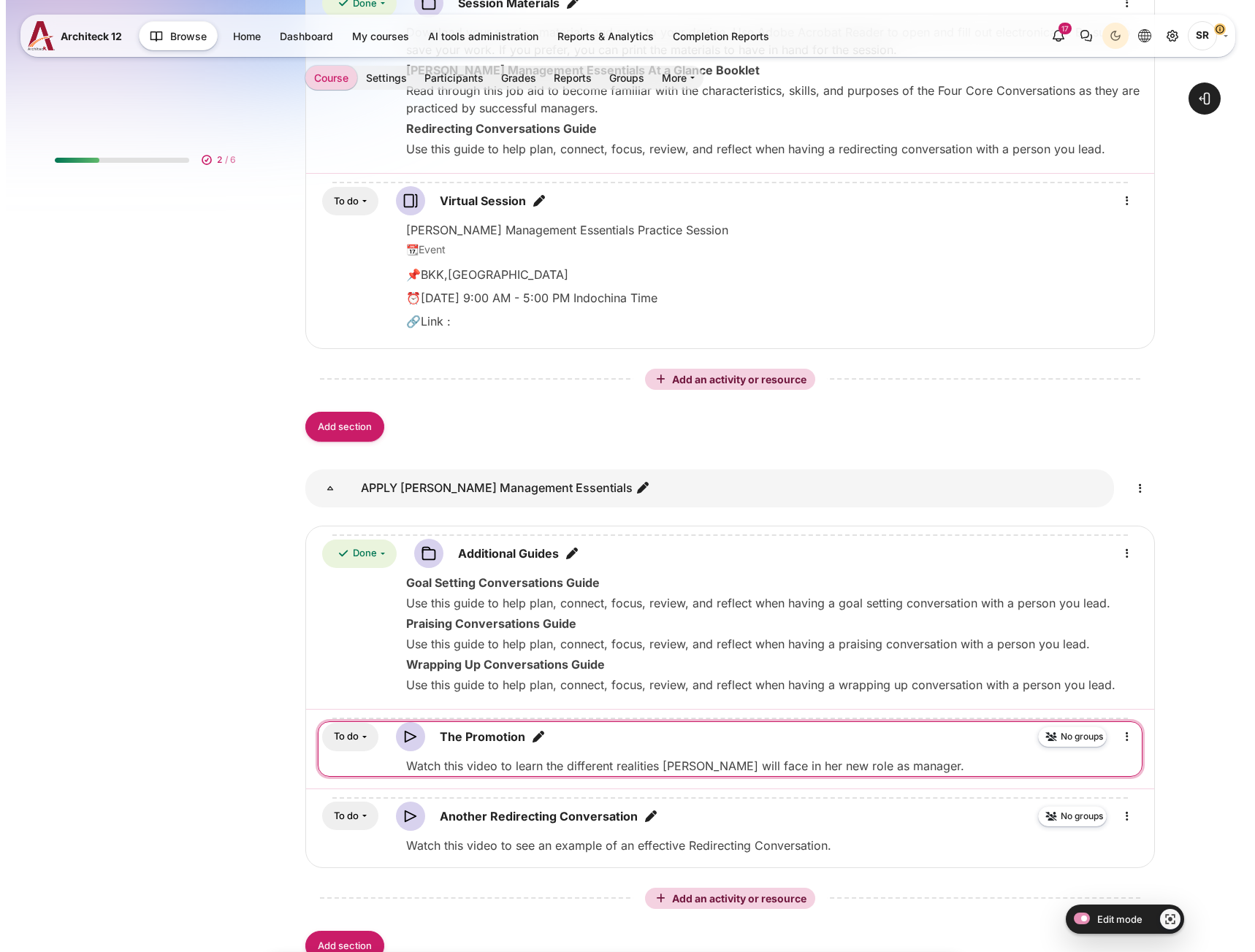
scroll to position [1095, 0]
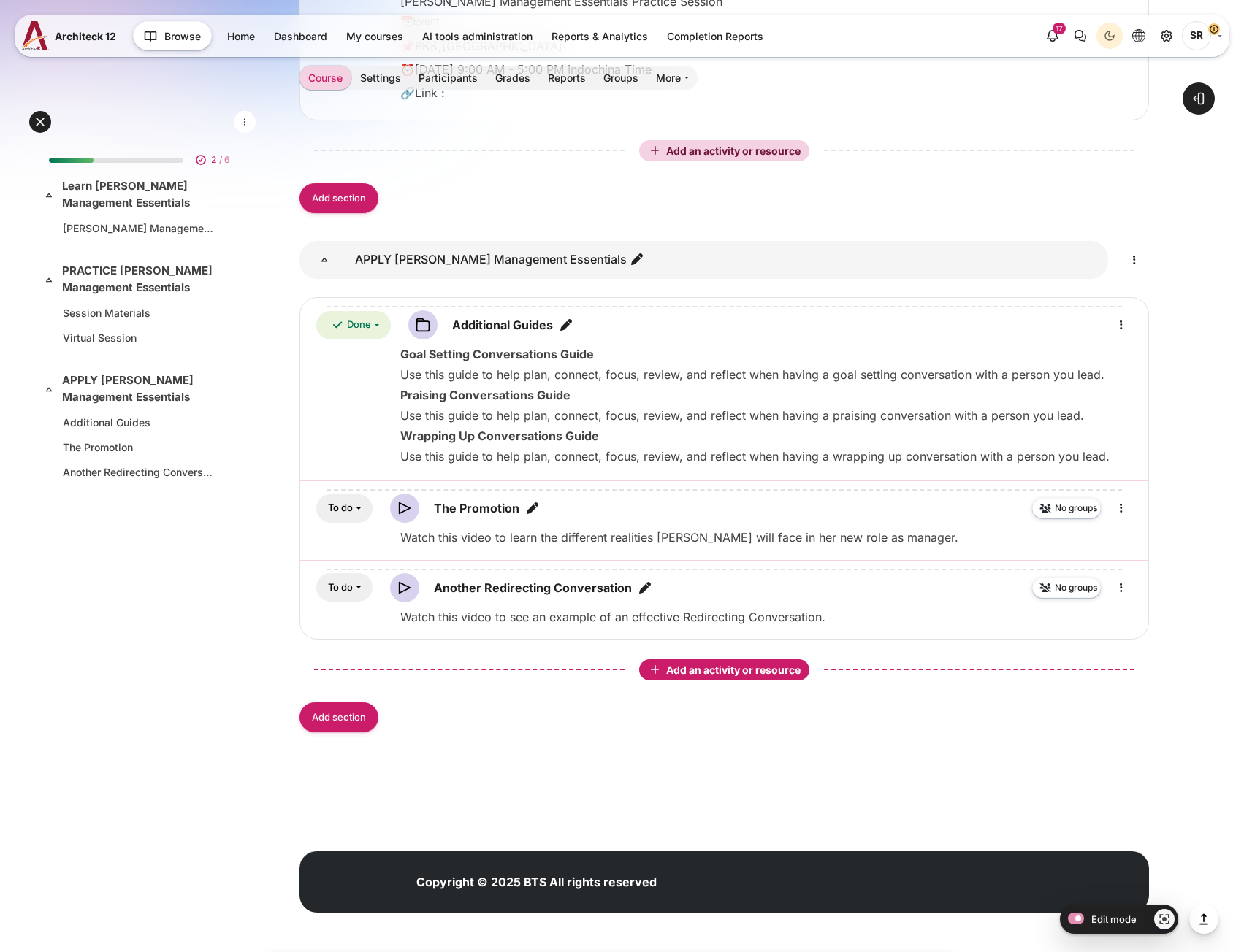
click at [762, 670] on span "Add an activity or resource" at bounding box center [734, 670] width 137 height 12
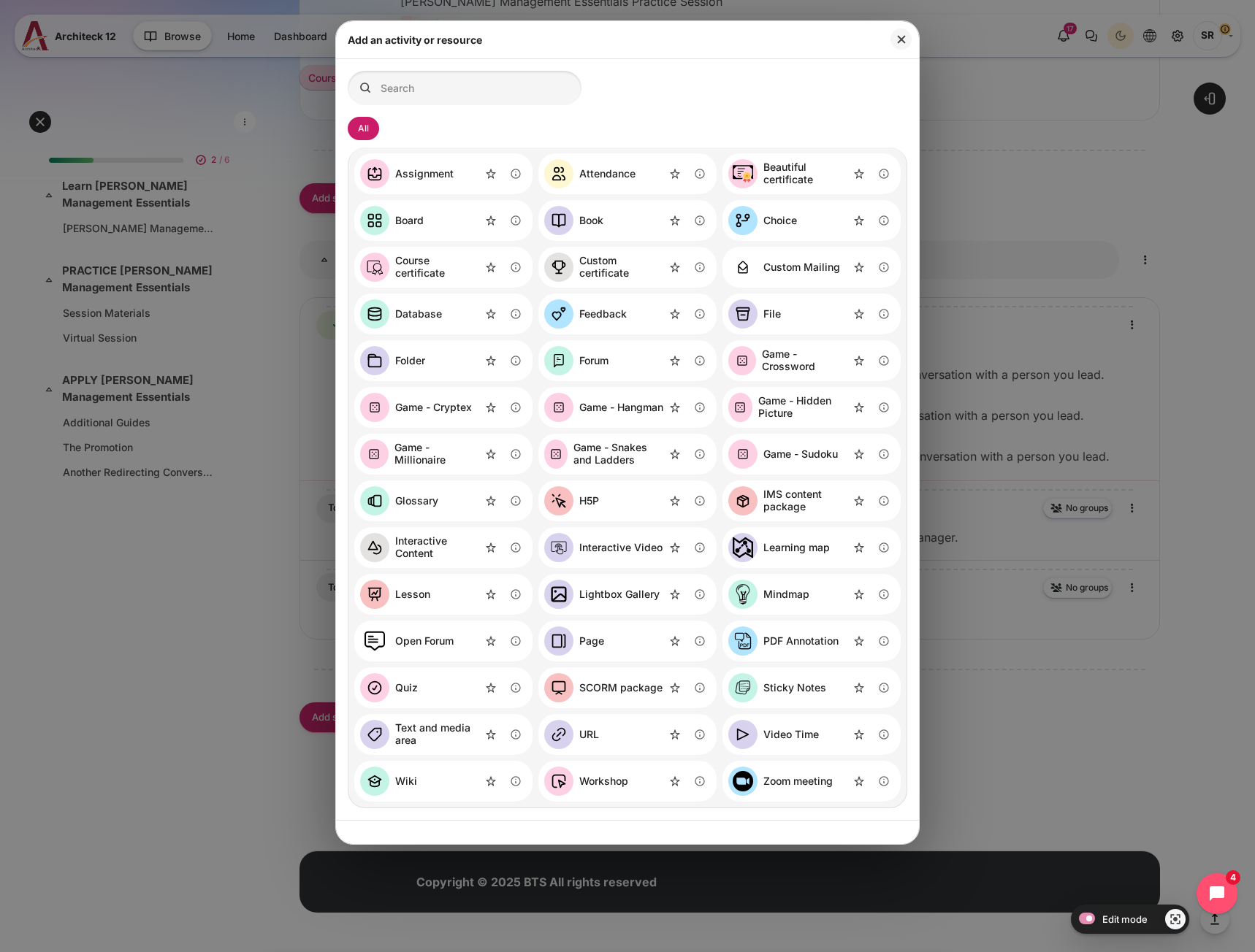
click at [795, 778] on div "Zoom meeting" at bounding box center [798, 782] width 69 height 12
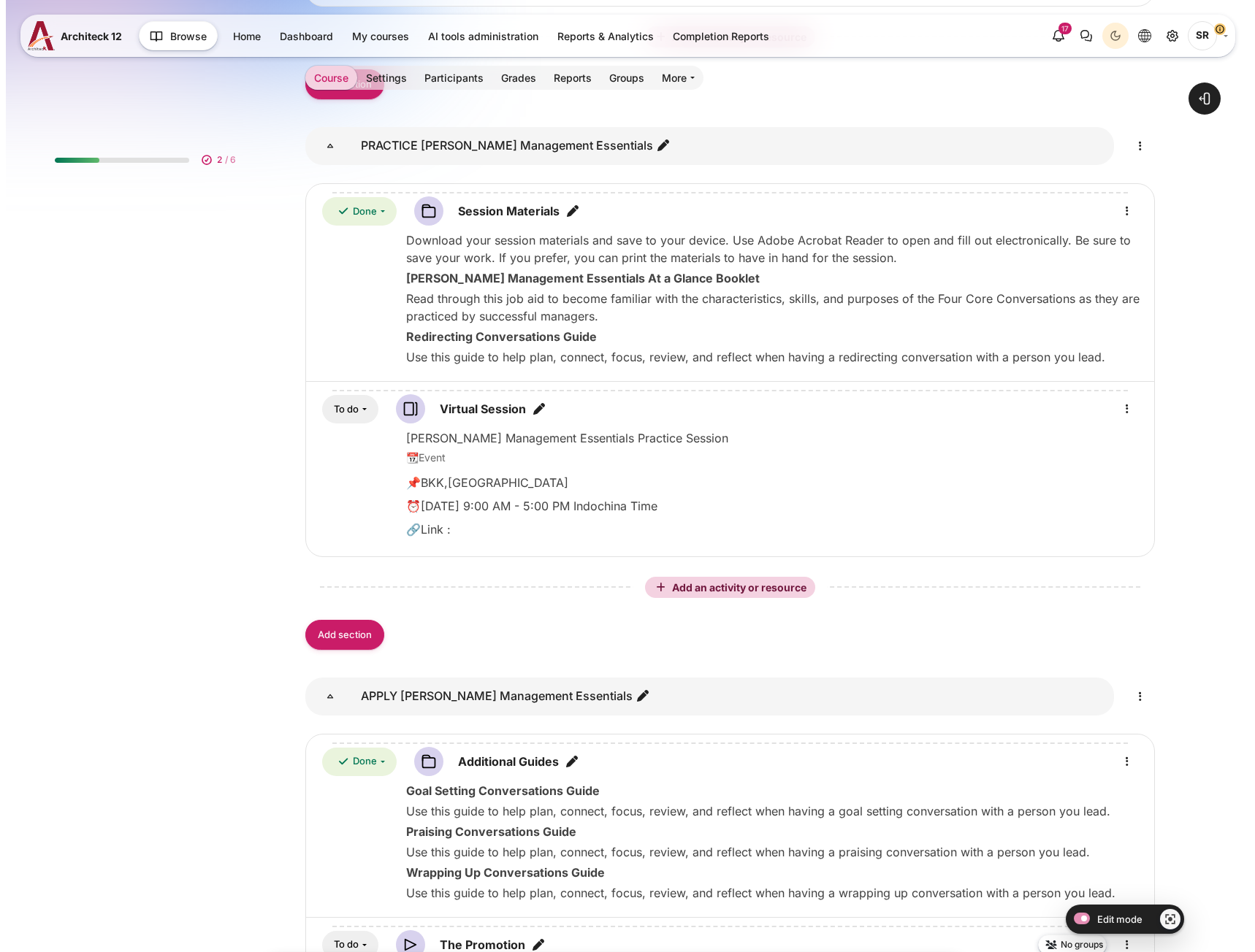
scroll to position [1095, 0]
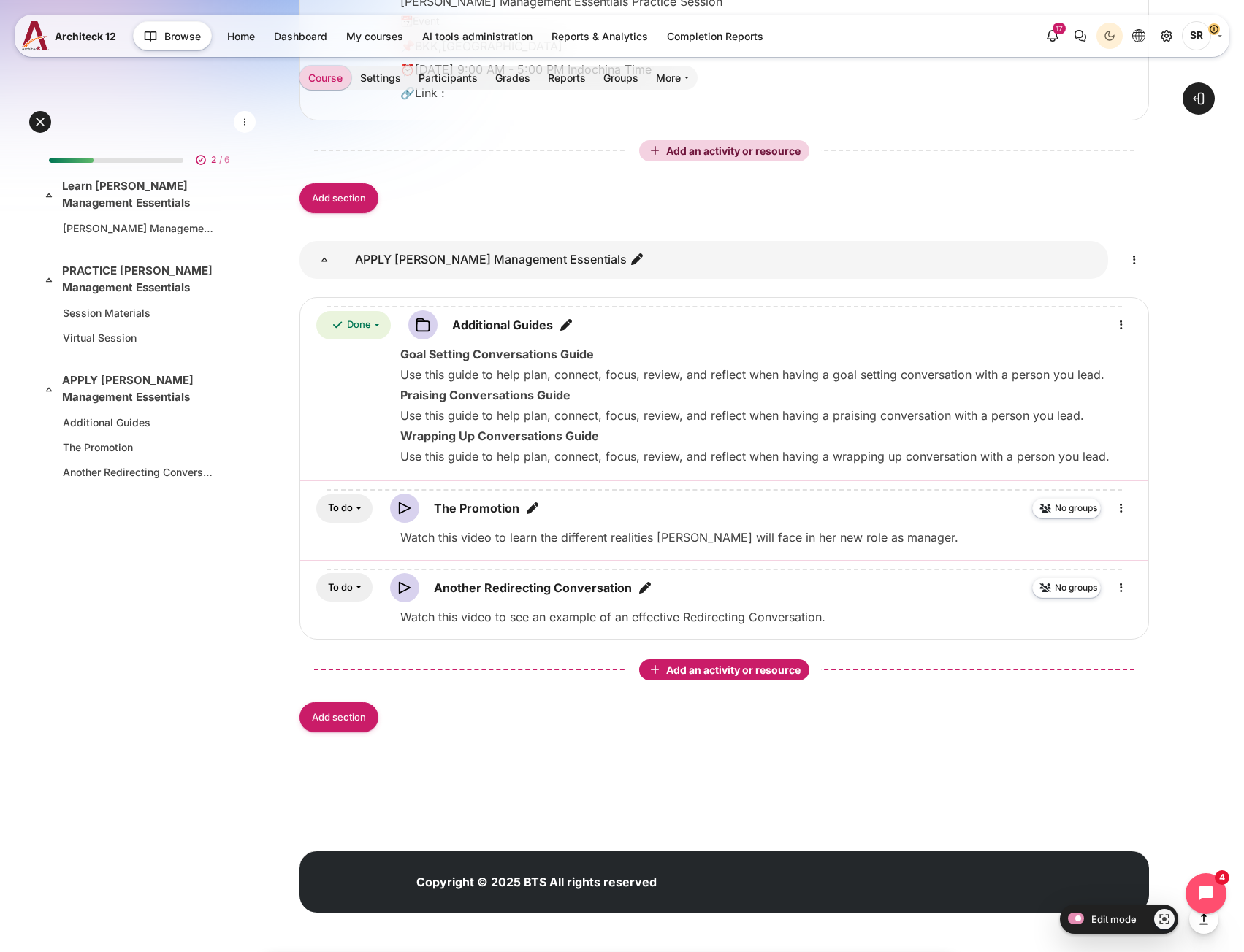
click at [716, 663] on div "Add an activity or resource" at bounding box center [724, 670] width 165 height 16
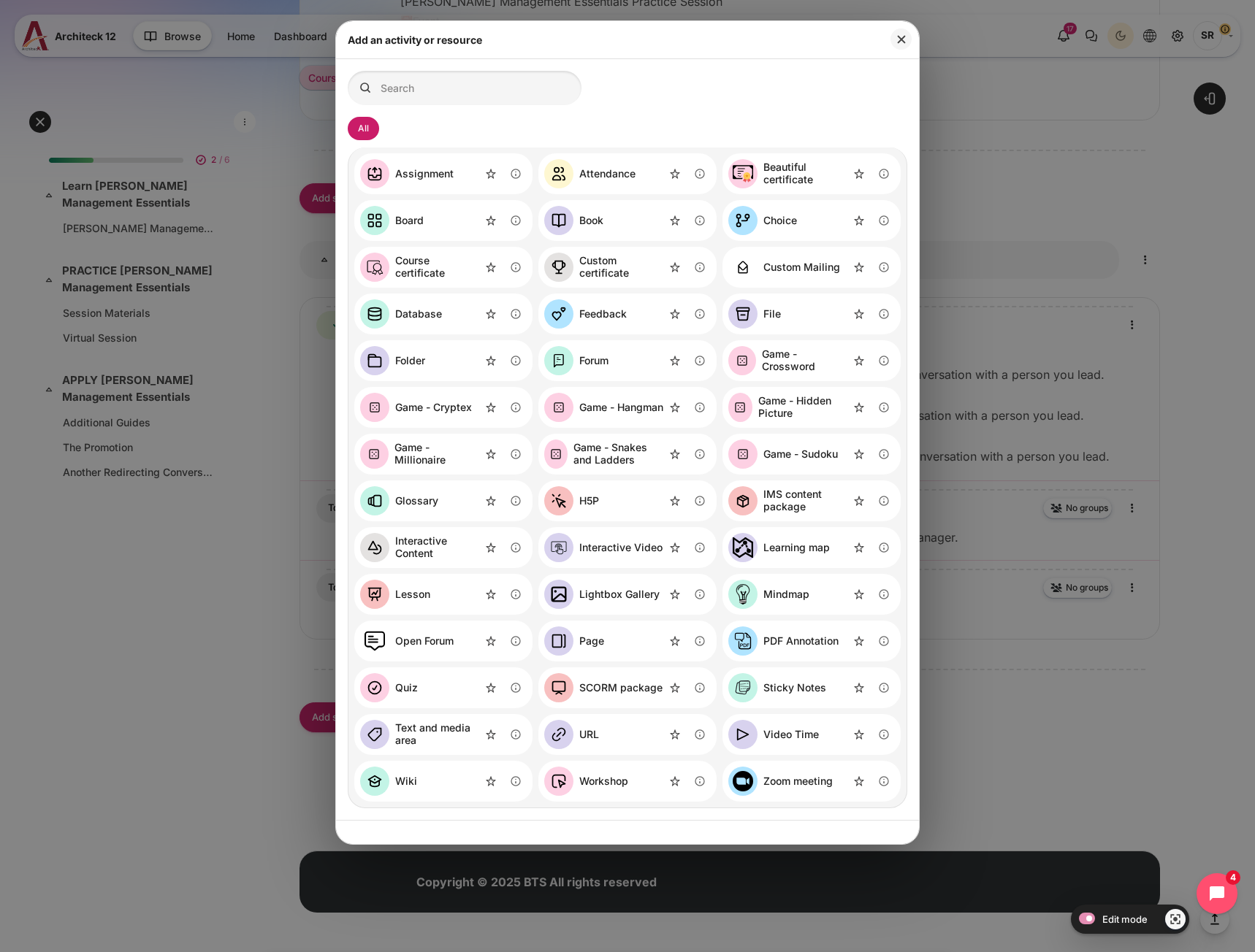
click at [828, 733] on div "Video Time" at bounding box center [812, 734] width 178 height 41
click at [805, 735] on div "Video Time" at bounding box center [791, 735] width 55 height 12
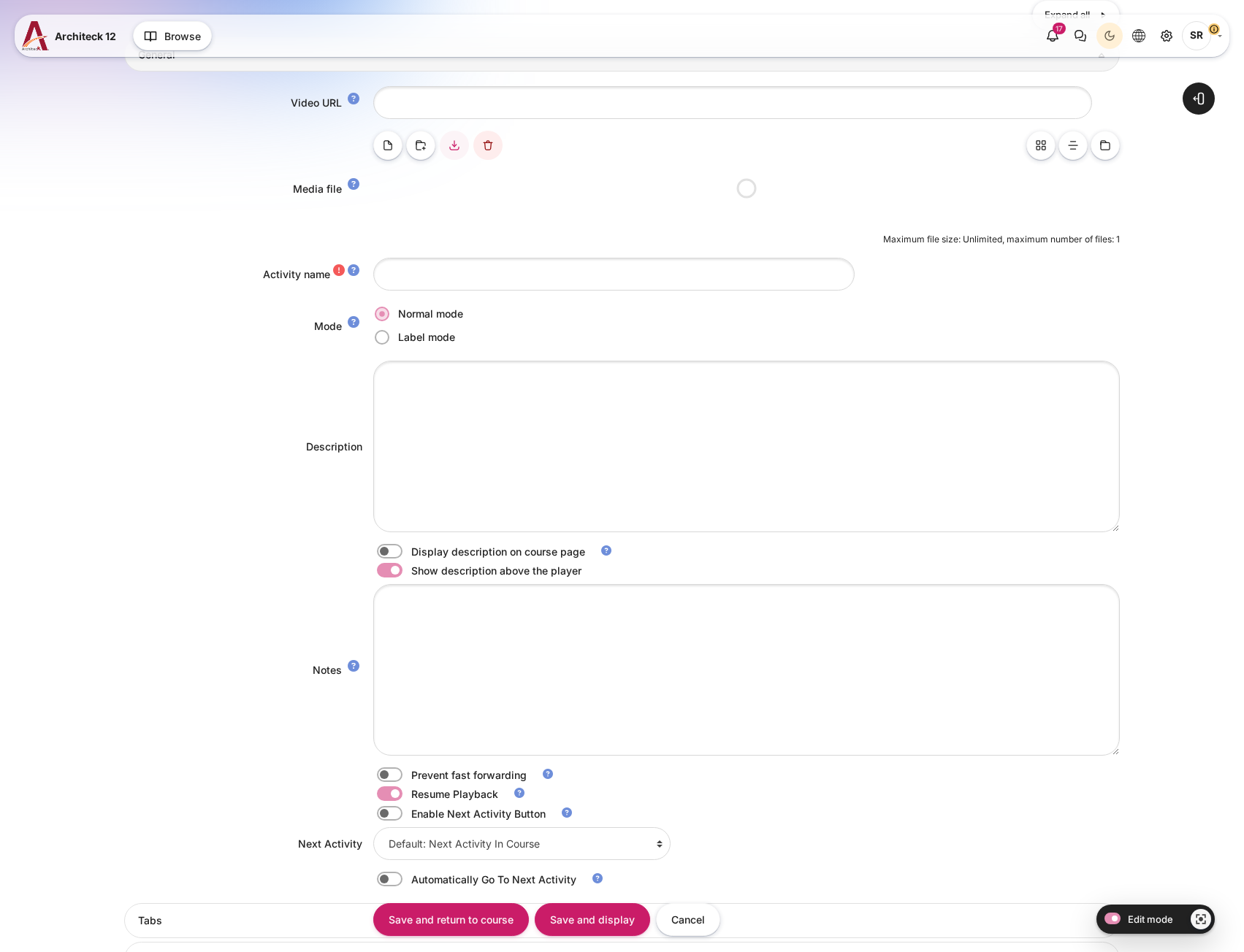
scroll to position [365, 0]
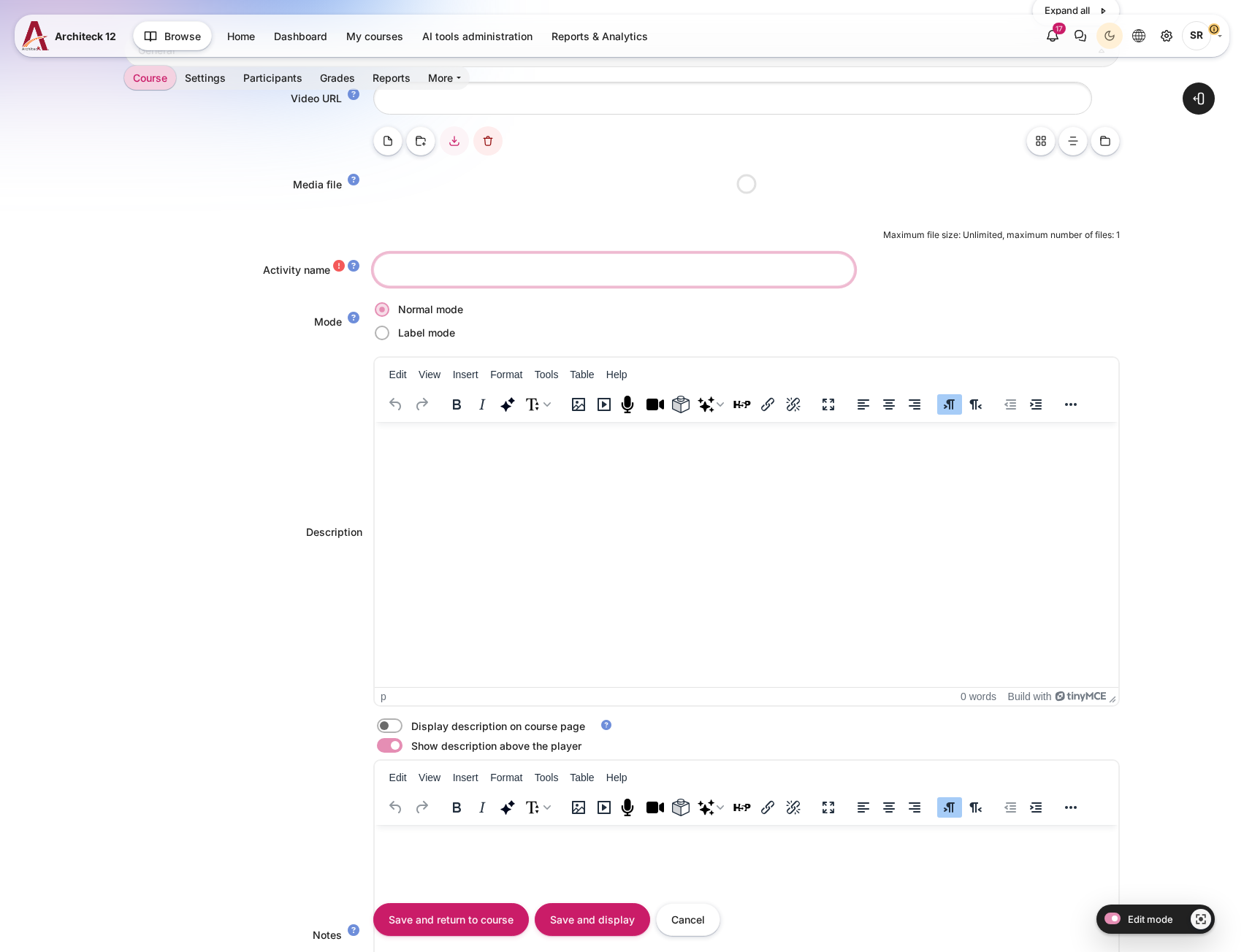
click at [436, 271] on input "Activity name" at bounding box center [613, 270] width 482 height 33
paste input "The Challenge"
type input "The Challenge"
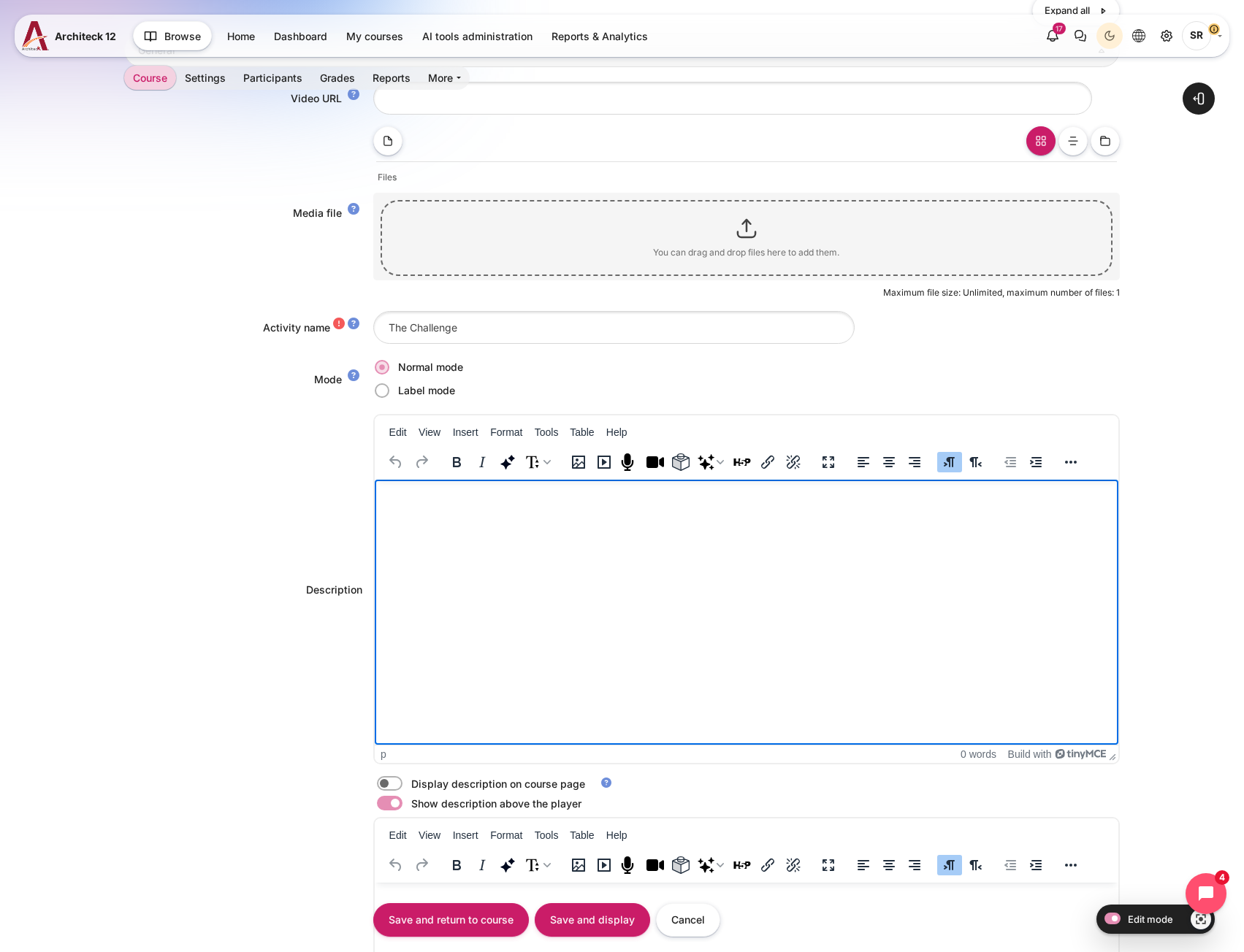
click at [494, 509] on html at bounding box center [745, 494] width 744 height 29
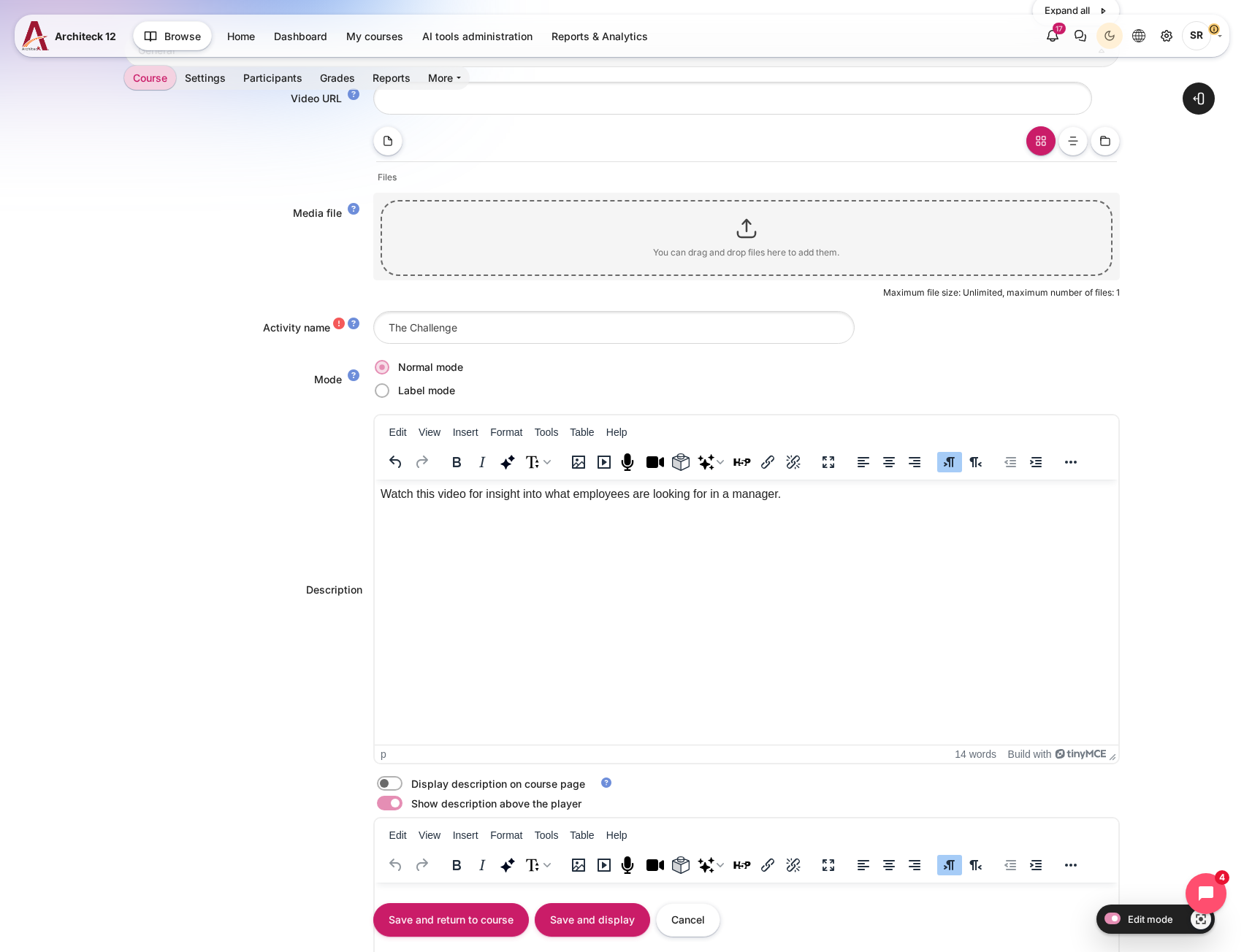
click at [408, 780] on label "Content" at bounding box center [410, 784] width 3 height 16
click at [403, 780] on input "Content" at bounding box center [415, 786] width 26 height 15
checkbox input "true"
click at [450, 105] on input "Video URL" at bounding box center [732, 98] width 719 height 33
paste input "https://vimeo.com/1115432890/9c1f1a703a?share=copy"
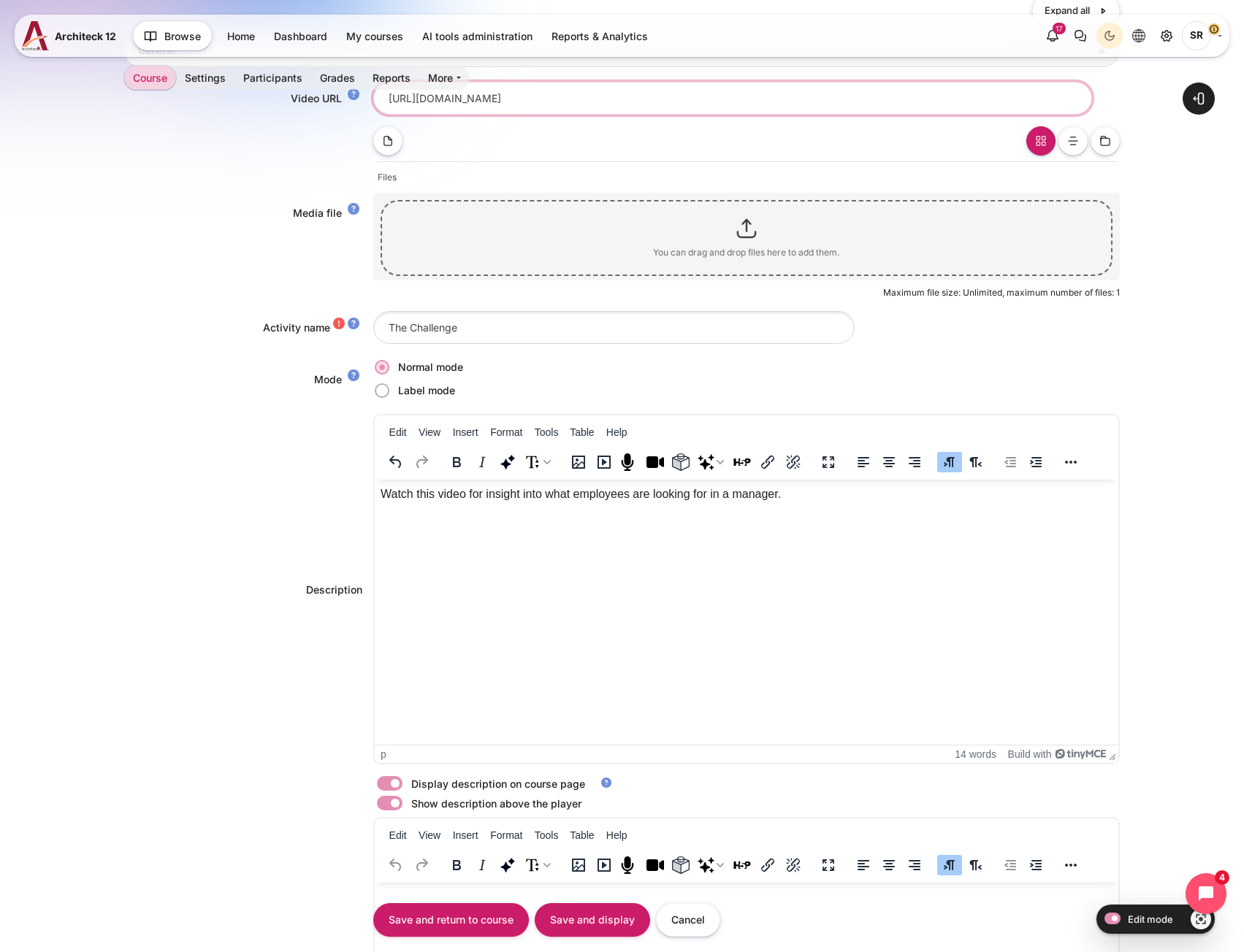
type input "https://vimeo.com/1115432890/9c1f1a703a?share=copy"
click at [262, 385] on div "Mode" at bounding box center [248, 379] width 249 height 16
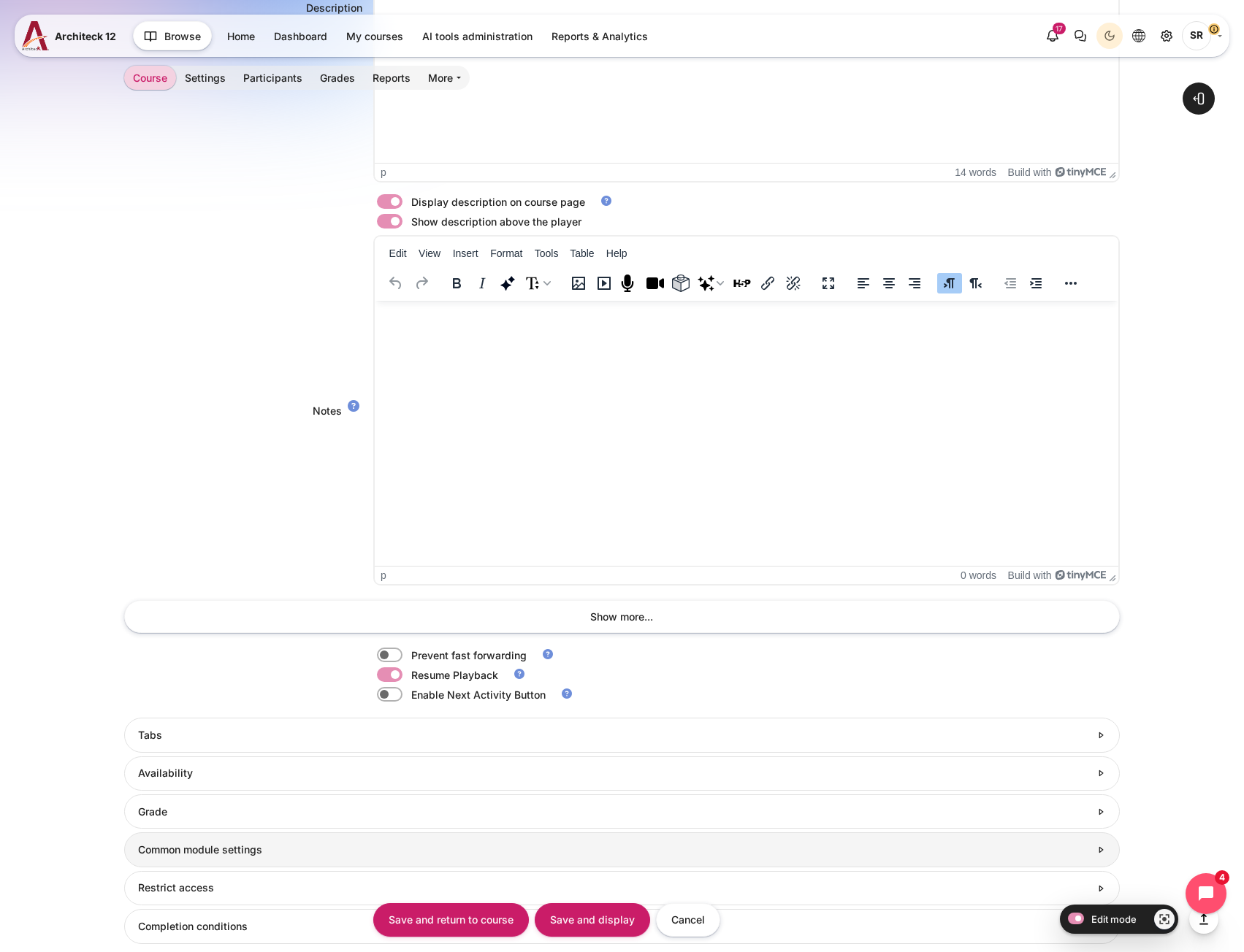
scroll to position [1168, 0]
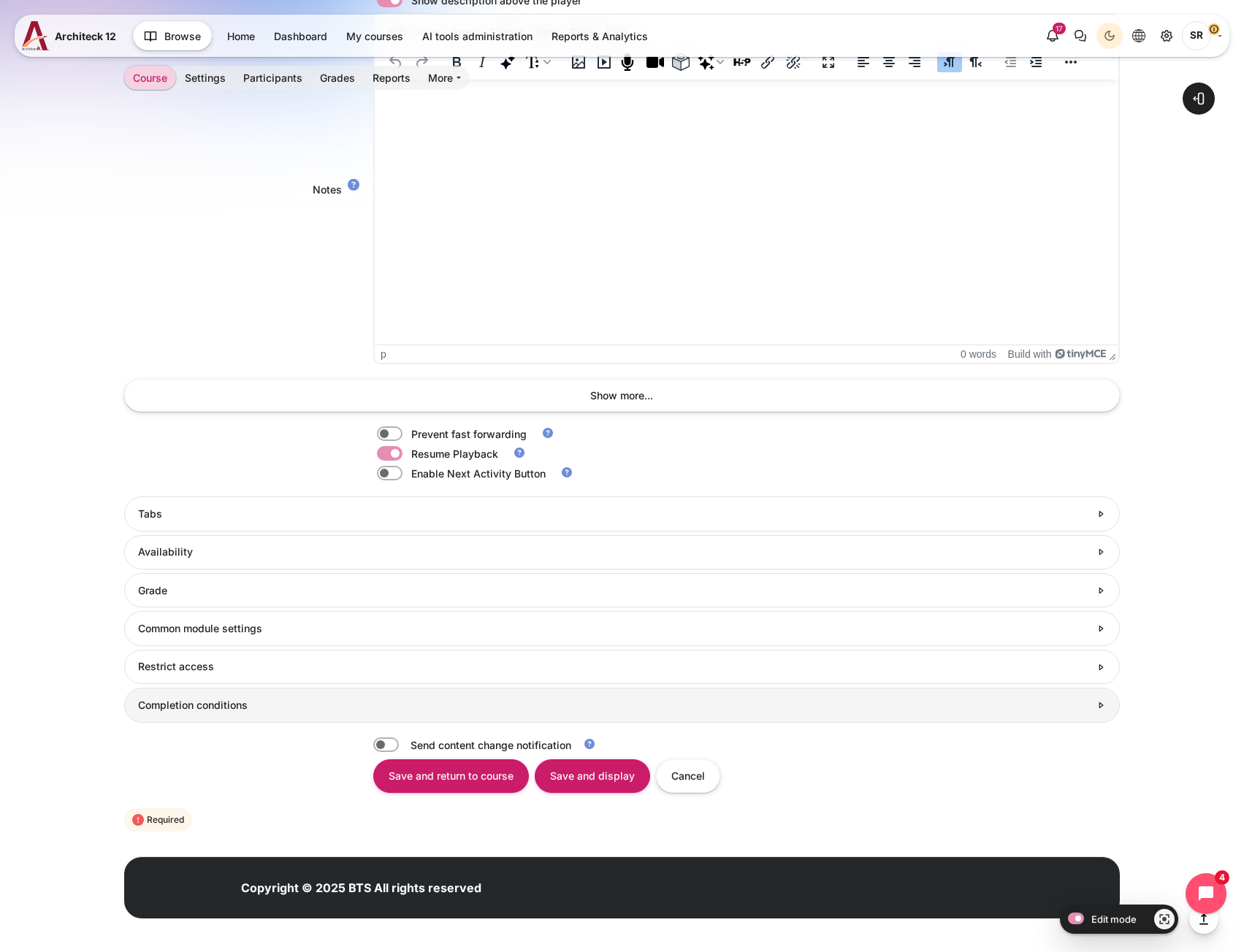
click at [305, 702] on h3 "Completion conditions" at bounding box center [613, 705] width 951 height 13
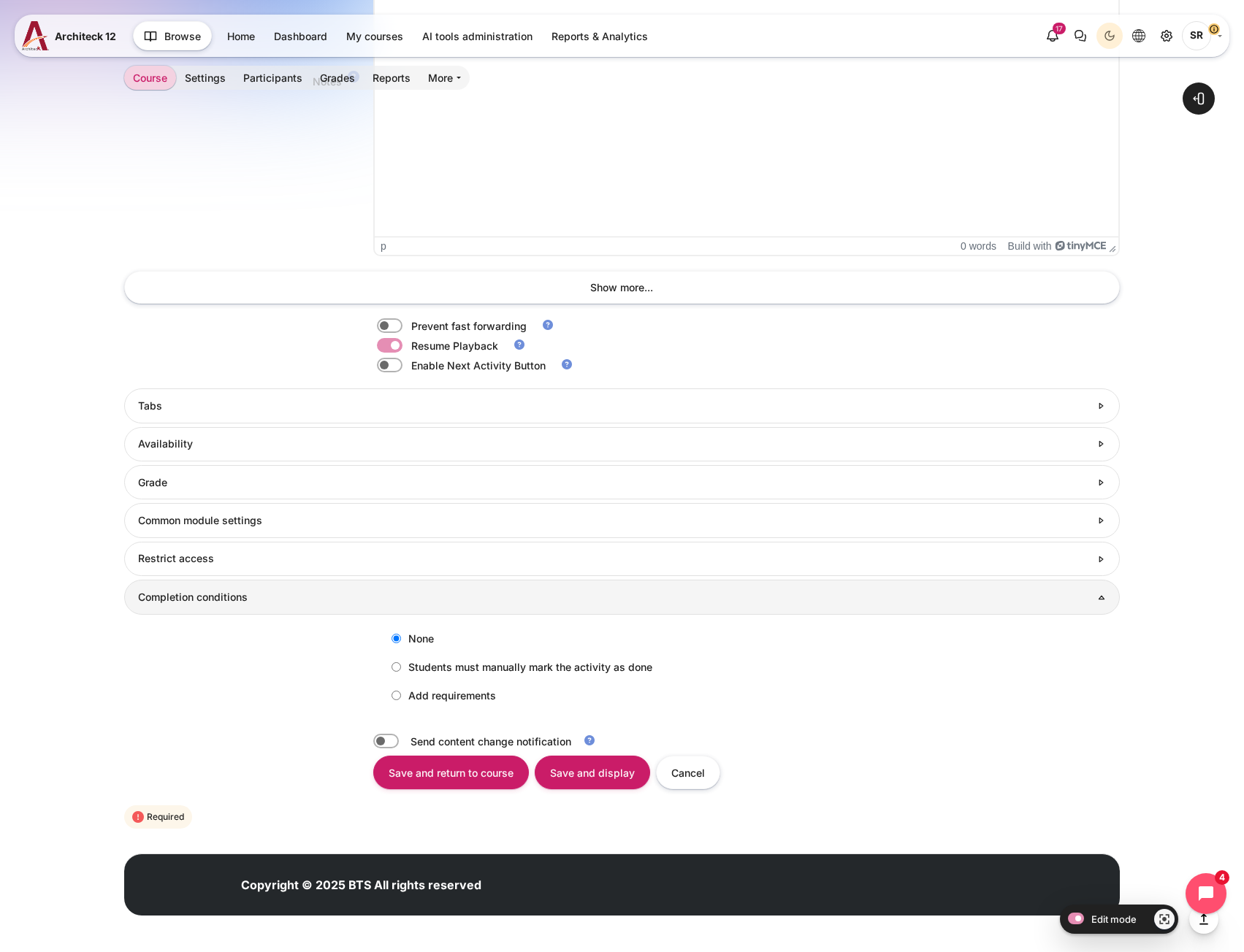
scroll to position [1280, 0]
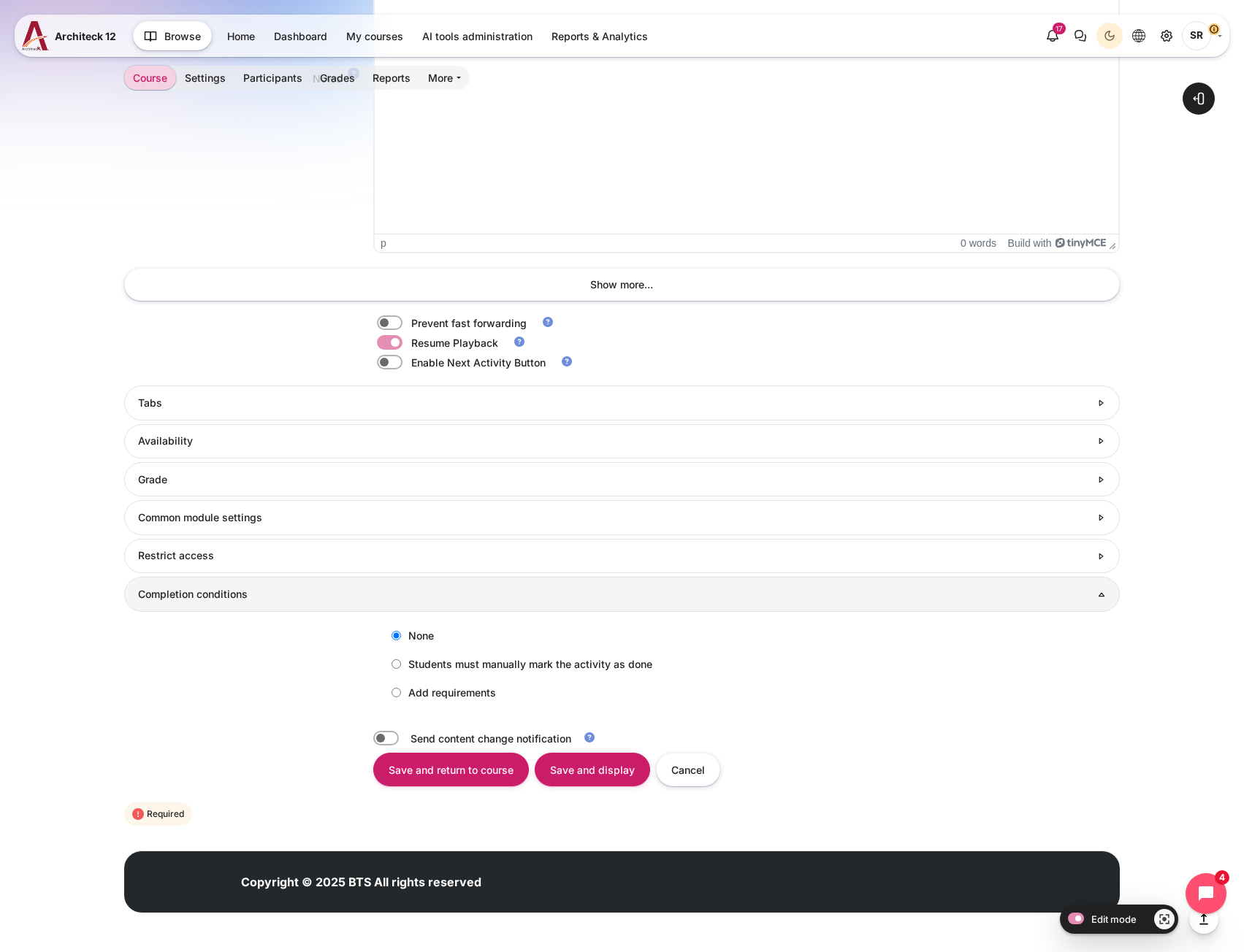
click at [418, 687] on label "Add requirements" at bounding box center [439, 692] width 112 height 24
click at [401, 688] on input "Add requirements" at bounding box center [396, 693] width 9 height 9
radio input "true"
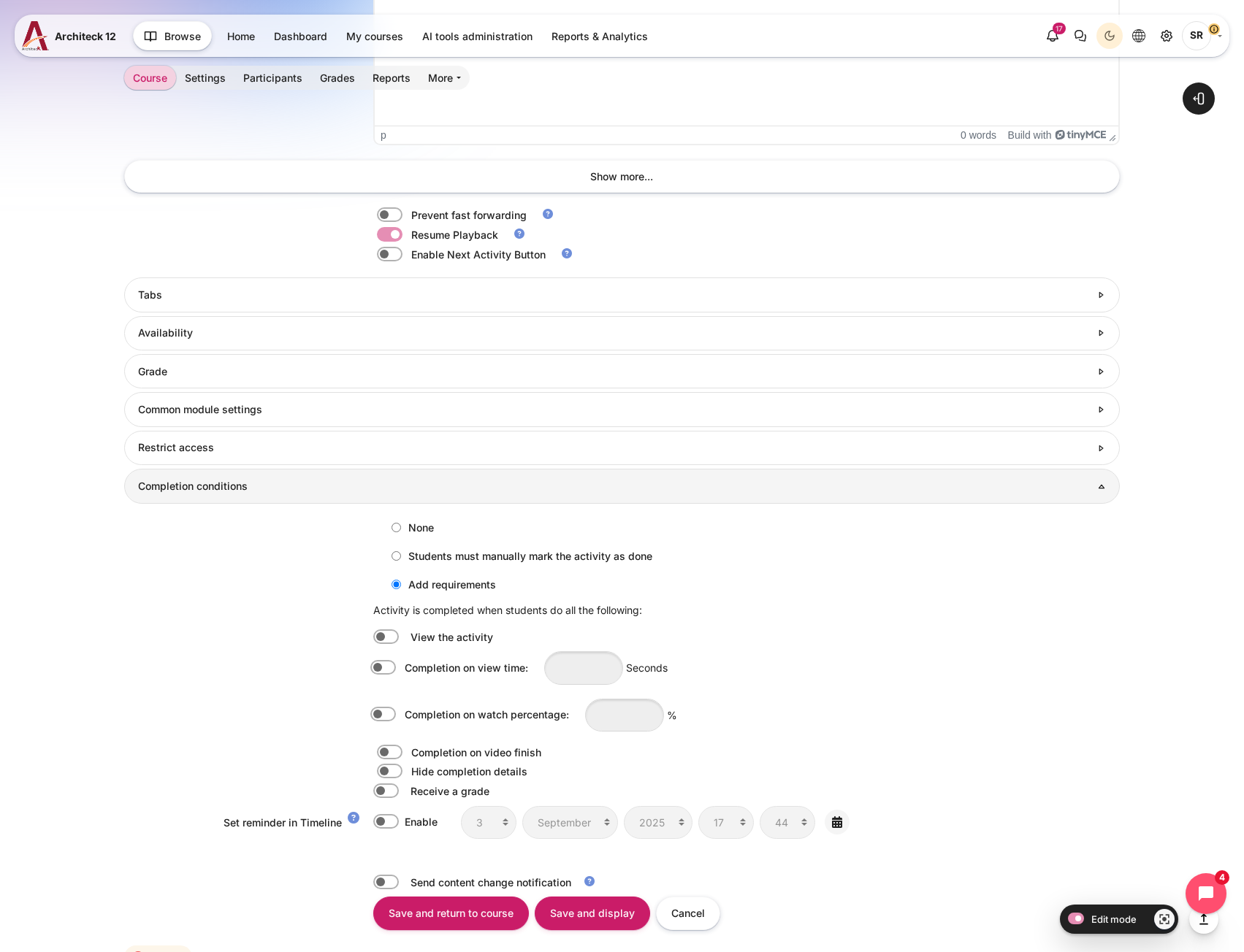
scroll to position [1530, 0]
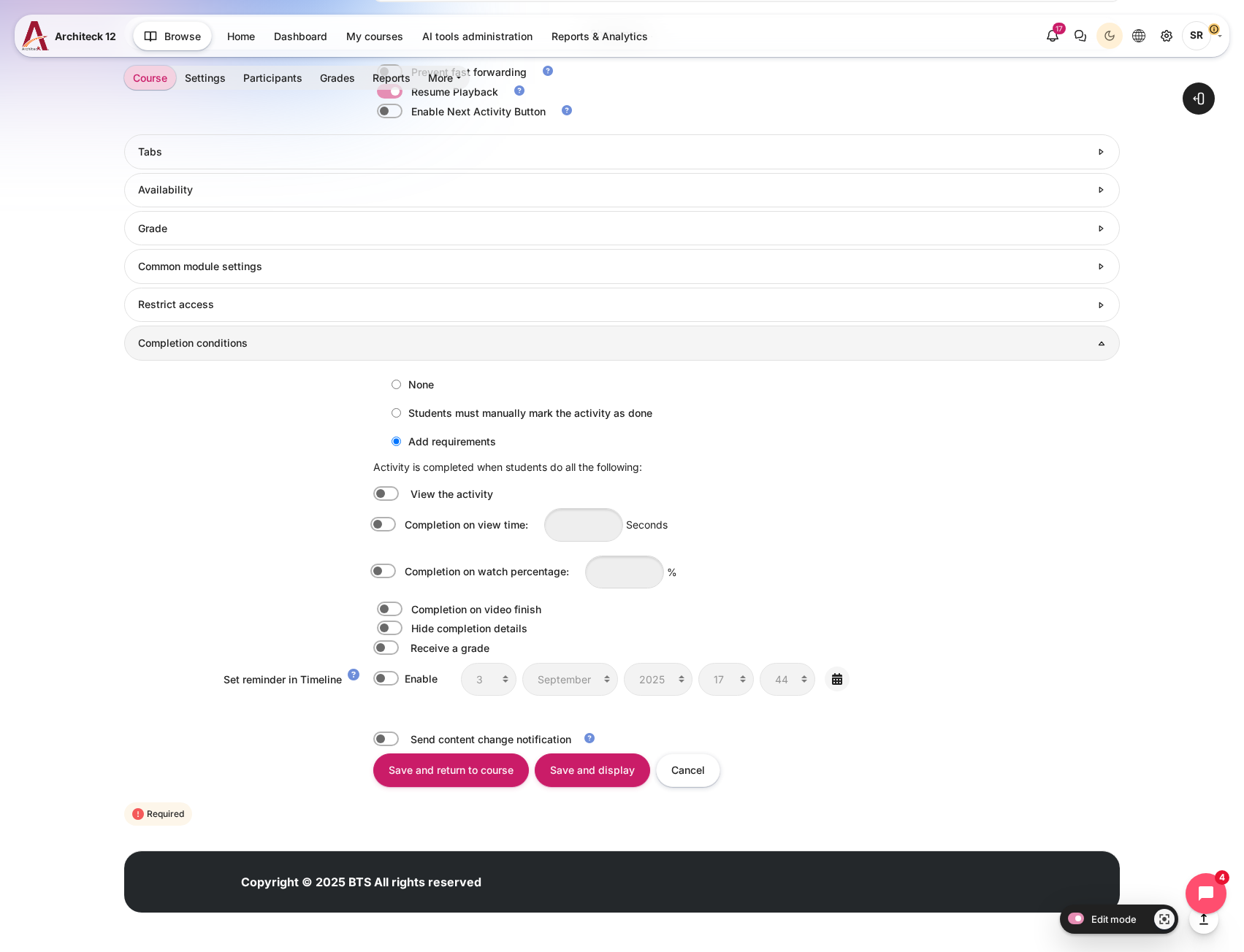
click at [402, 572] on label "Content" at bounding box center [403, 571] width 3 height 16
click at [391, 572] on input "Completion on watch percentage:" at bounding box center [386, 571] width 26 height 15
checkbox input "true"
click at [624, 574] on input "Content" at bounding box center [624, 572] width 79 height 33
type input "80"
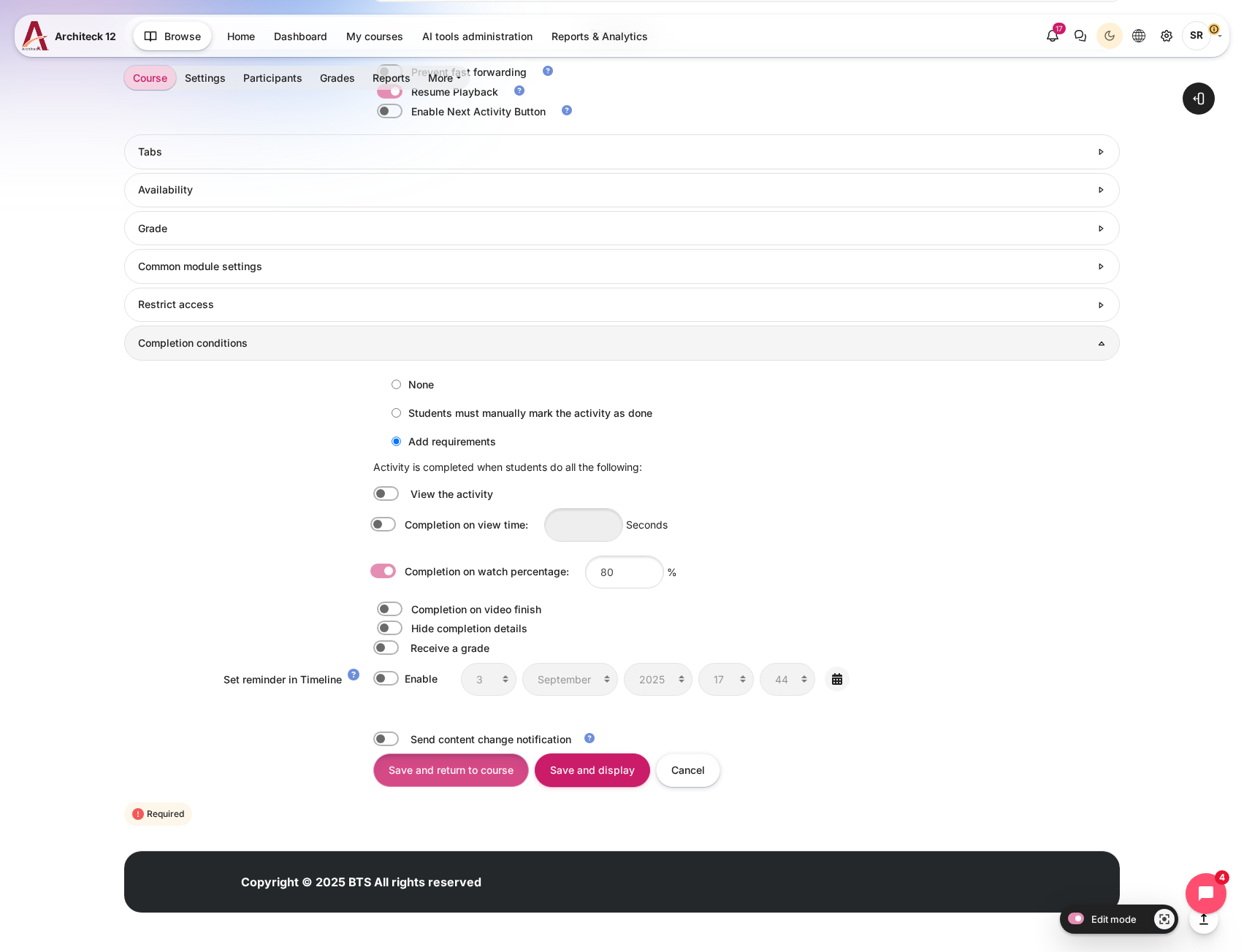
click at [477, 773] on input "Save and return to course" at bounding box center [450, 770] width 155 height 33
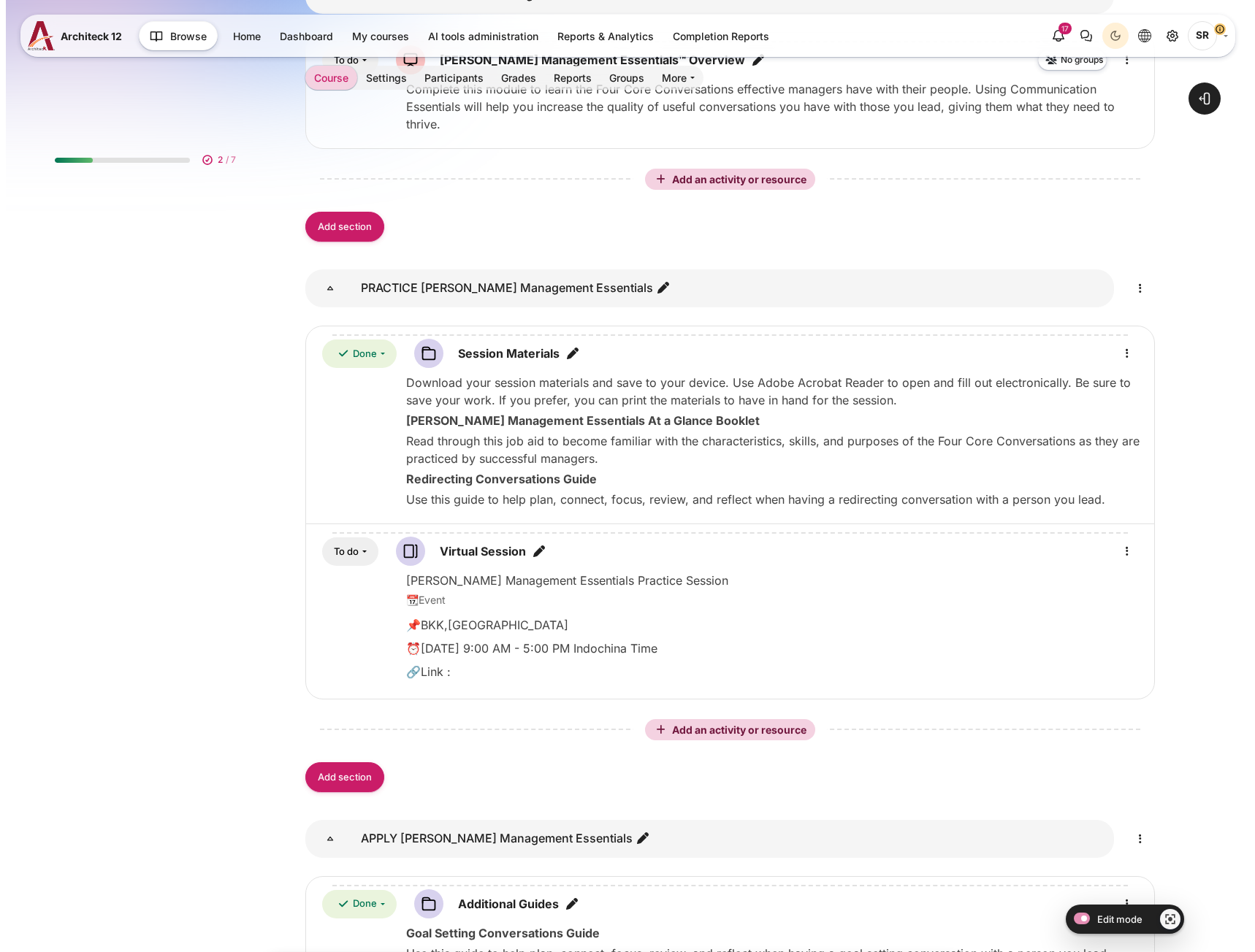
scroll to position [1174, 0]
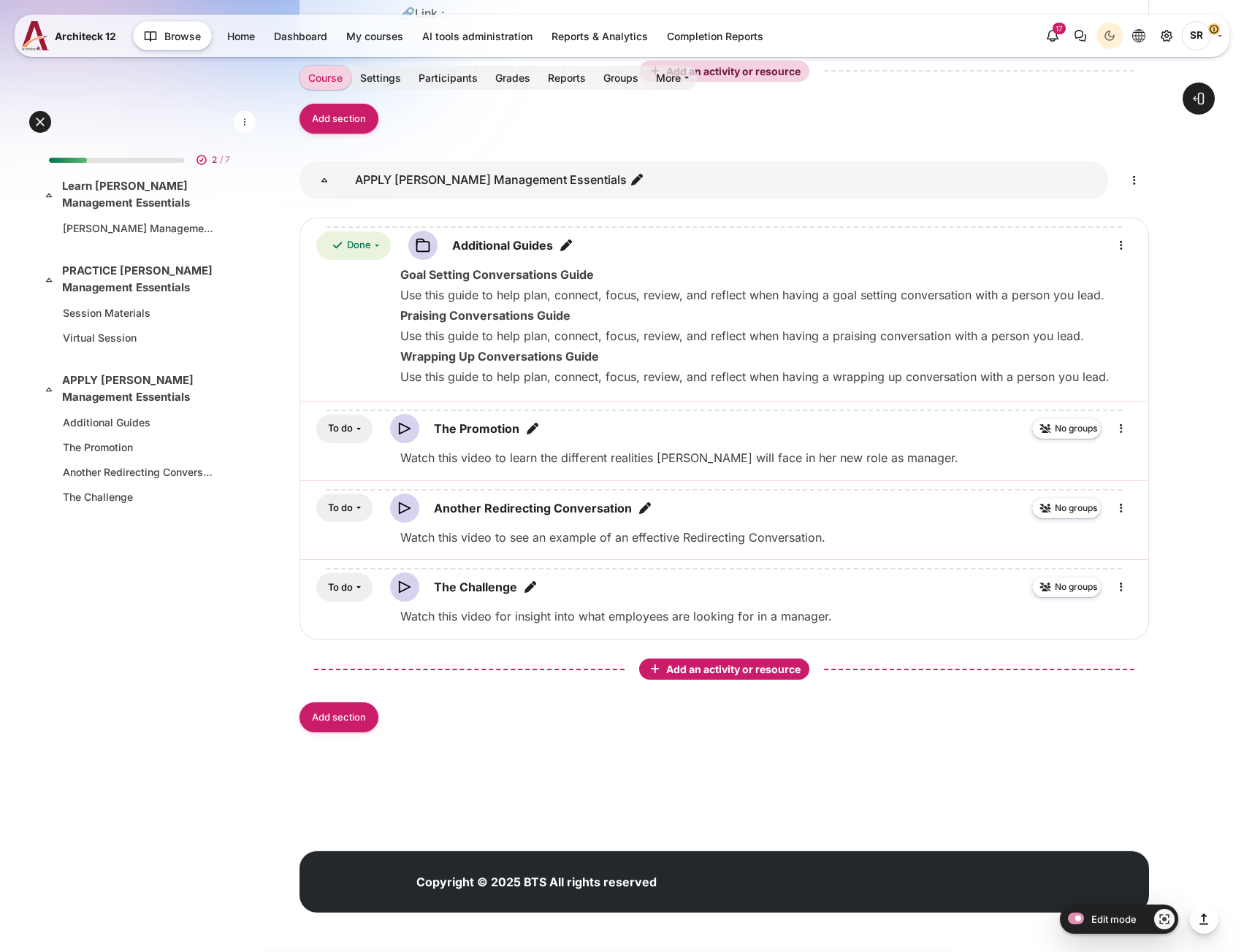
click at [711, 670] on span "Add an activity or resource" at bounding box center [734, 670] width 137 height 12
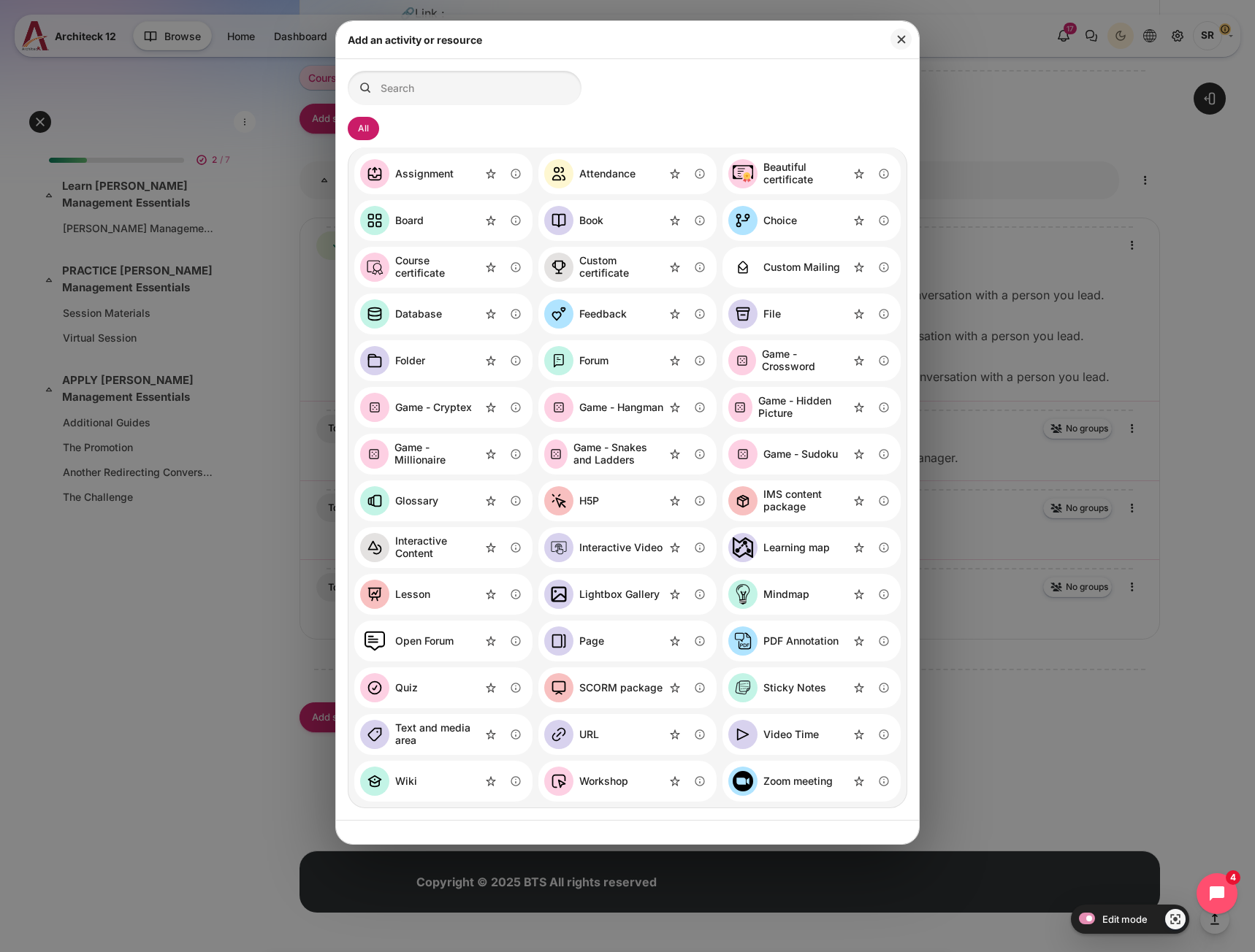
click at [783, 740] on div "Video Time" at bounding box center [791, 735] width 55 height 12
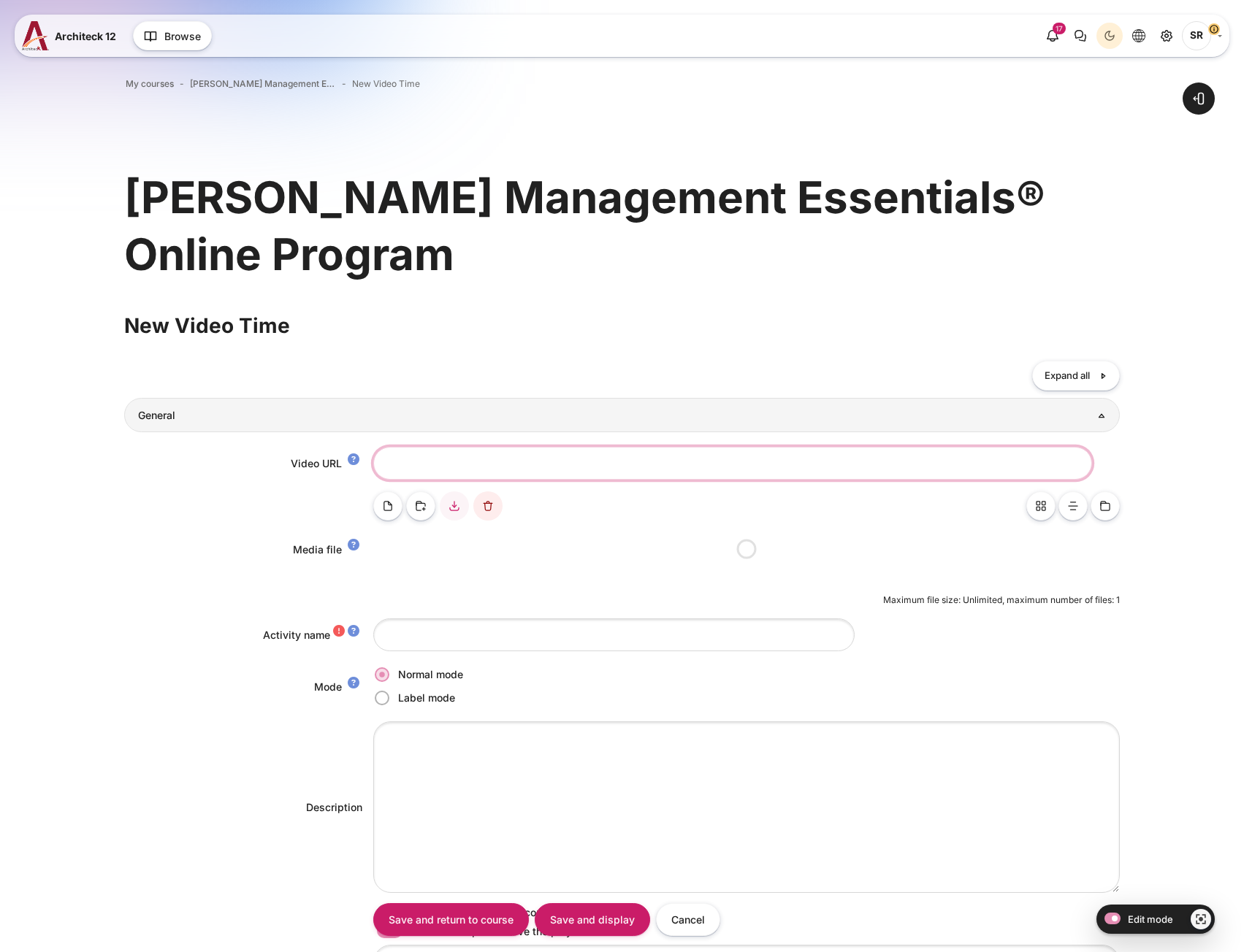
click at [432, 469] on input "Video URL" at bounding box center [732, 464] width 719 height 33
paste input "Another Praising Conversation"
type input "Another Praising Conversation"
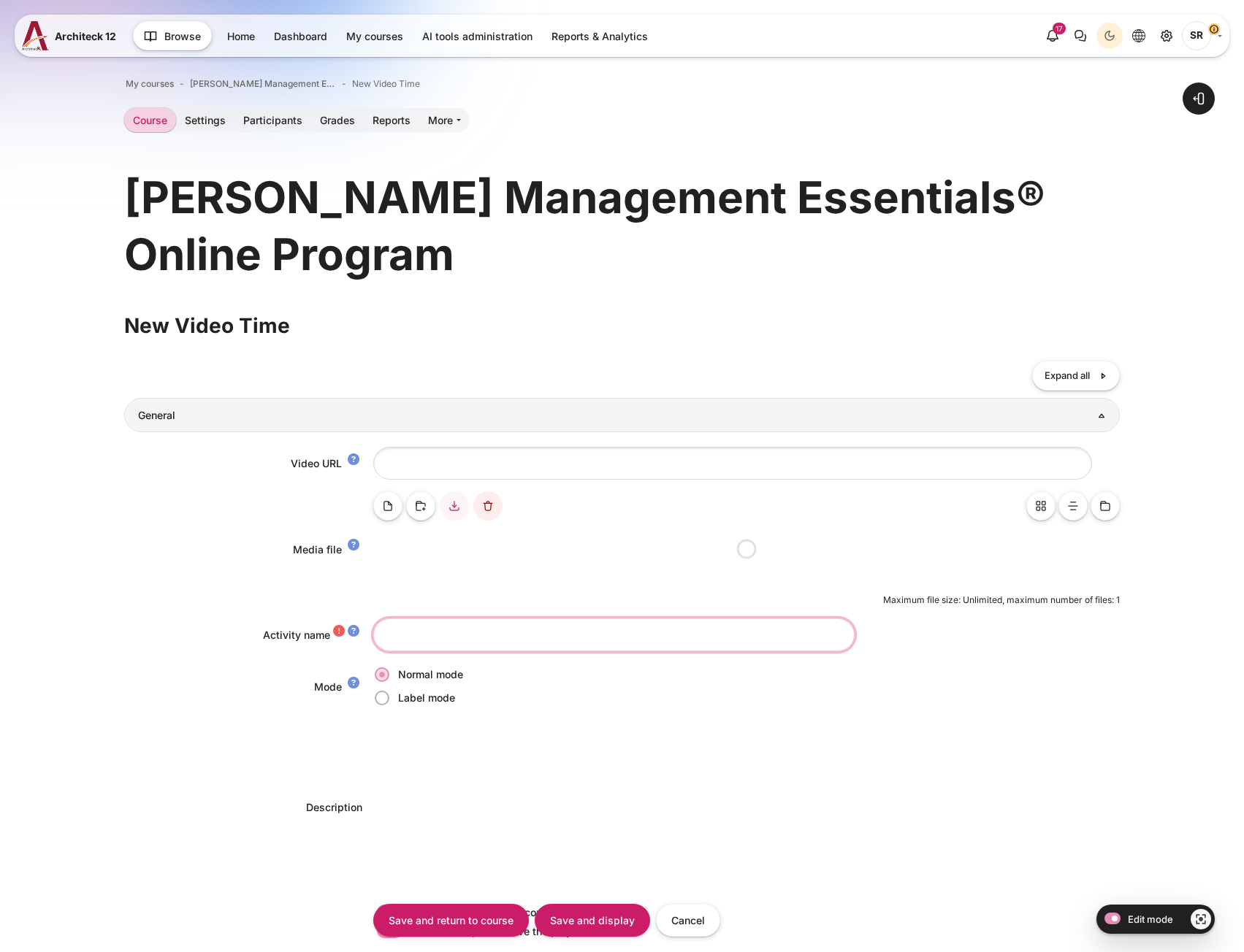
click at [443, 637] on input "Activity name" at bounding box center [613, 635] width 482 height 33
paste input "Another Praising Conversation"
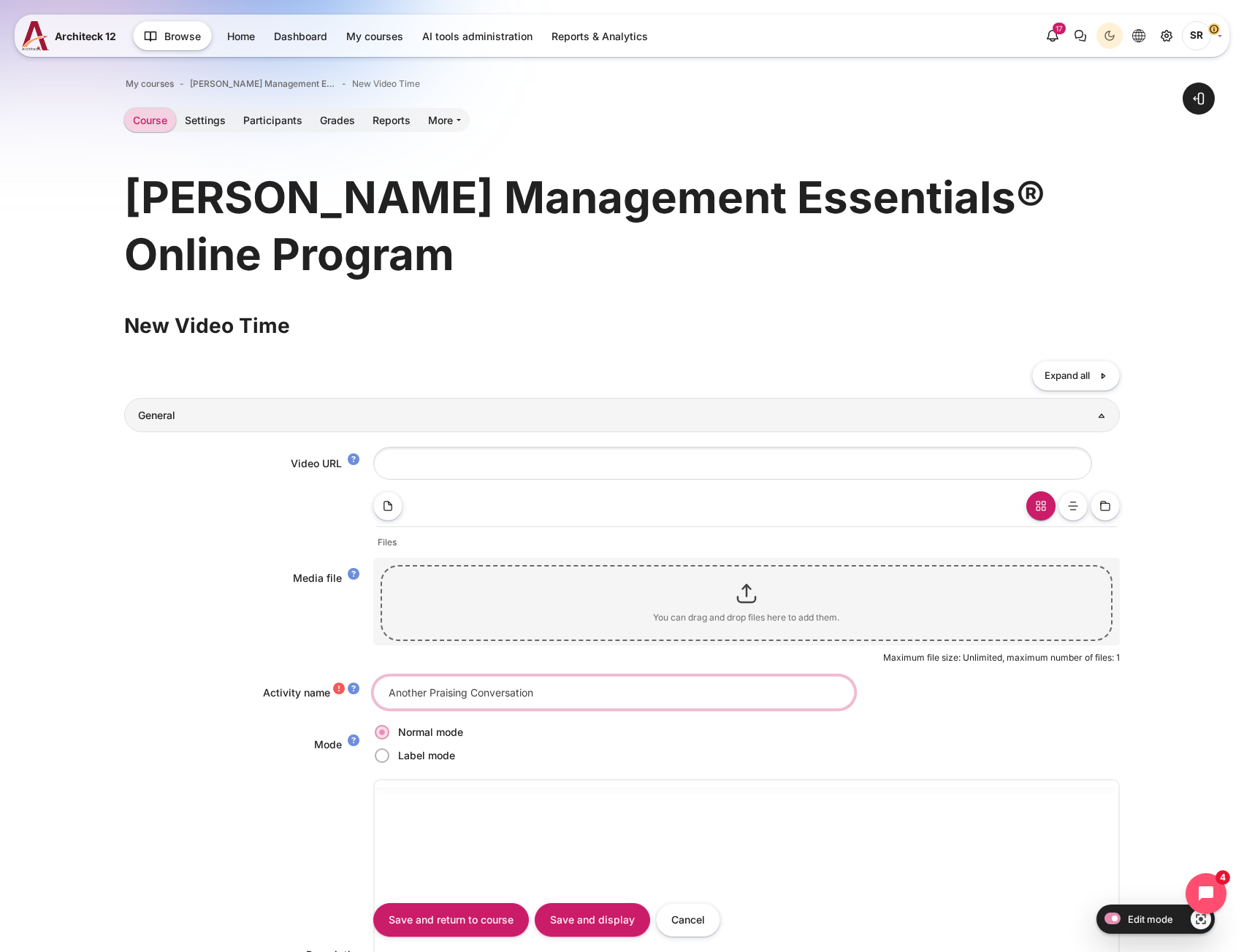
type input "Another Praising Conversation"
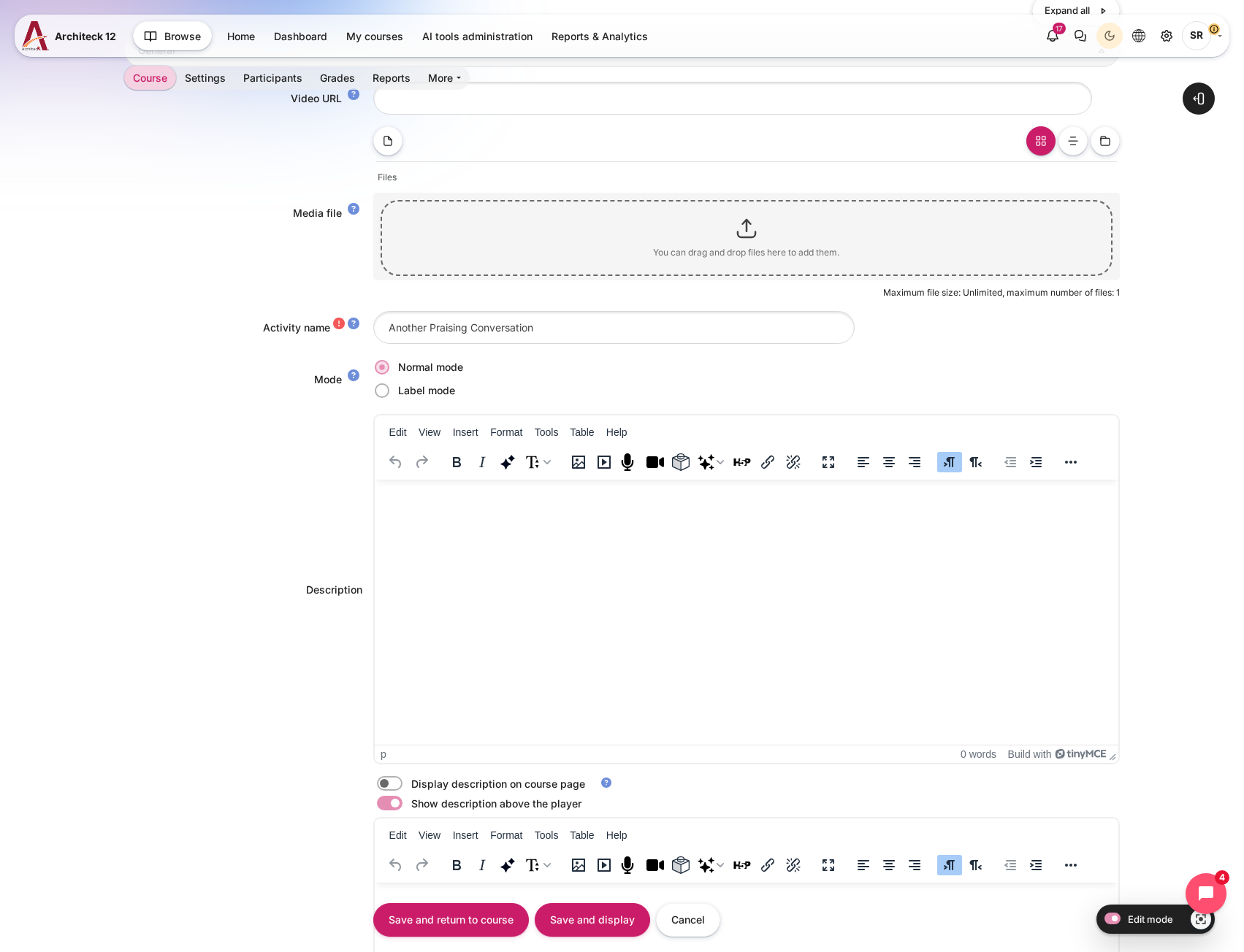
click at [464, 509] on html at bounding box center [745, 494] width 744 height 29
click at [408, 783] on label "Content" at bounding box center [410, 784] width 3 height 16
click at [403, 783] on input "Content" at bounding box center [415, 786] width 26 height 15
checkbox input "true"
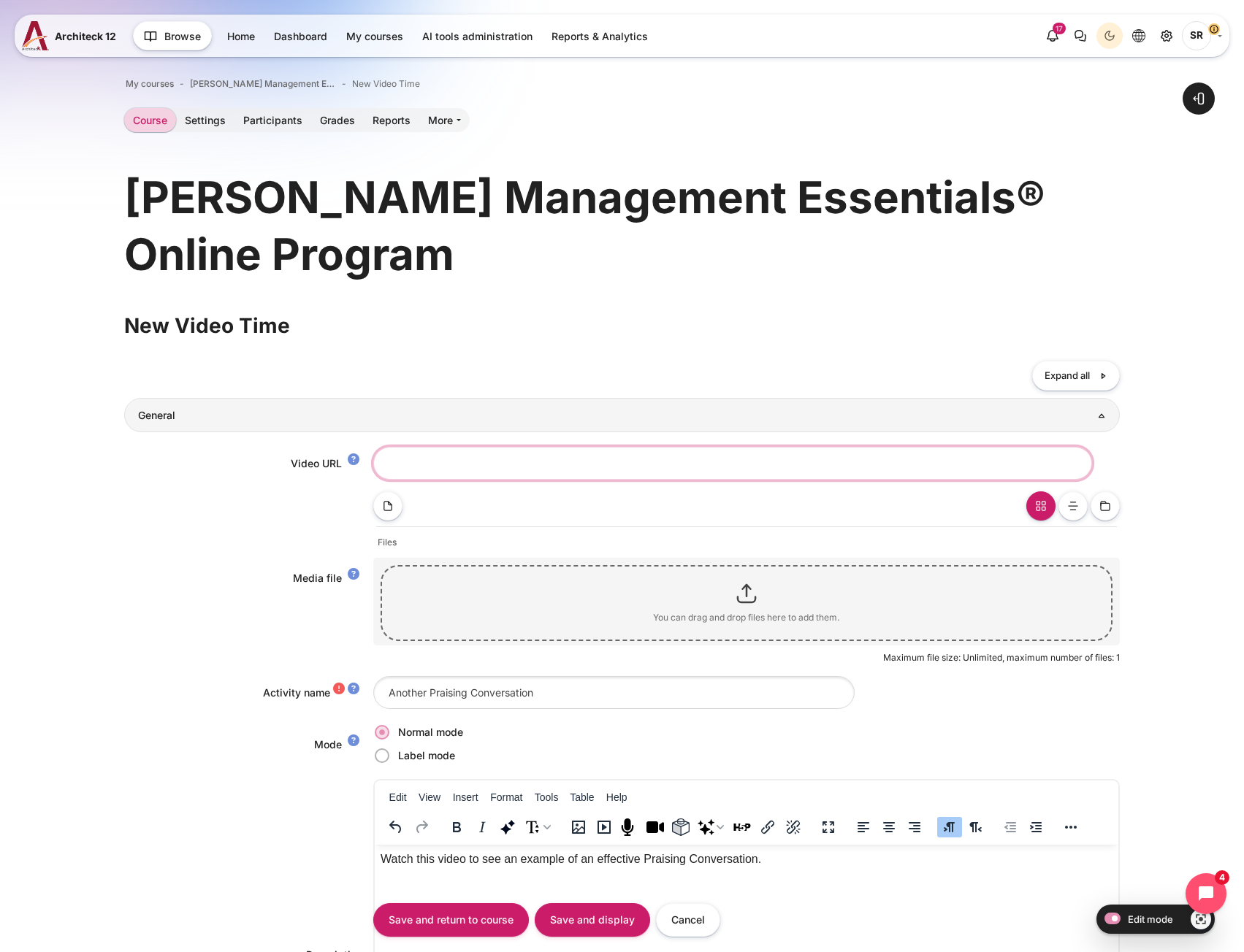
click at [444, 464] on input "Video URL" at bounding box center [732, 464] width 719 height 33
paste input "https://vimeo.com/1115432852/f4e408bcba?share=copy"
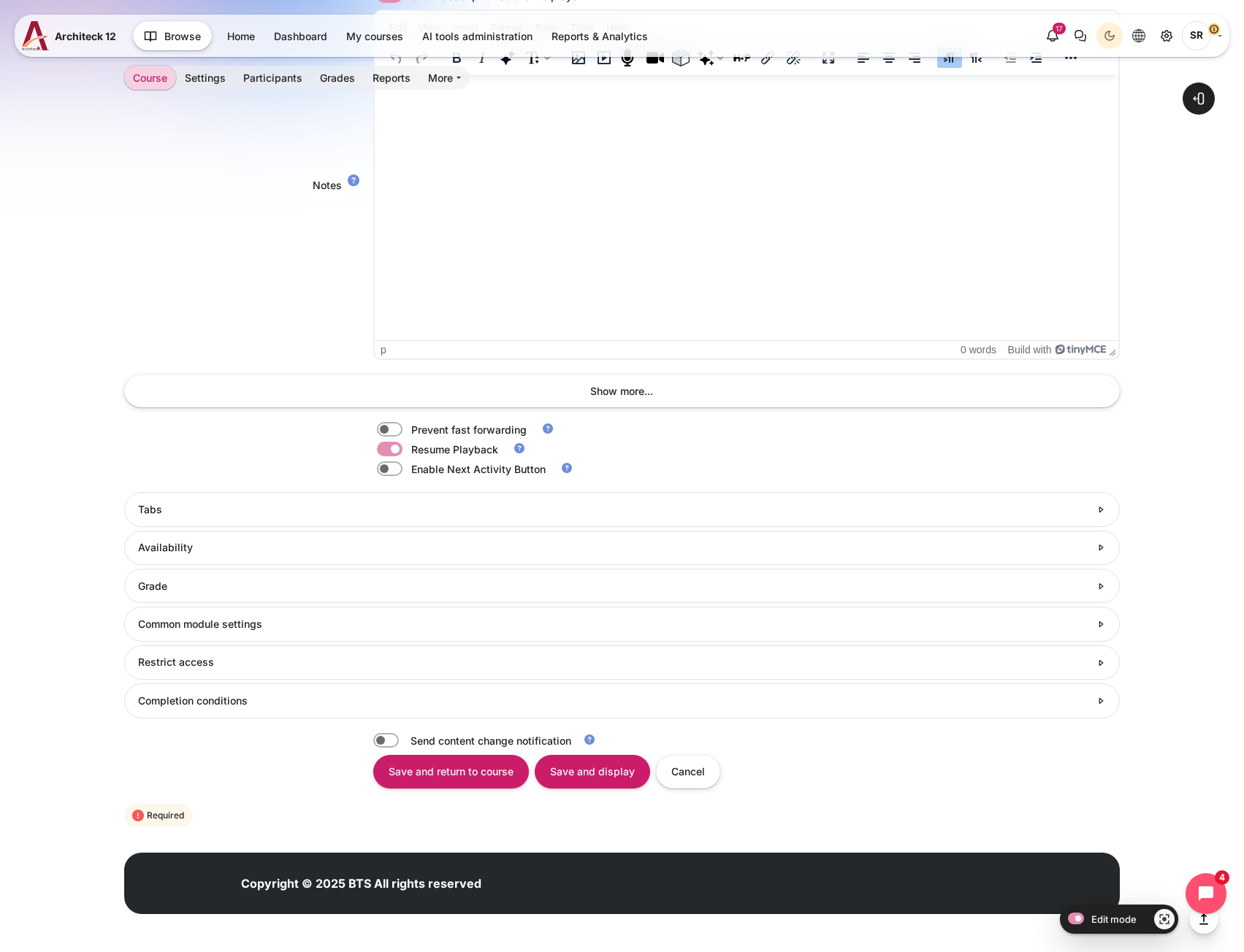
scroll to position [1174, 0]
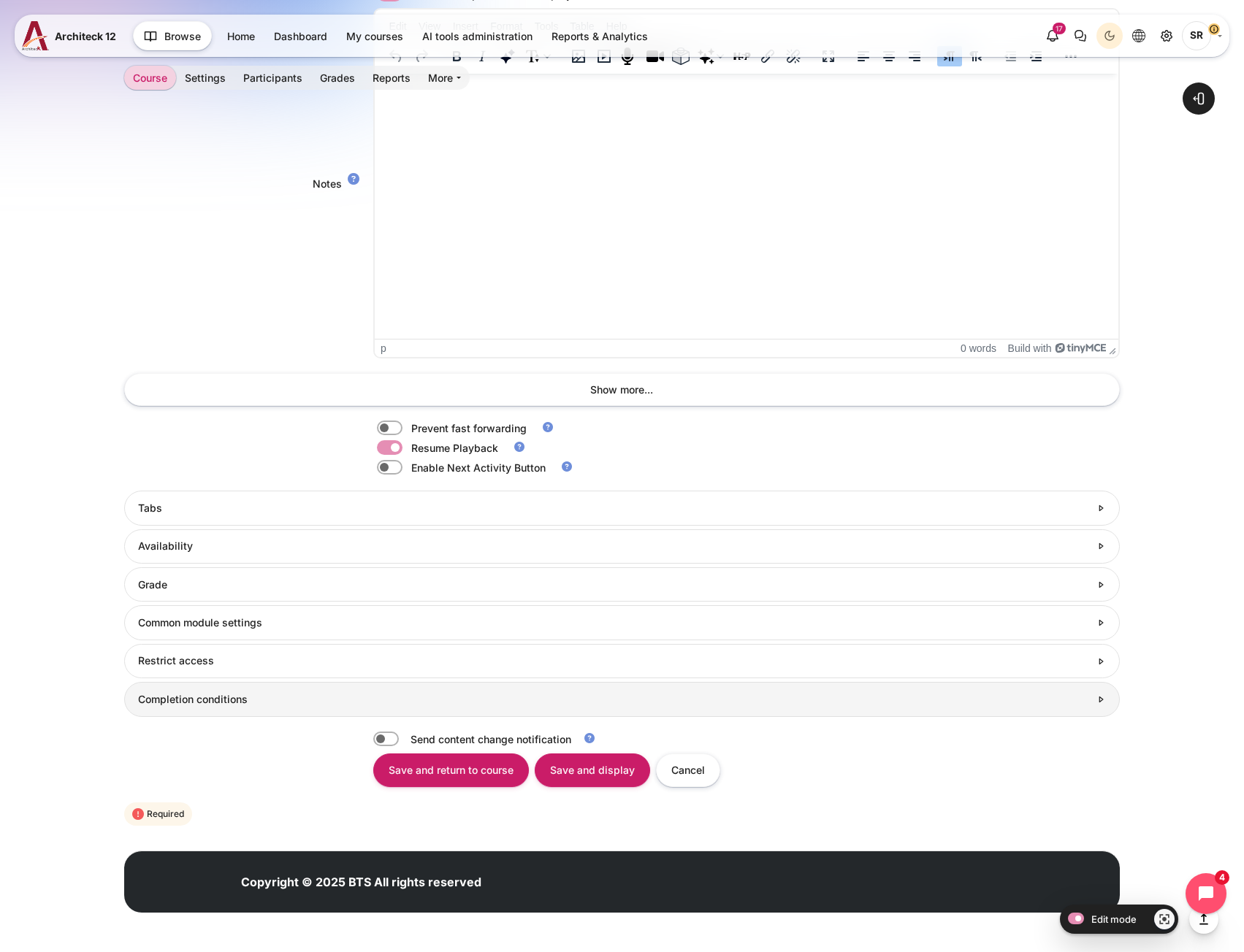
type input "https://vimeo.com/1115432852/f4e408bcba?share=copy"
click at [301, 693] on h3 "Completion conditions" at bounding box center [613, 699] width 951 height 13
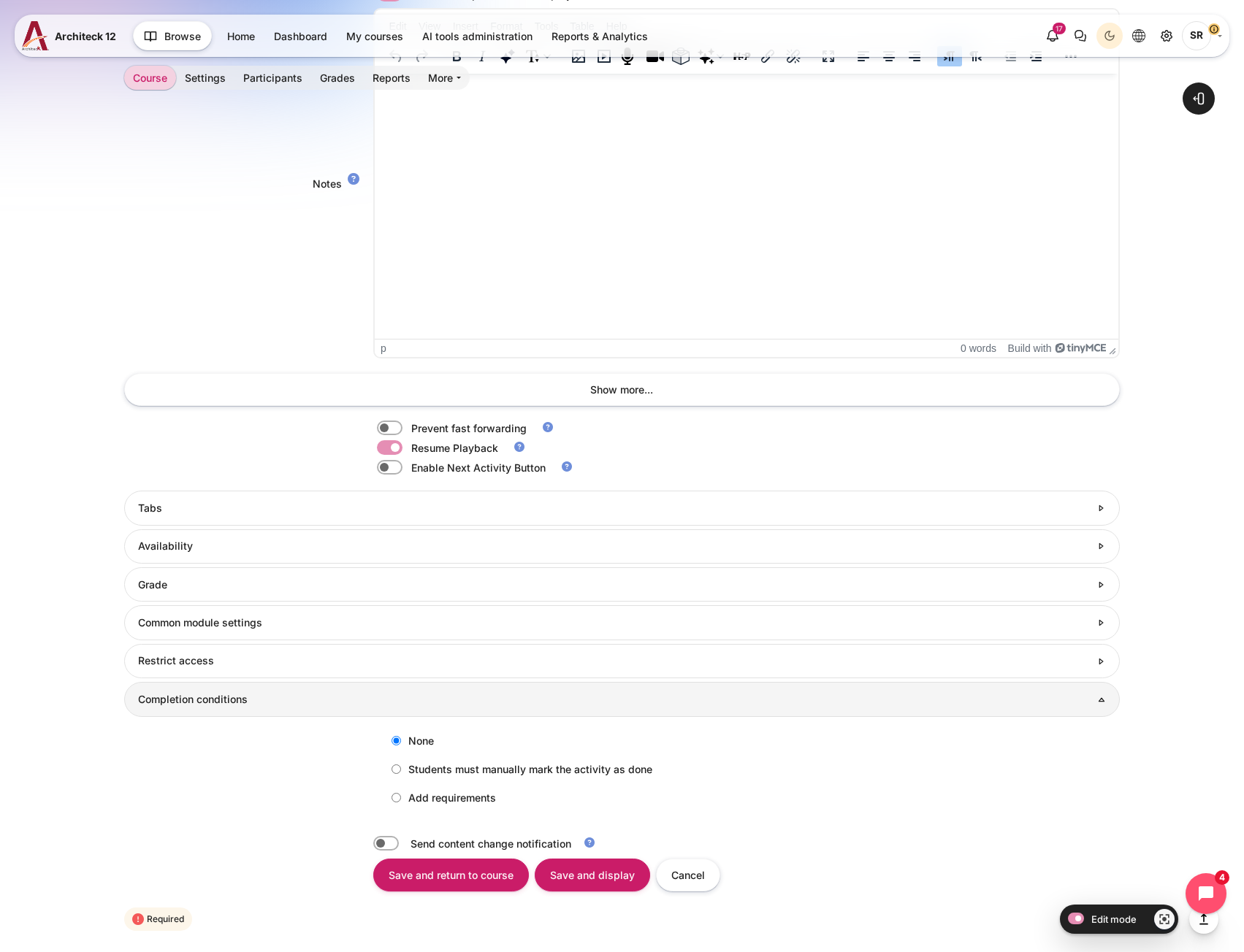
click at [401, 797] on label "Add requirements" at bounding box center [439, 797] width 112 height 24
click at [401, 797] on input "Add requirements" at bounding box center [396, 797] width 9 height 9
radio input "true"
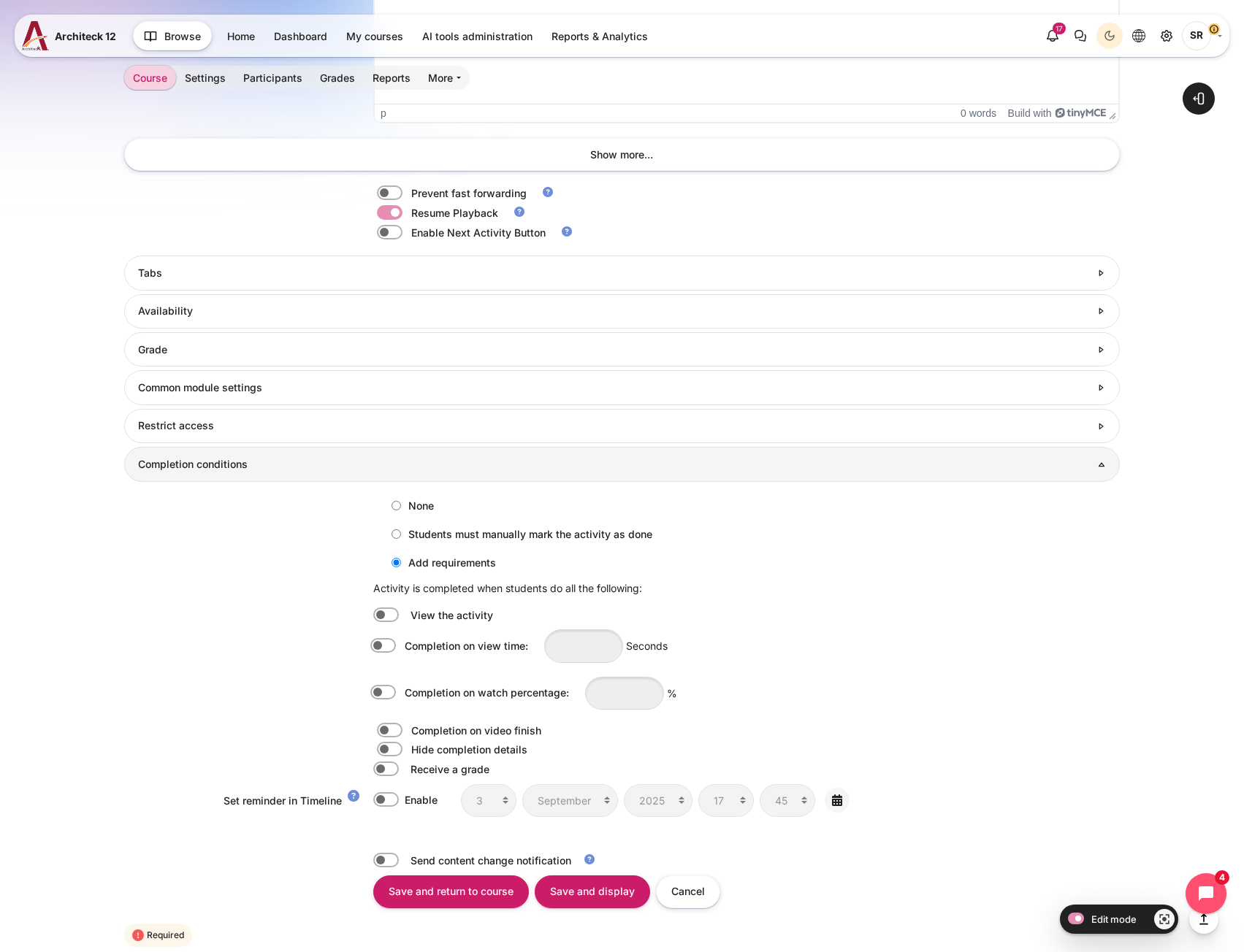
scroll to position [1466, 0]
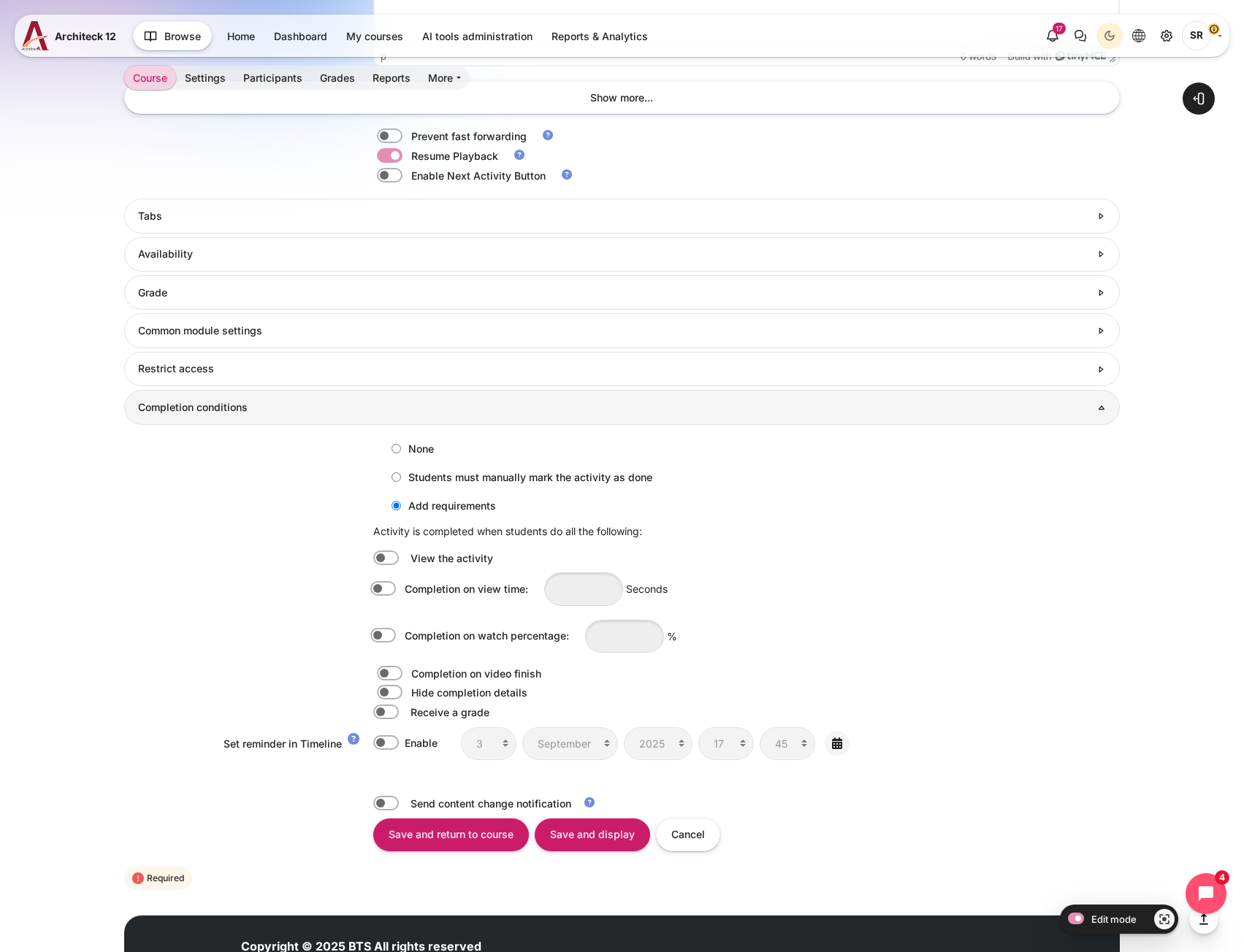
click at [402, 637] on label "Content" at bounding box center [403, 636] width 3 height 16
click at [389, 637] on input "Completion on watch percentage:" at bounding box center [386, 636] width 26 height 15
checkbox input "true"
click at [640, 648] on input "Content" at bounding box center [624, 637] width 79 height 33
type input "80"
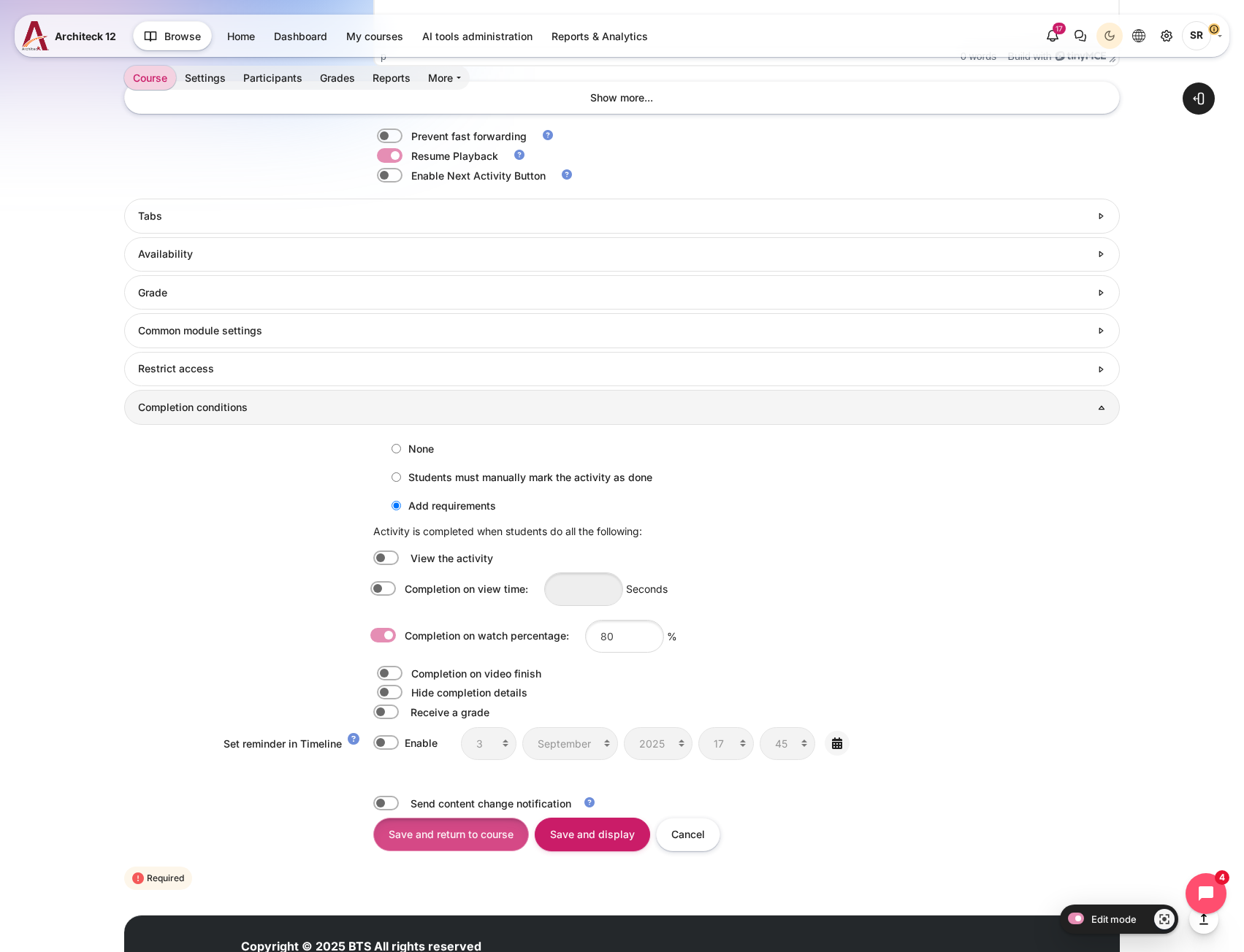
click at [435, 827] on input "Save and return to course" at bounding box center [450, 834] width 155 height 33
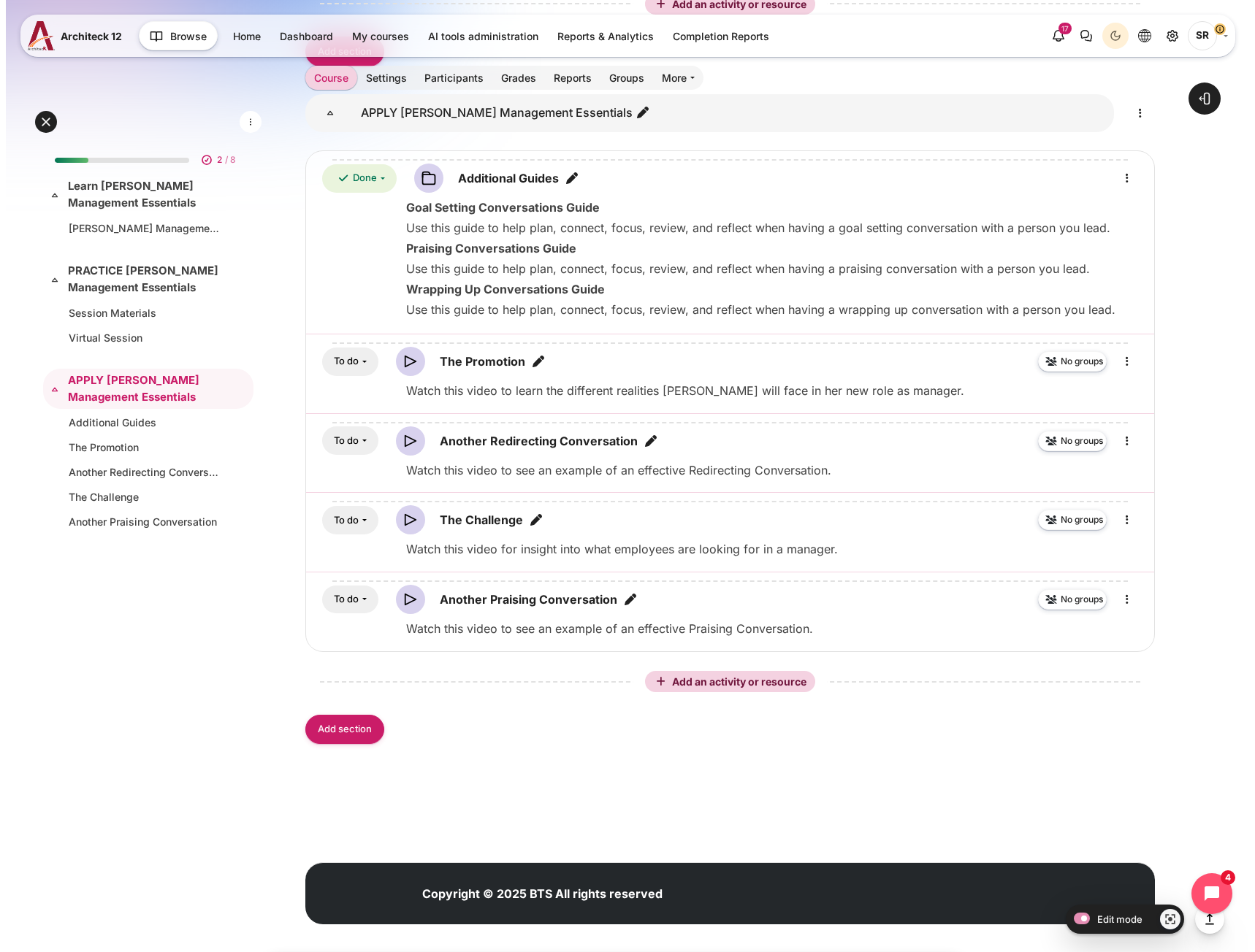
scroll to position [1253, 0]
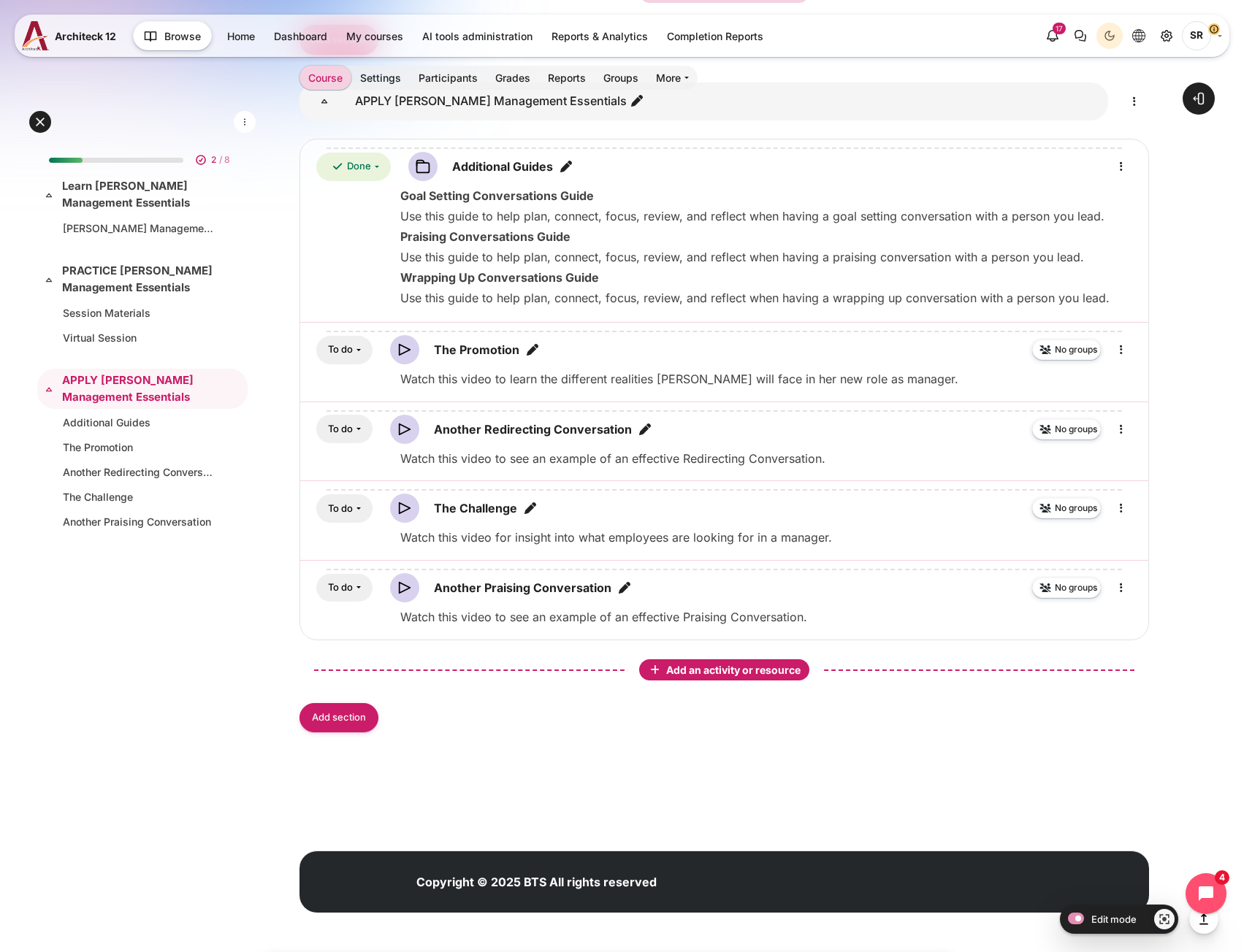
click at [710, 668] on span "Add an activity or resource" at bounding box center [734, 670] width 137 height 12
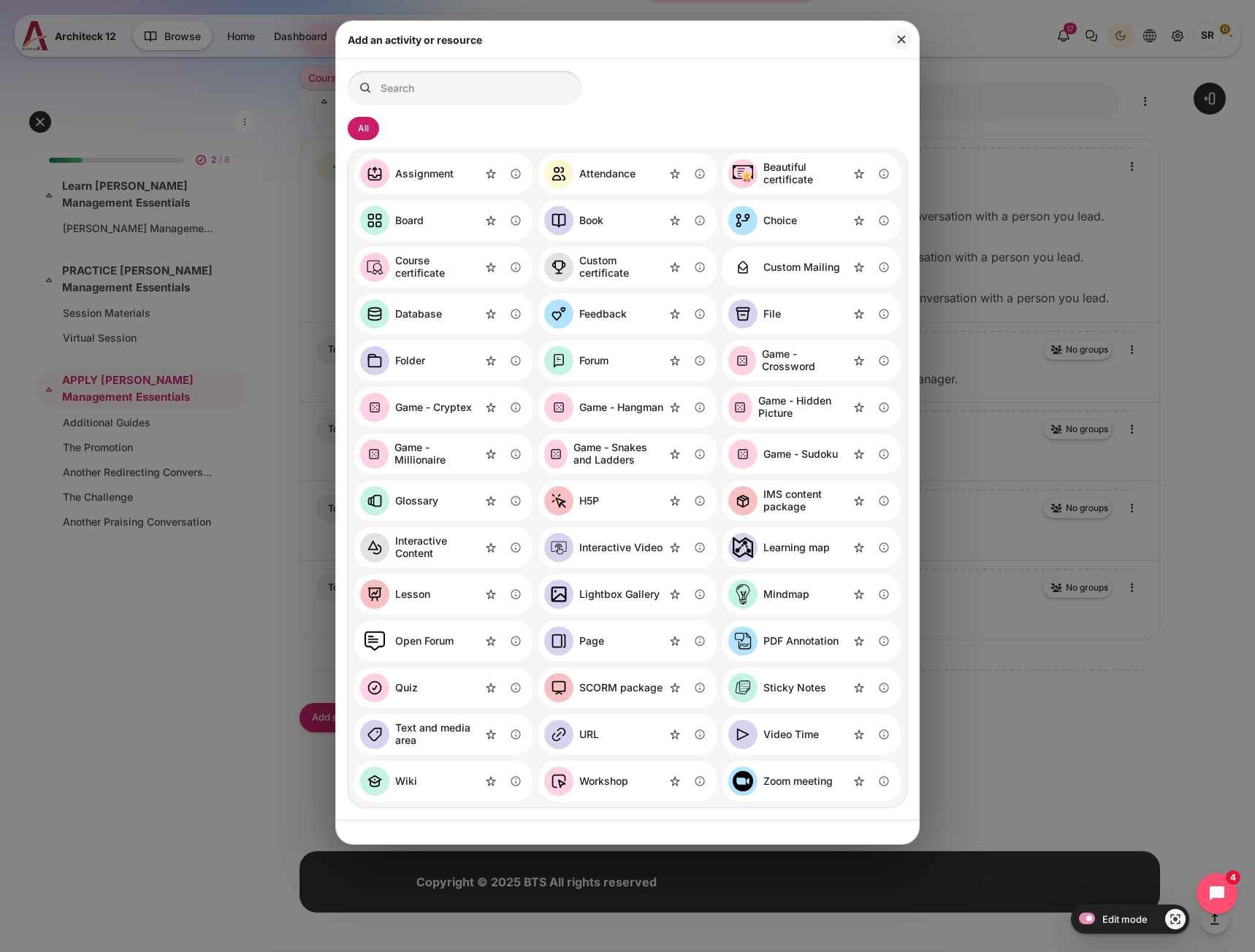
click at [773, 740] on div "Video Time" at bounding box center [791, 735] width 55 height 12
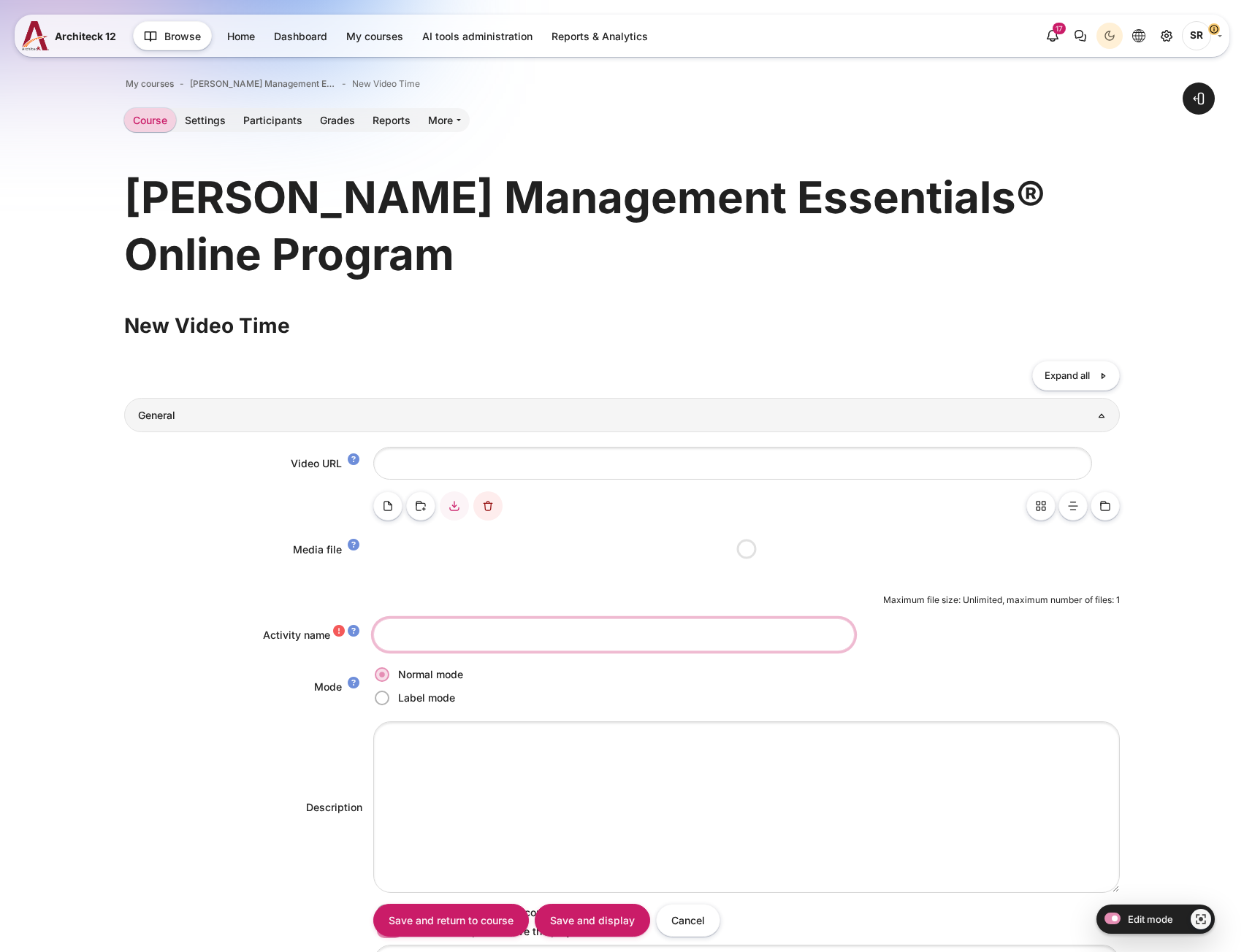
click at [416, 632] on input "Activity name" at bounding box center [613, 635] width 482 height 33
paste input "Another Goal Setting Conversation"
type input "Another Goal Setting Conversation"
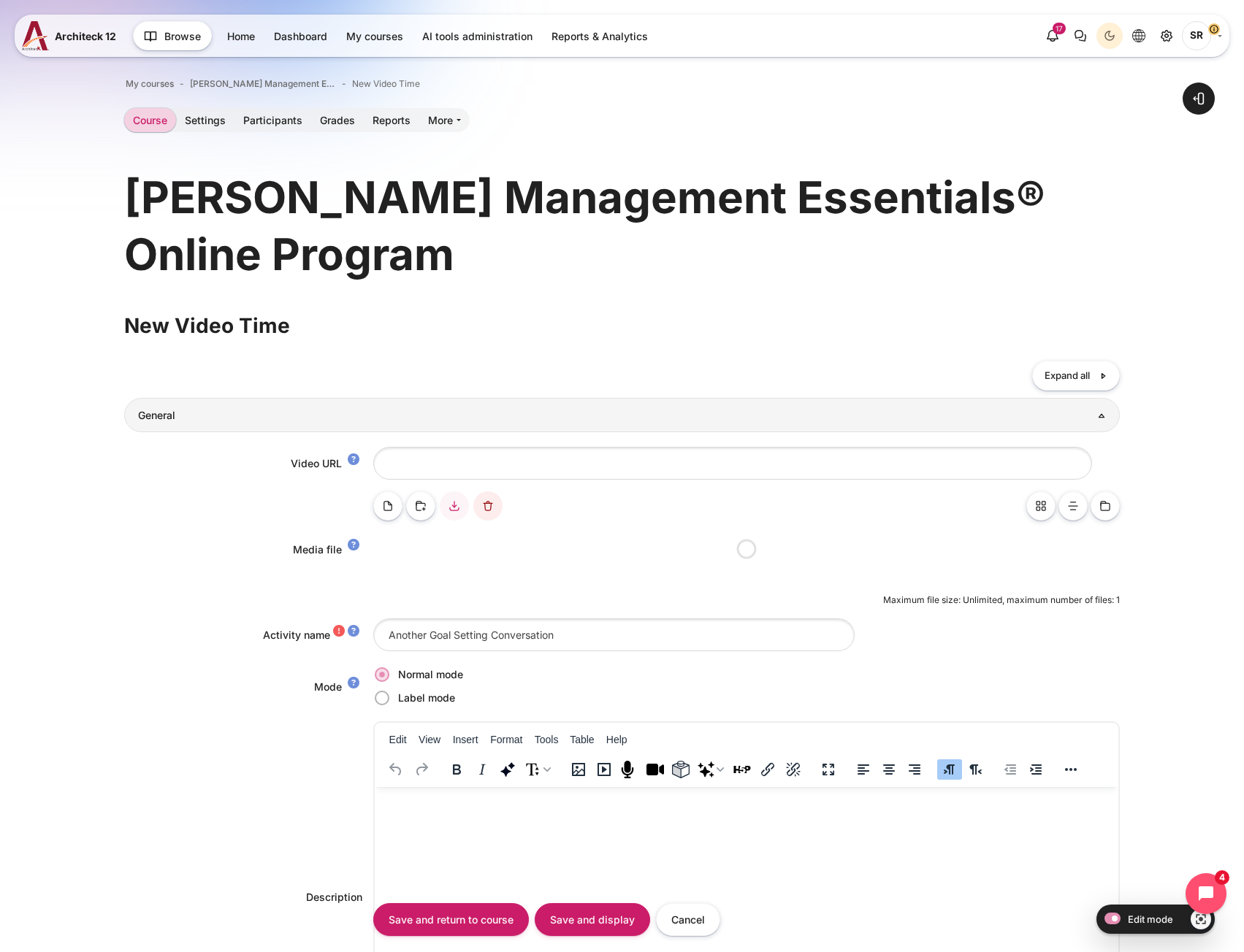
click at [460, 815] on html at bounding box center [745, 801] width 744 height 29
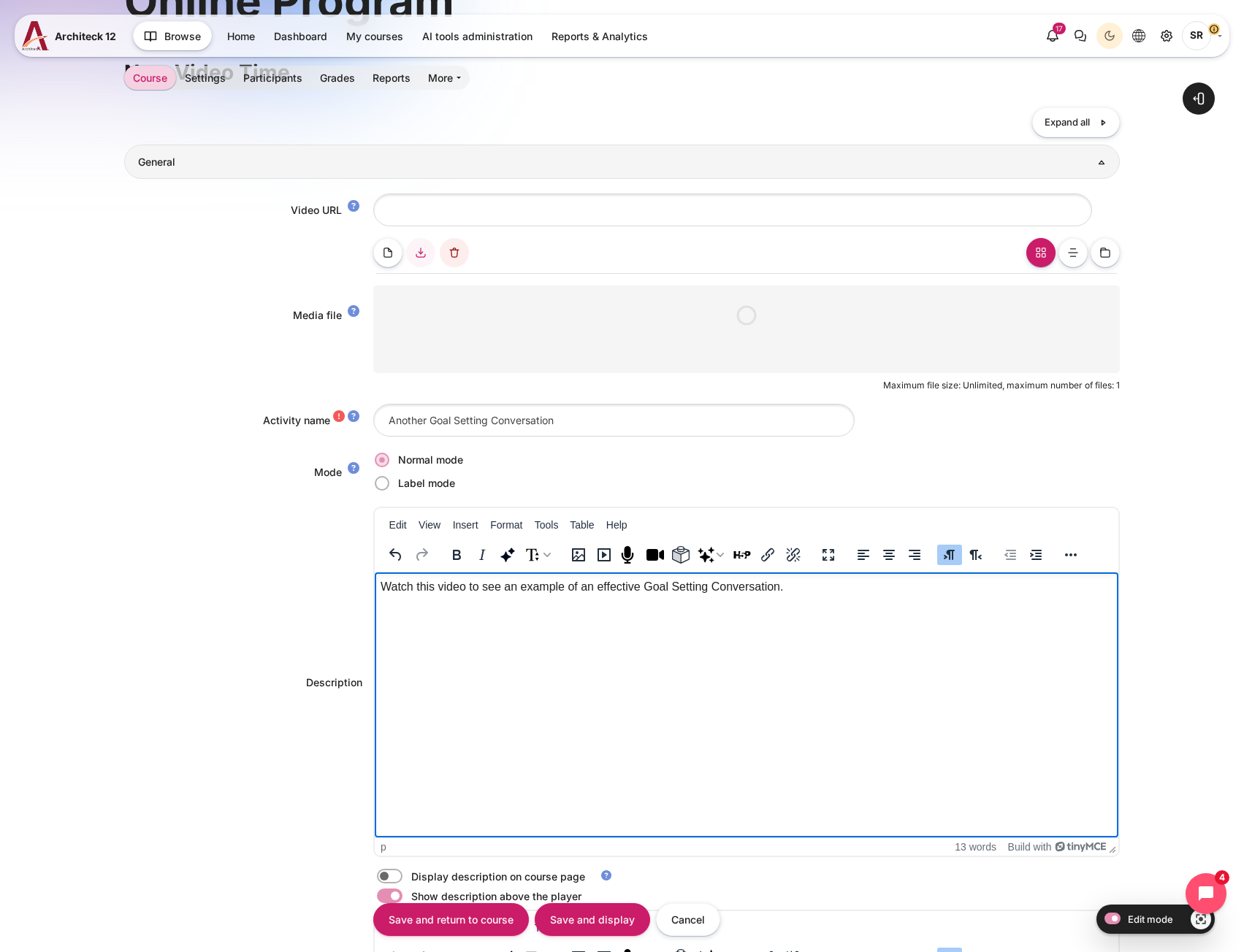
scroll to position [365, 0]
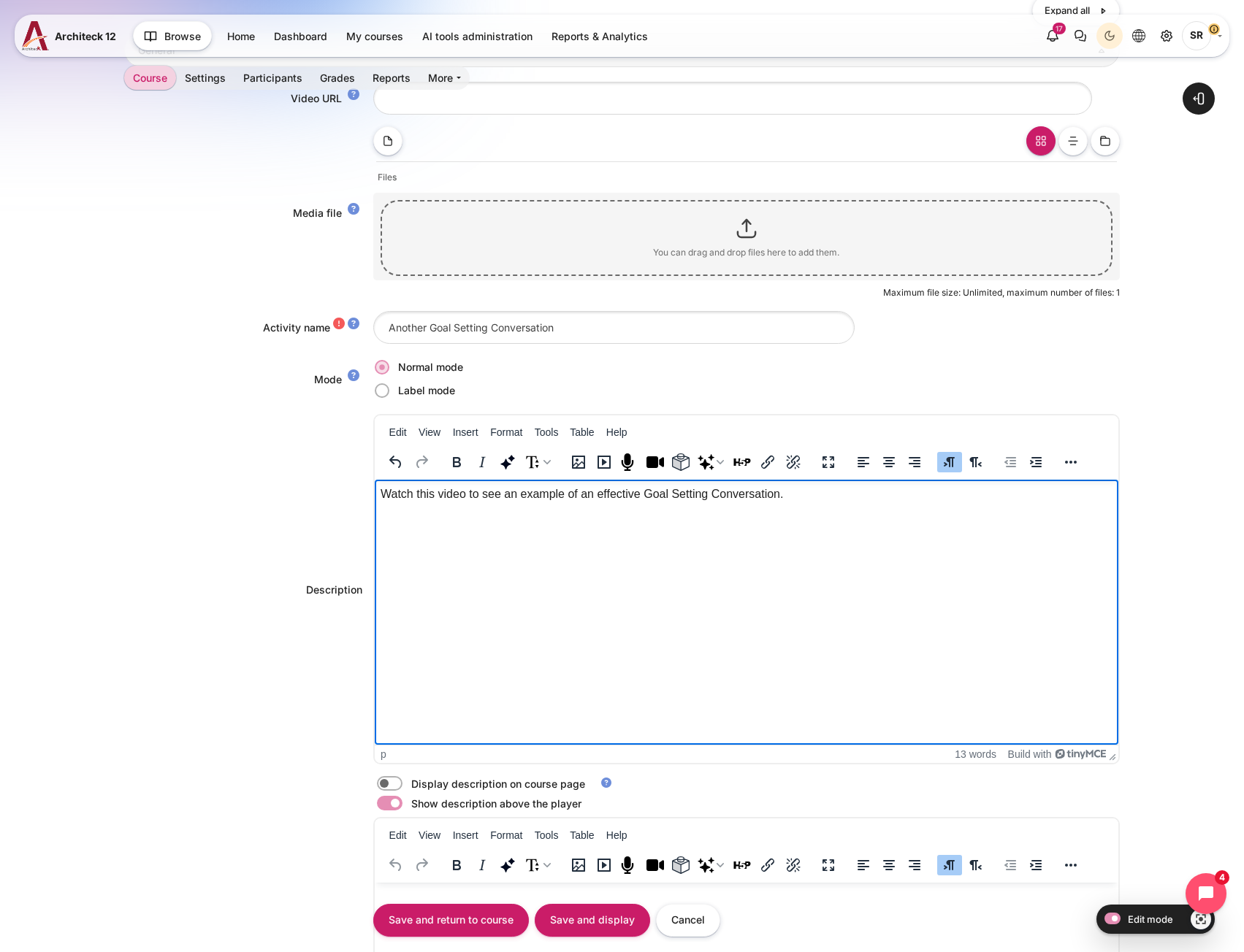
click at [396, 509] on html "Watch this video to see an example of an effective Goal Setting Conversation." at bounding box center [745, 494] width 744 height 29
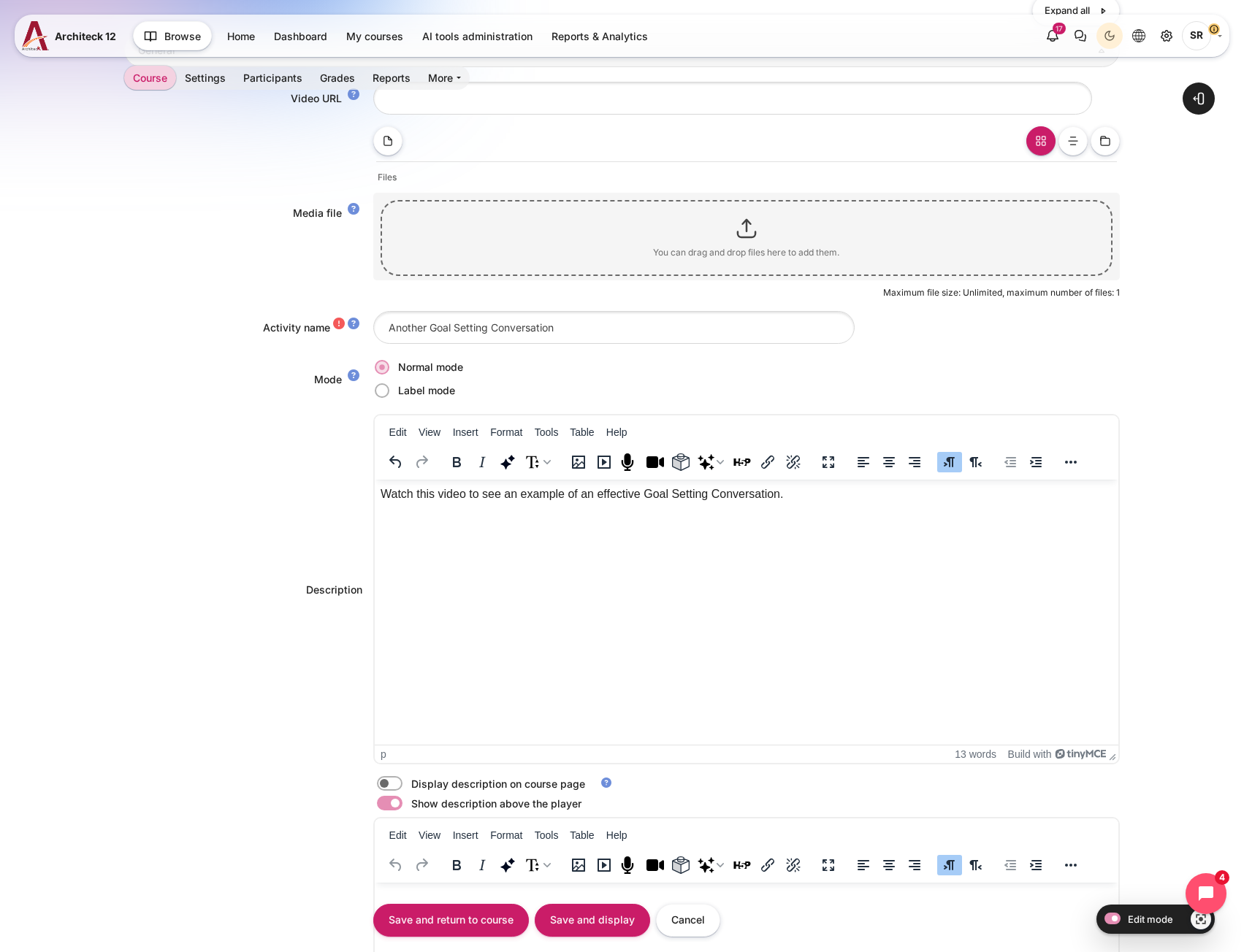
click at [408, 781] on label "Content" at bounding box center [410, 784] width 3 height 16
click at [403, 781] on input "Content" at bounding box center [415, 786] width 26 height 15
checkbox input "true"
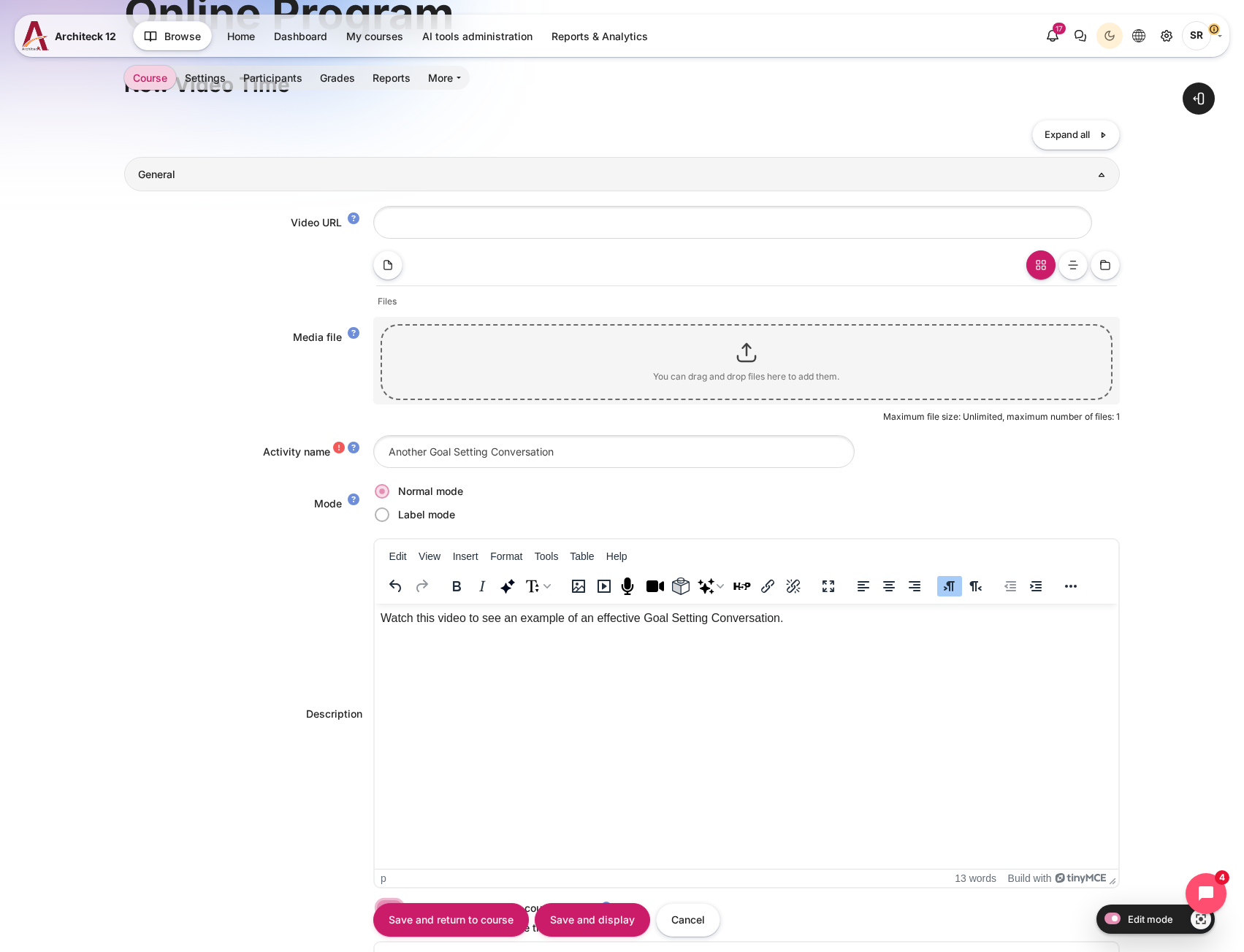
scroll to position [0, 0]
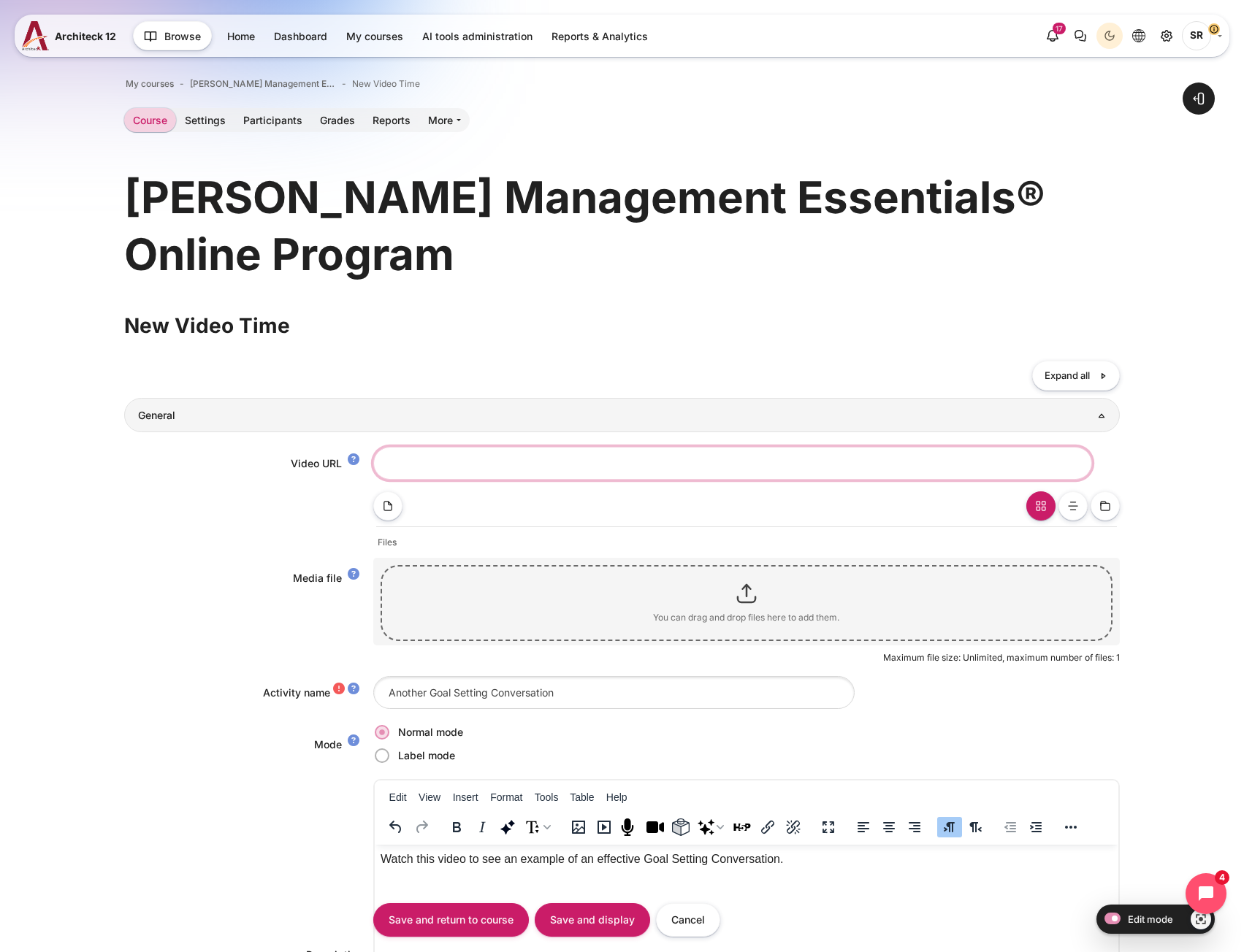
click at [443, 465] on input "Video URL" at bounding box center [732, 464] width 719 height 33
paste input "https://vimeo.com/1115432820/202298b9f0?share=copy"
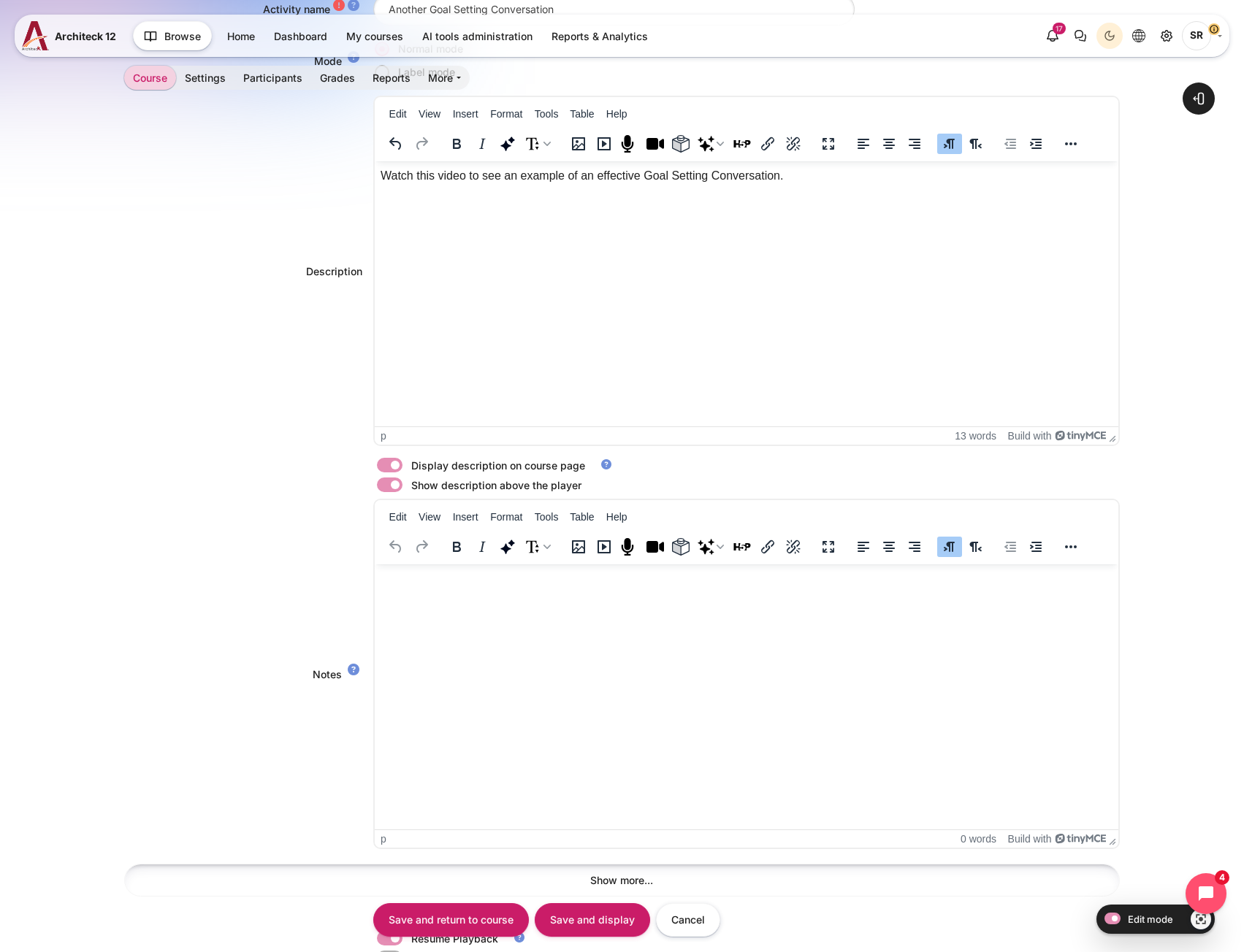
scroll to position [1174, 0]
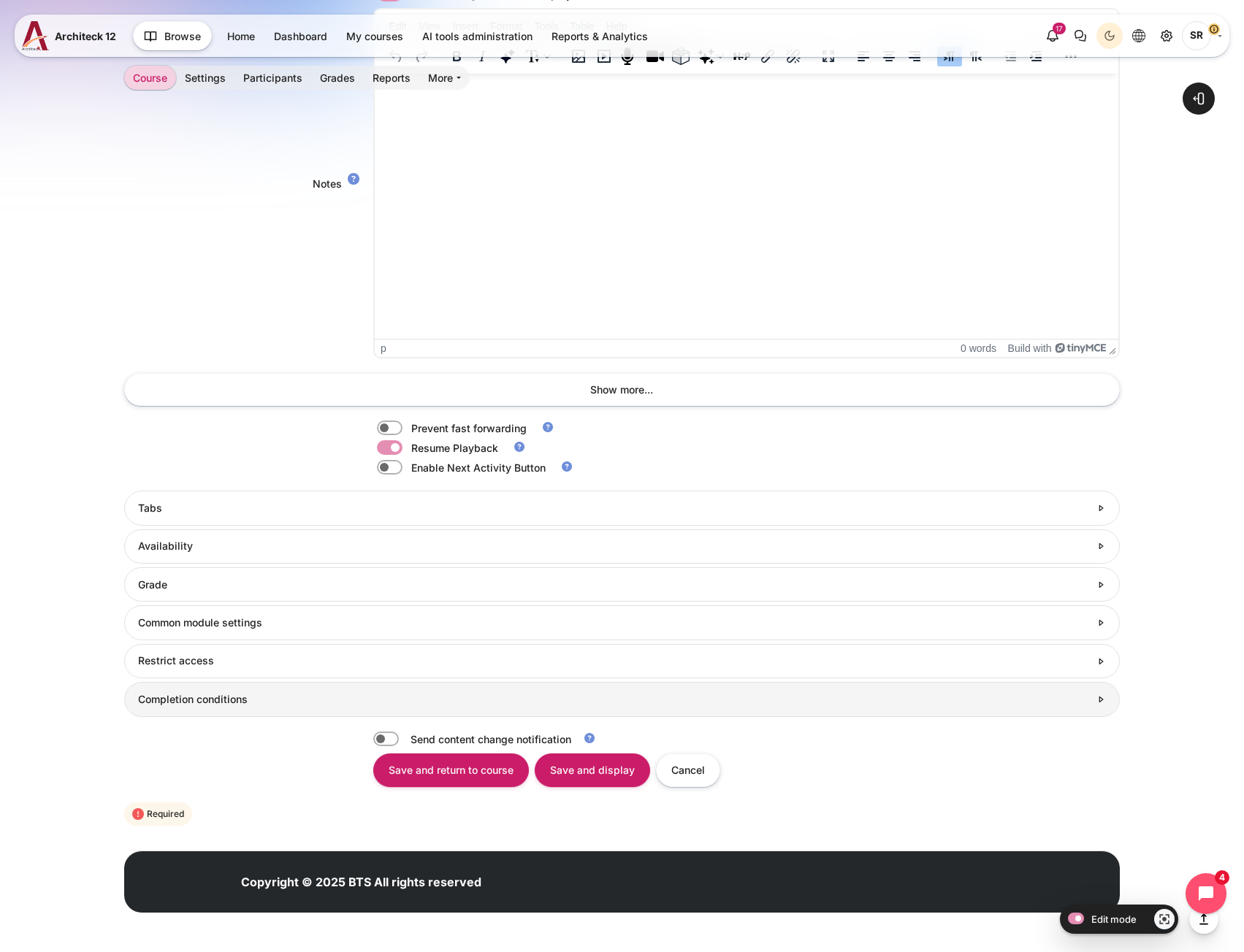
type input "https://vimeo.com/1115432820/202298b9f0?share=copy"
click at [193, 700] on h3 "Completion conditions" at bounding box center [613, 699] width 951 height 13
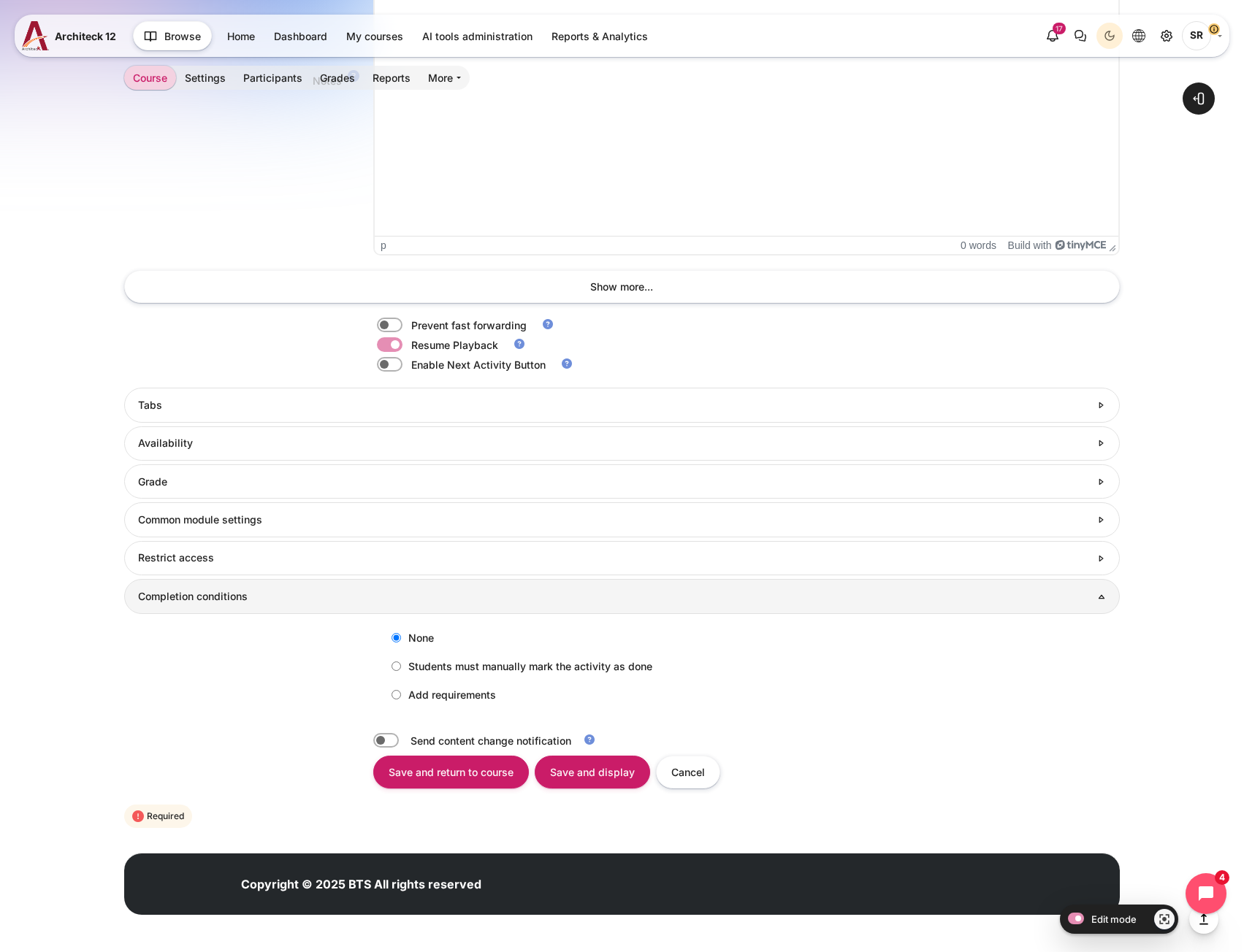
click at [398, 700] on label "Add requirements" at bounding box center [439, 694] width 112 height 24
click at [398, 700] on input "Add requirements" at bounding box center [396, 694] width 9 height 9
radio input "true"
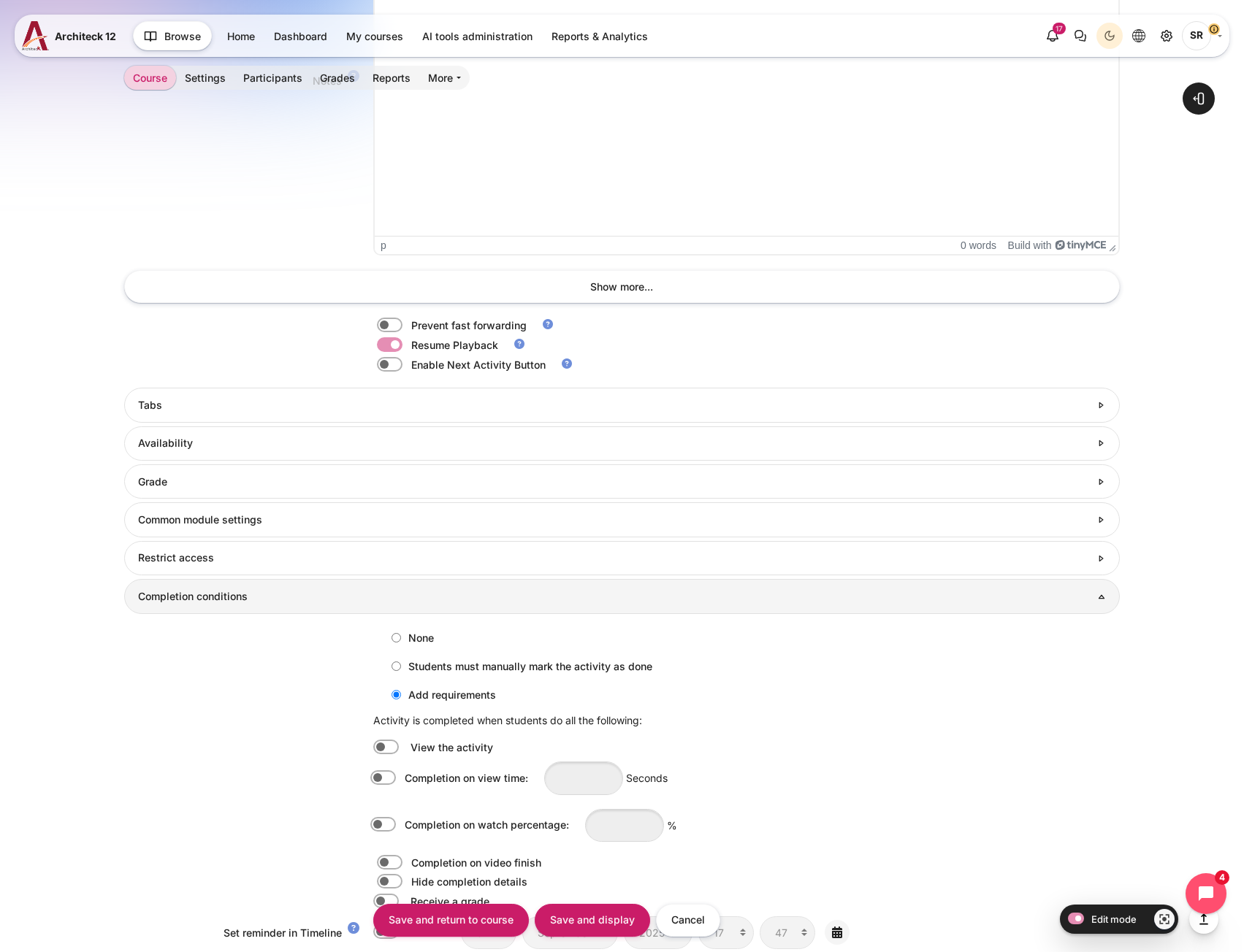
scroll to position [1530, 0]
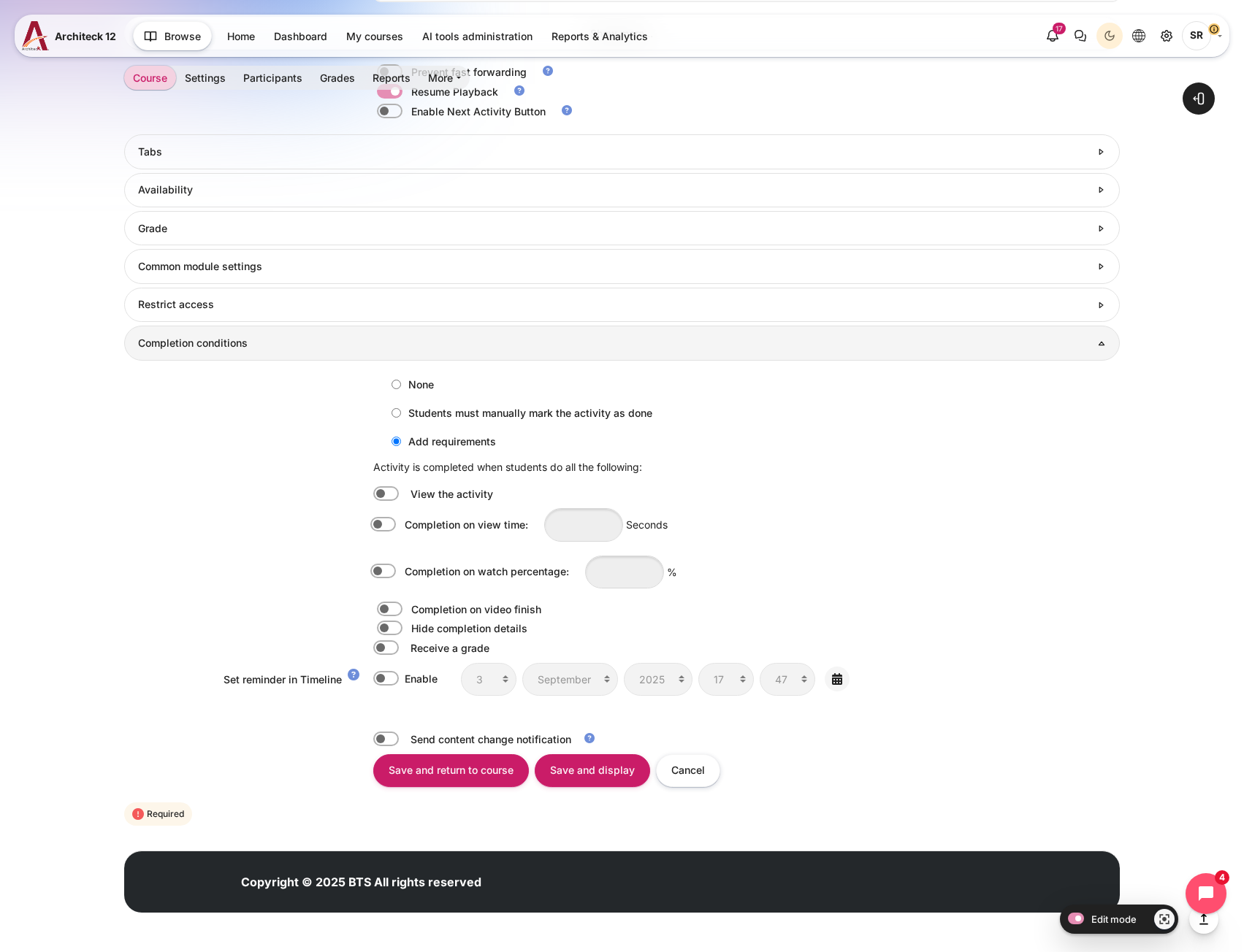
click at [402, 576] on label "Content" at bounding box center [403, 571] width 3 height 16
click at [387, 576] on input "Completion on watch percentage:" at bounding box center [386, 571] width 26 height 15
checkbox input "true"
click at [636, 574] on input "Content" at bounding box center [624, 572] width 79 height 33
type input "9"
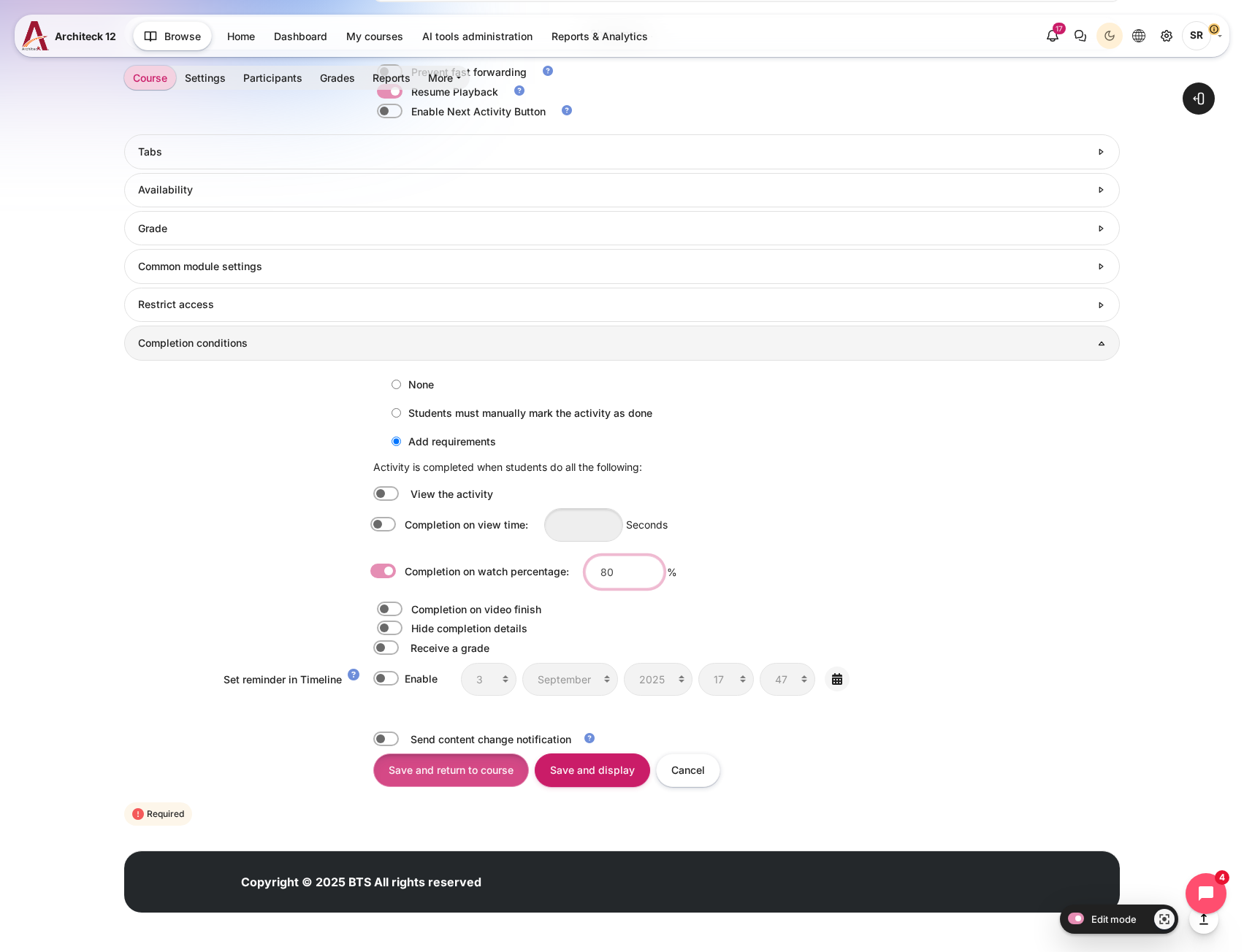
type input "80"
click at [503, 774] on input "Save and return to course" at bounding box center [450, 770] width 155 height 33
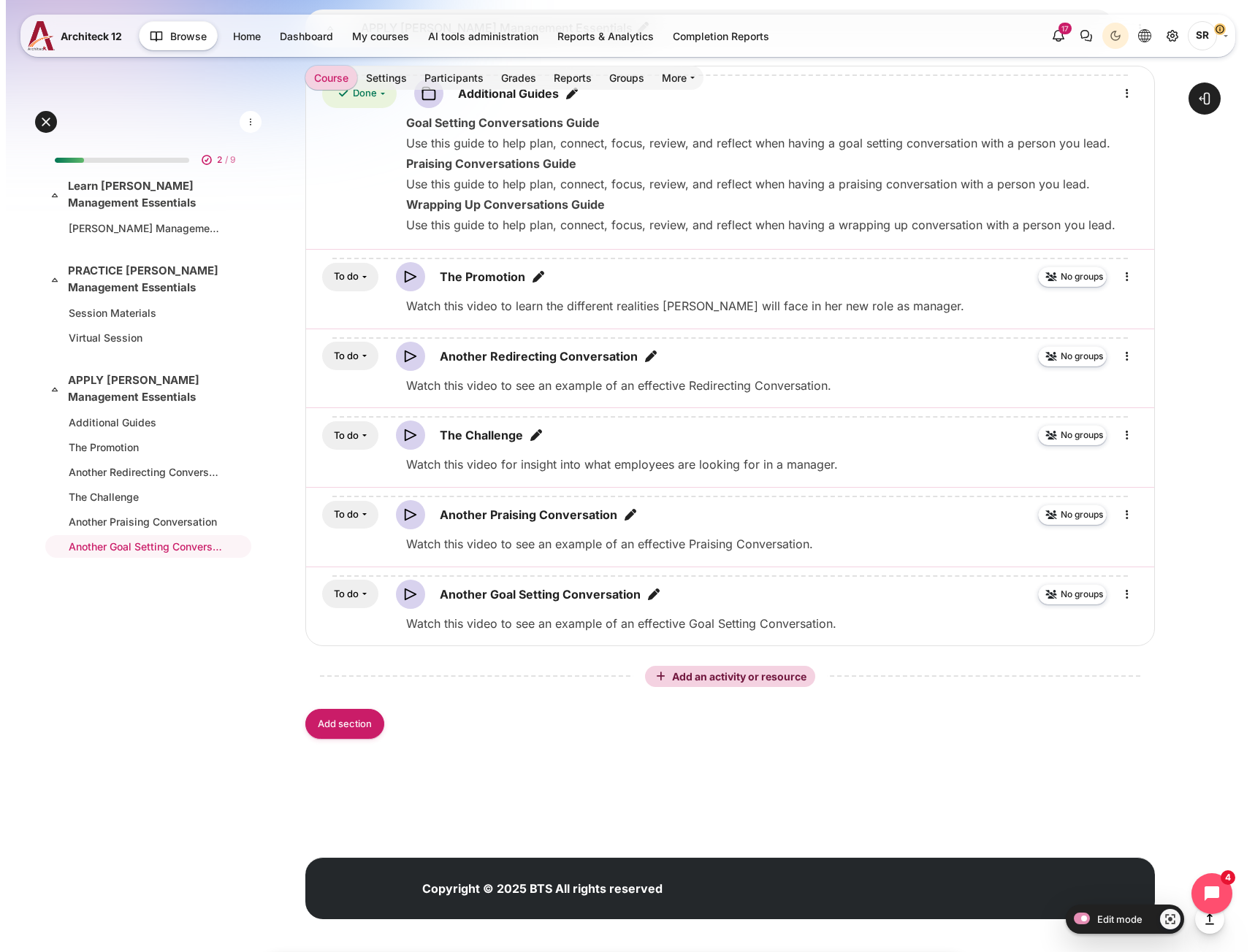
scroll to position [1333, 0]
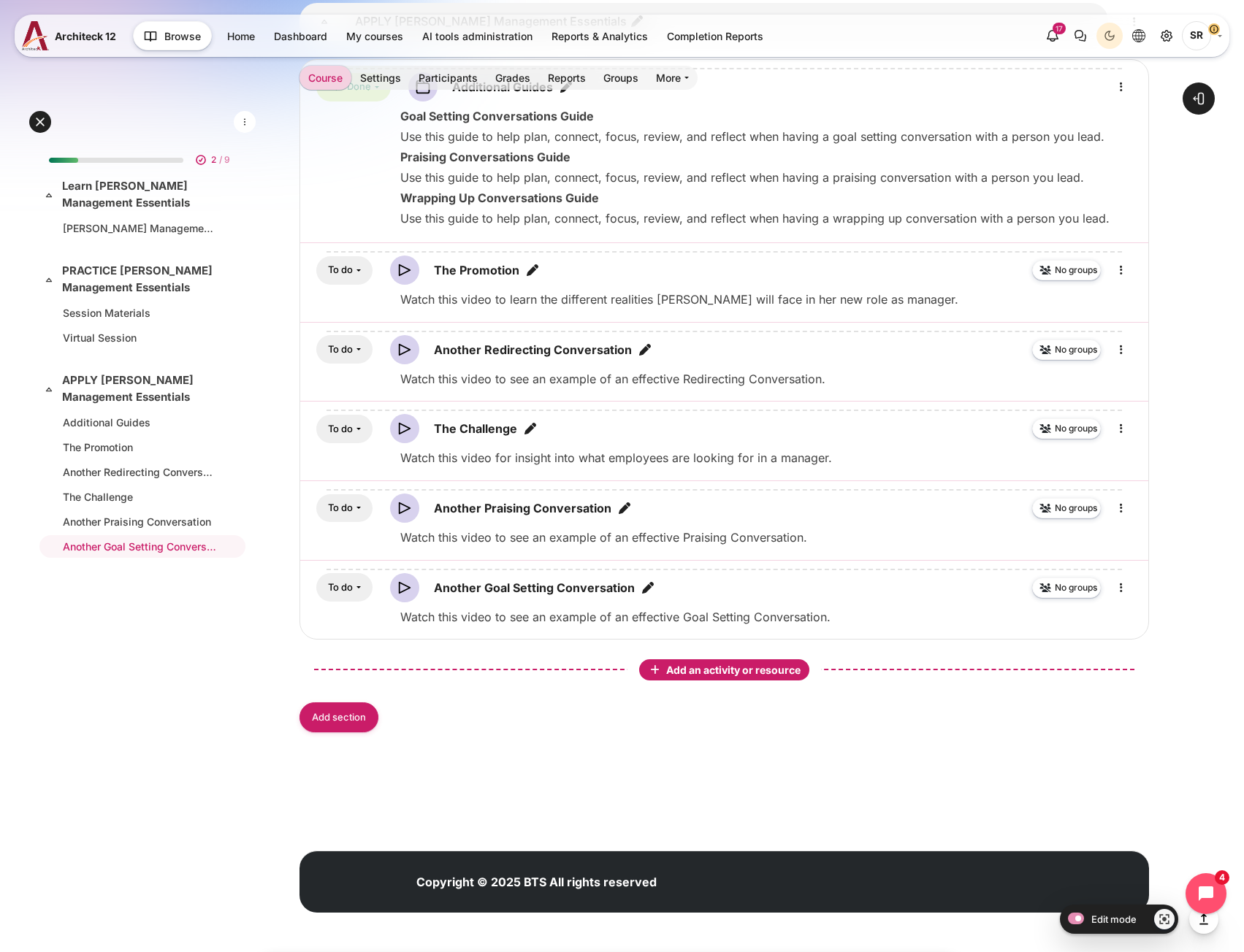
click at [693, 666] on span "Add an activity or resource" at bounding box center [734, 670] width 137 height 12
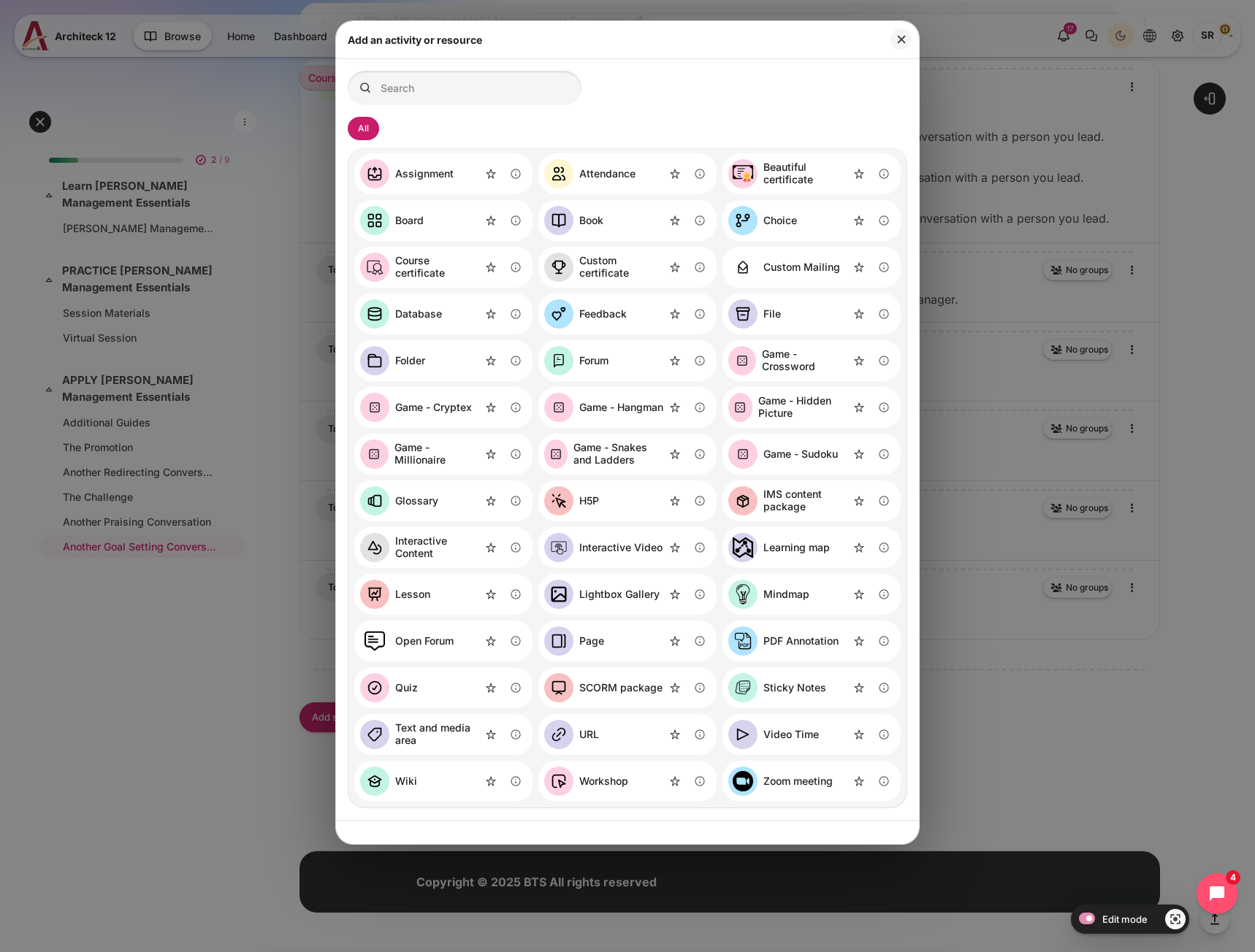
click at [780, 730] on div "Video Time" at bounding box center [791, 735] width 55 height 12
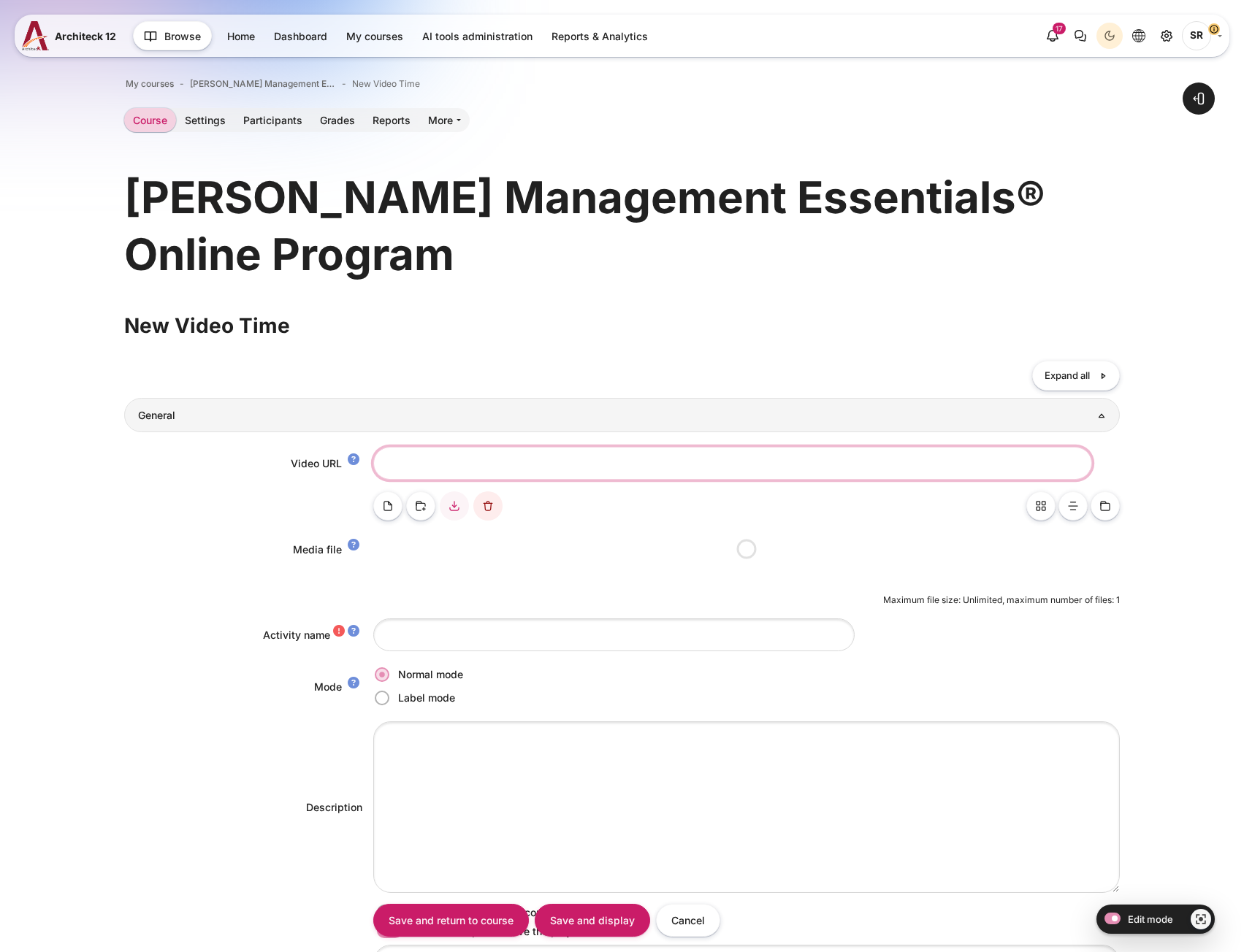
click at [478, 464] on input "Video URL" at bounding box center [732, 464] width 719 height 33
paste input "Another Wrapping Up Conversation"
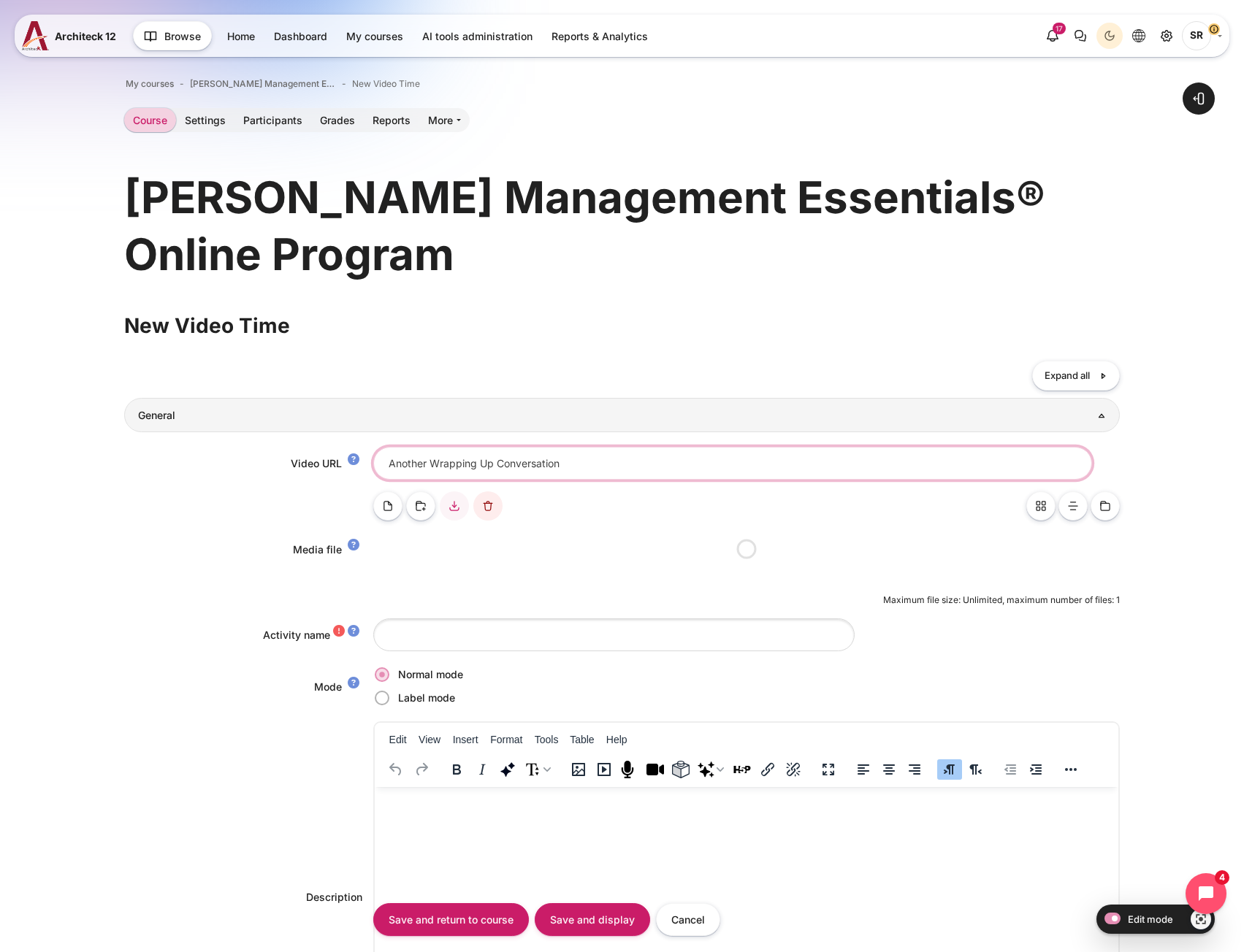
type input "Another Wrapping Up Conversation"
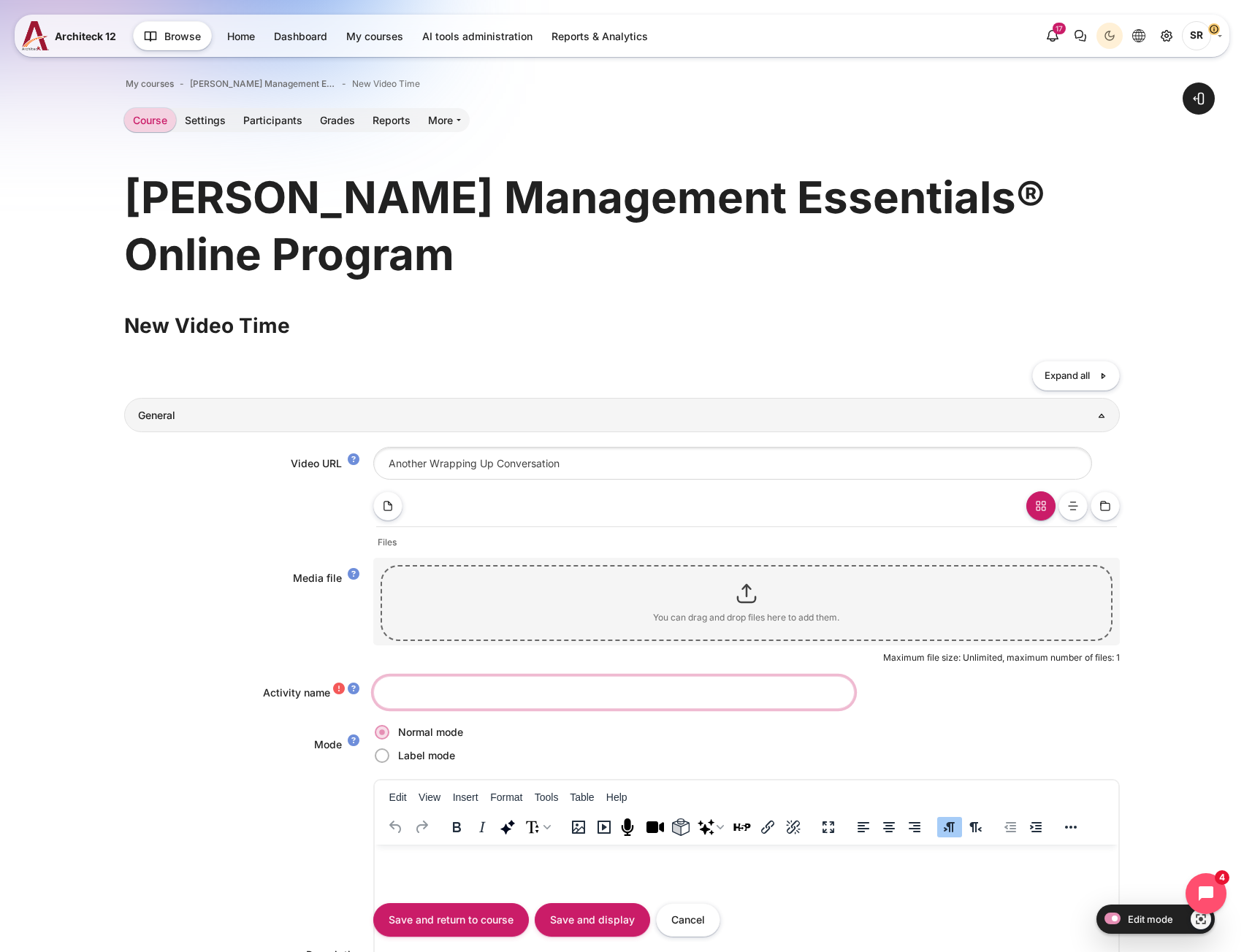
click at [470, 705] on input "Activity name" at bounding box center [613, 693] width 482 height 33
paste input "Watch this video to see an example of an effective Wrapping Up Conversation."
type input "Watch this video to see an example of an effective Wrapping Up Conversation."
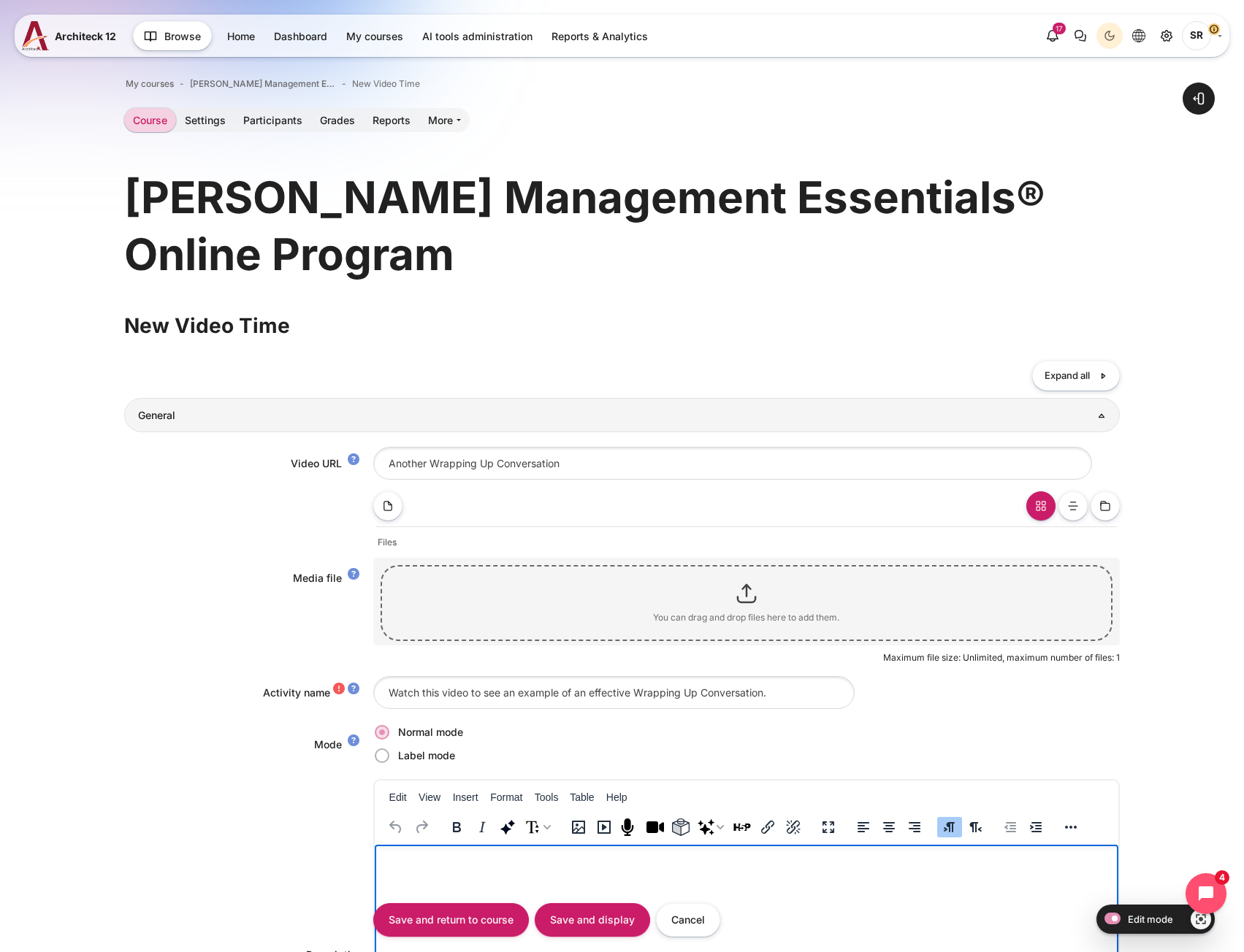
click at [451, 860] on p "Rich text area. Press ALT-0 for help." at bounding box center [746, 859] width 732 height 17
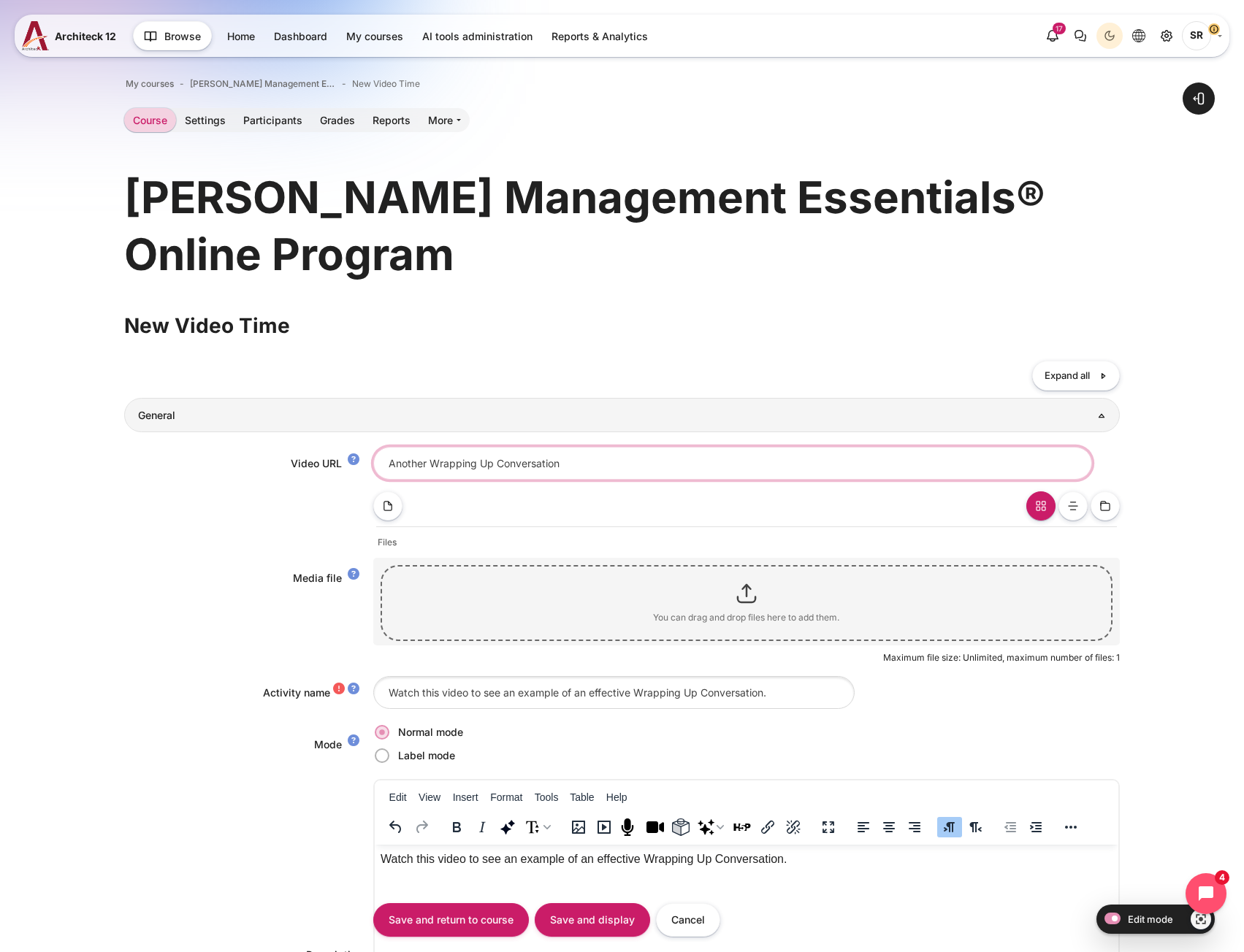
drag, startPoint x: 576, startPoint y: 458, endPoint x: 210, endPoint y: 455, distance: 366.0
click at [210, 455] on div "Video URL Another Wrapping Up Conversation" at bounding box center [621, 464] width 995 height 33
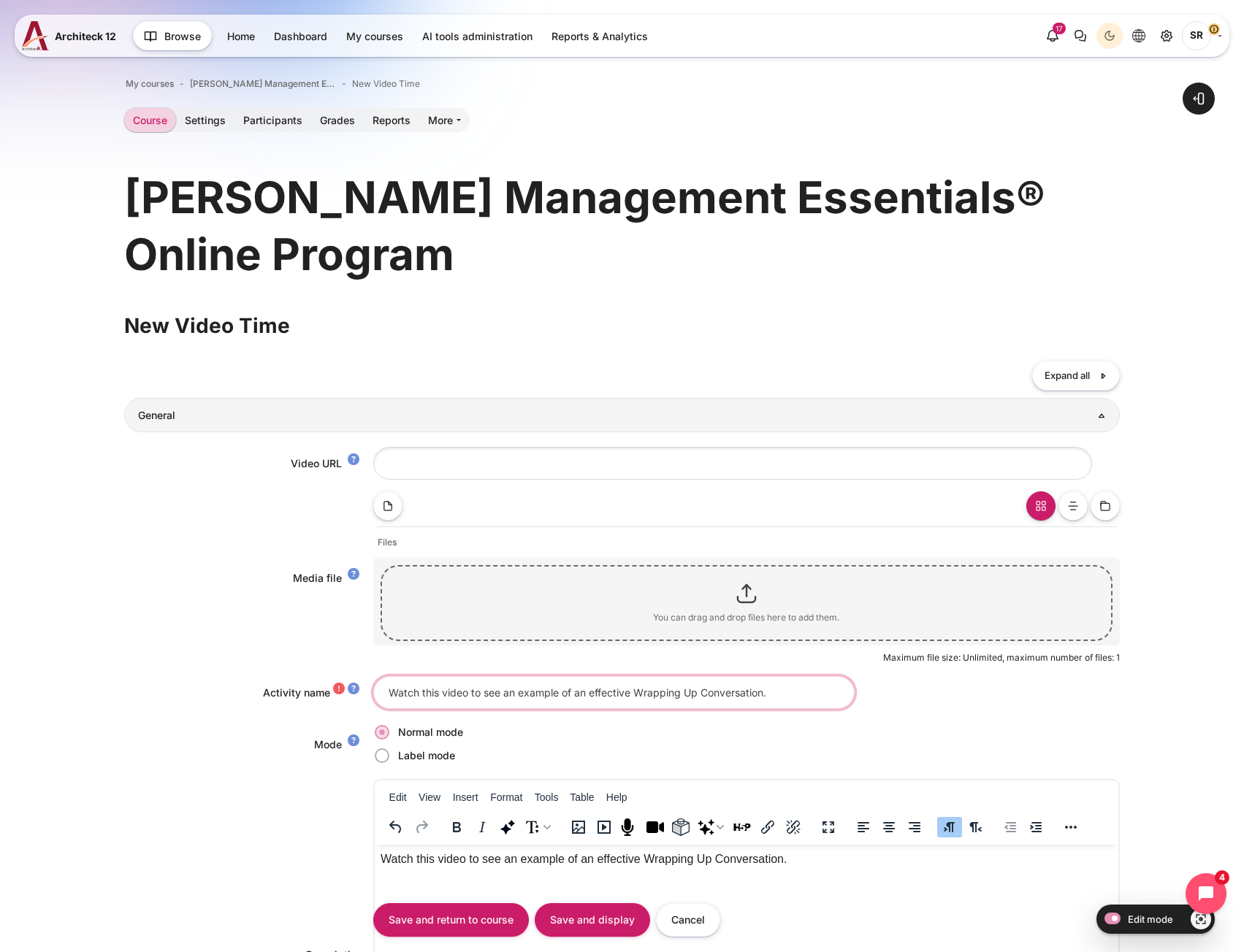
click at [472, 697] on input "Watch this video to see an example of an effective Wrapping Up Conversation." at bounding box center [613, 693] width 482 height 33
paste input "Another Wrapping Up Conversation"
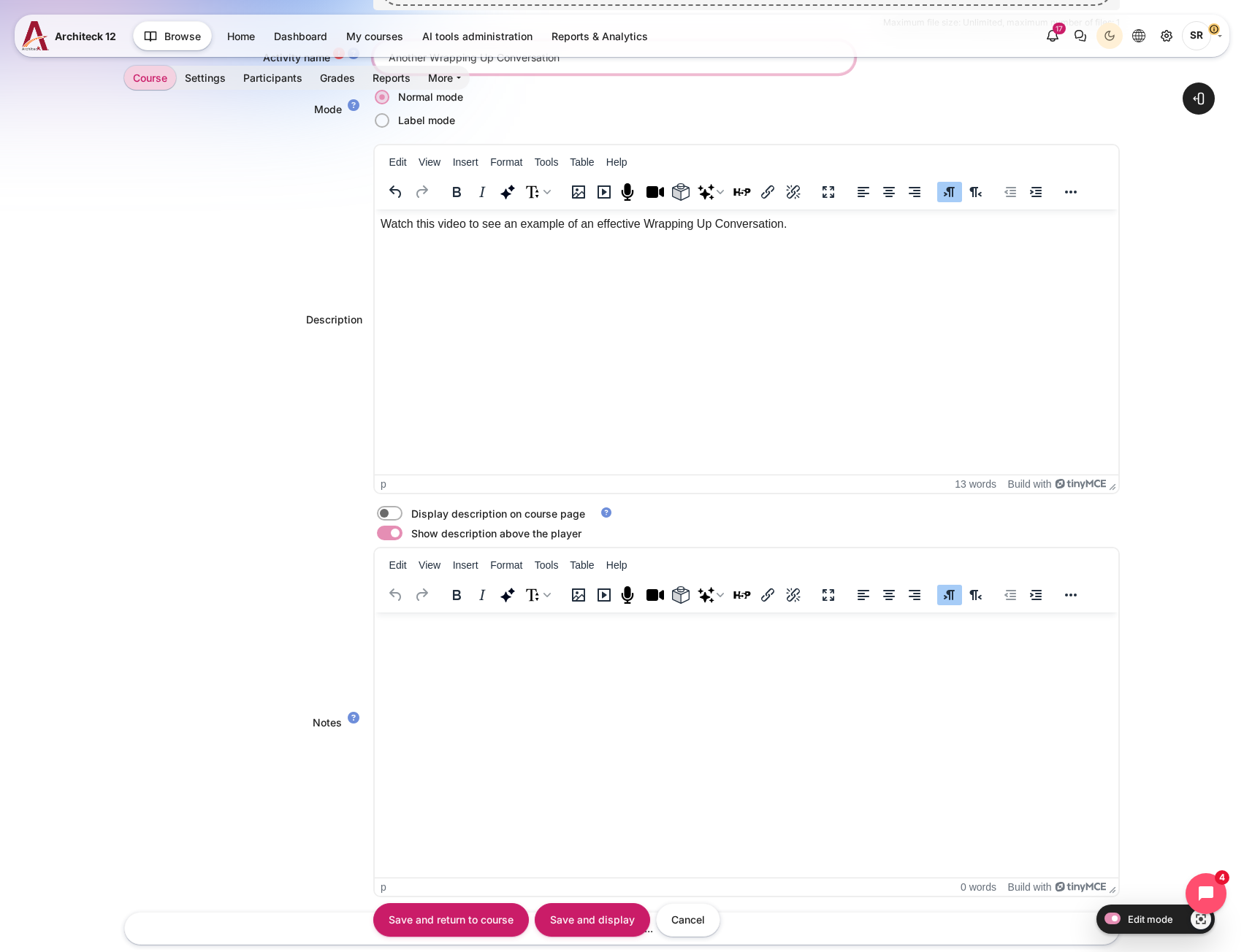
scroll to position [1168, 0]
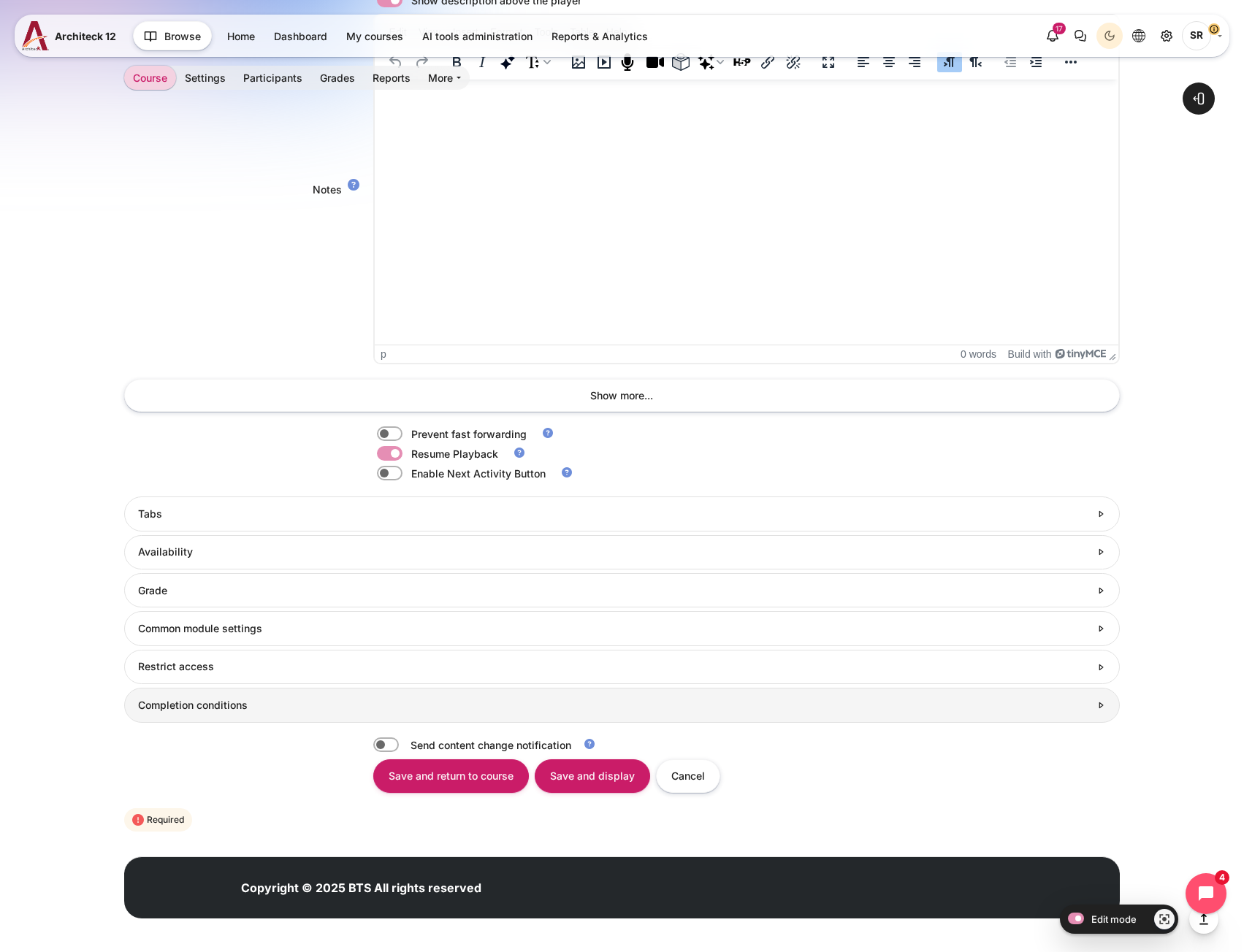
type input "Another Wrapping Up Conversation"
click at [236, 712] on h3 "Completion conditions" at bounding box center [613, 705] width 951 height 13
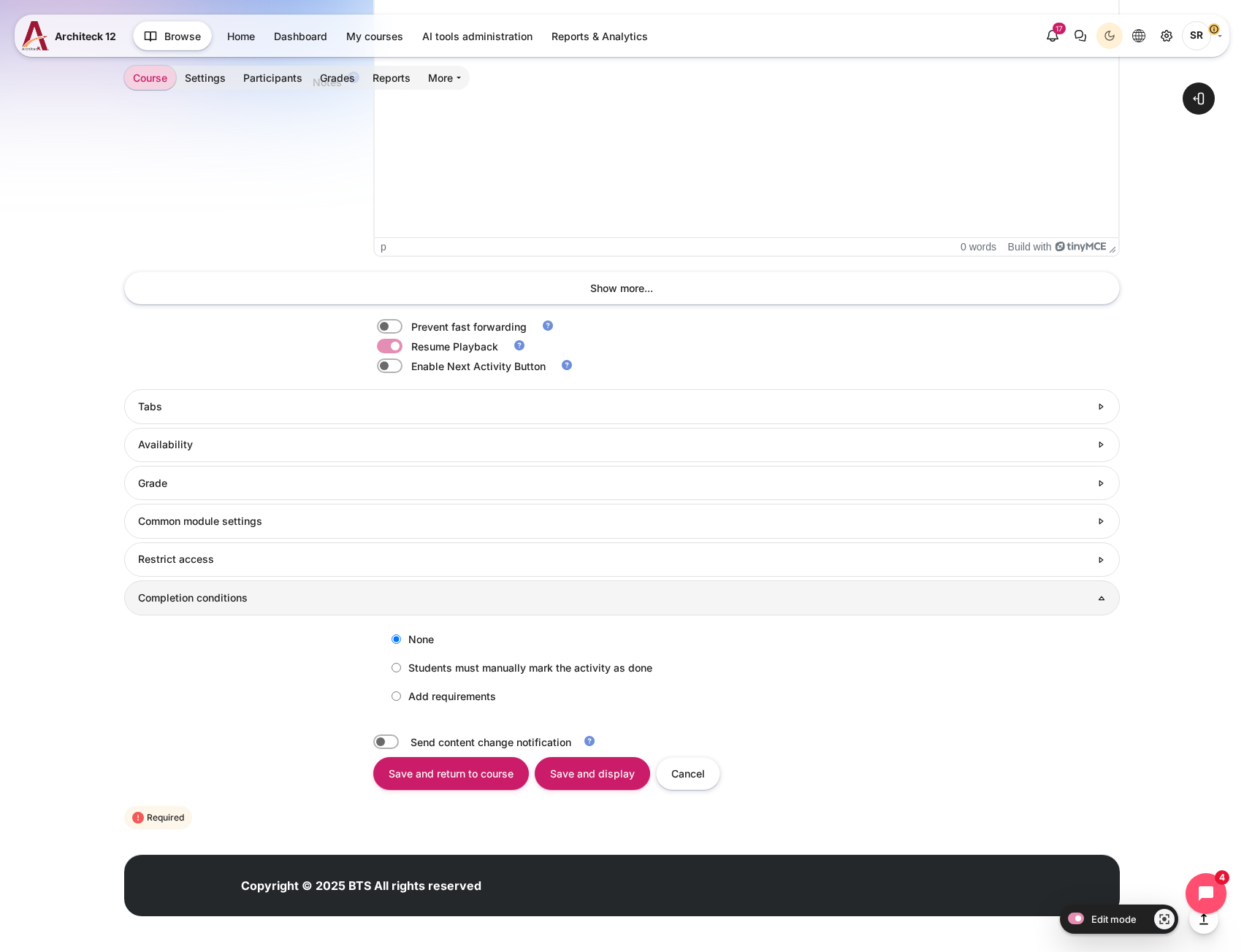
click at [402, 700] on label "Add requirements" at bounding box center [439, 696] width 112 height 24
click at [401, 700] on input "Add requirements" at bounding box center [396, 696] width 9 height 9
radio input "true"
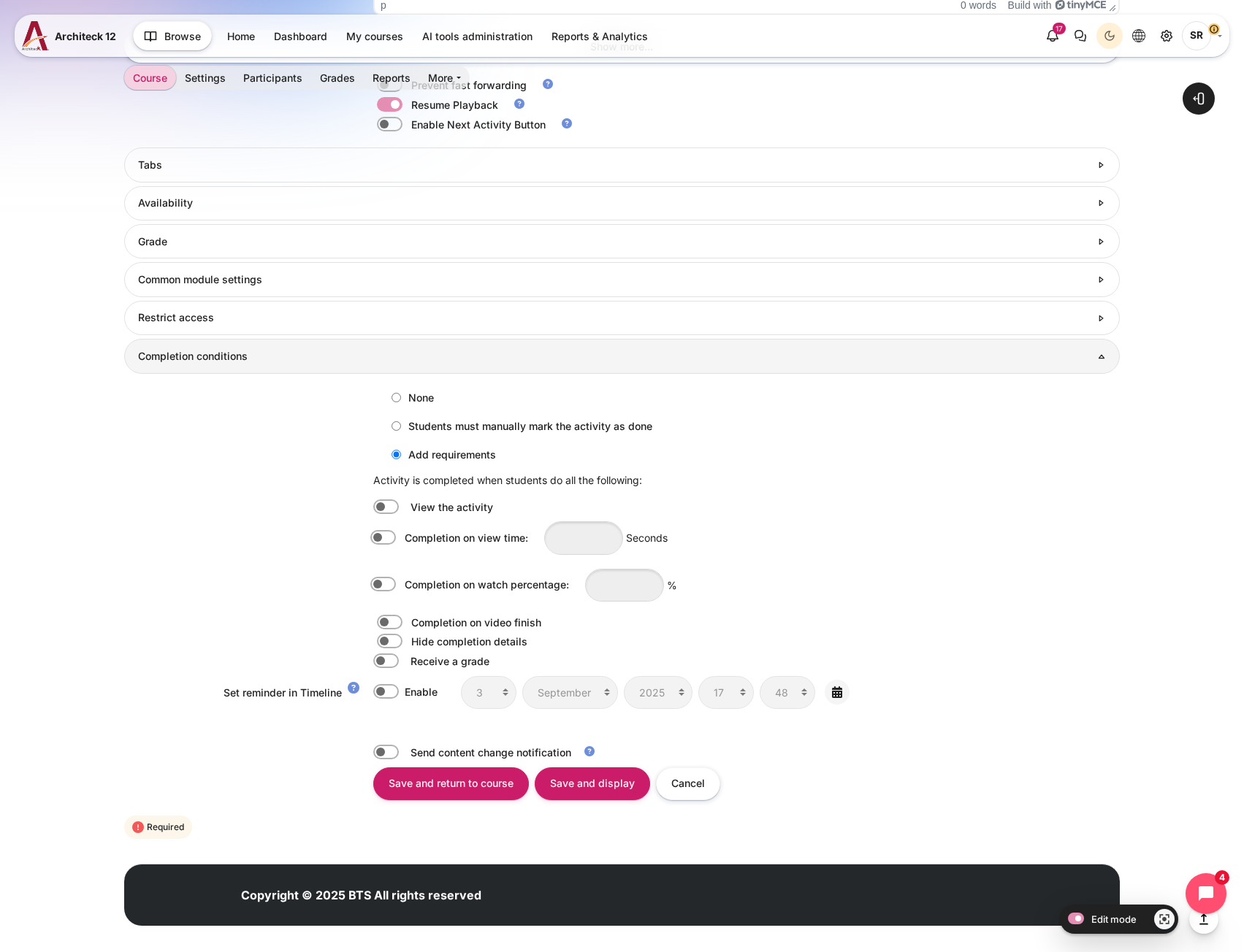
scroll to position [1530, 0]
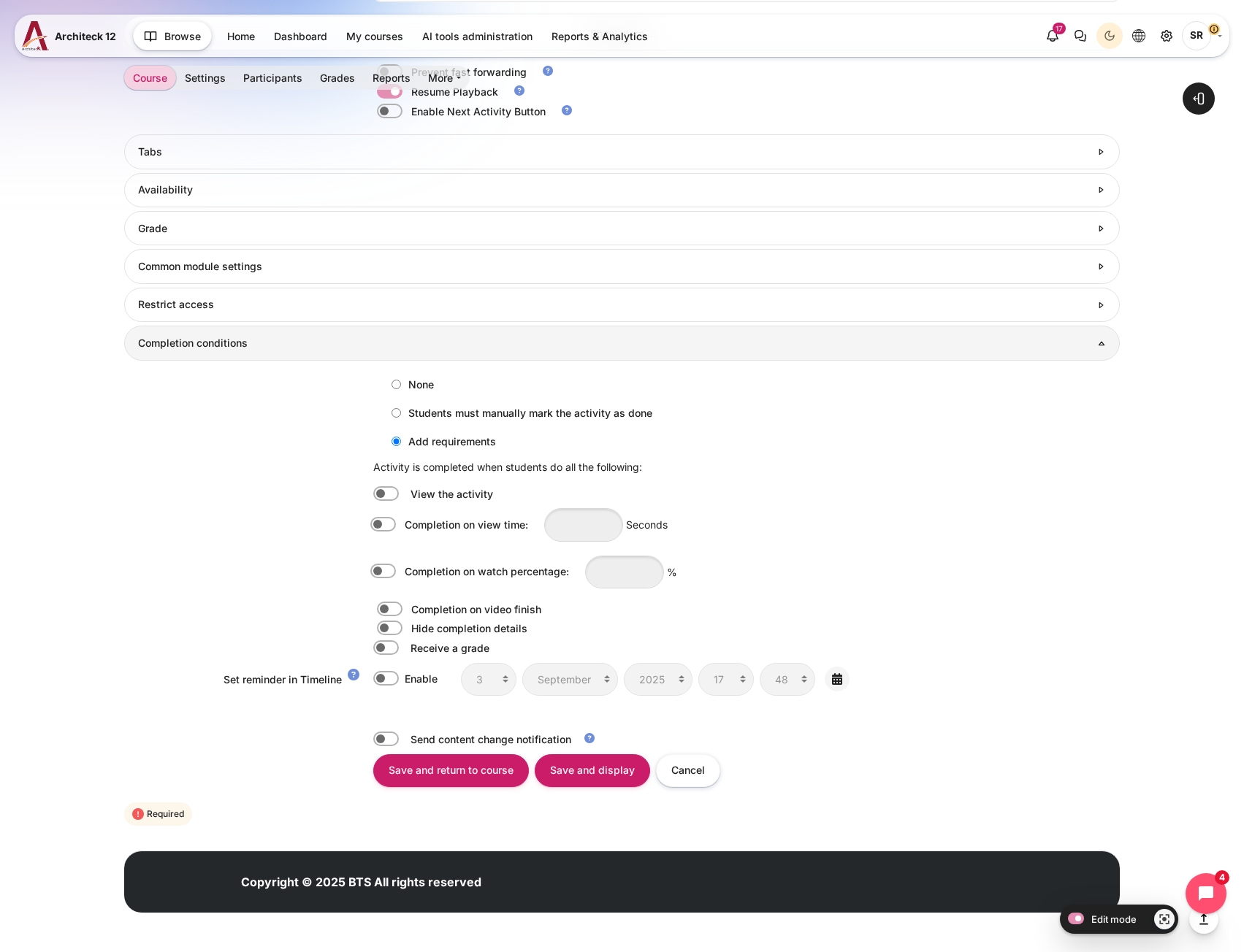
click at [402, 575] on label "Content" at bounding box center [403, 571] width 3 height 16
click at [391, 575] on input "Completion on watch percentage:" at bounding box center [386, 571] width 26 height 15
checkbox input "true"
click at [654, 576] on input "Content" at bounding box center [624, 572] width 79 height 33
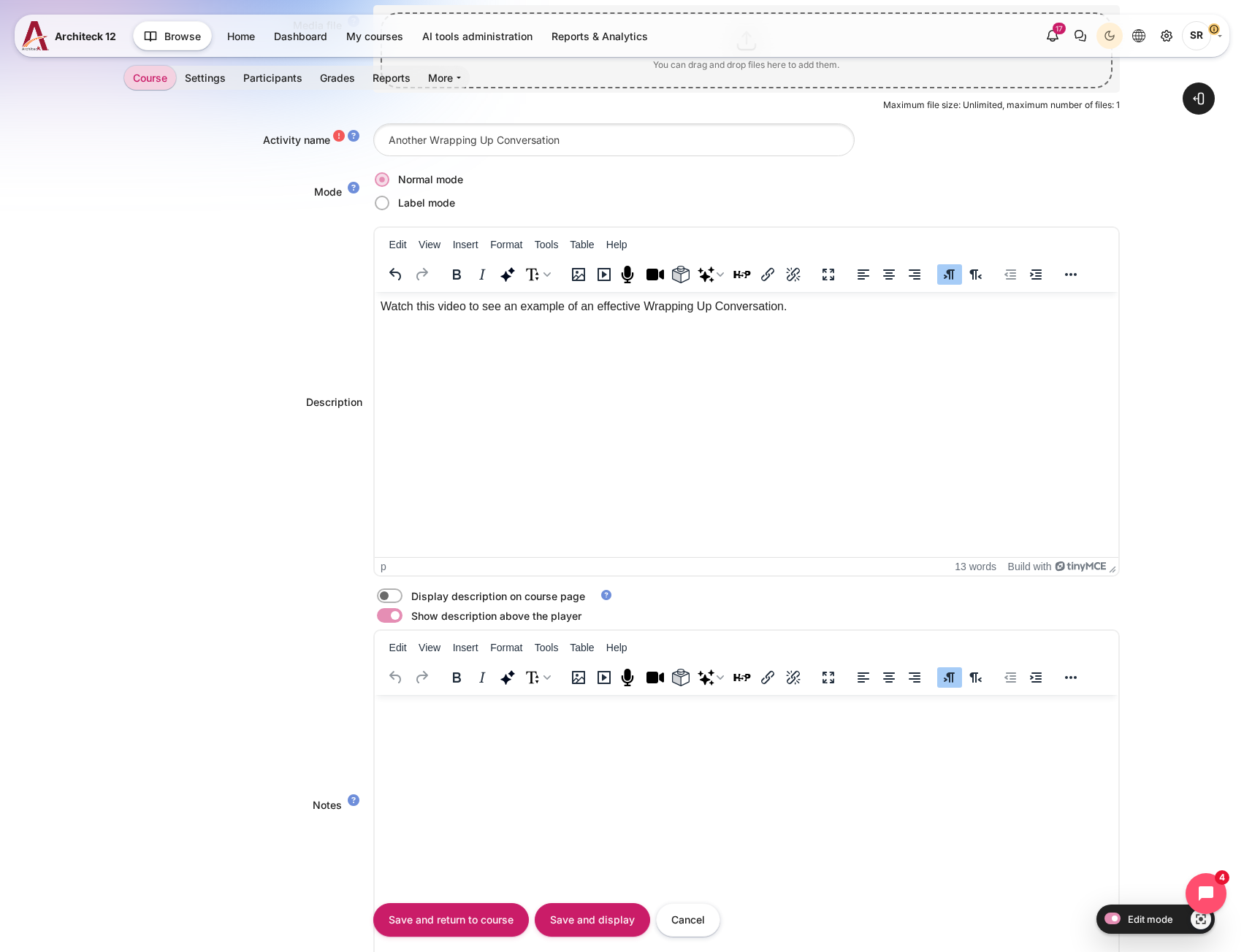
scroll to position [362, 0]
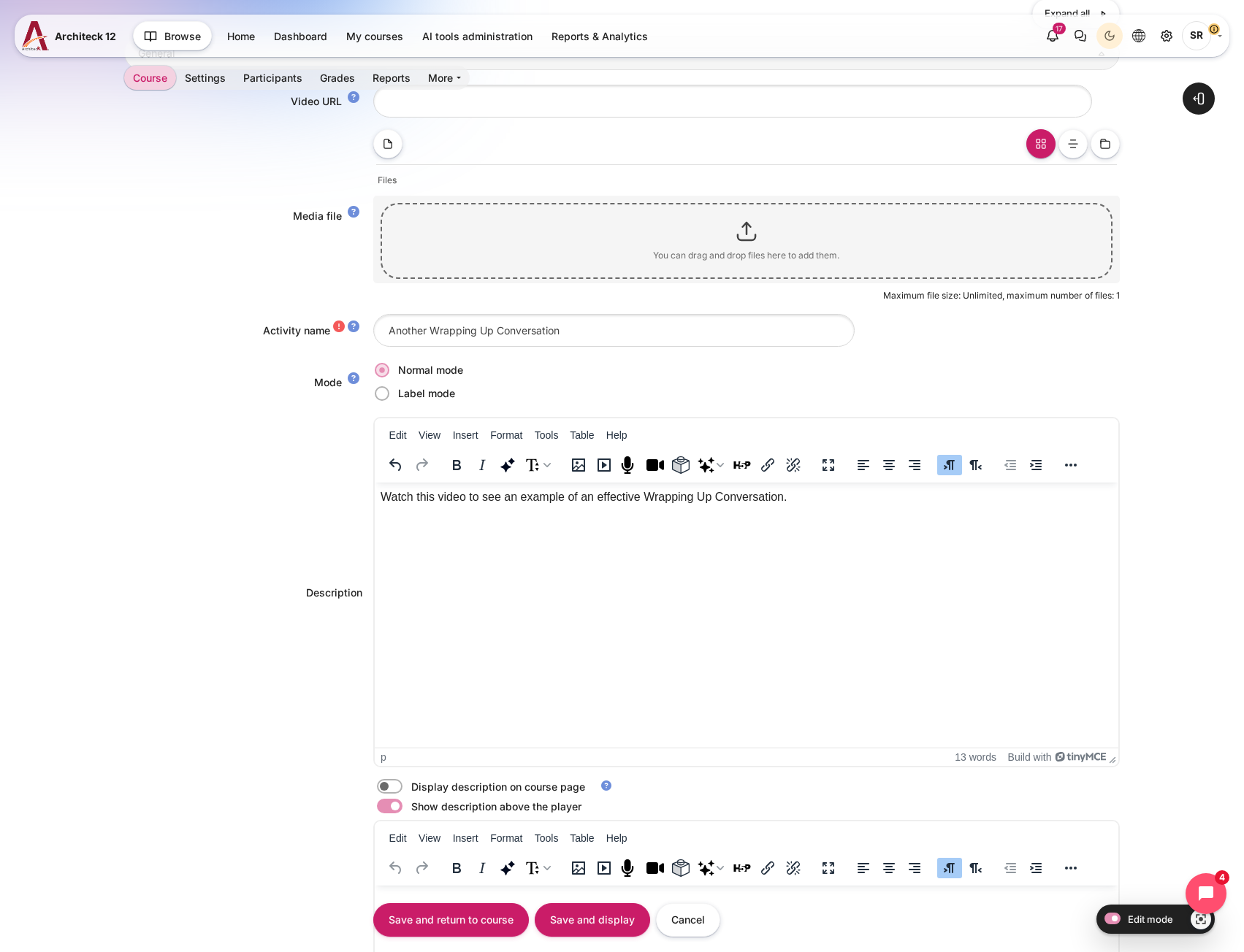
type input "80"
click at [408, 780] on label "Content" at bounding box center [410, 787] width 3 height 16
click at [403, 781] on input "Content" at bounding box center [415, 788] width 26 height 15
checkbox input "true"
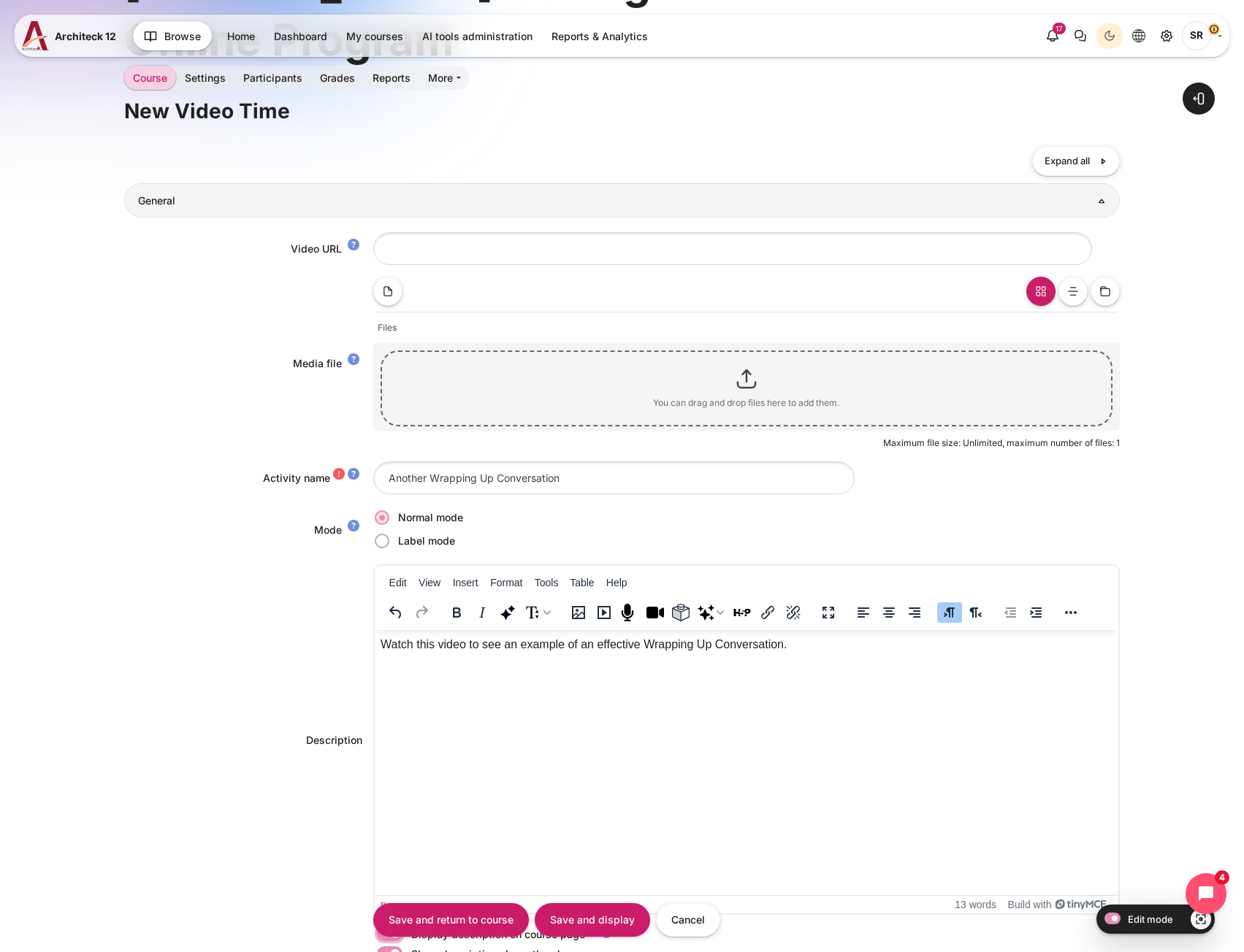
scroll to position [0, 0]
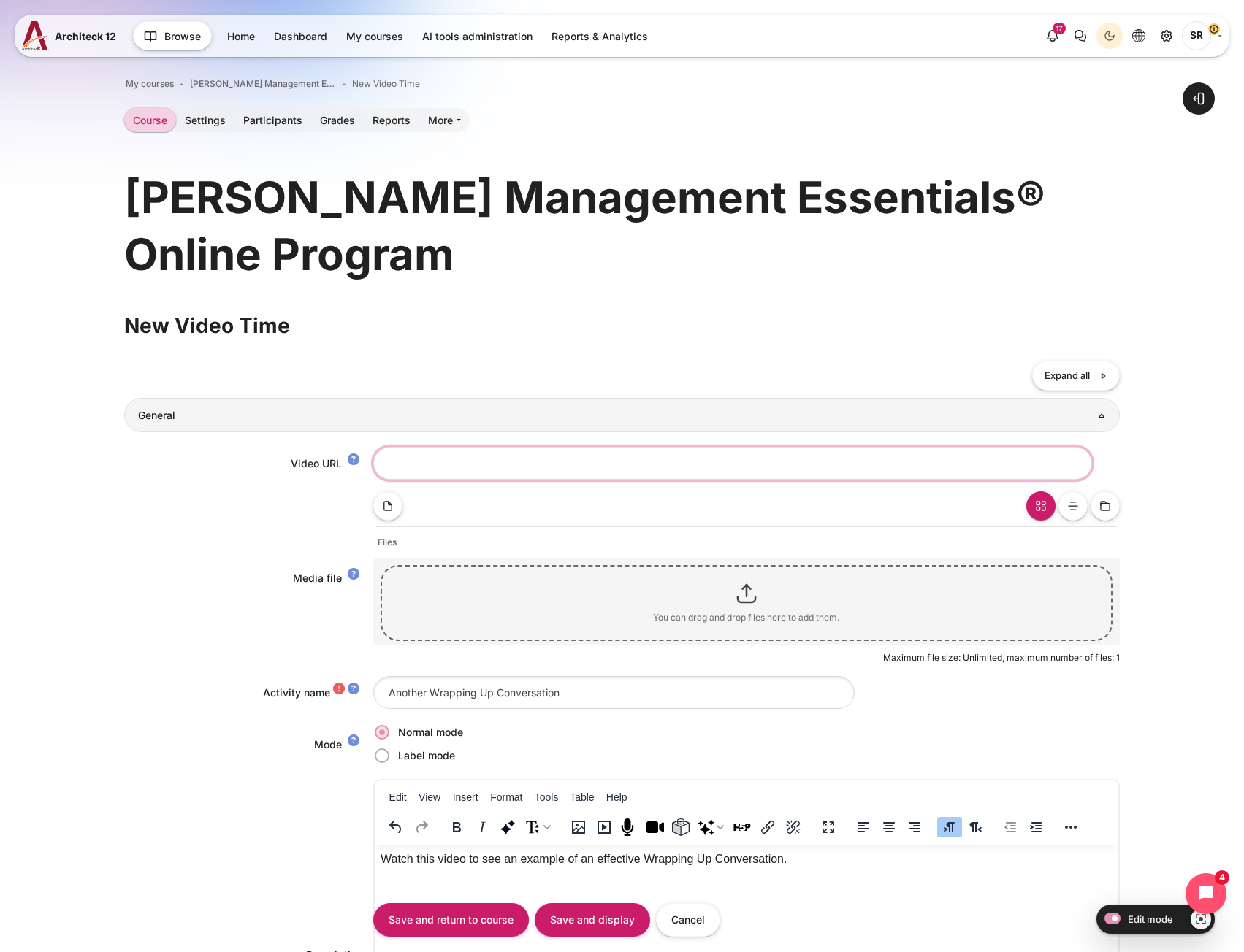
click at [462, 457] on input "Video URL" at bounding box center [732, 464] width 719 height 33
paste input "https://vimeo.com/1115432767/acf8f0bc44?share=copy"
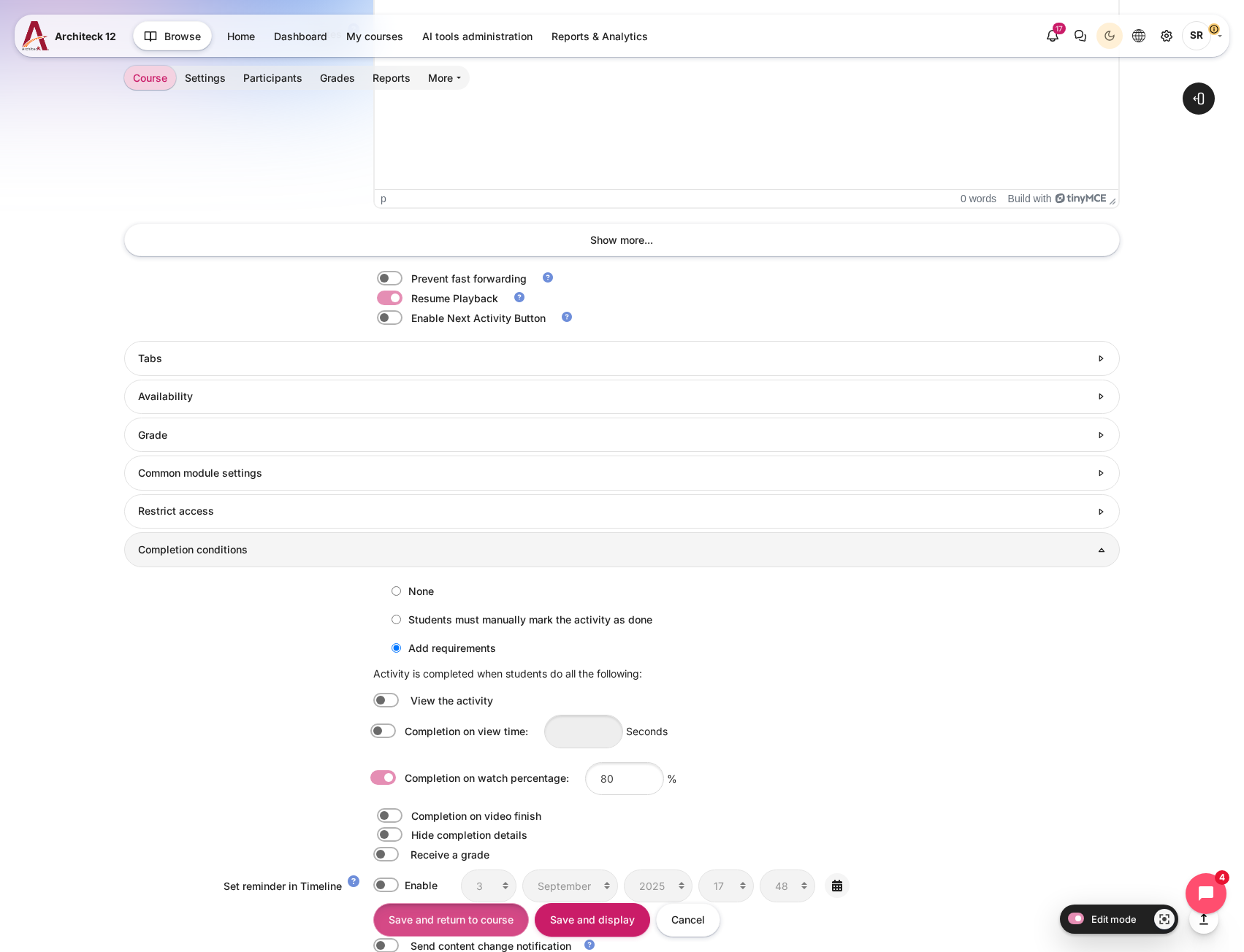
scroll to position [1530, 0]
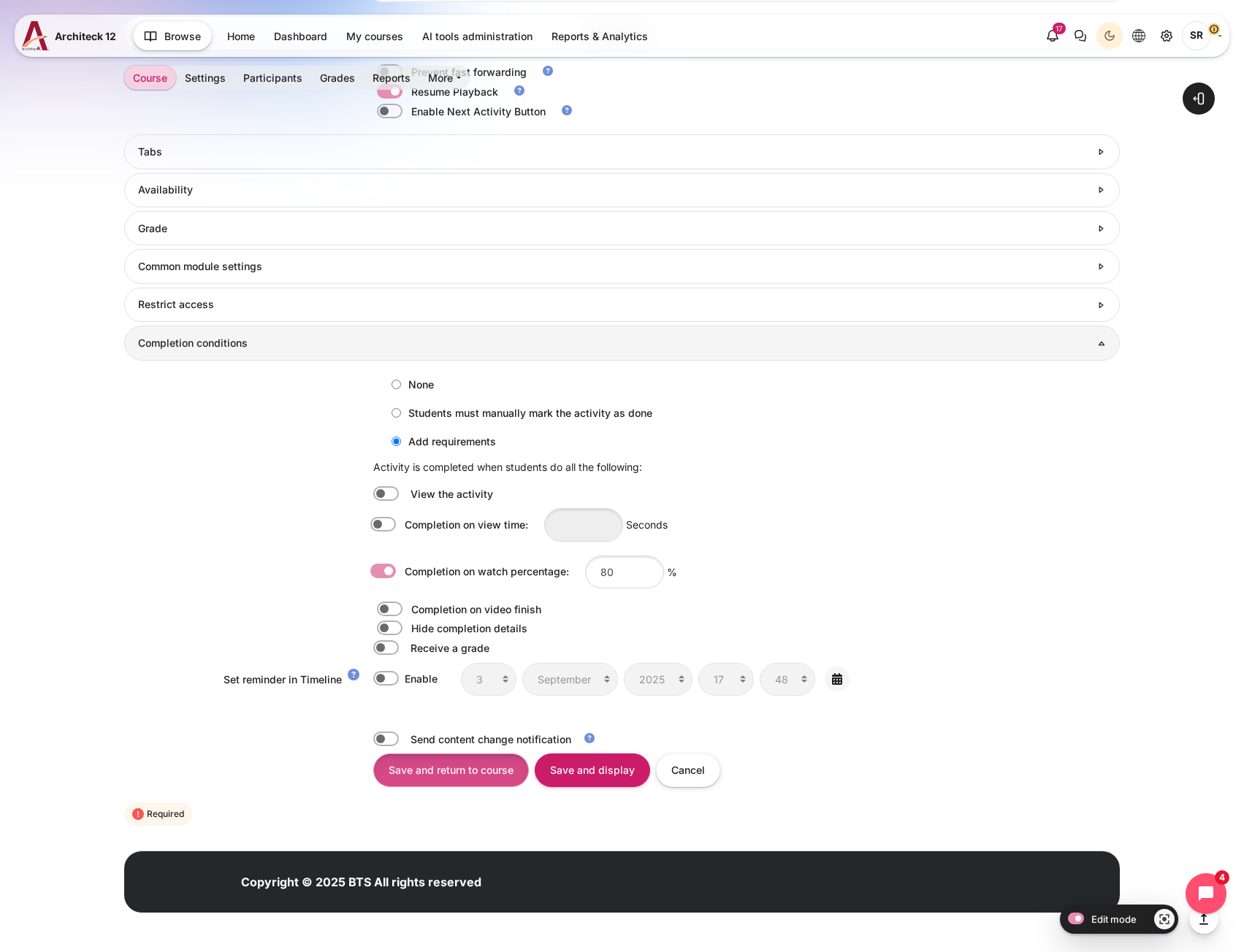
type input "https://vimeo.com/1115432767/acf8f0bc44?share=copy"
click at [489, 781] on input "Save and return to course" at bounding box center [450, 770] width 155 height 33
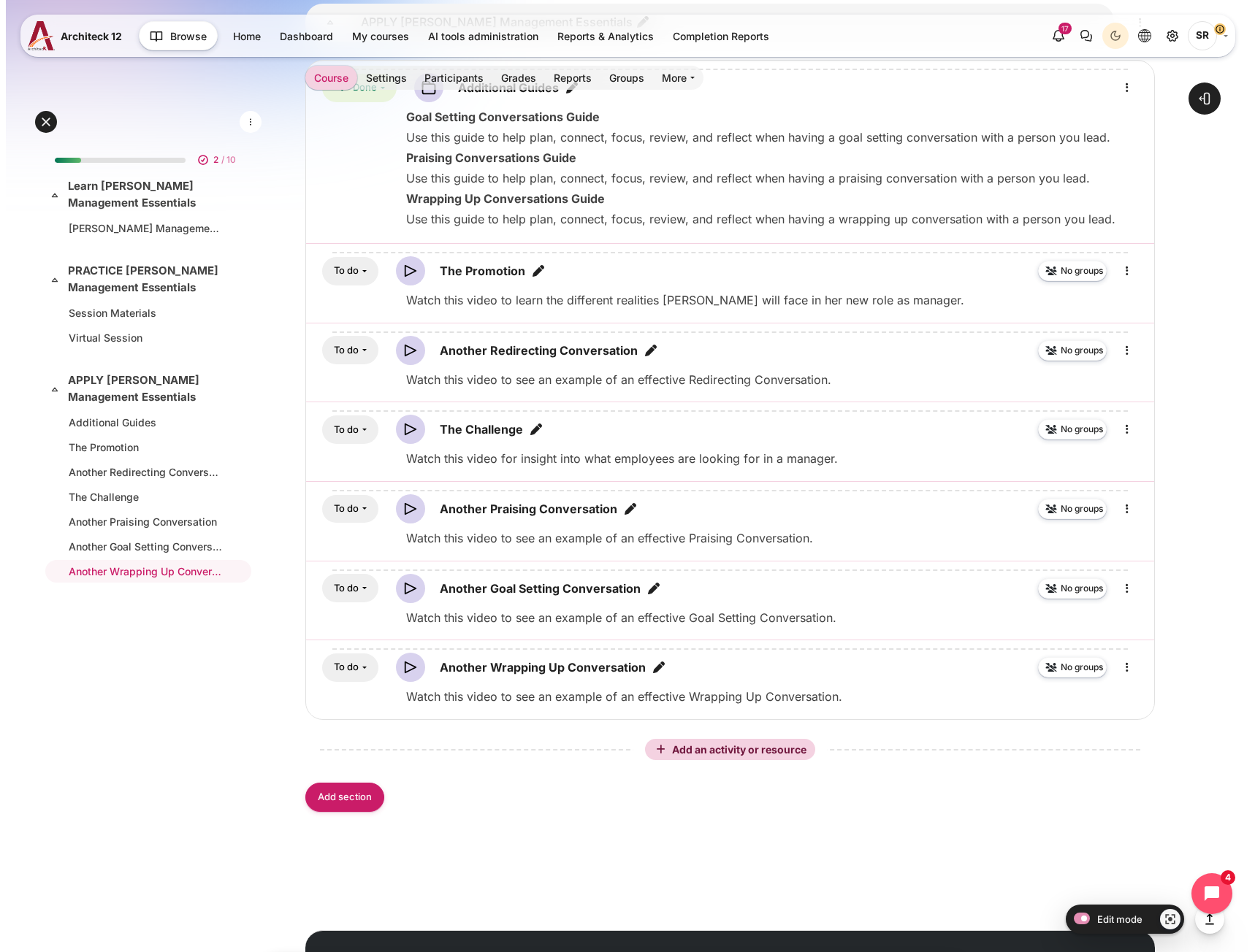
scroll to position [1412, 0]
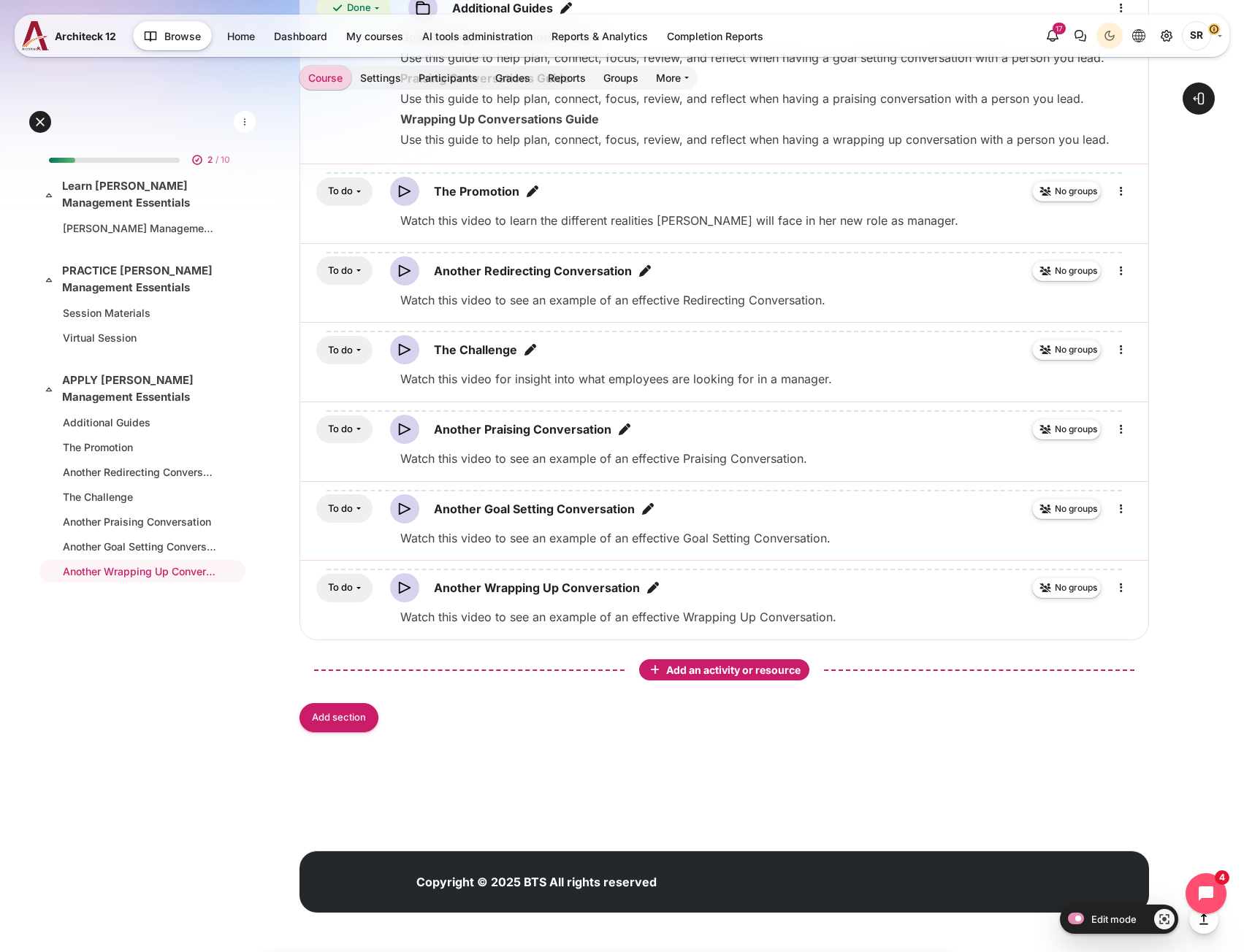
click at [756, 677] on div "Add an activity or resource" at bounding box center [724, 670] width 165 height 16
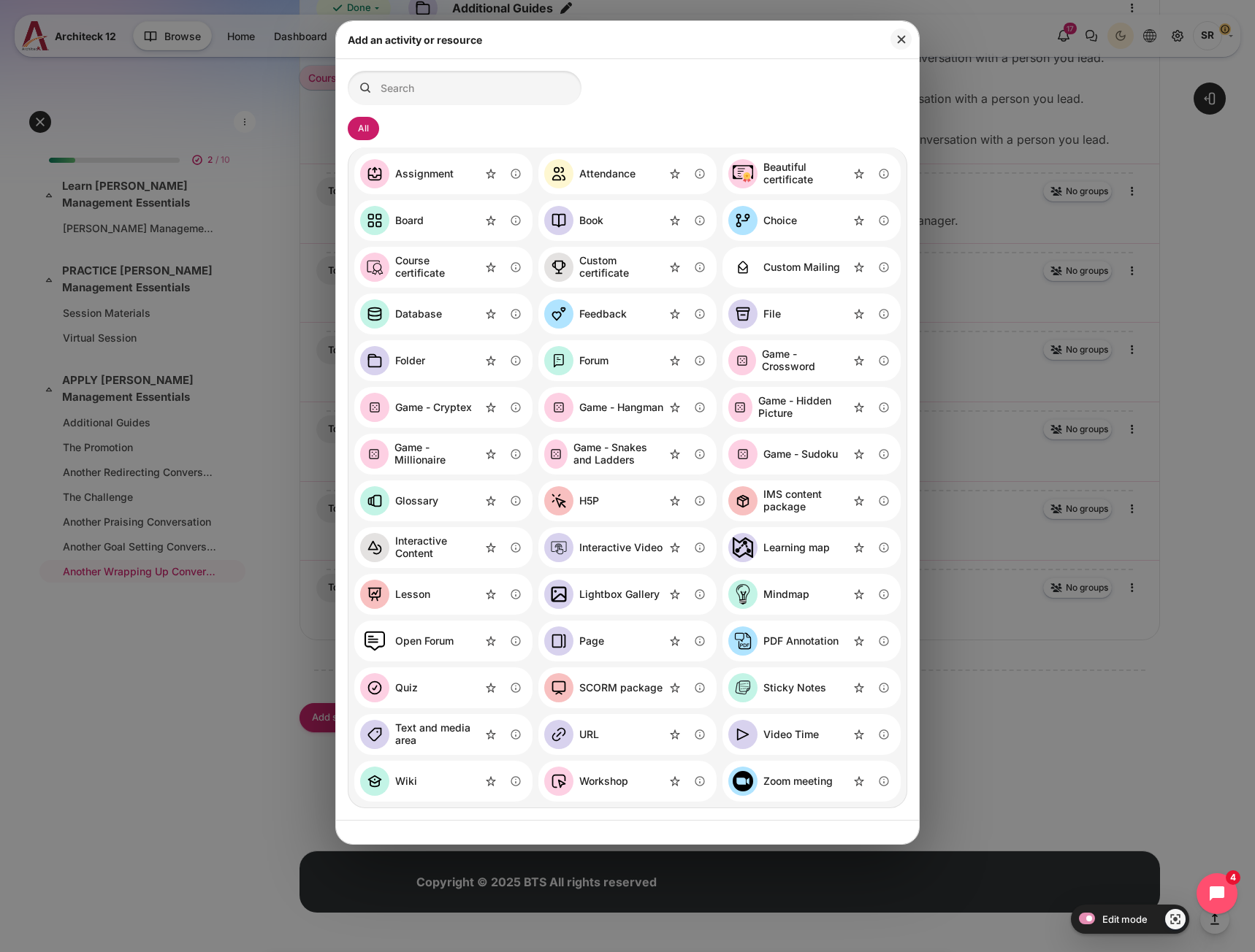
click at [615, 634] on div "Page" at bounding box center [628, 641] width 178 height 41
click at [592, 643] on div "Page" at bounding box center [592, 641] width 25 height 12
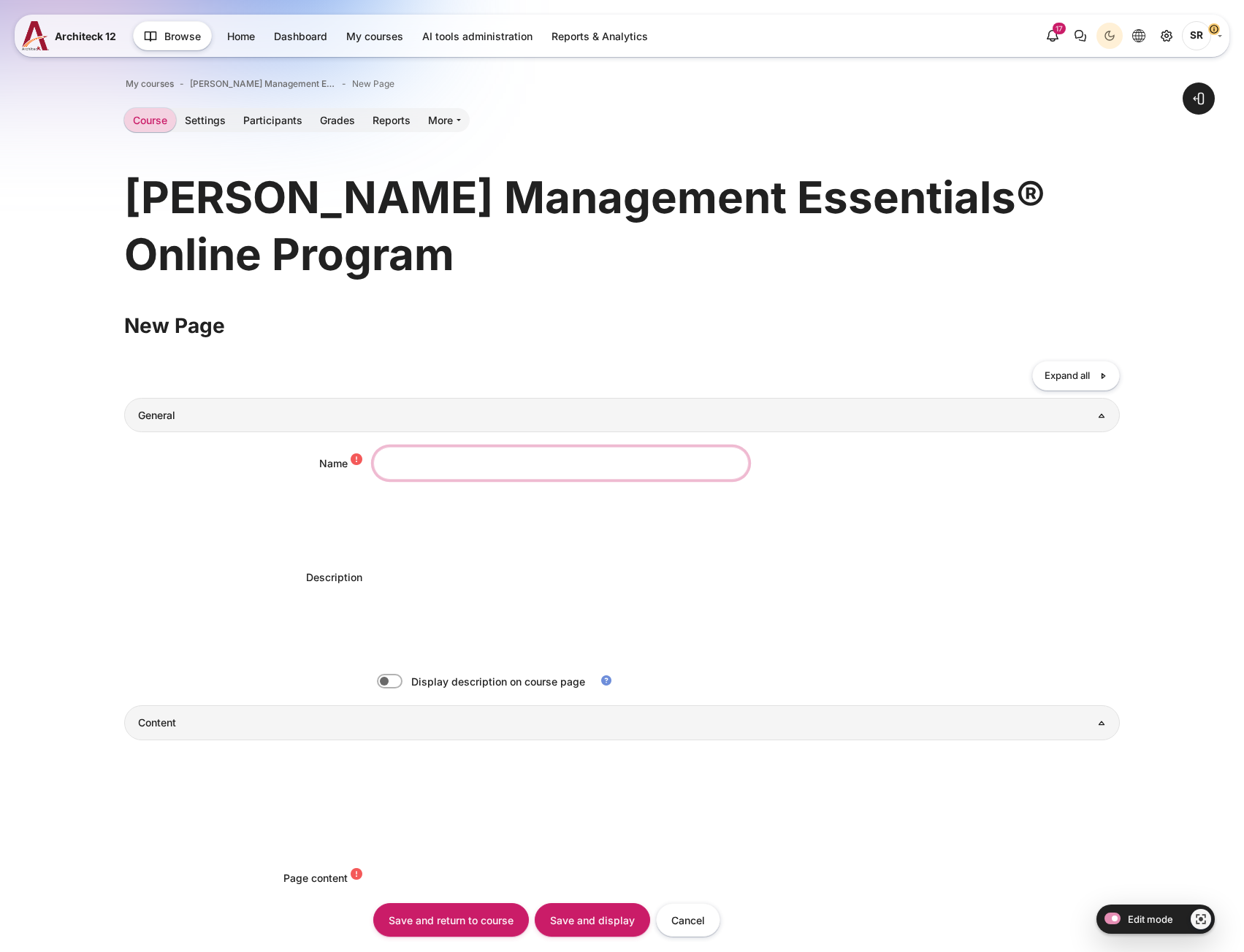
click at [413, 470] on input "Name" at bounding box center [560, 464] width 375 height 33
paste input "eLearning"
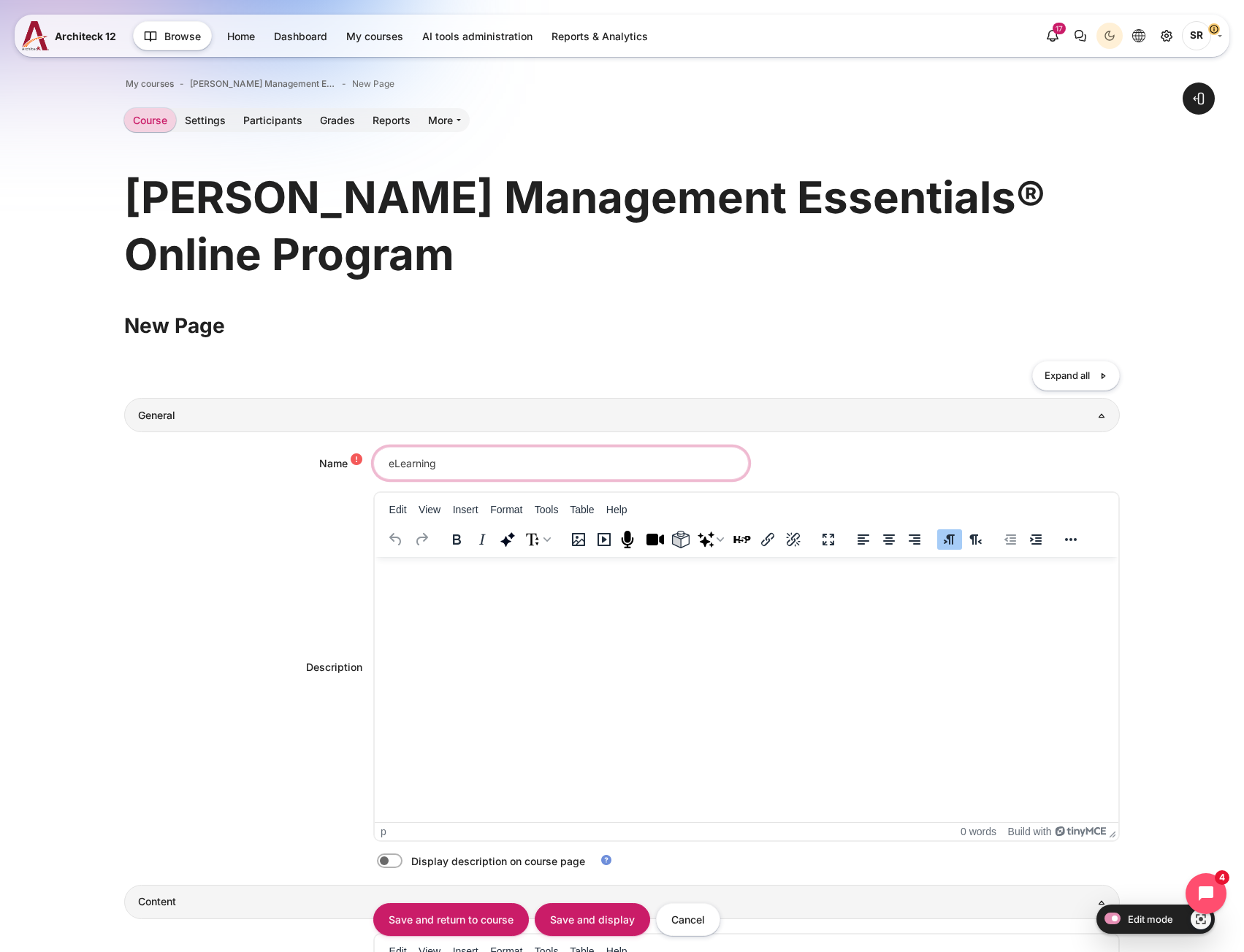
type input "eLearning"
click at [418, 586] on html at bounding box center [745, 571] width 744 height 29
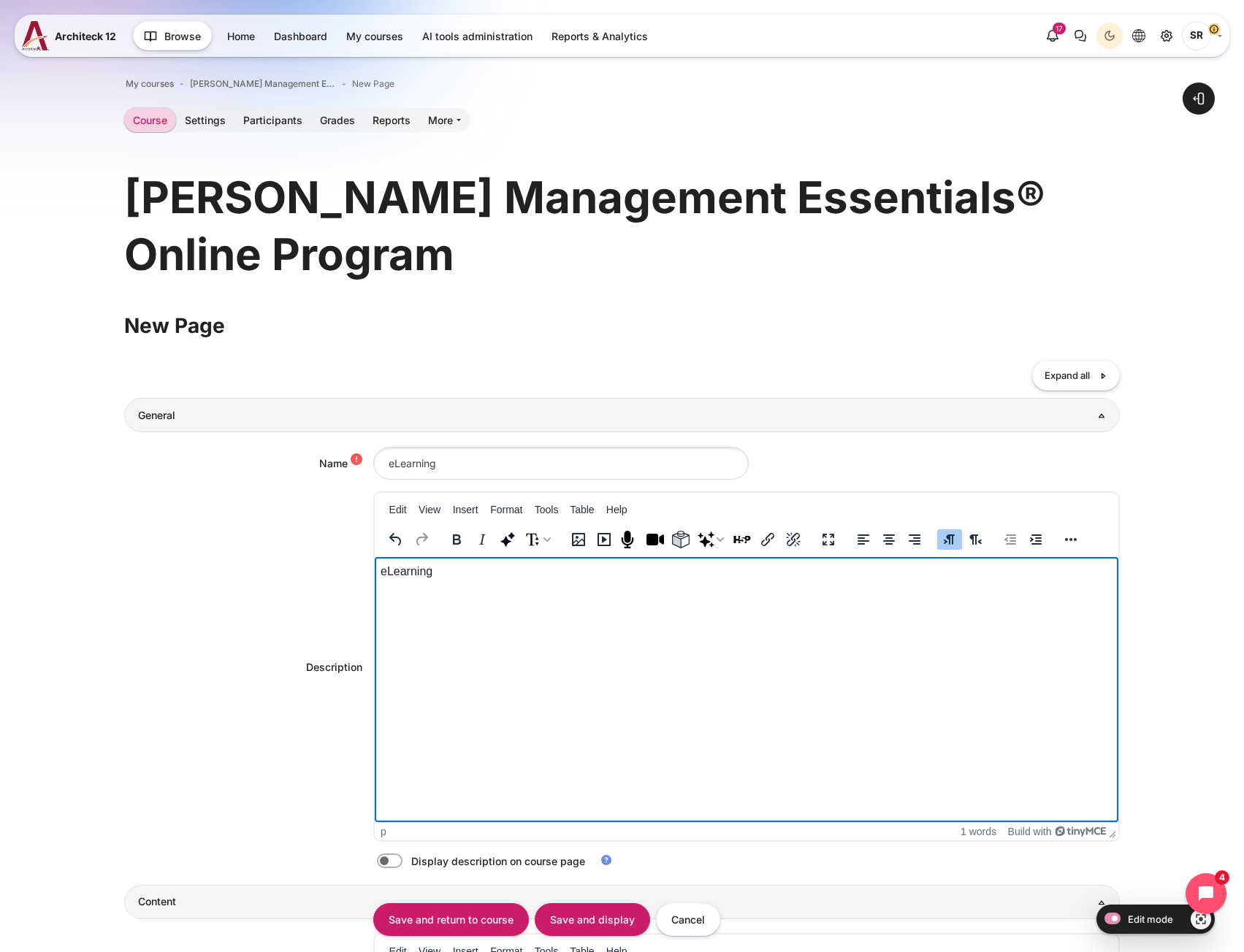
click at [525, 574] on p "eLearning" at bounding box center [746, 572] width 732 height 17
paste body "Rich text area. Press ALT-0 for help."
click at [382, 570] on p "Blanchard Management Essentials Challenge" at bounding box center [746, 572] width 732 height 17
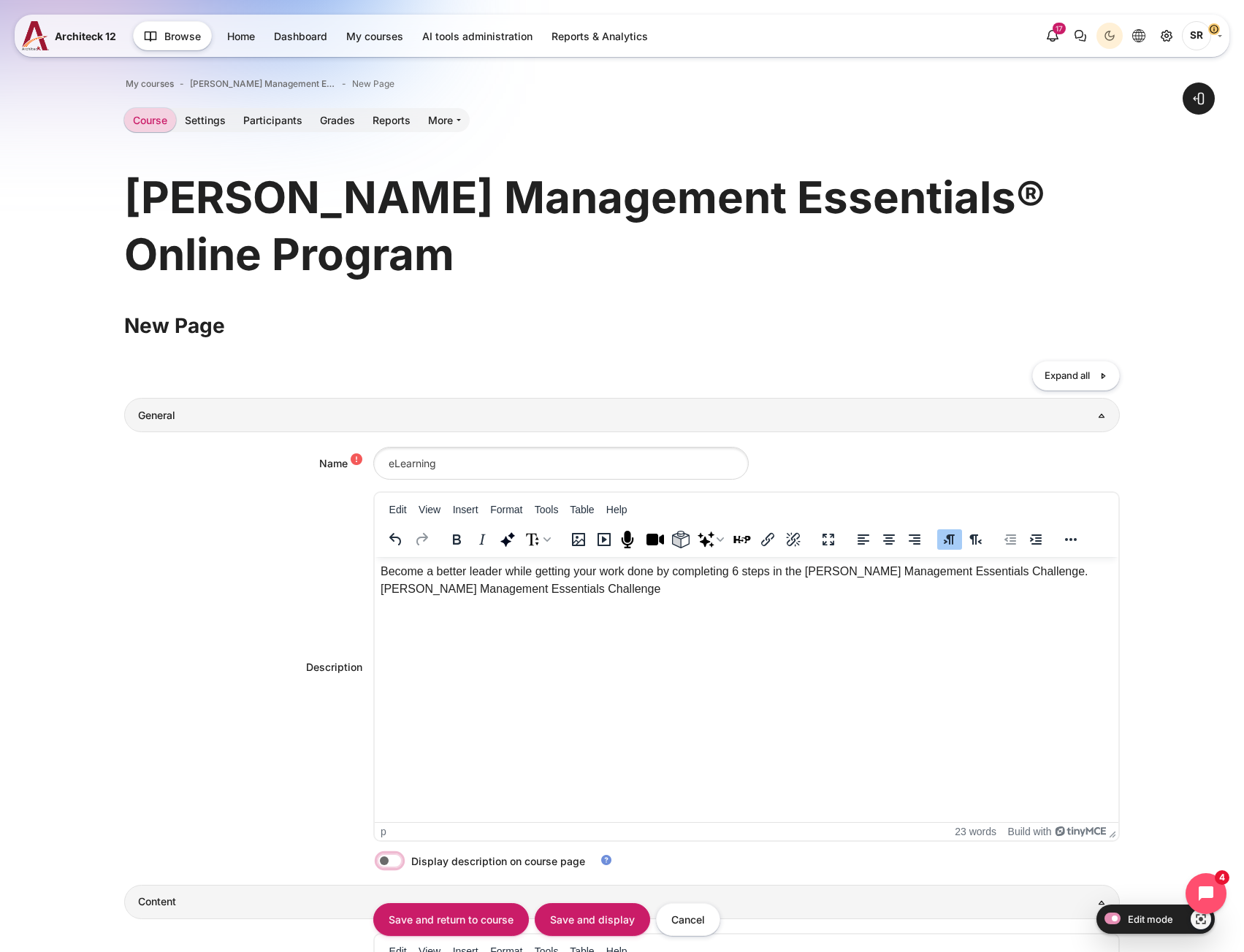
click at [403, 861] on input "Content" at bounding box center [415, 863] width 26 height 15
checkbox input "true"
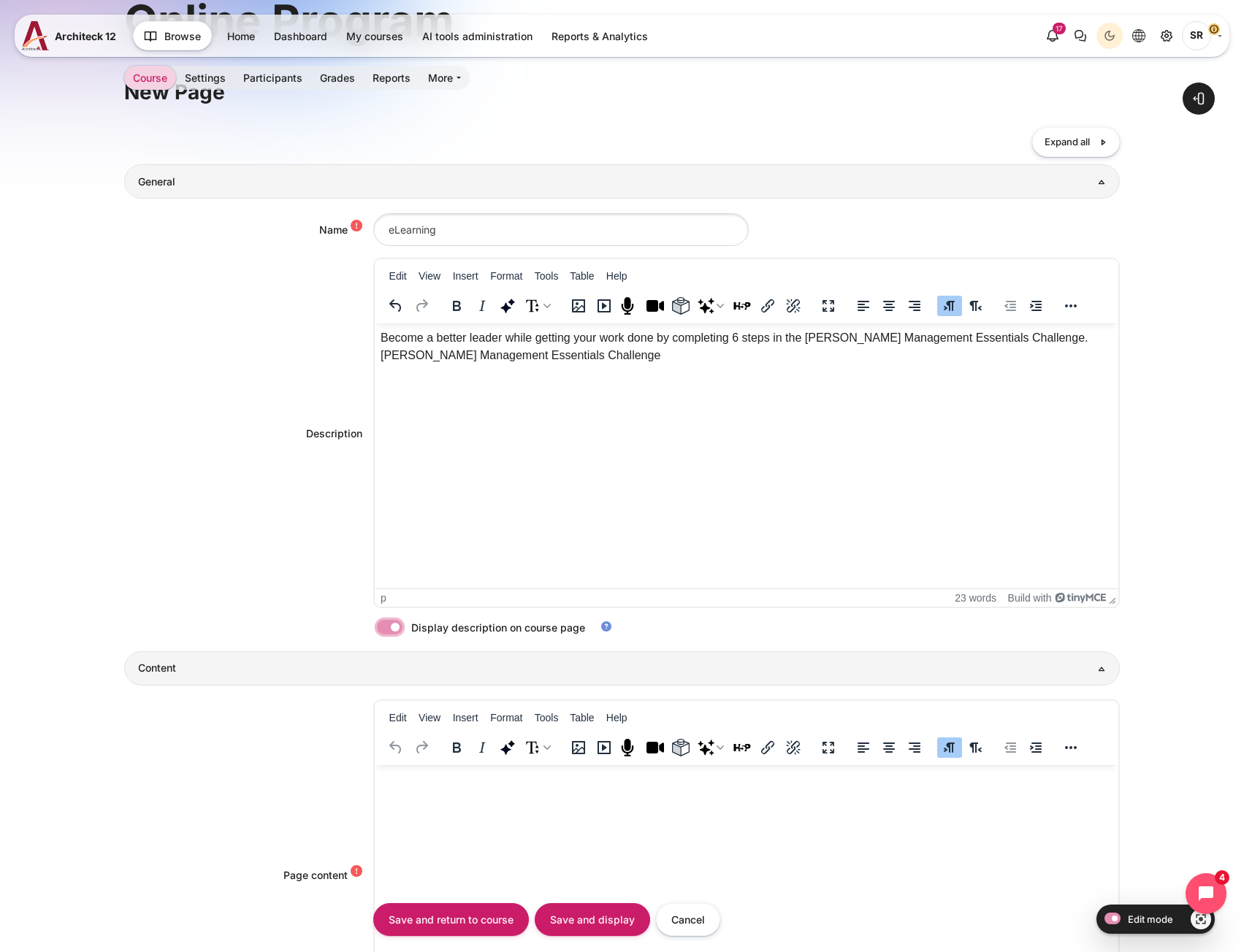
scroll to position [219, 0]
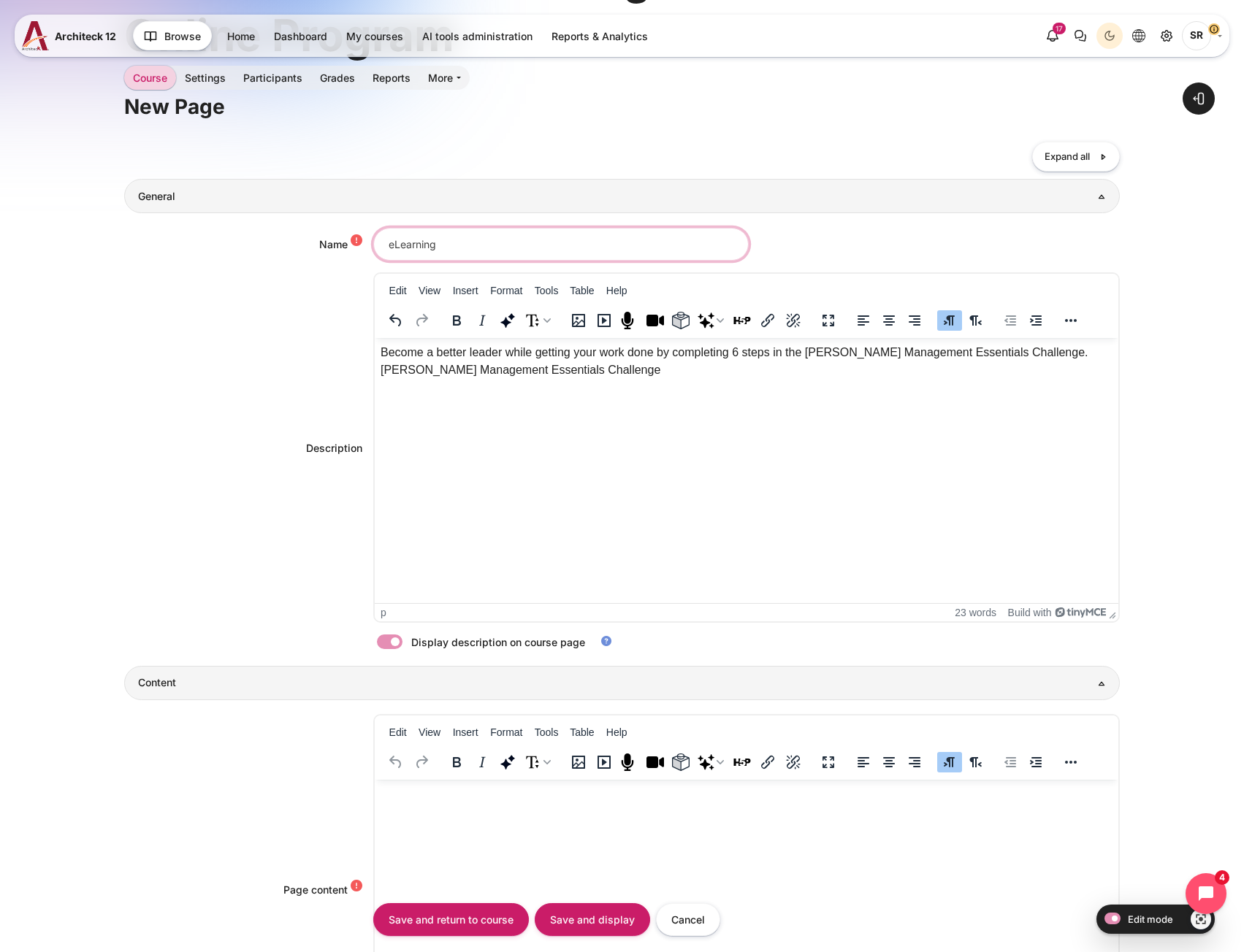
click at [460, 243] on input "eLearning" at bounding box center [560, 244] width 375 height 33
drag, startPoint x: 443, startPoint y: 240, endPoint x: 506, endPoint y: 243, distance: 63.1
click at [506, 243] on input "eLearning (์Not File Want )" at bounding box center [560, 244] width 375 height 33
paste input "files to request from Blanchard."
click at [442, 243] on input "eLearning (์No files to request from Blanchard. )" at bounding box center [560, 244] width 375 height 33
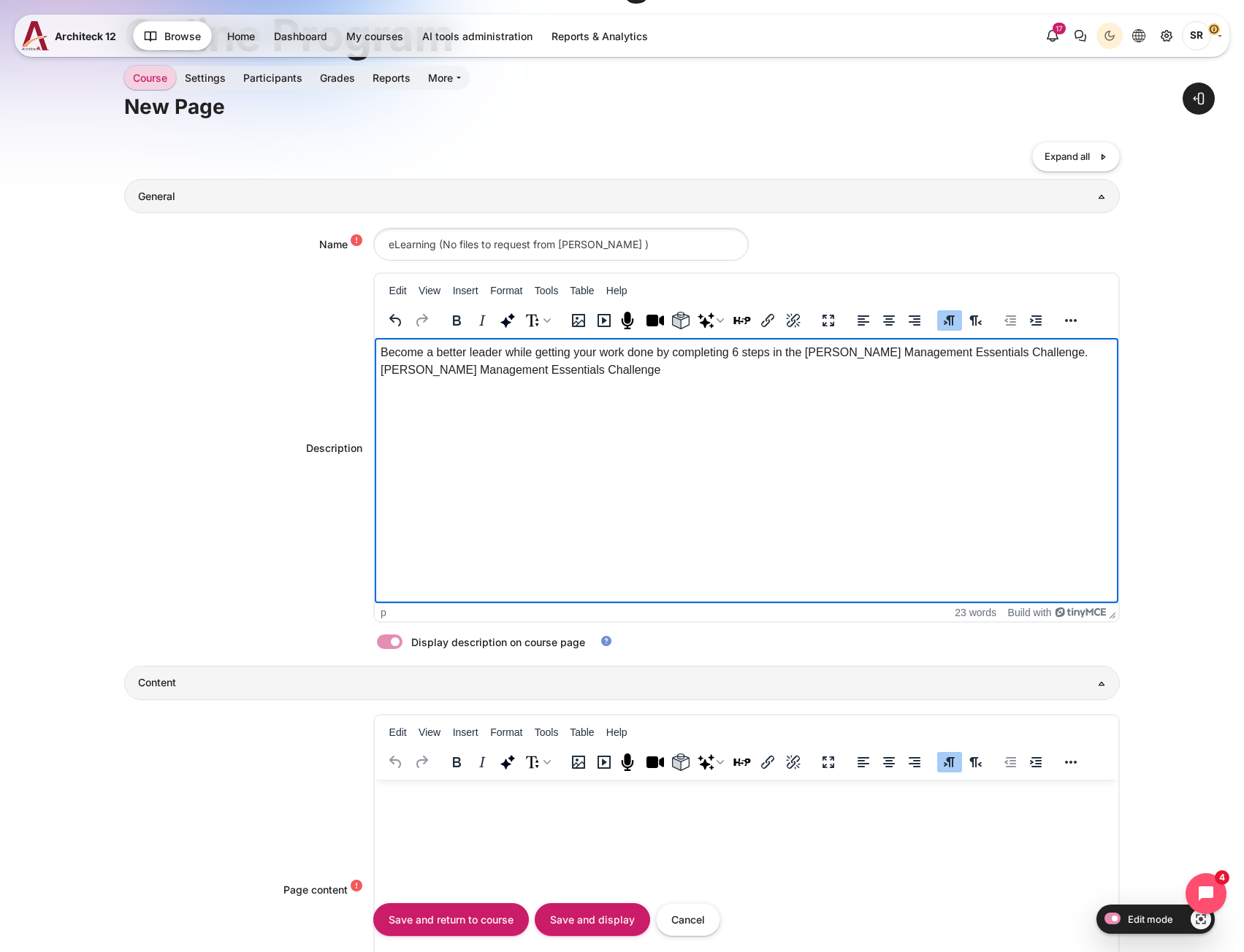
click at [644, 385] on html "Become a better leader while getting your work done by completing 6 steps in th…" at bounding box center [745, 361] width 744 height 47
click at [659, 420] on html "Become a better leader while getting your work done by completing 6 steps in th…" at bounding box center [745, 378] width 744 height 82
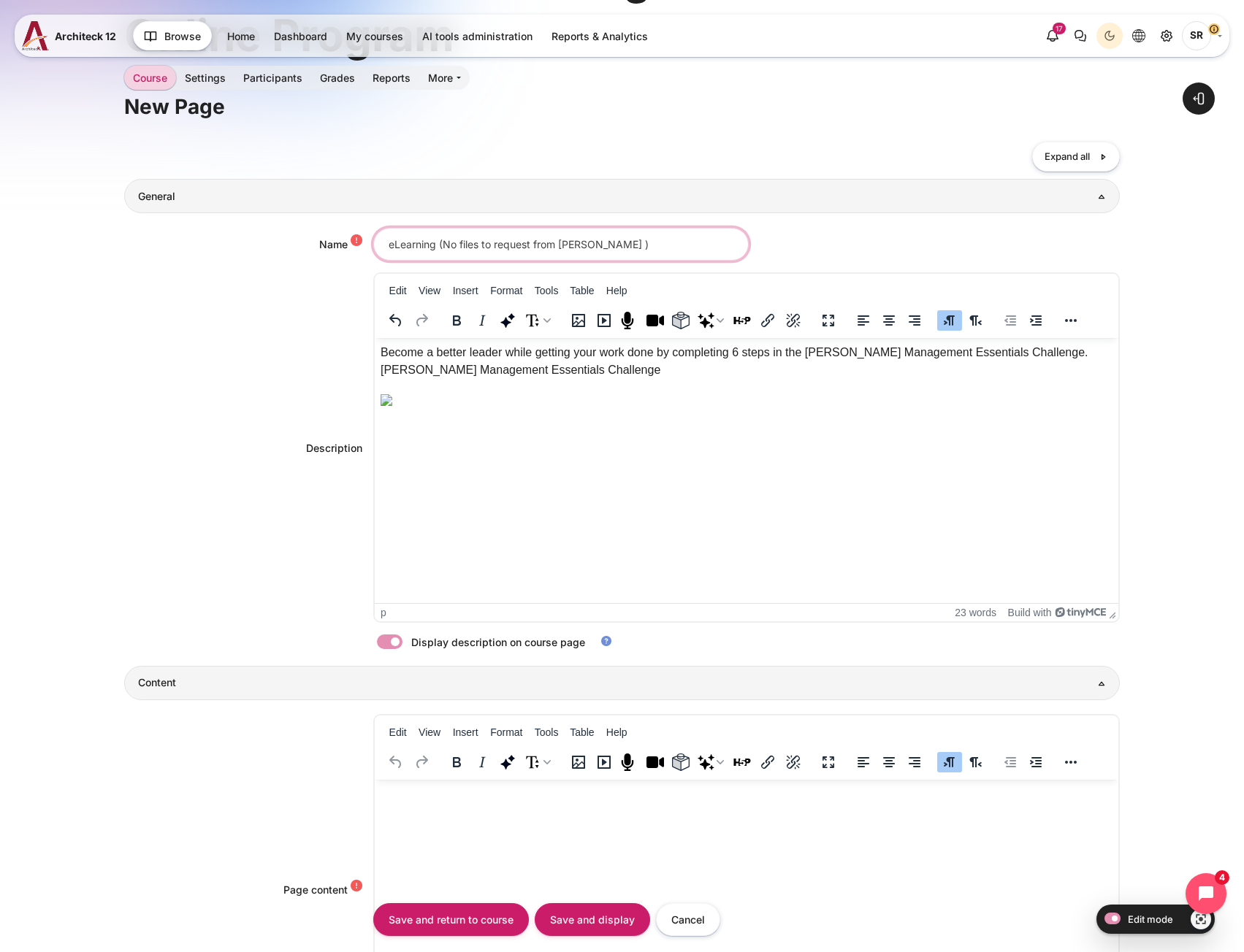
click at [647, 244] on input "eLearning (No files to request from Blanchard. )" at bounding box center [560, 244] width 375 height 33
click at [613, 243] on input "eLearning (No files to request from Blanchard. )" at bounding box center [560, 244] width 375 height 33
click at [639, 247] on input "eLearning (No files to request from Blanchard.)" at bounding box center [560, 244] width 375 height 33
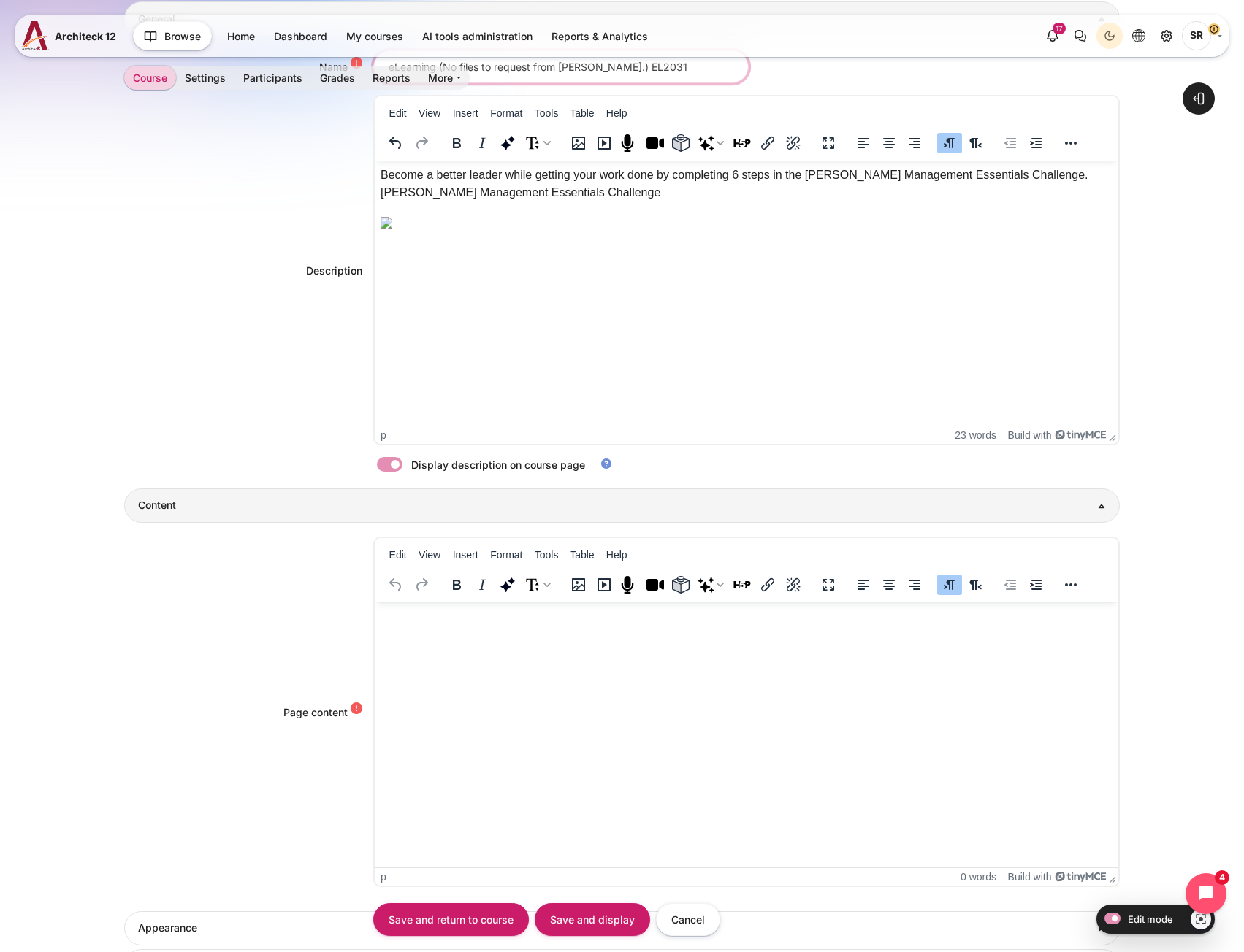
scroll to position [438, 0]
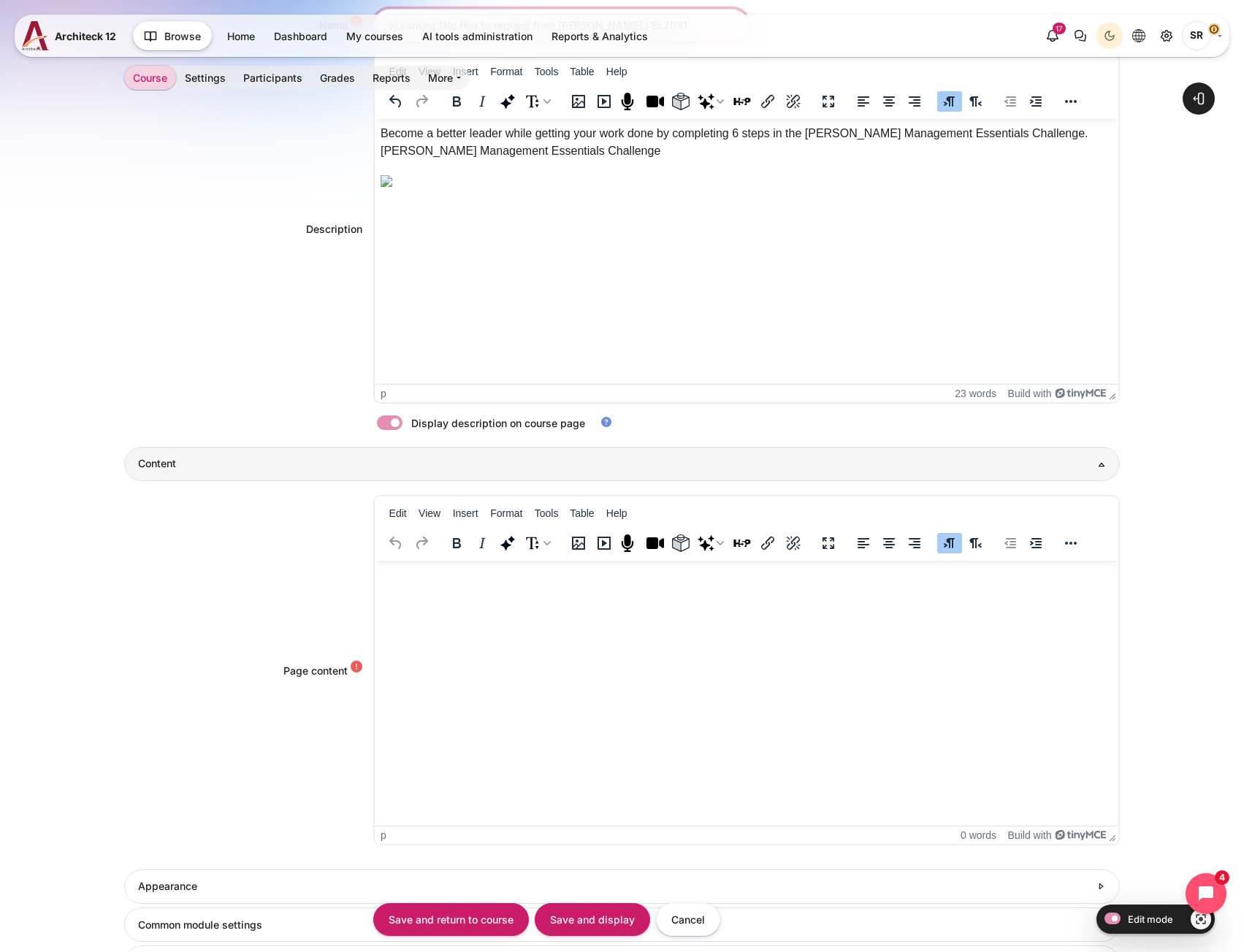
type input "eLearning (No files to request from [PERSON_NAME].) EL2031"
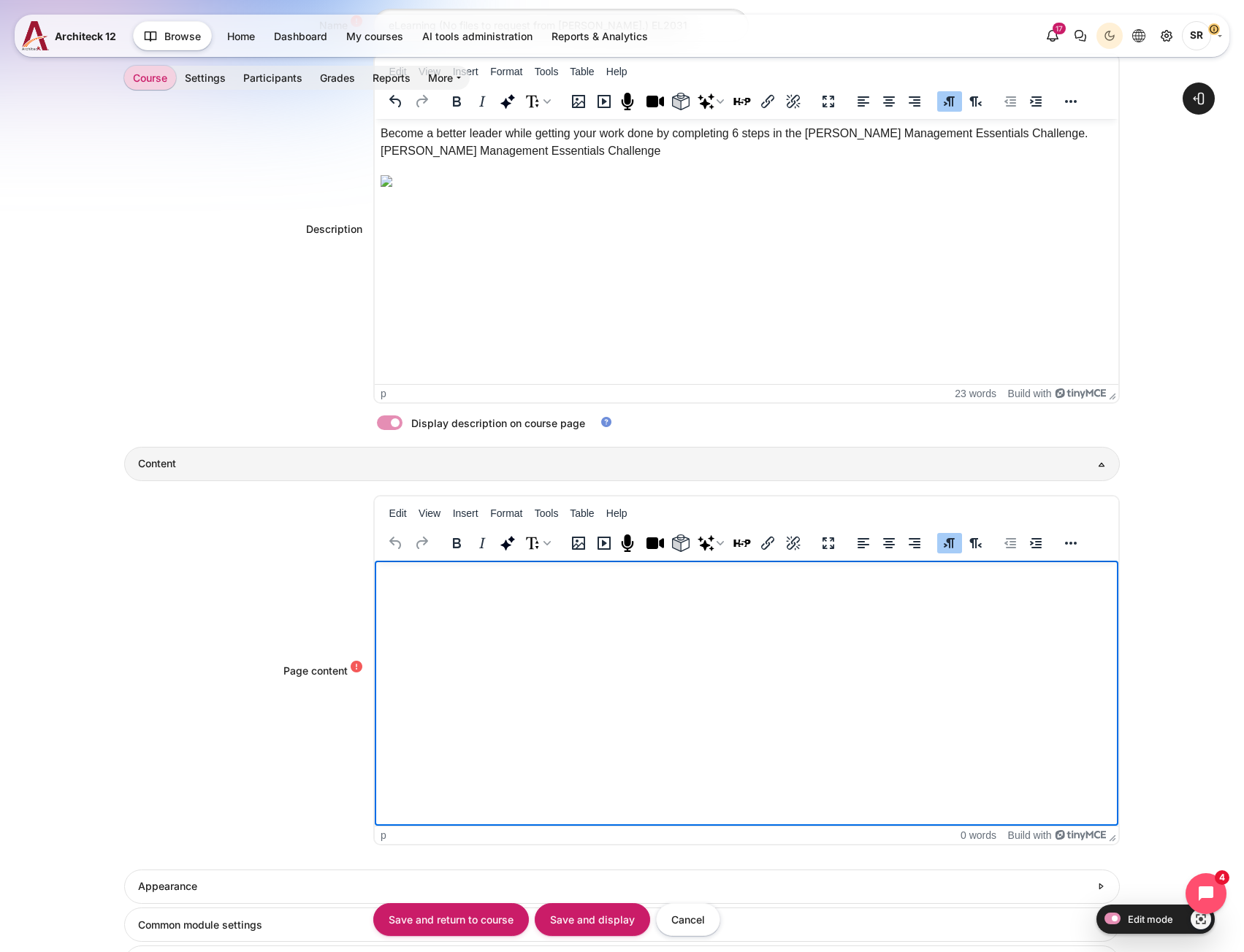
click at [472, 590] on html at bounding box center [745, 575] width 744 height 29
paste body "Rich text area. Press ALT-0 for help."
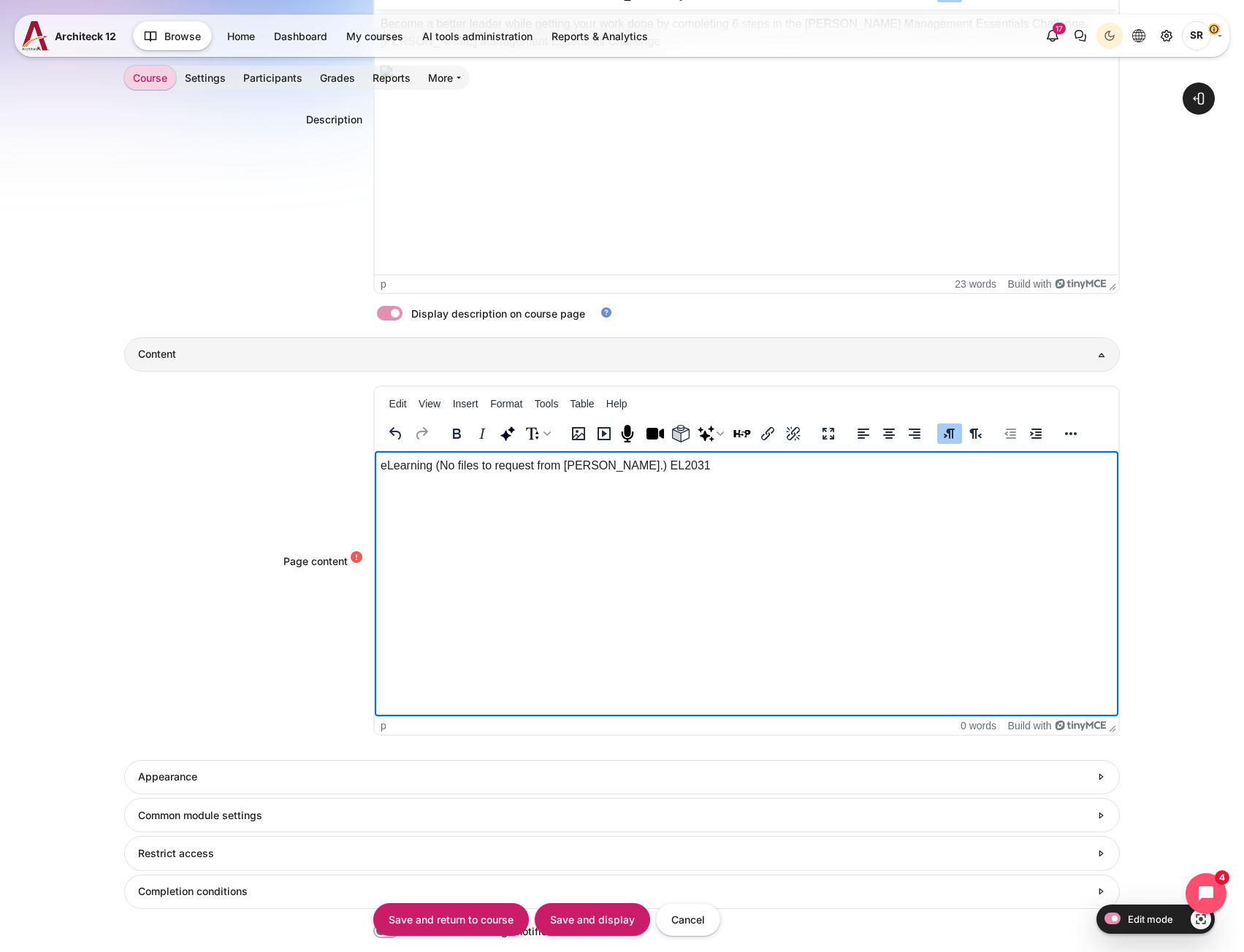
scroll to position [741, 0]
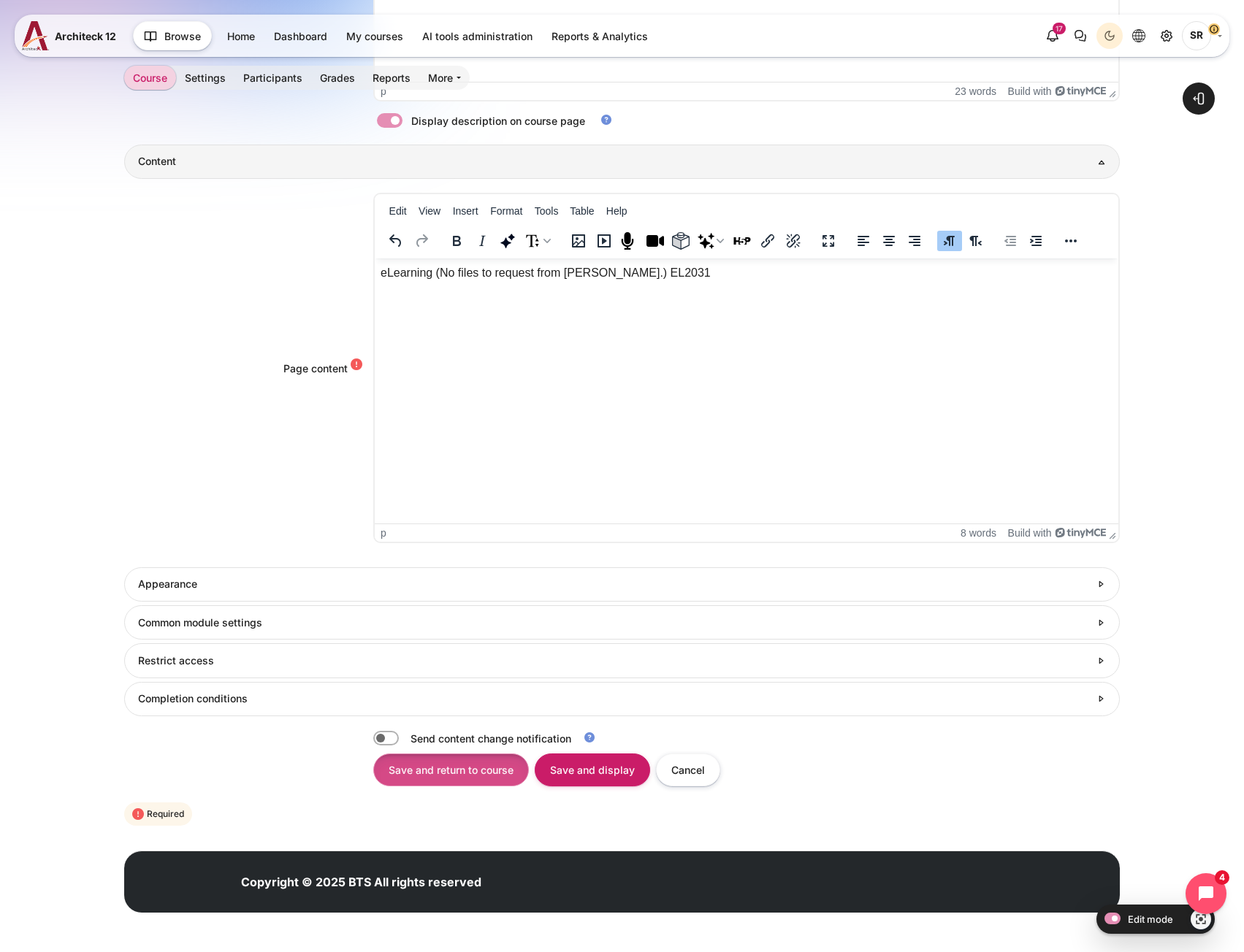
click at [460, 761] on input "Save and return to course" at bounding box center [450, 770] width 155 height 33
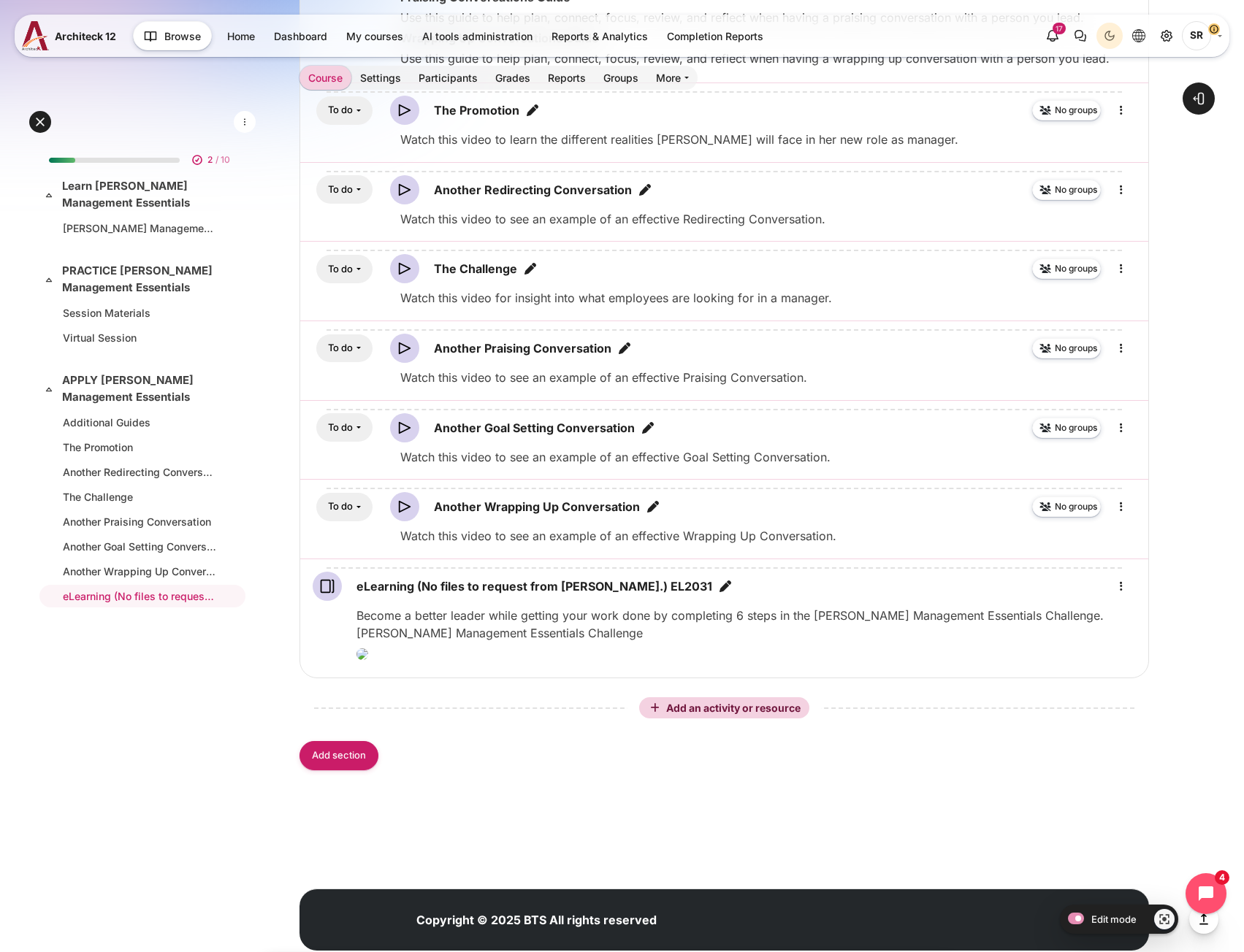
scroll to position [1144, 0]
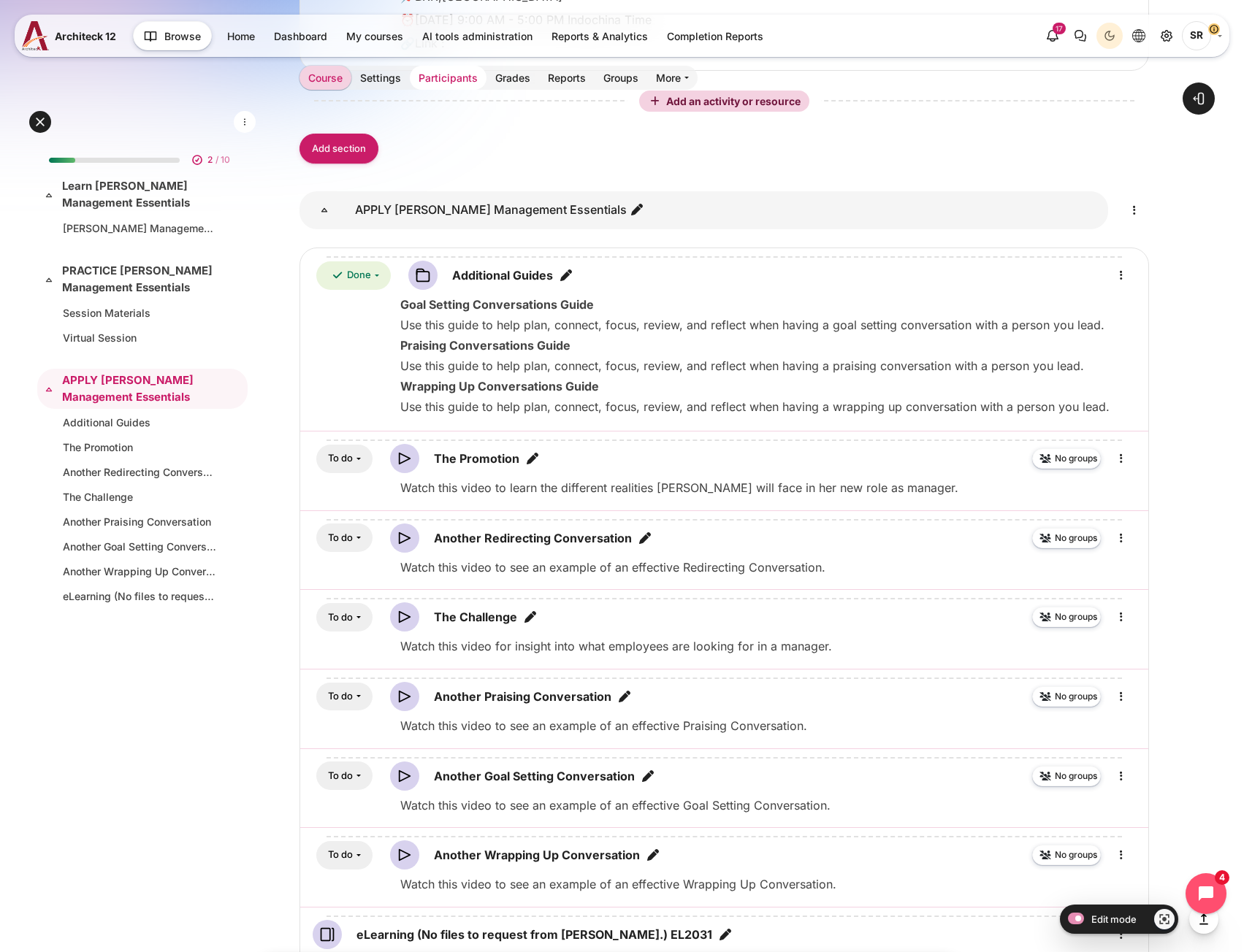
click at [458, 81] on link "Participants" at bounding box center [448, 77] width 76 height 24
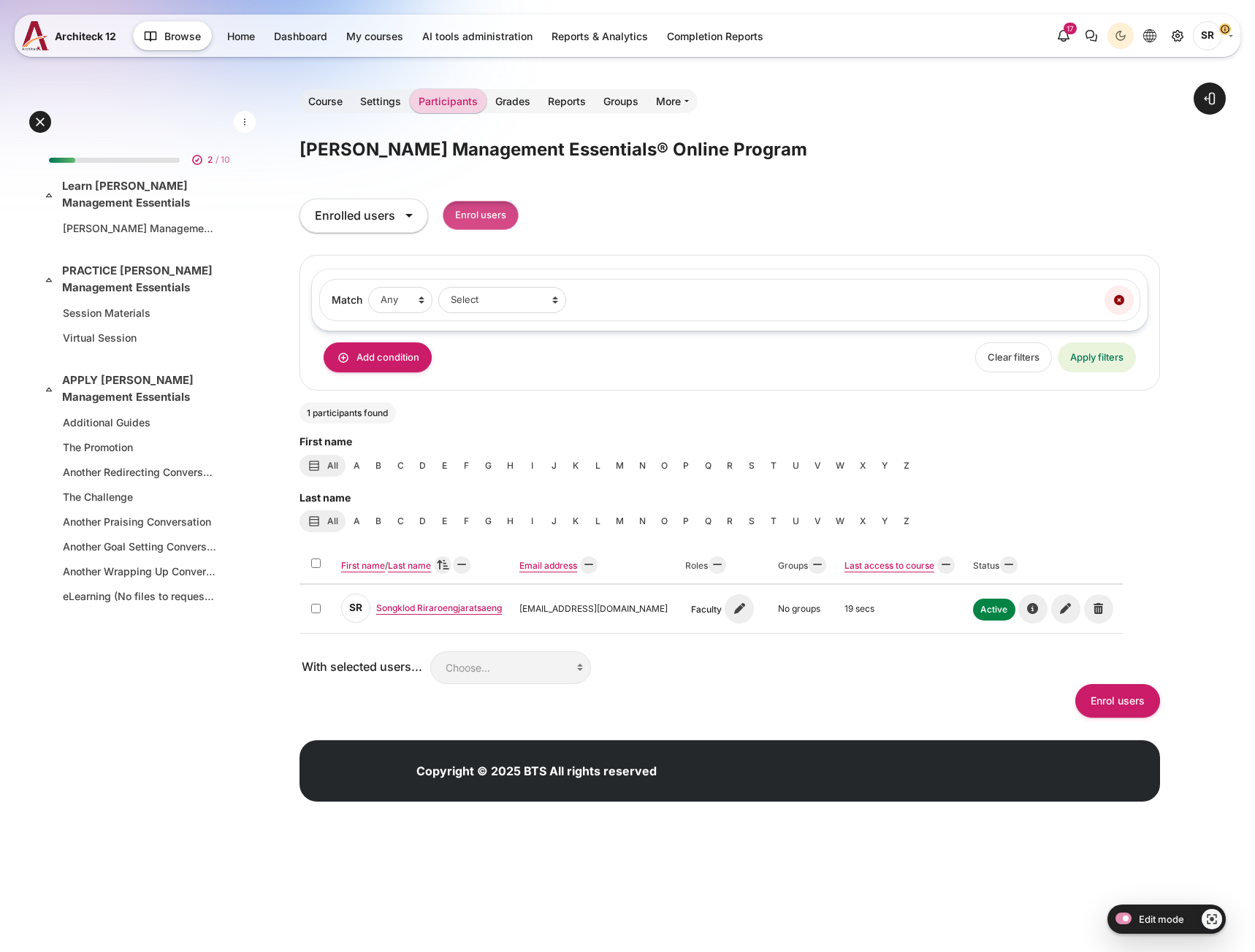
click at [495, 213] on input "Enrol users" at bounding box center [480, 215] width 76 height 30
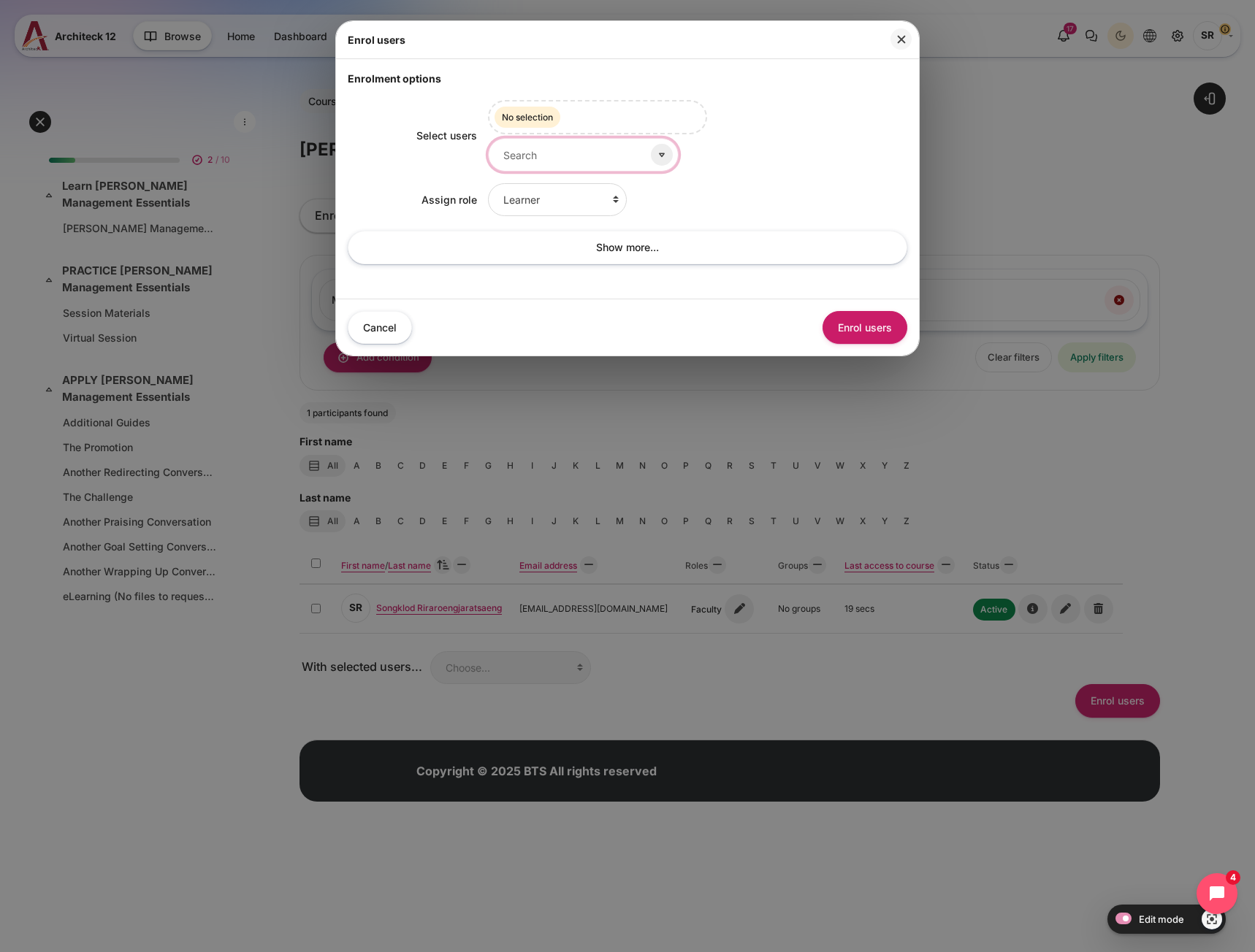
click at [599, 171] on input "Select users" at bounding box center [583, 155] width 190 height 33
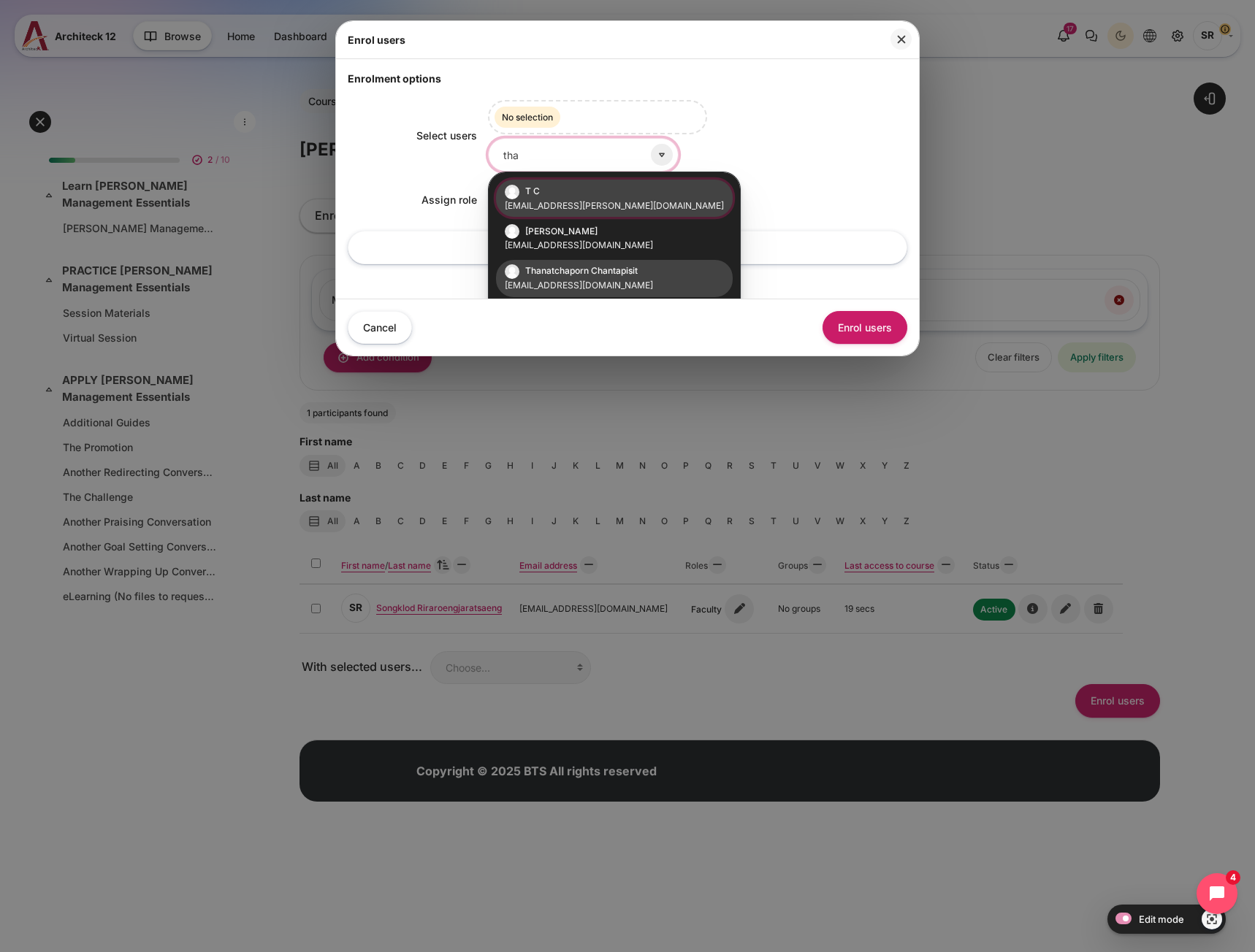
type input "tha"
click at [563, 284] on small "[EMAIL_ADDRESS][DOMAIN_NAME]" at bounding box center [614, 285] width 219 height 13
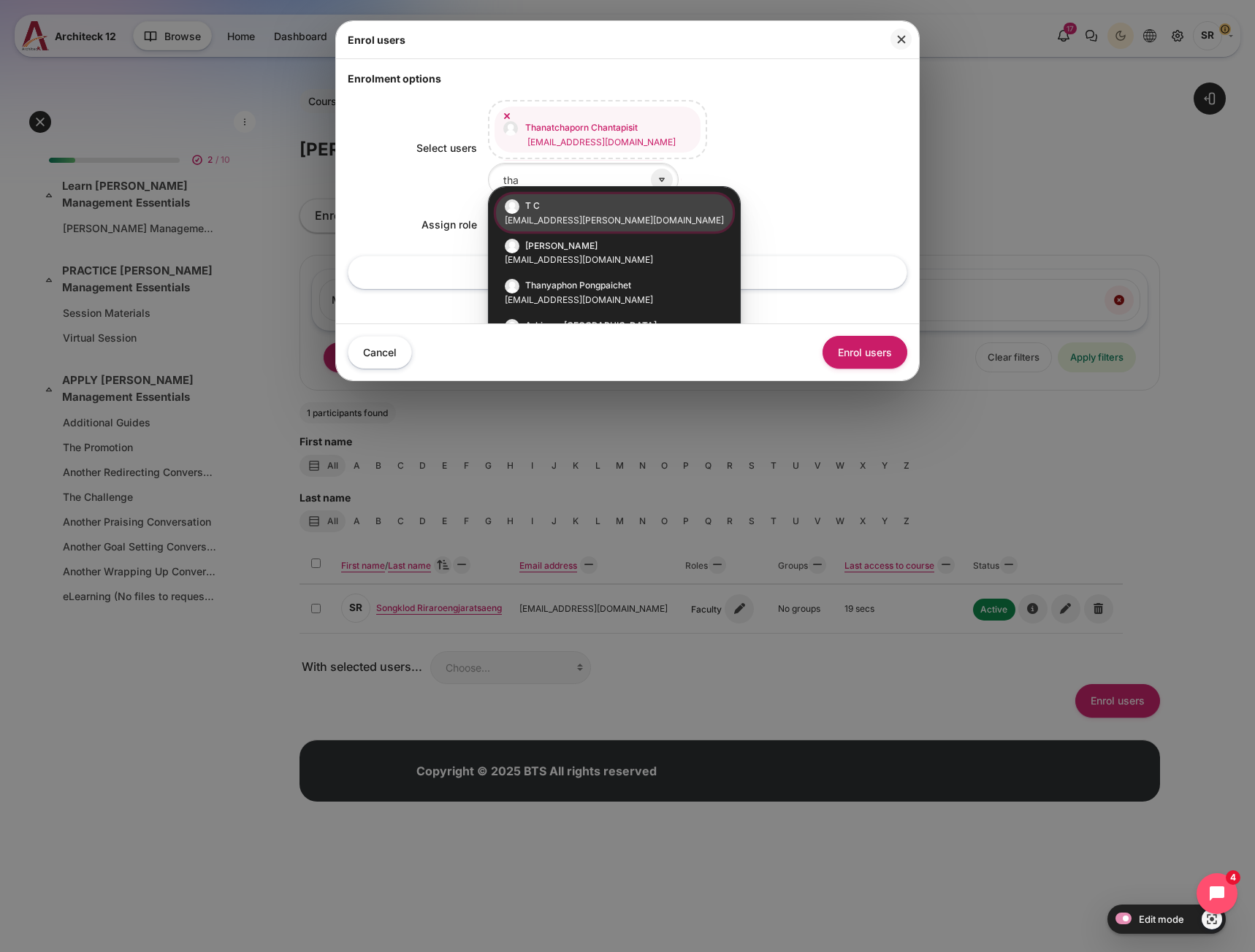
click at [848, 197] on div "Select users T C [EMAIL_ADDRESS][PERSON_NAME][DOMAIN_NAME] [PERSON_NAME] [EMAIL…" at bounding box center [627, 198] width 560 height 226
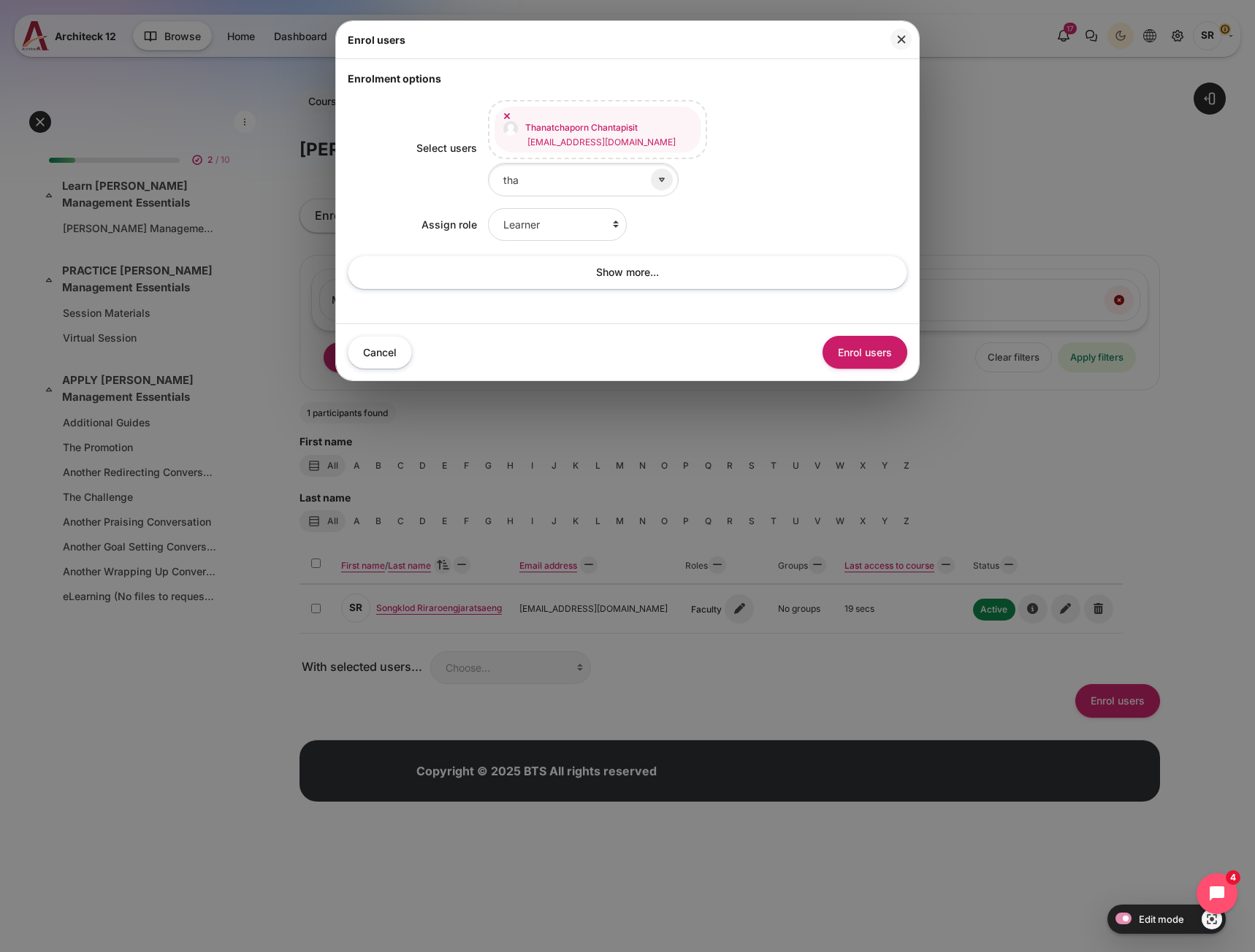
click at [560, 232] on div "Select users T C [EMAIL_ADDRESS][PERSON_NAME][DOMAIN_NAME] [PERSON_NAME] [EMAIL…" at bounding box center [627, 198] width 560 height 226
click at [564, 222] on select "Learner Faculty Client Sponsor 3 Manager Teacher Non-editing teacher Student Le…" at bounding box center [557, 225] width 139 height 33
select select "10"
click at [488, 208] on select "Learner Faculty Client Sponsor 3 Manager Teacher Non-editing teacher Student Le…" at bounding box center [557, 225] width 139 height 33
click at [866, 348] on button "Enrol users" at bounding box center [865, 352] width 85 height 33
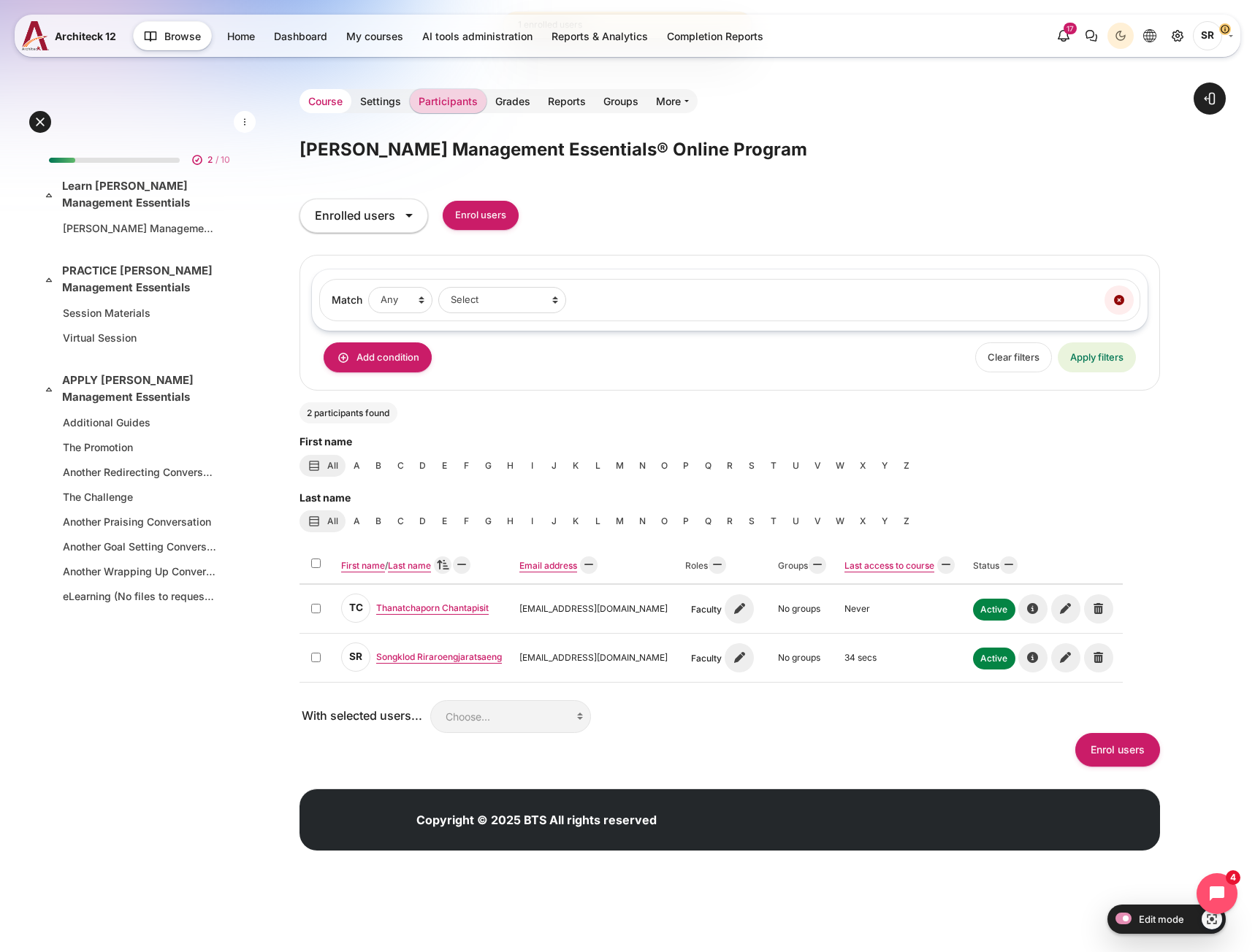
click at [335, 101] on link "Course" at bounding box center [325, 101] width 52 height 24
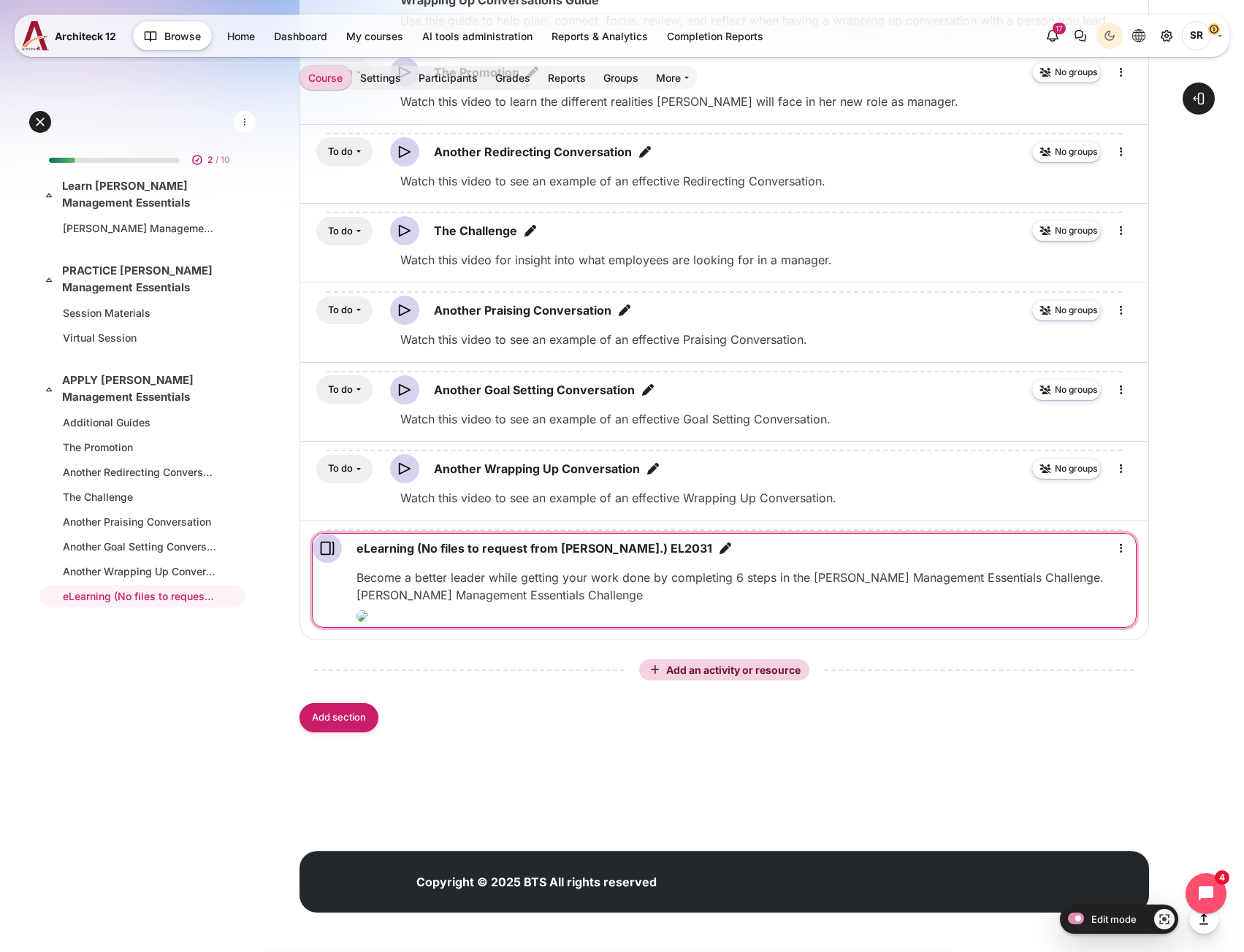
scroll to position [1655, 0]
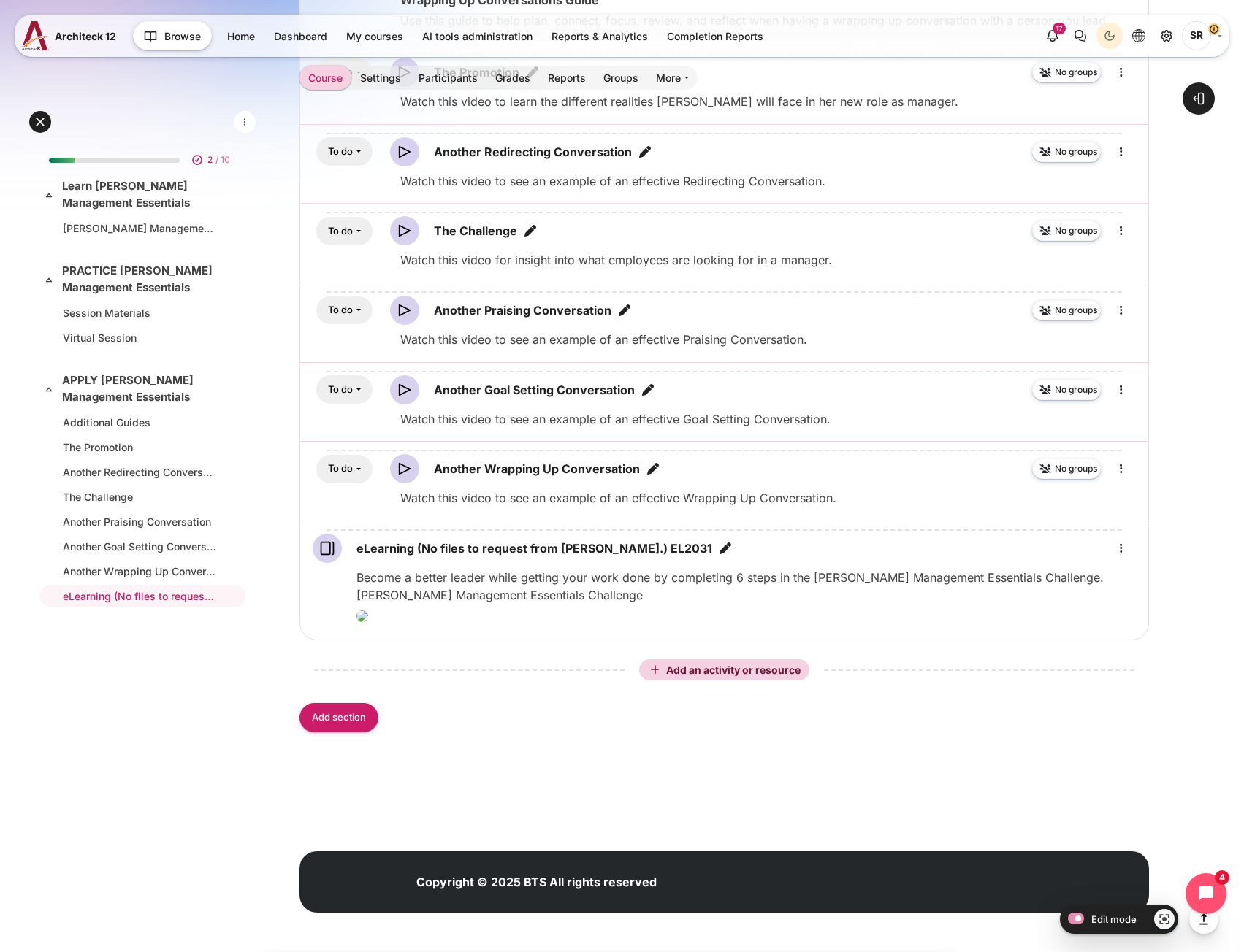
click at [140, 749] on div "2 / 10 Expand Collapse Learn [PERSON_NAME] Management Essentials Highlighted" at bounding box center [143, 483] width 211 height 691
